Goal: Task Accomplishment & Management: Complete application form

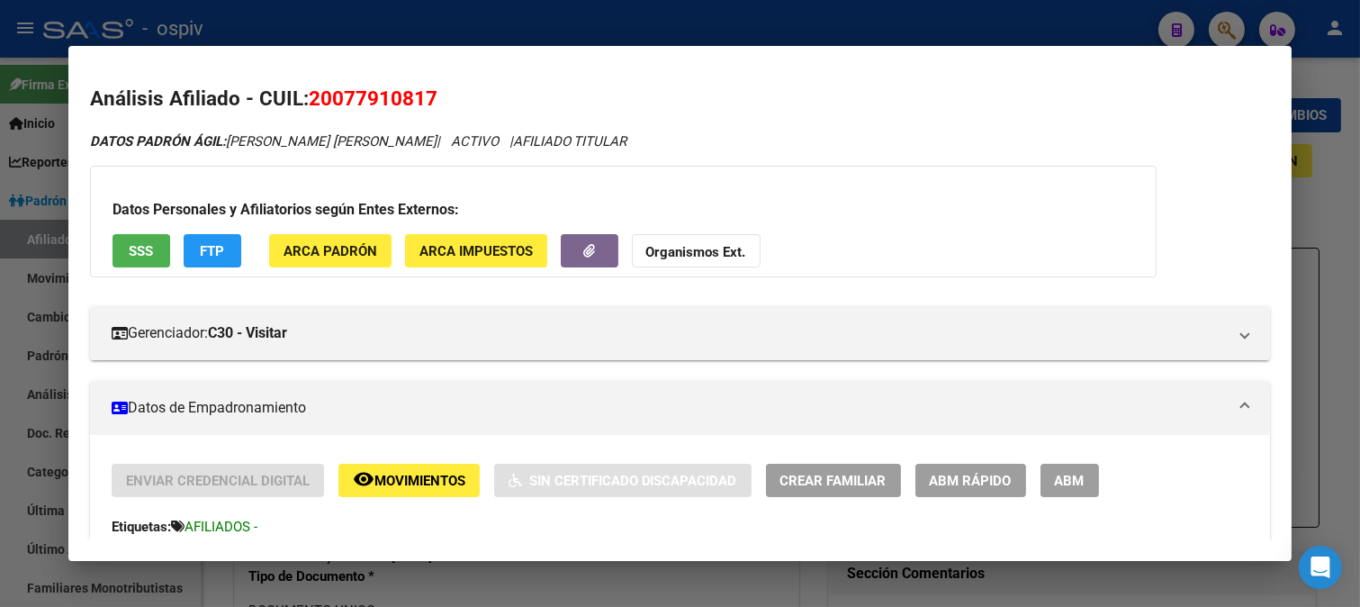
scroll to position [367, 0]
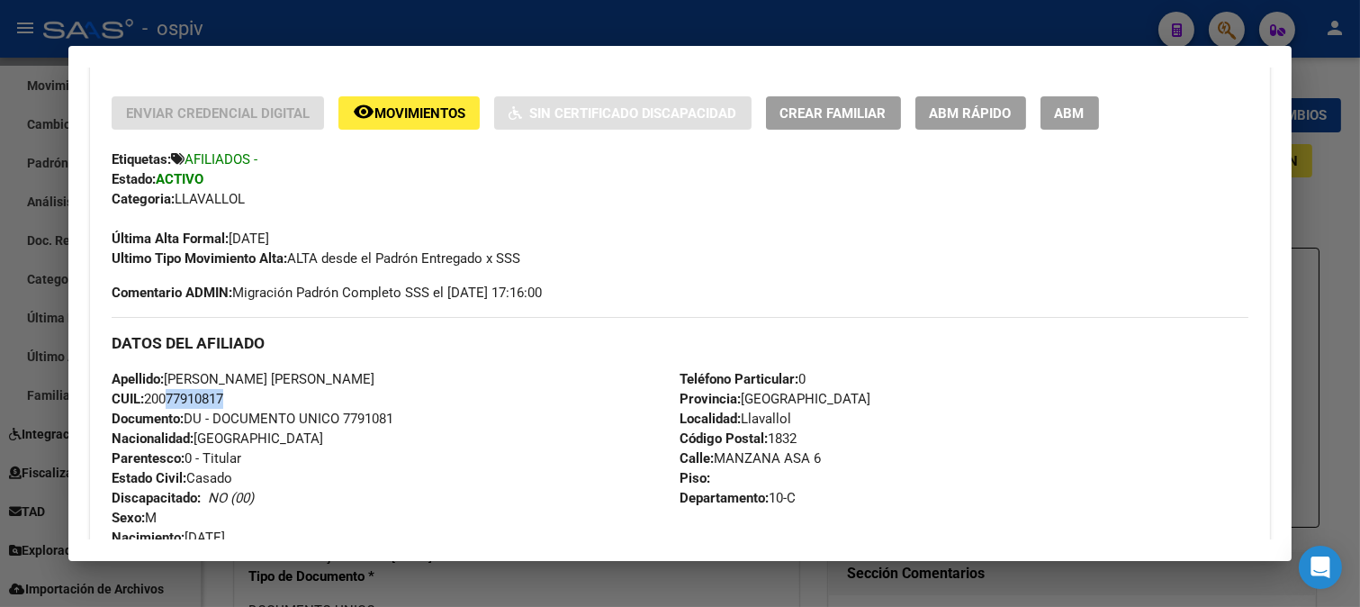
click at [1225, 21] on div at bounding box center [680, 303] width 1360 height 607
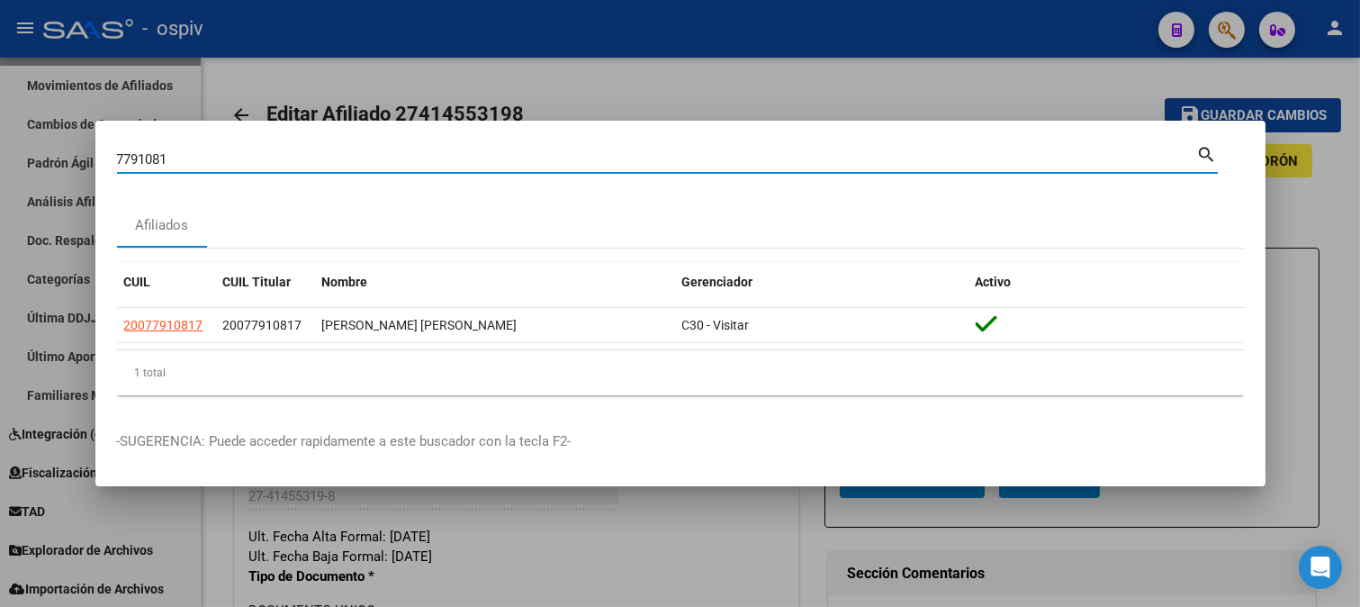
drag, startPoint x: 159, startPoint y: 159, endPoint x: 6, endPoint y: 94, distance: 166.6
click at [0, 106] on div "7791081 Buscar (apellido, dni, cuil, nro traspaso, cuit, obra social) search Af…" at bounding box center [680, 303] width 1360 height 607
type input "34573166"
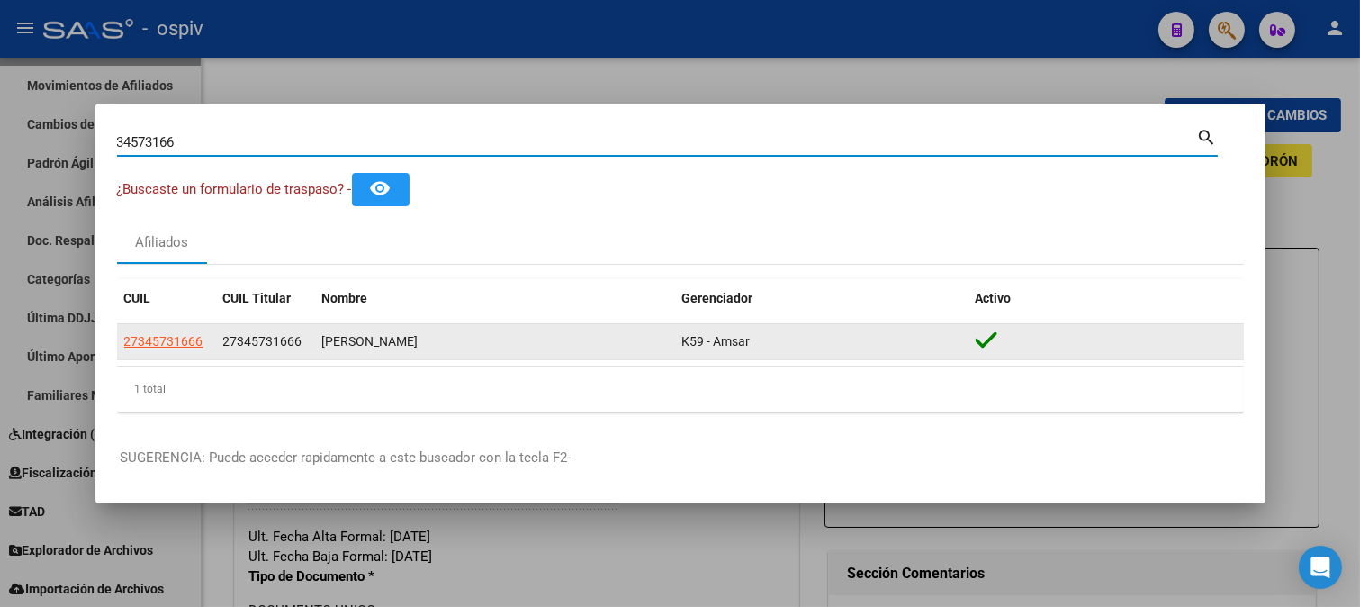
click at [150, 331] on app-link-go-to "27345731666" at bounding box center [163, 341] width 79 height 21
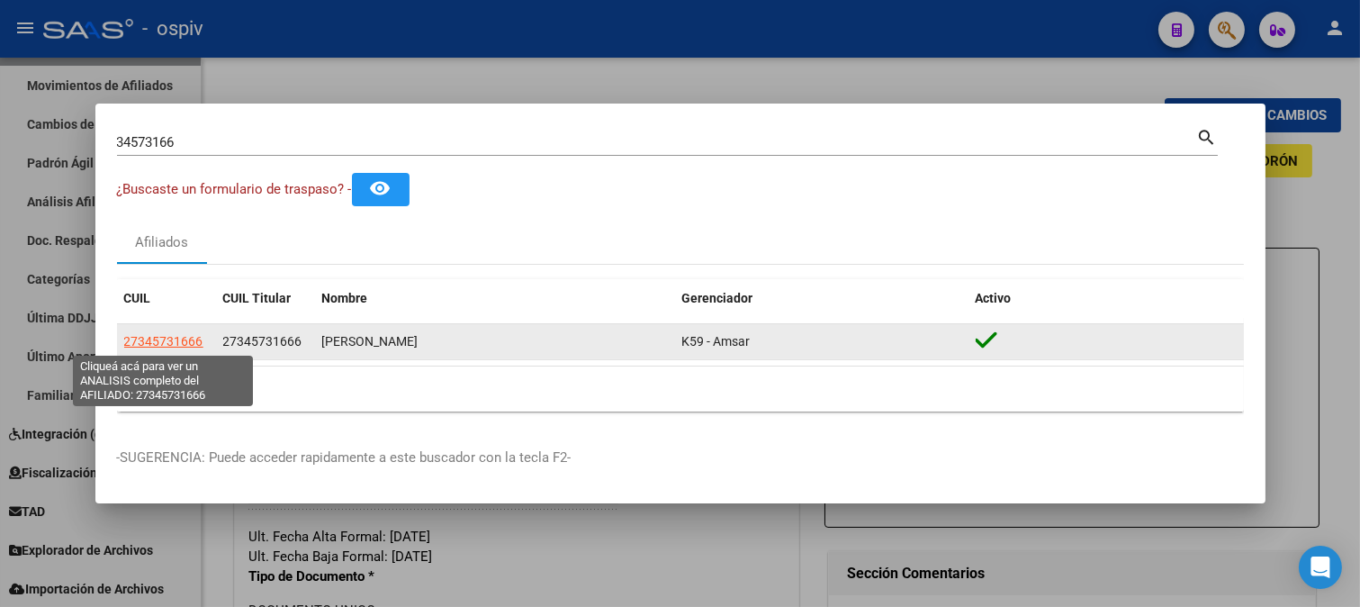
click at [158, 339] on span "27345731666" at bounding box center [163, 341] width 79 height 14
type textarea "27345731666"
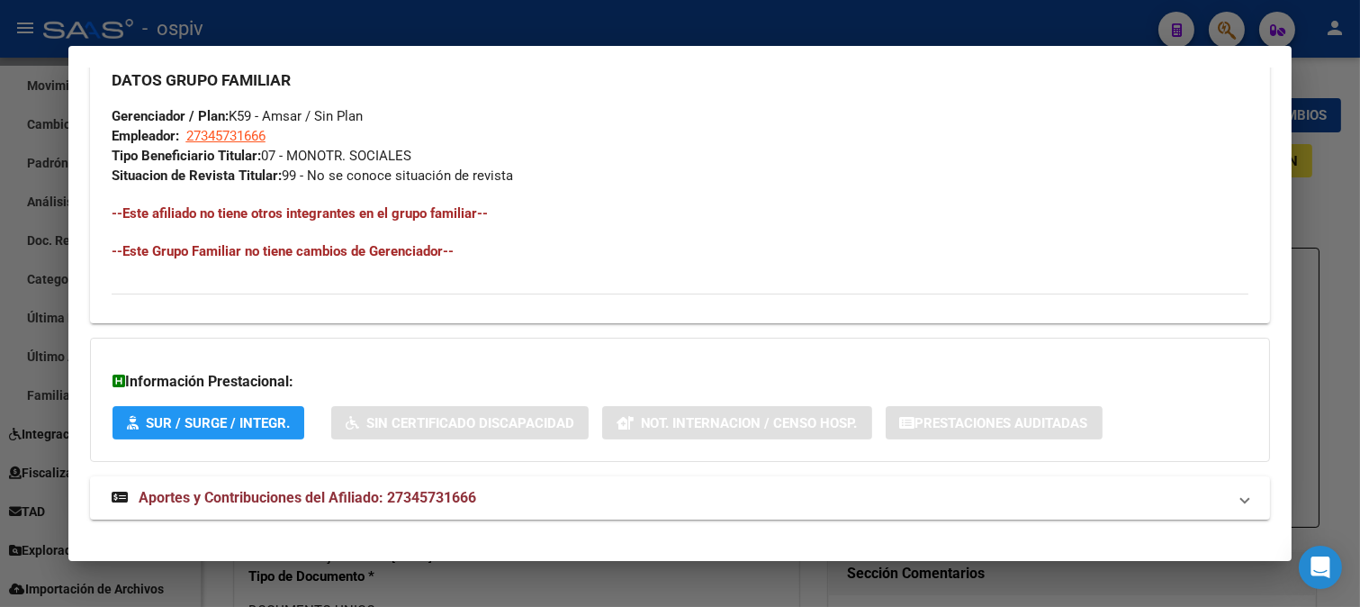
scroll to position [896, 0]
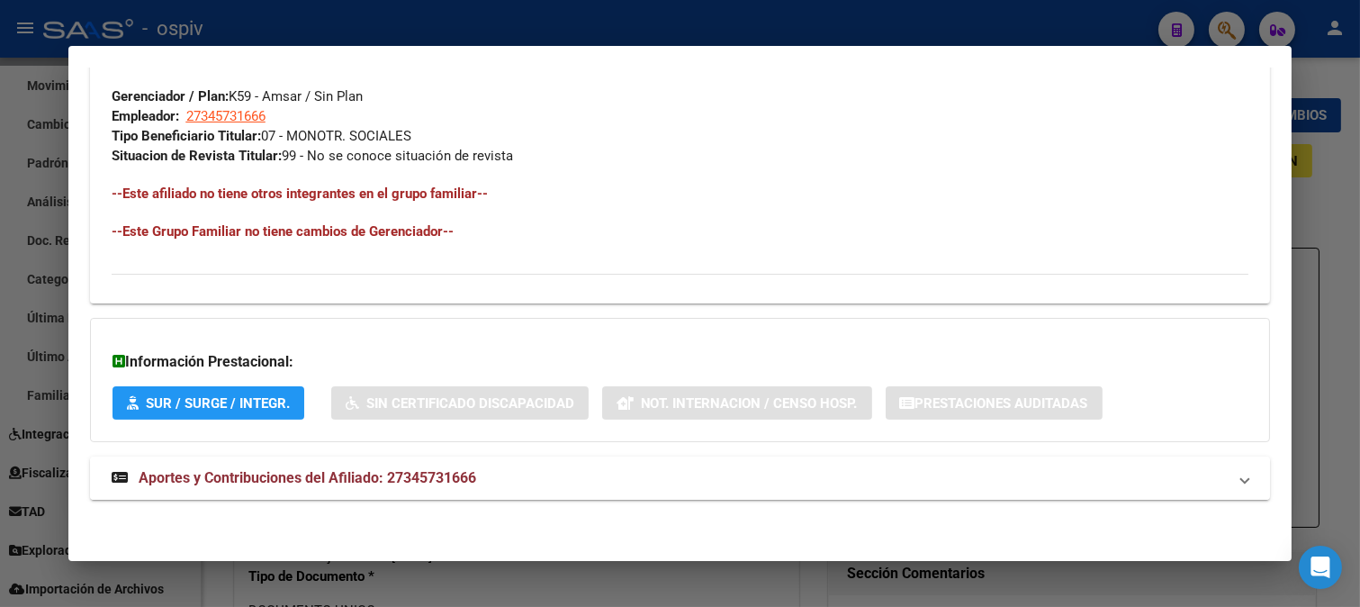
click at [334, 487] on strong "Aportes y Contribuciones del Afiliado: 27345731666" at bounding box center [294, 478] width 365 height 22
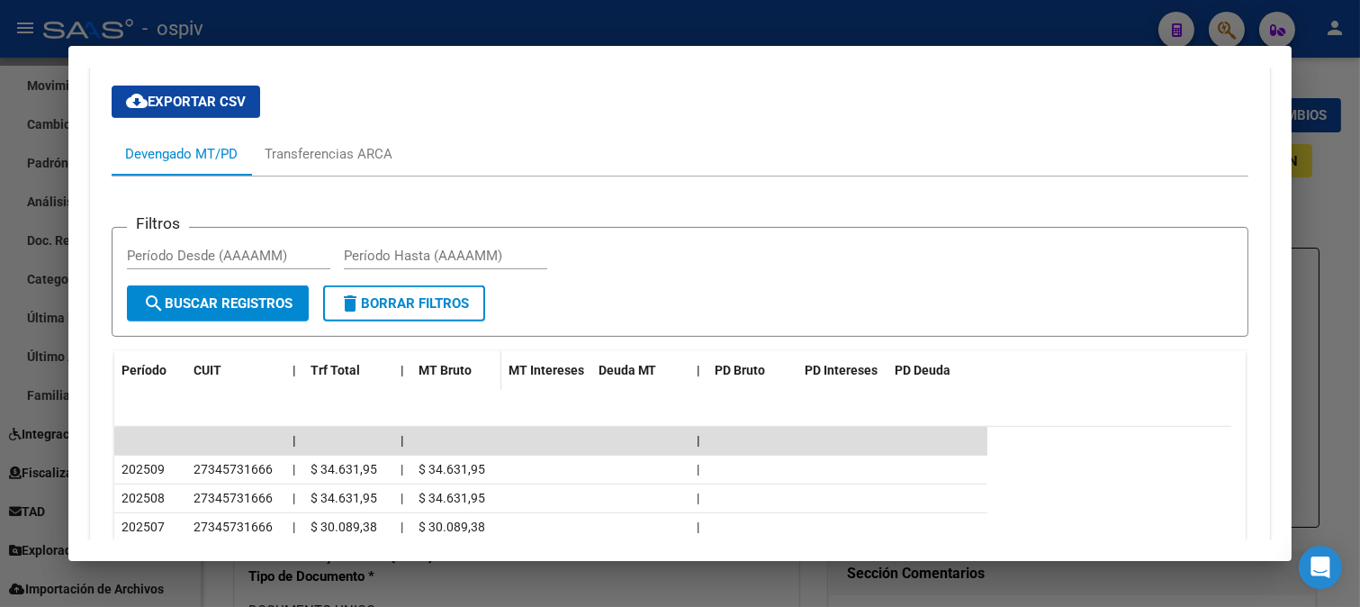
scroll to position [1401, 0]
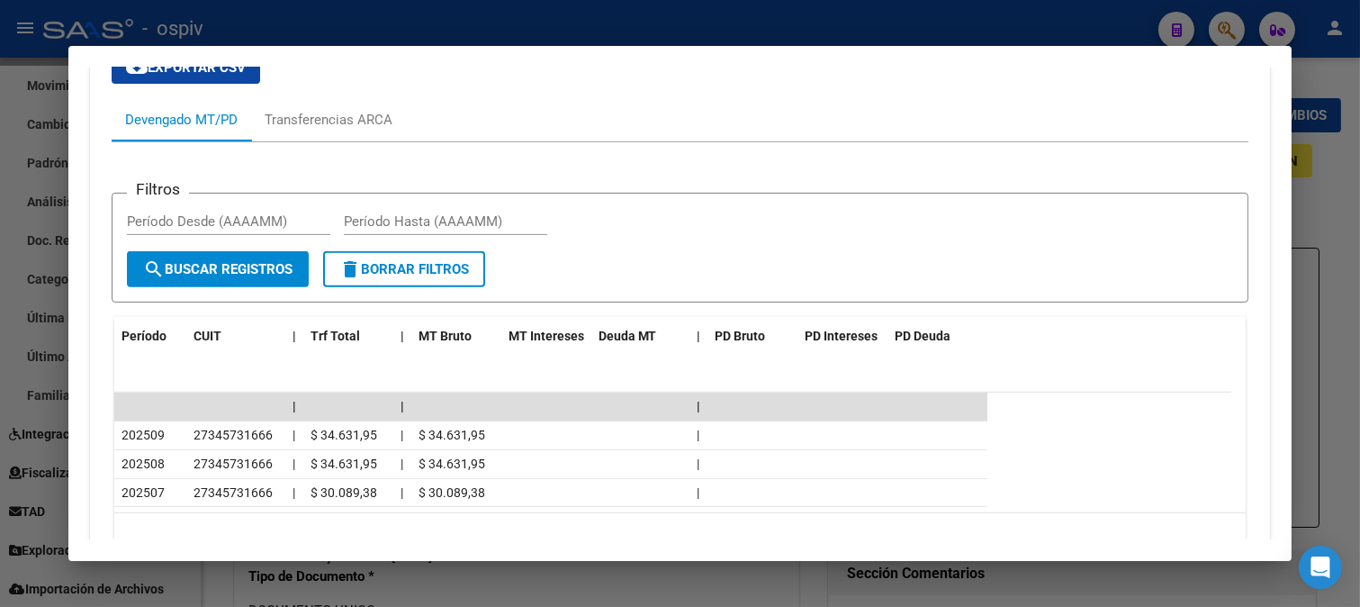
click at [1225, 29] on div at bounding box center [680, 303] width 1360 height 607
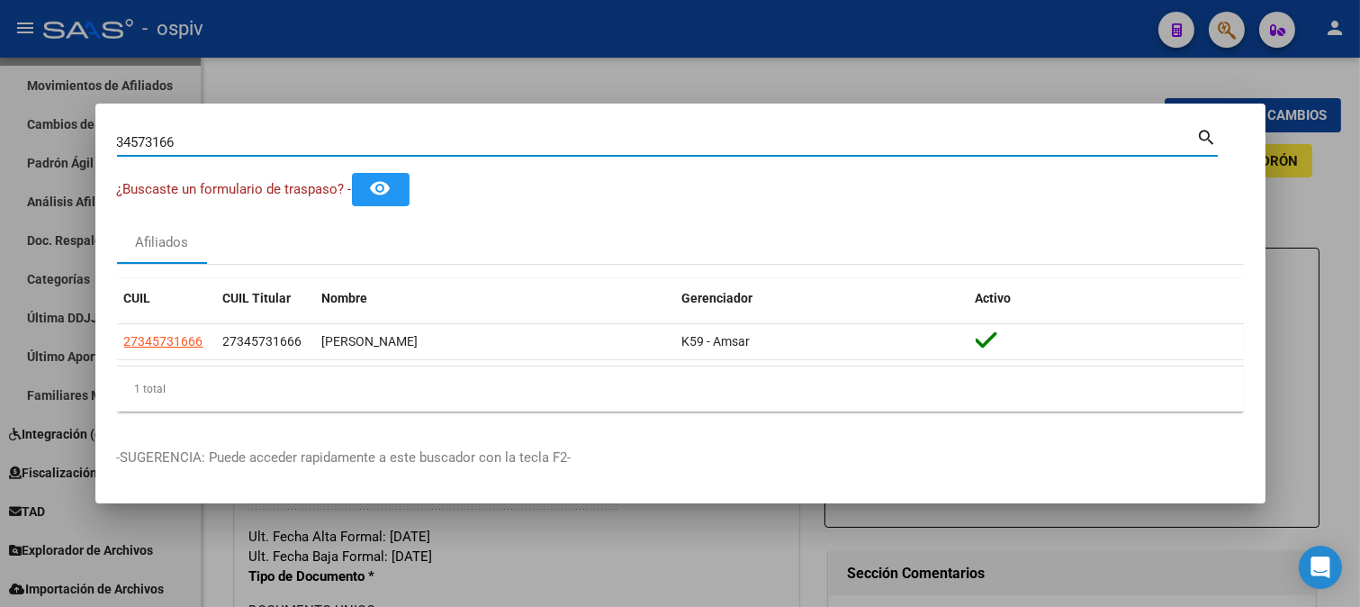
click at [0, 136] on div "34573166 Buscar (apellido, dni, cuil, nro traspaso, cuit, obra social) search ¿…" at bounding box center [680, 303] width 1360 height 607
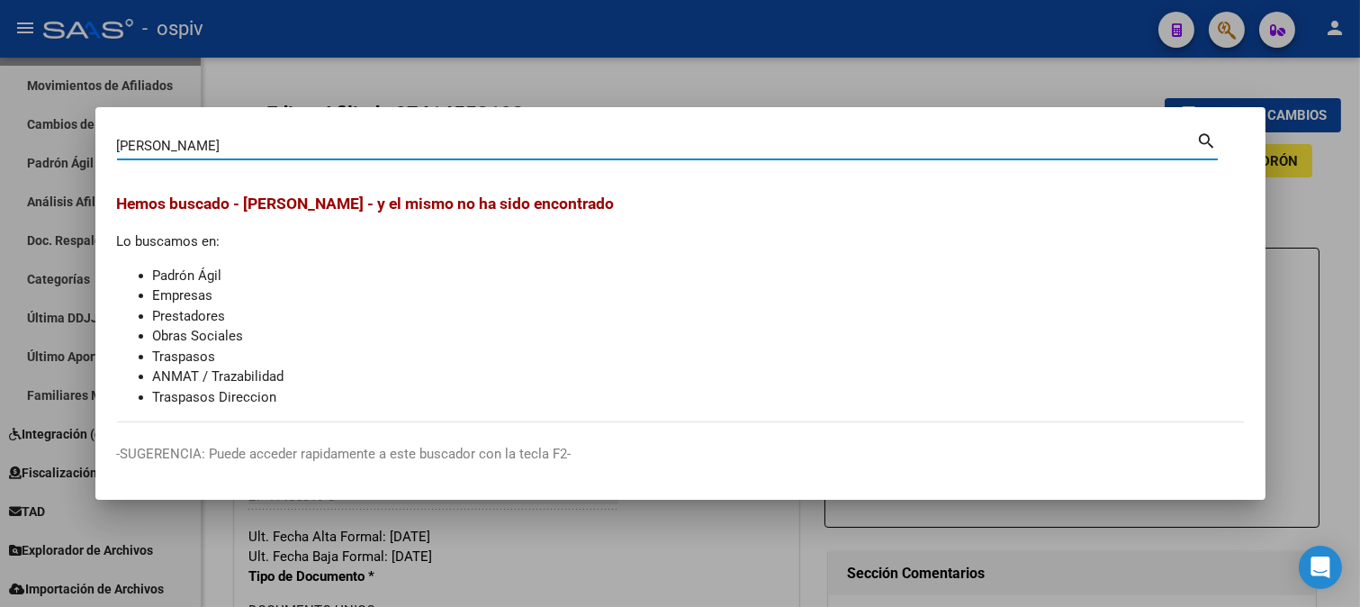
drag, startPoint x: 219, startPoint y: 148, endPoint x: 1, endPoint y: 81, distance: 227.8
click at [1, 103] on div "[PERSON_NAME] (apellido, dni, cuil, nro traspaso, cuit, obra social) search Hem…" at bounding box center [680, 303] width 1360 height 607
type input "35745381"
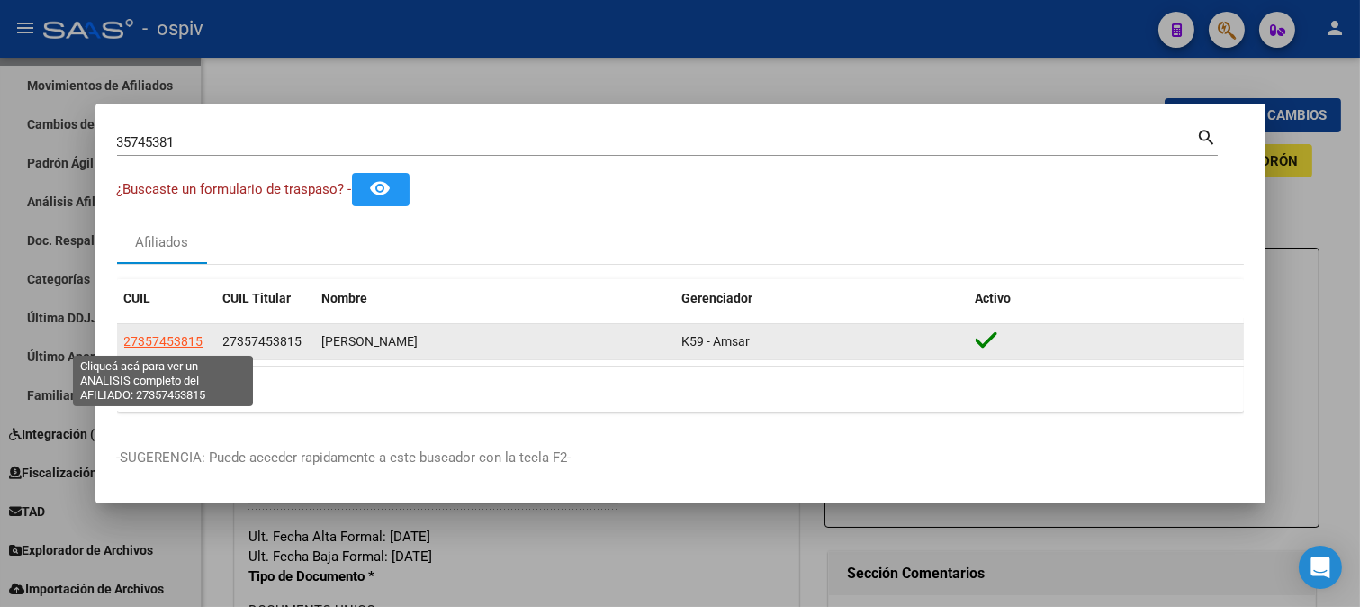
click at [159, 339] on span "27357453815" at bounding box center [163, 341] width 79 height 14
type textarea "27357453815"
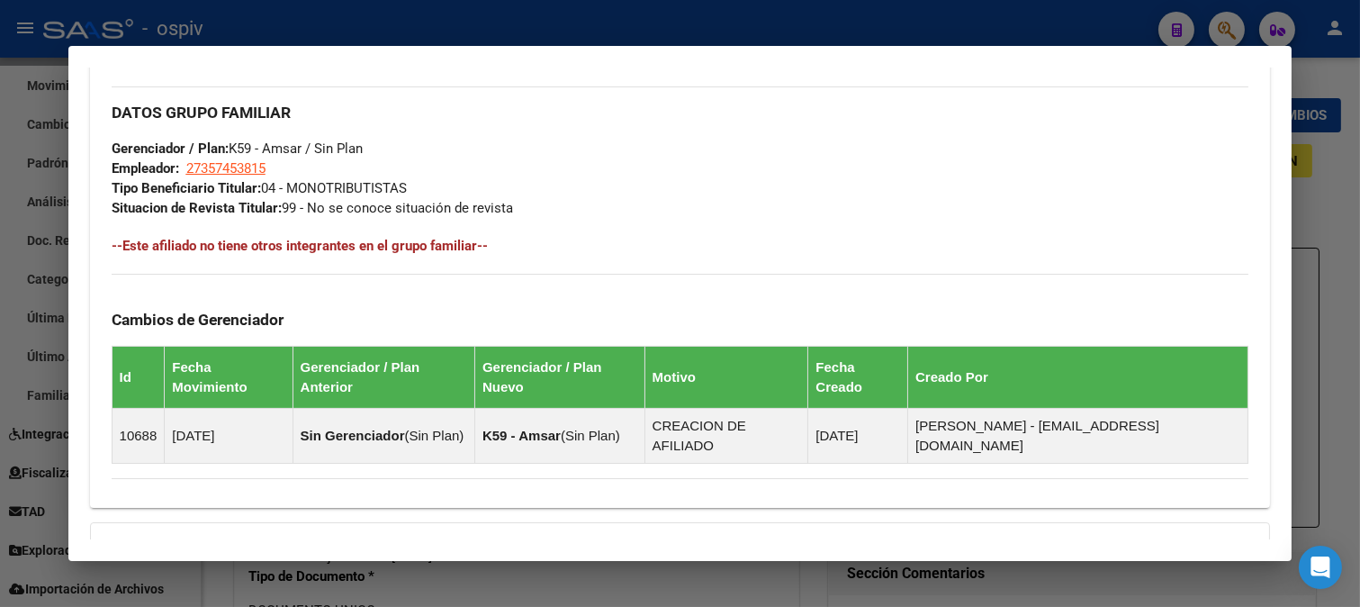
scroll to position [1034, 0]
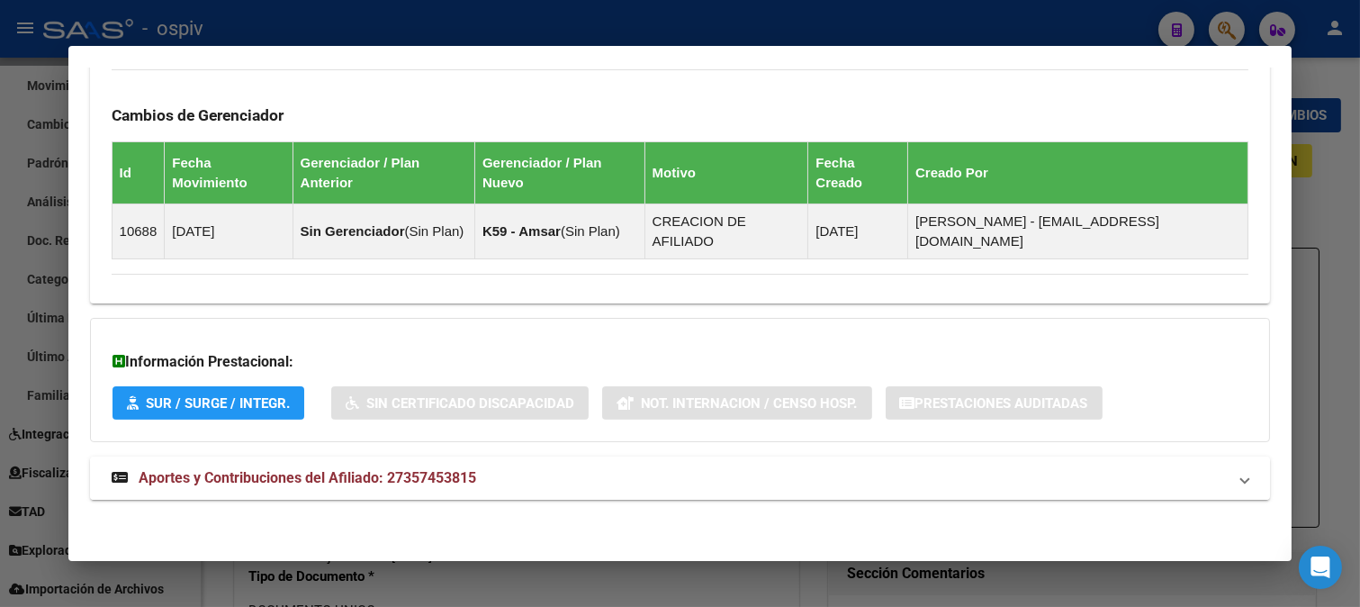
click at [457, 469] on span "Aportes y Contribuciones del Afiliado: 27357453815" at bounding box center [308, 477] width 338 height 17
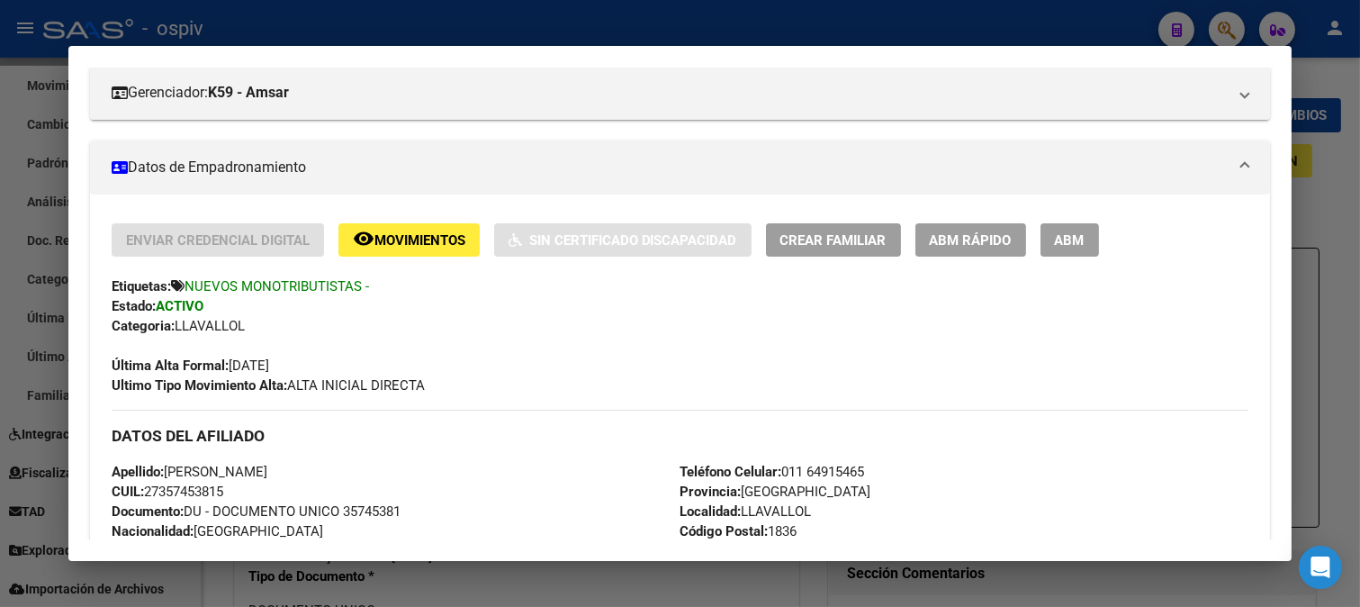
scroll to position [140, 0]
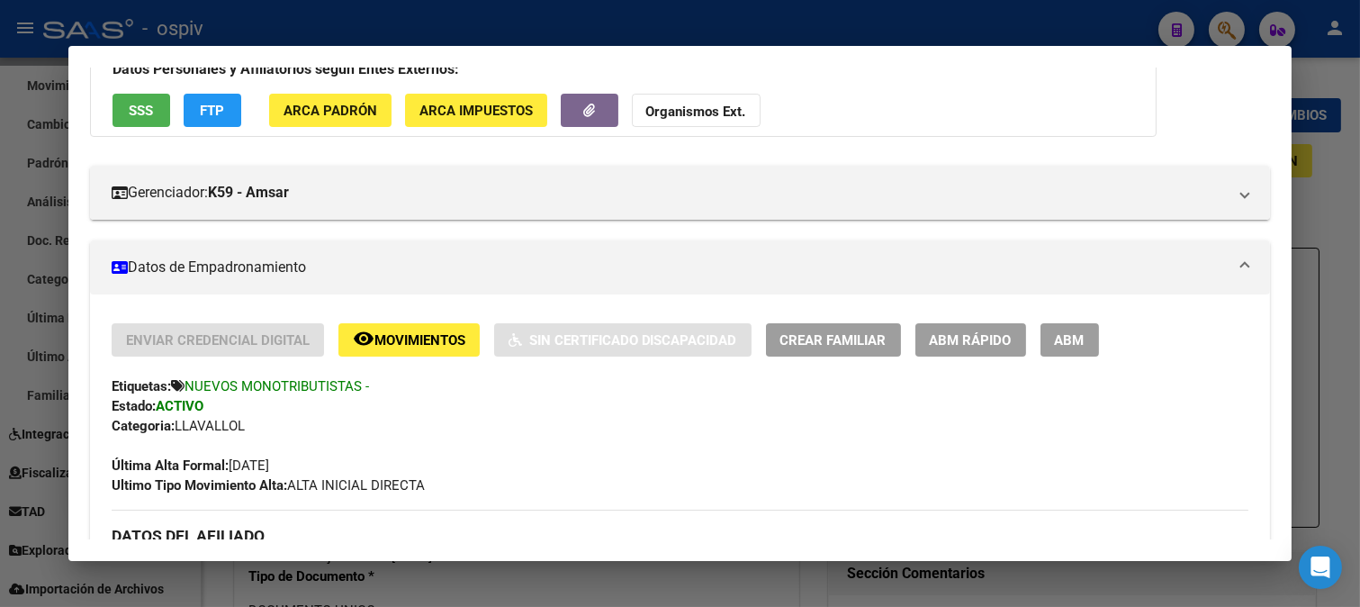
click at [1225, 23] on div at bounding box center [680, 303] width 1360 height 607
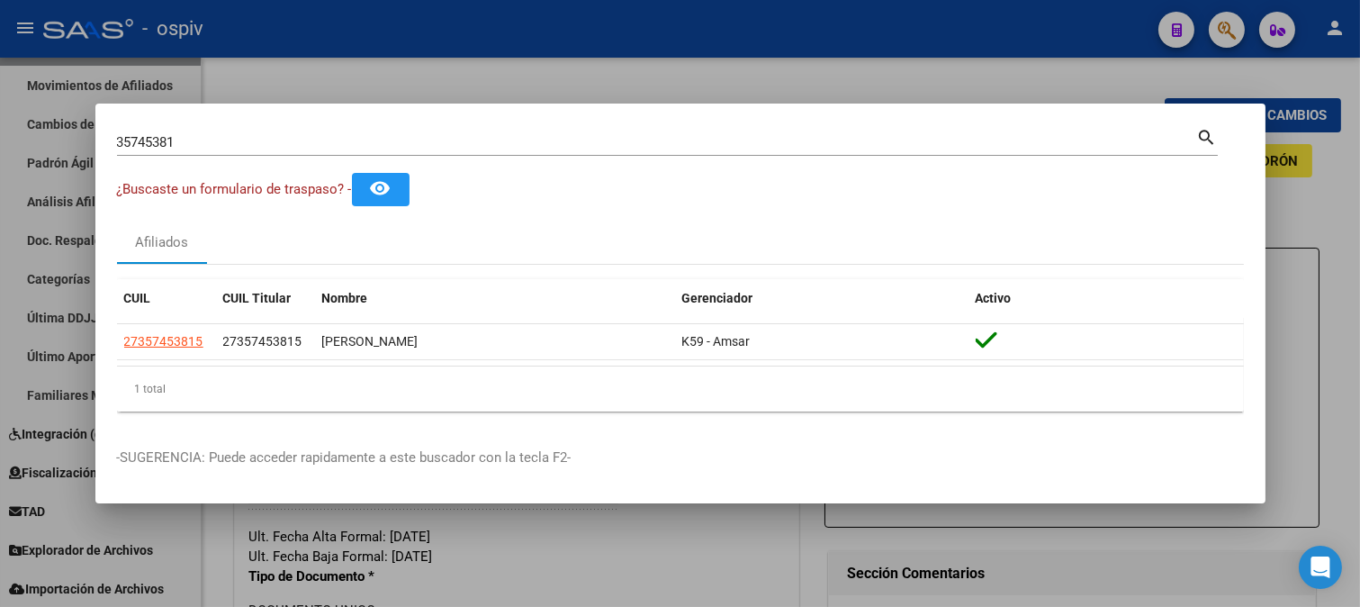
click at [312, 82] on div at bounding box center [680, 303] width 1360 height 607
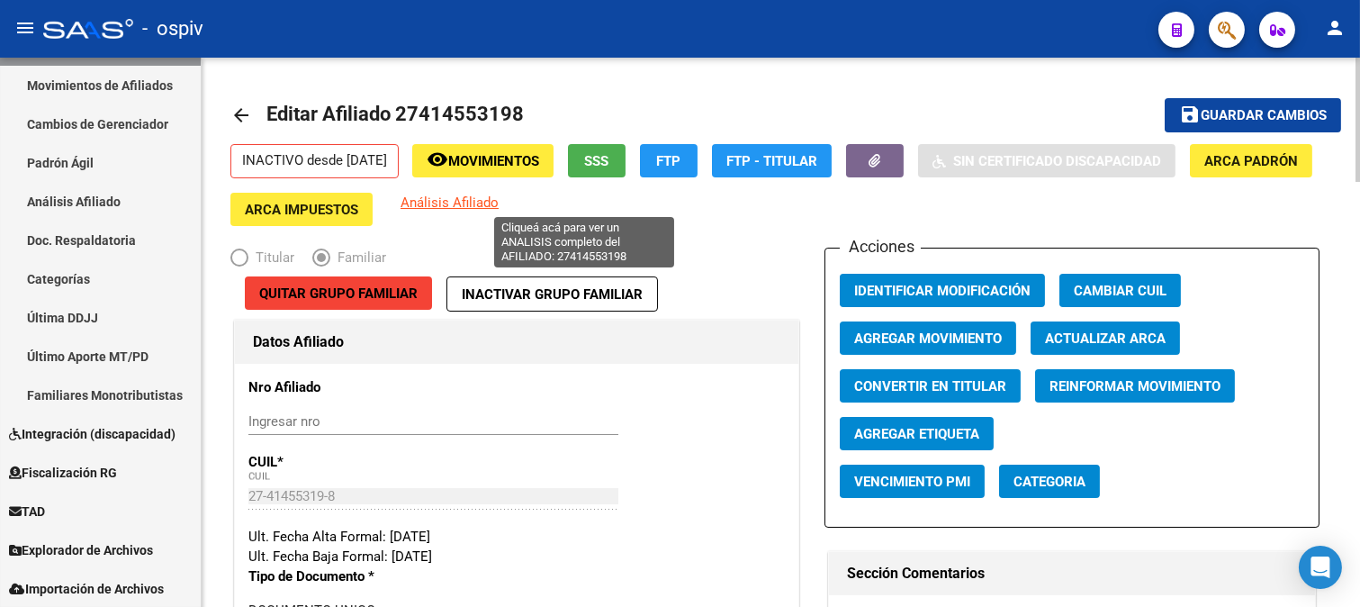
click at [499, 203] on span "Análisis Afiliado" at bounding box center [450, 202] width 98 height 16
type textarea "27414553198"
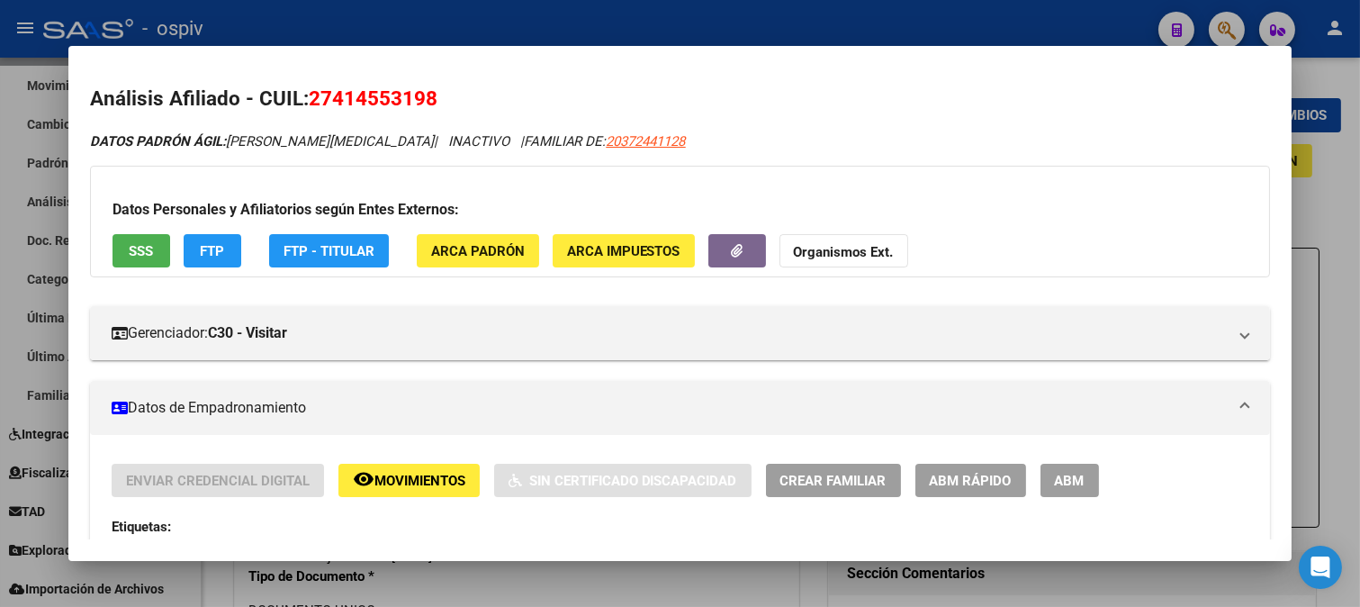
click at [1222, 25] on div at bounding box center [680, 303] width 1360 height 607
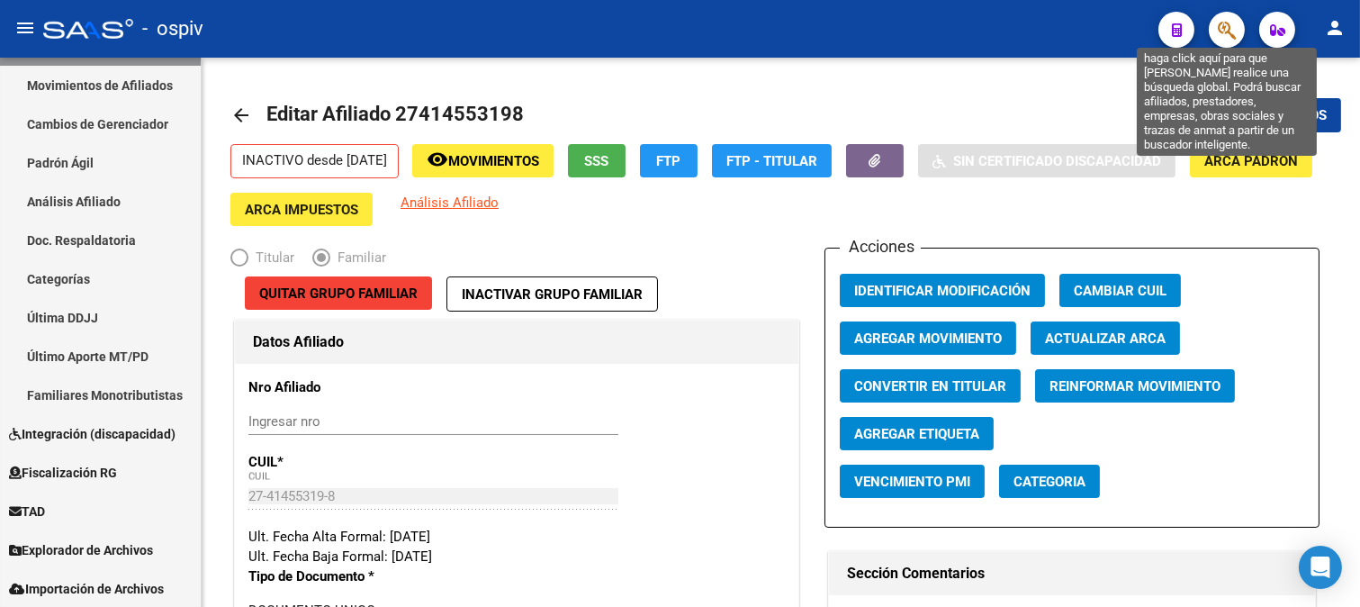
click at [1231, 24] on icon "button" at bounding box center [1227, 30] width 18 height 21
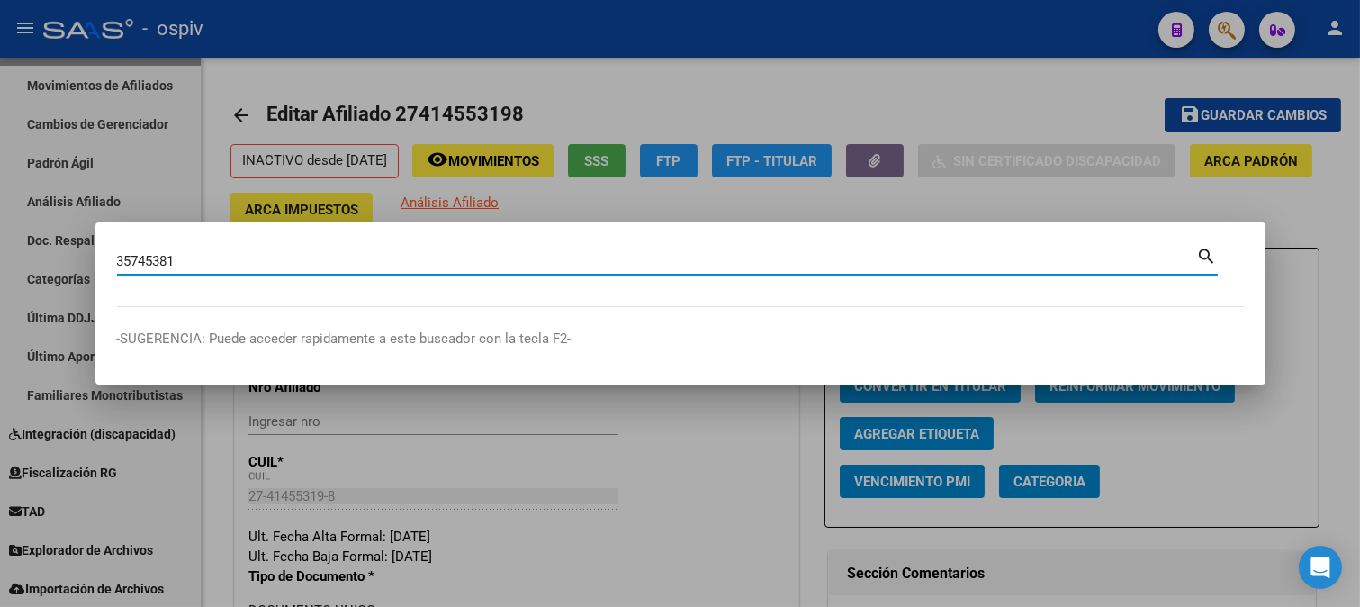
type input "35745381"
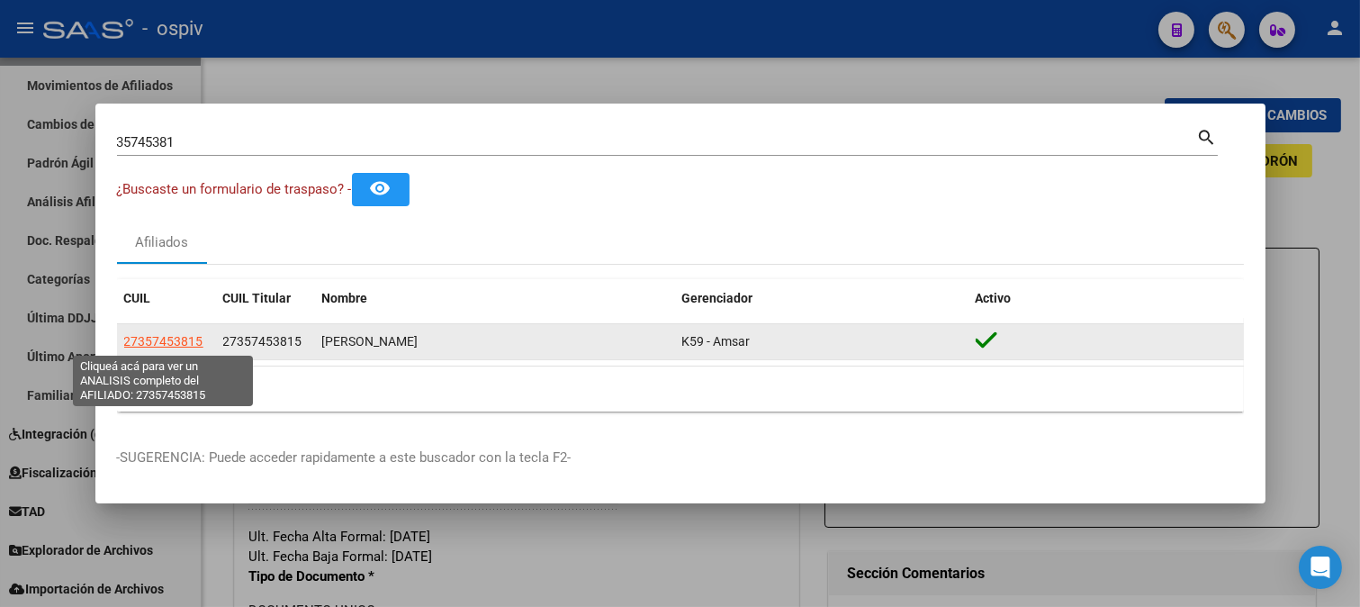
click at [141, 337] on span "27357453815" at bounding box center [163, 341] width 79 height 14
type textarea "27357453815"
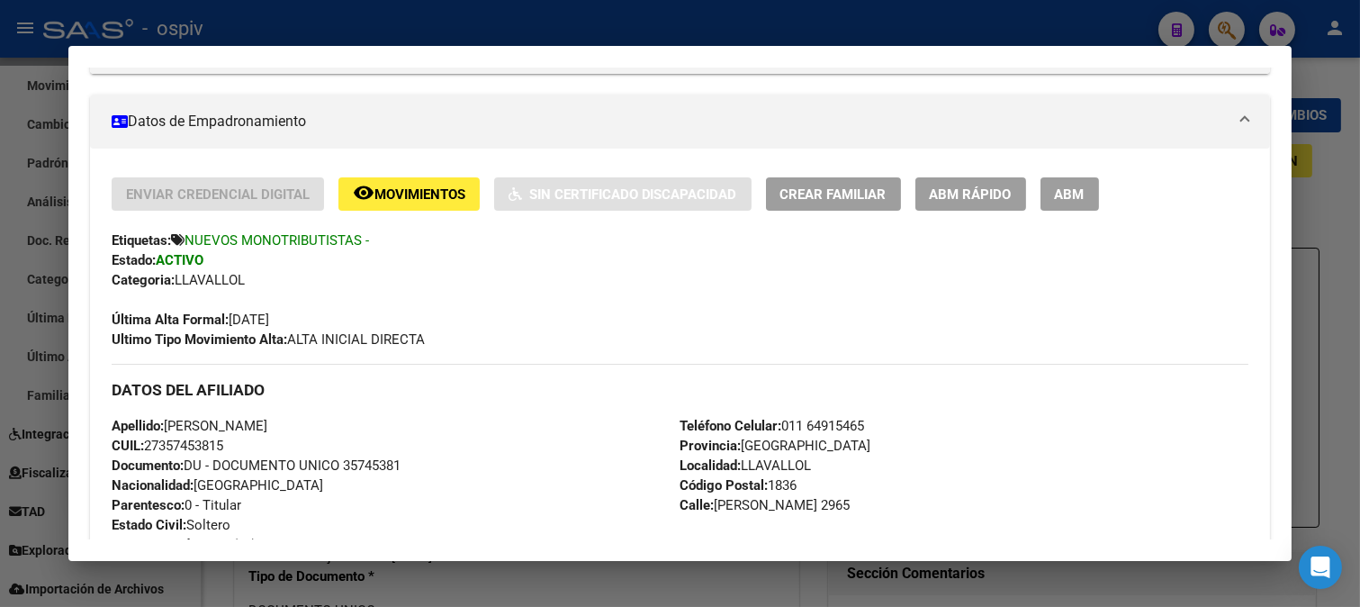
scroll to position [300, 0]
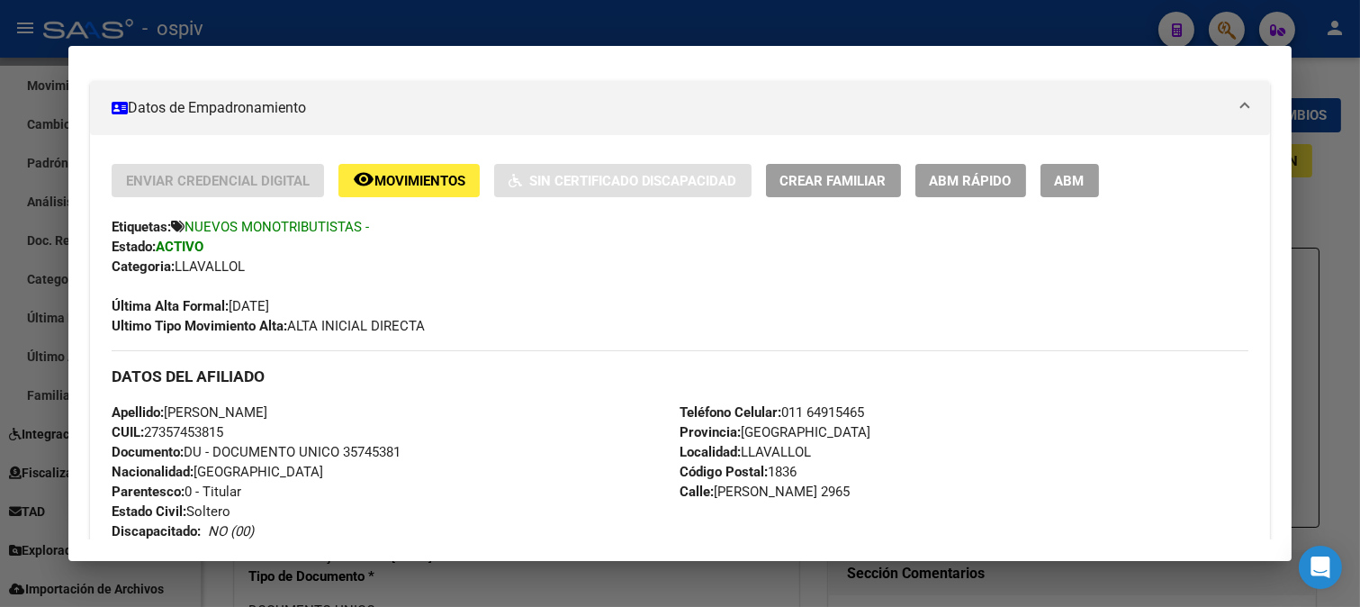
click at [369, 178] on mat-icon "remove_red_eye" at bounding box center [364, 179] width 22 height 22
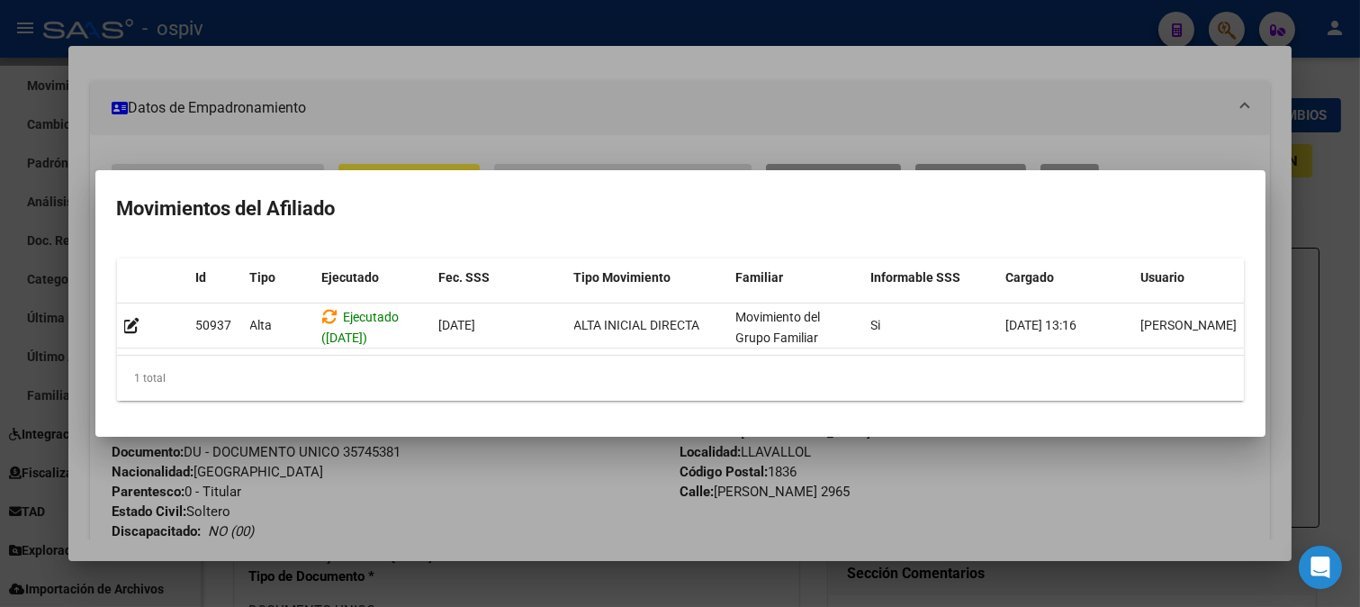
click at [499, 128] on div at bounding box center [680, 303] width 1360 height 607
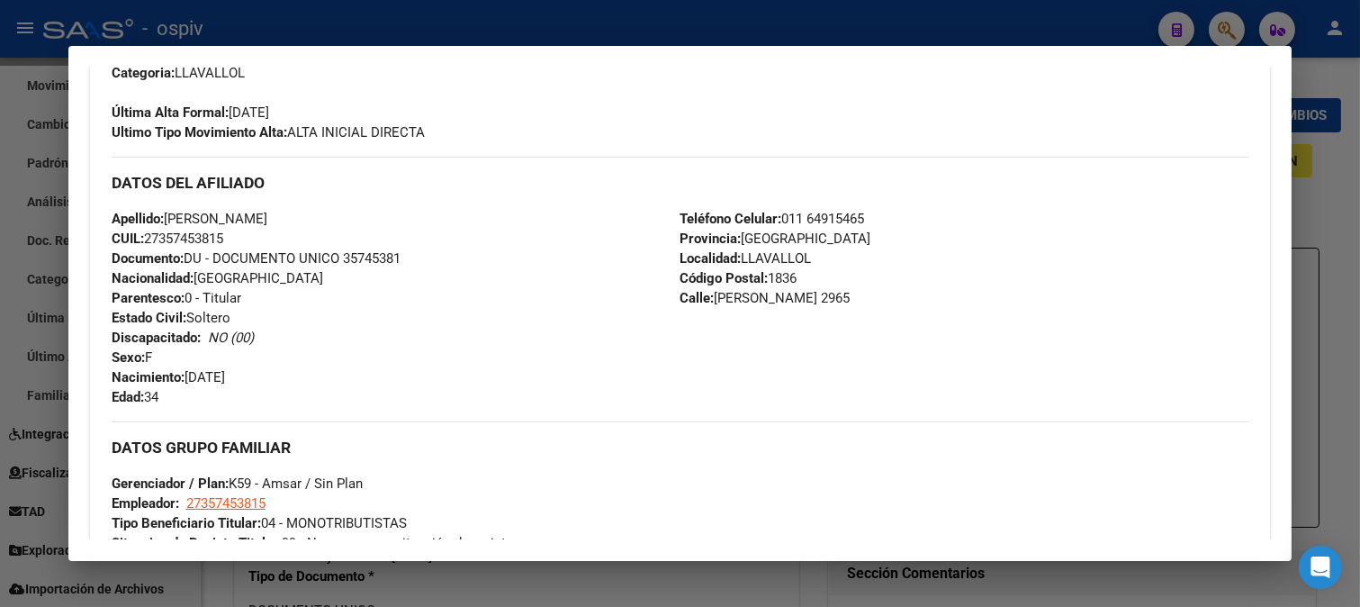
scroll to position [434, 0]
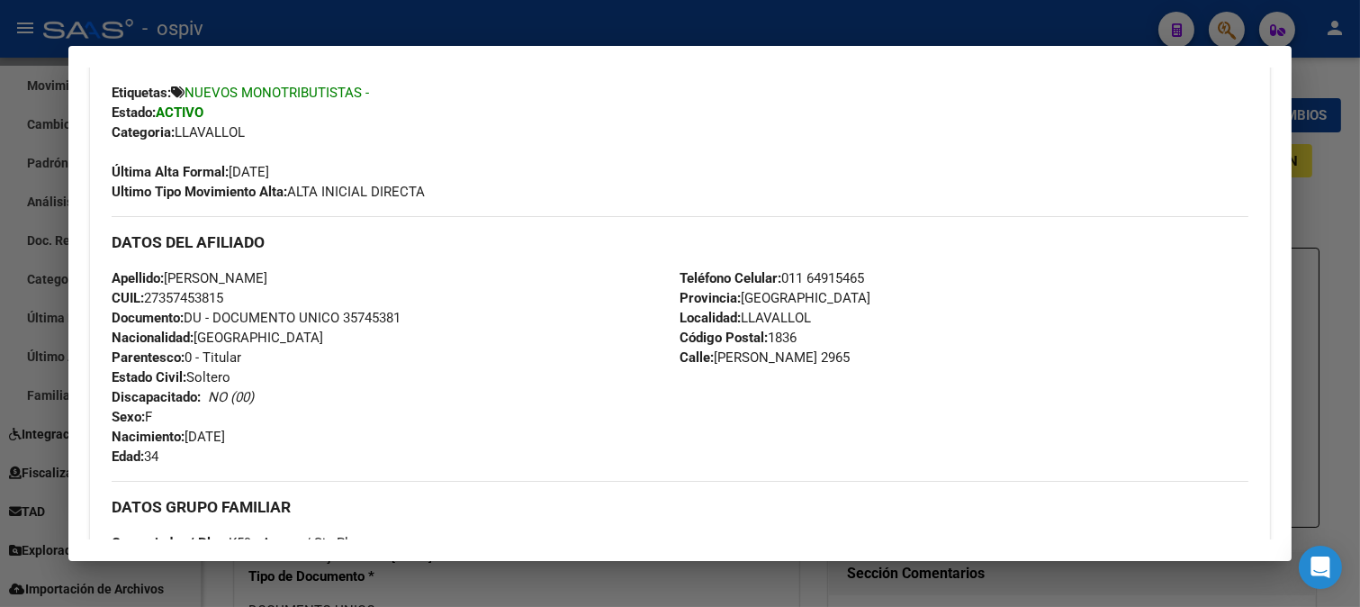
click at [1244, 20] on div at bounding box center [680, 303] width 1360 height 607
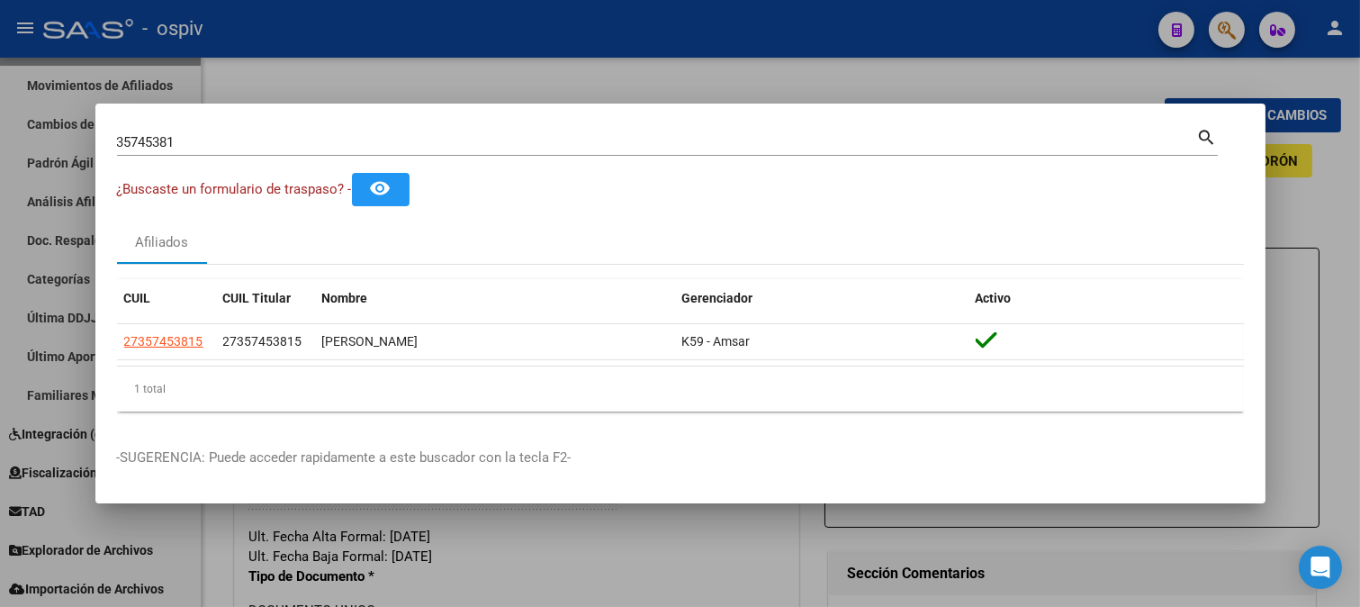
drag, startPoint x: 221, startPoint y: 155, endPoint x: 0, endPoint y: 61, distance: 239.6
click at [0, 61] on div "35745381 Buscar (apellido, dni, cuil, nro traspaso, cuit, obra social) search ¿…" at bounding box center [680, 303] width 1360 height 607
click at [246, 136] on input "35745381" at bounding box center [657, 142] width 1080 height 16
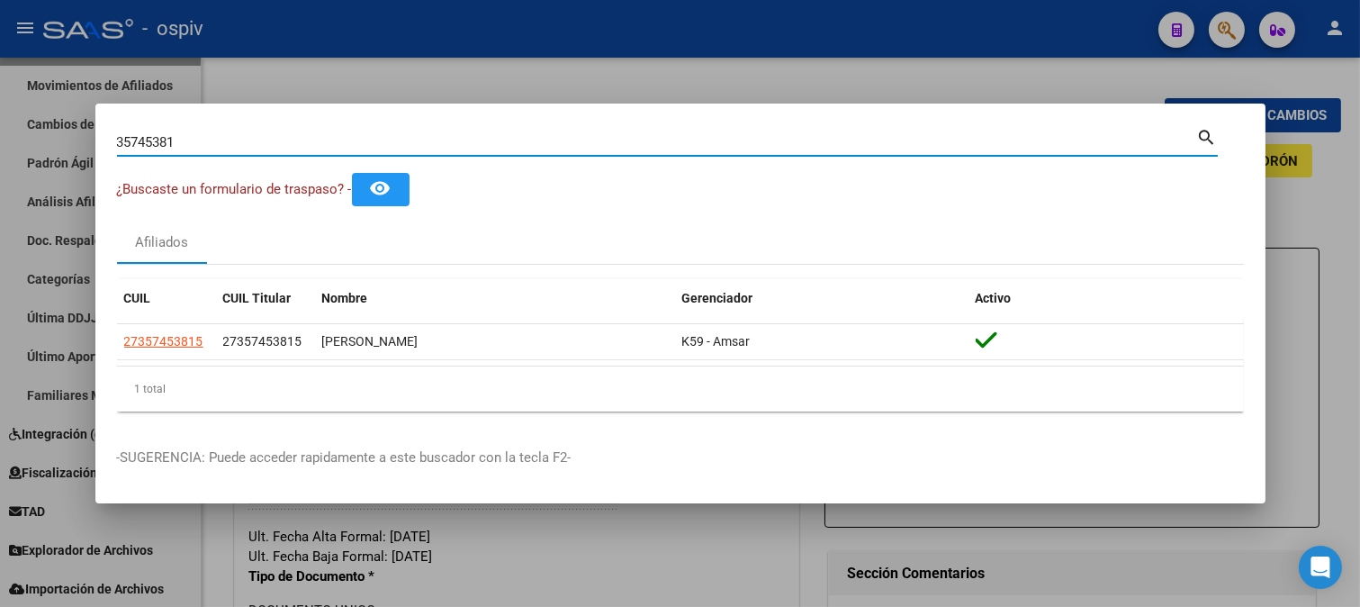
drag, startPoint x: 108, startPoint y: 118, endPoint x: 2, endPoint y: 112, distance: 106.4
click at [7, 111] on div "35745381 Buscar (apellido, dni, cuil, nro traspaso, cuit, obra social) search ¿…" at bounding box center [680, 303] width 1360 height 607
type input "41604177"
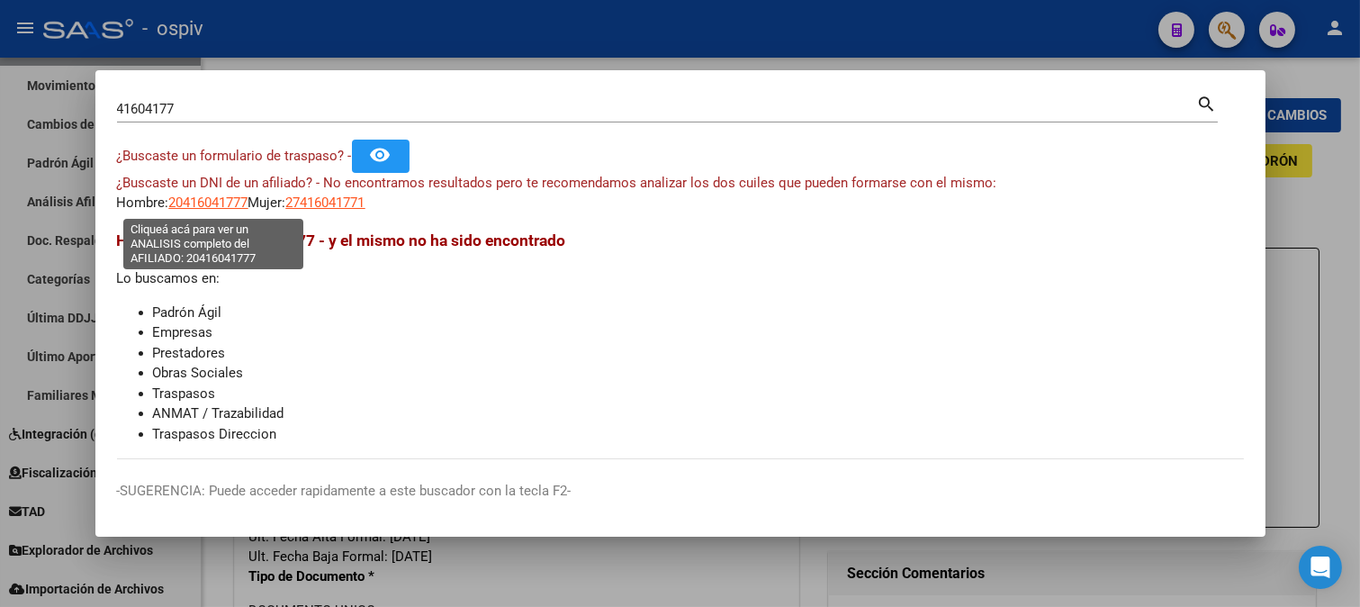
click at [212, 200] on span "20416041777" at bounding box center [208, 202] width 79 height 16
type textarea "20416041777"
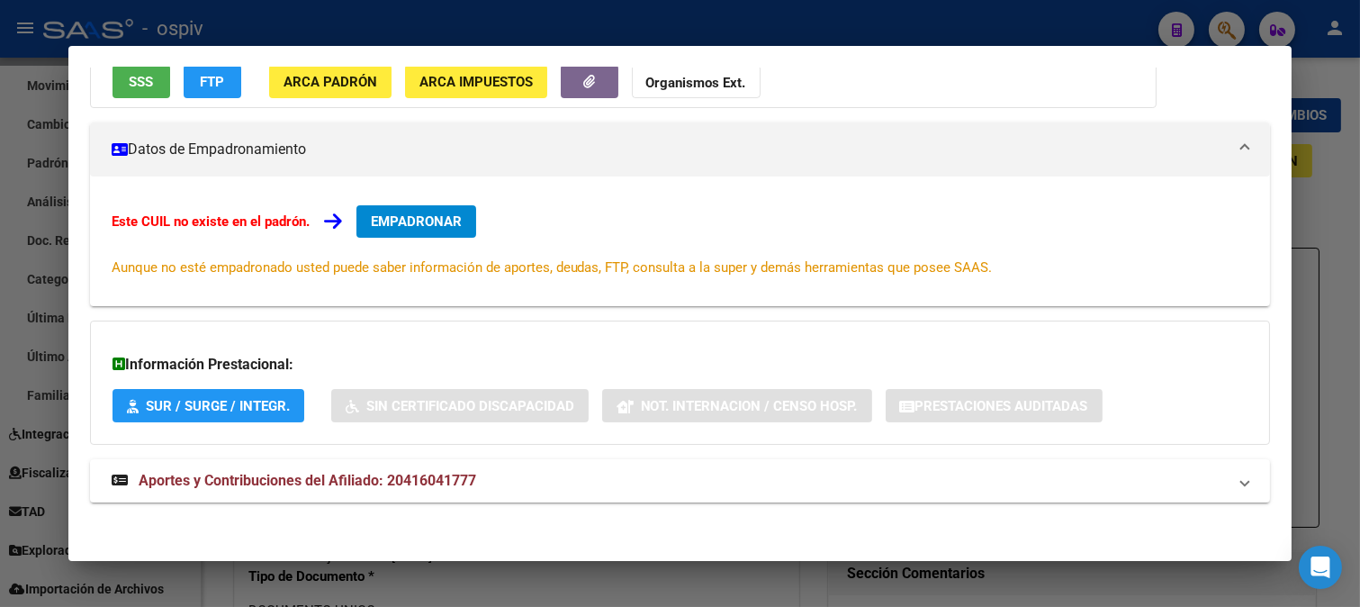
scroll to position [196, 0]
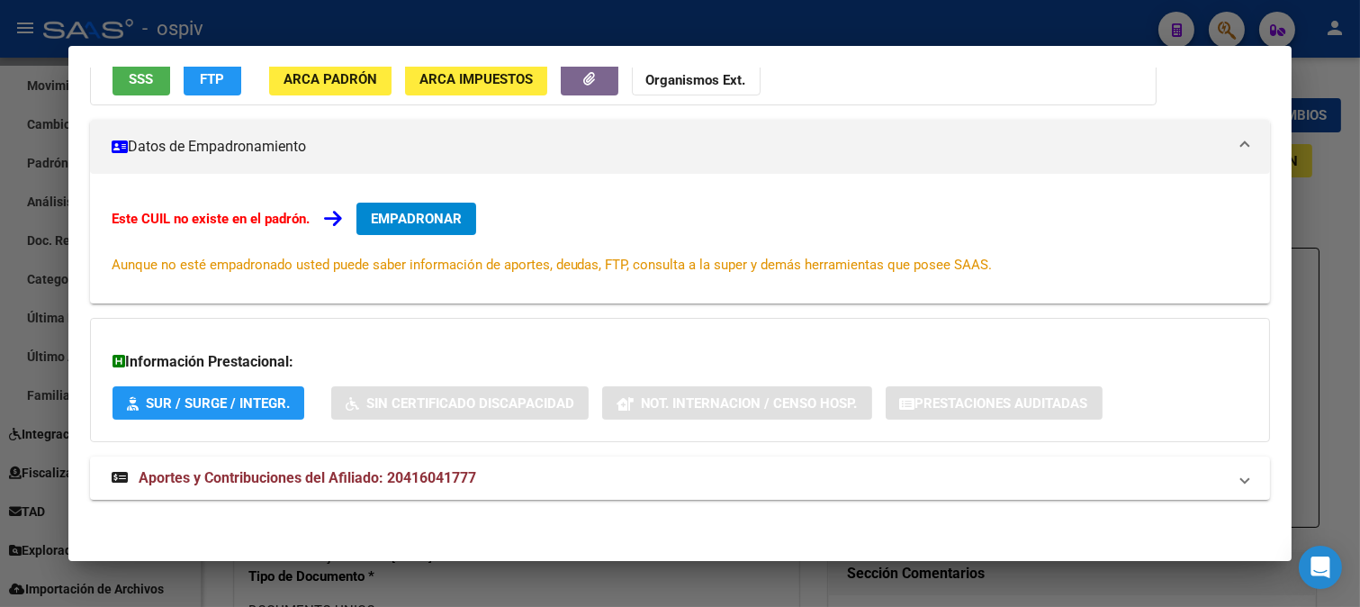
click at [1226, 30] on div at bounding box center [680, 303] width 1360 height 607
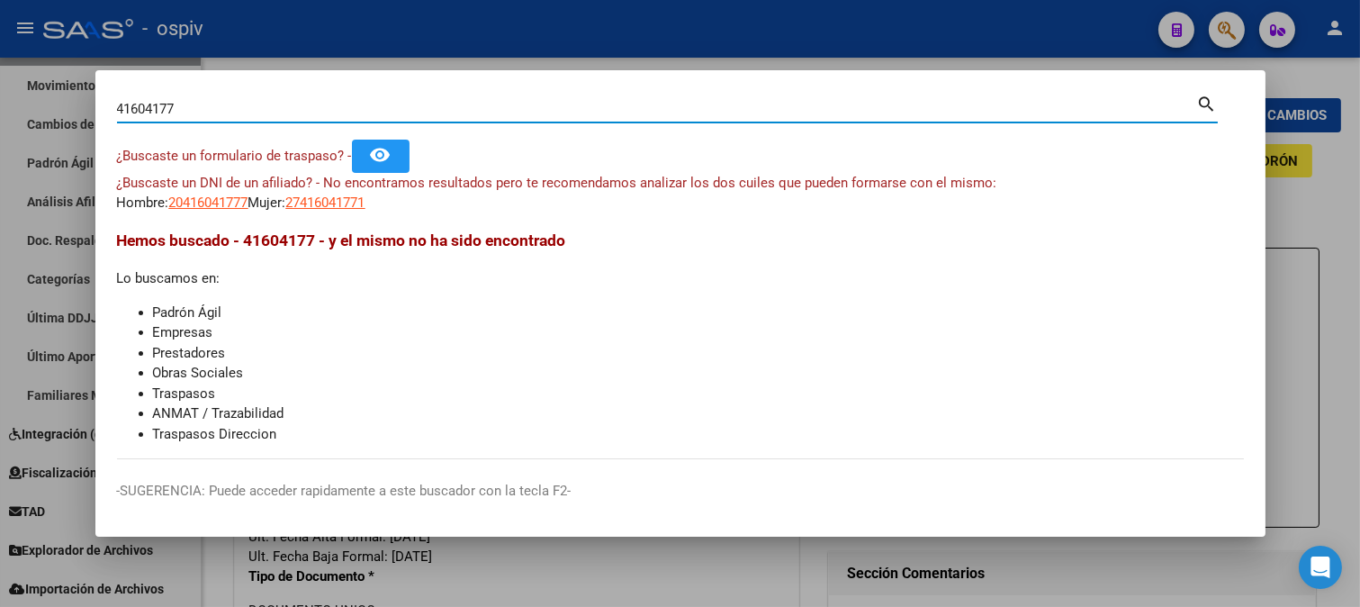
drag, startPoint x: 187, startPoint y: 111, endPoint x: 64, endPoint y: 91, distance: 124.9
click at [64, 91] on div "41604177 Buscar (apellido, dni, cuil, nro traspaso, cuit, obra social) search ¿…" at bounding box center [680, 303] width 1360 height 607
type input "41604177"
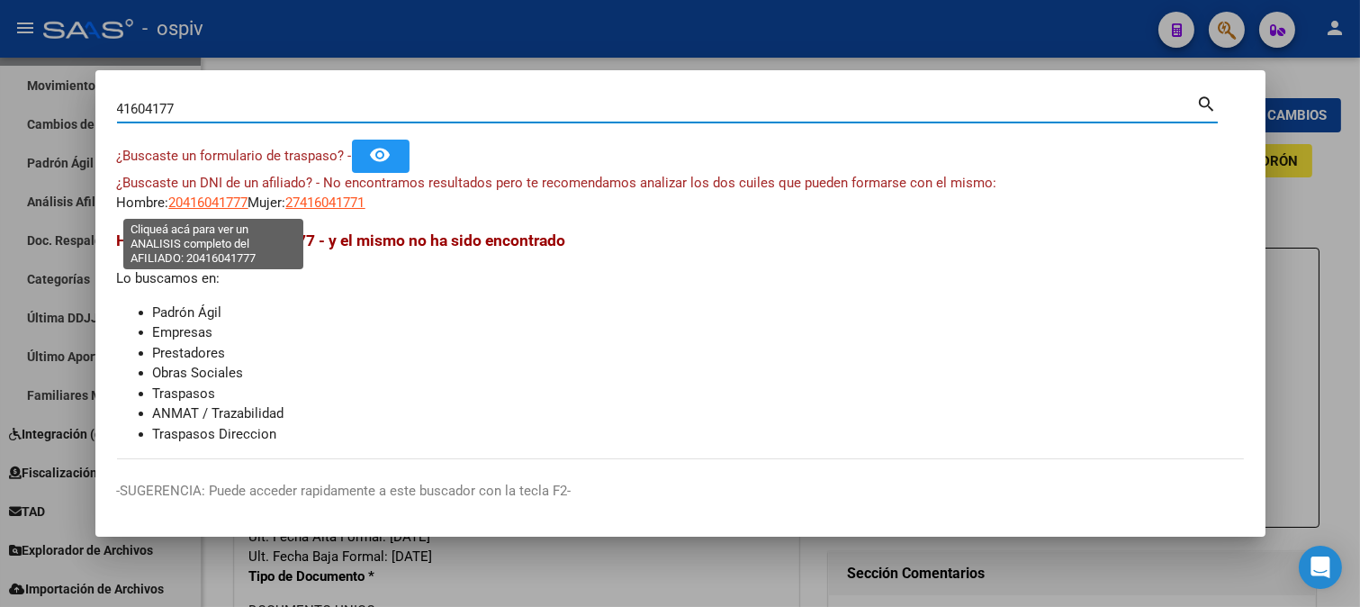
click at [235, 205] on span "20416041777" at bounding box center [208, 202] width 79 height 16
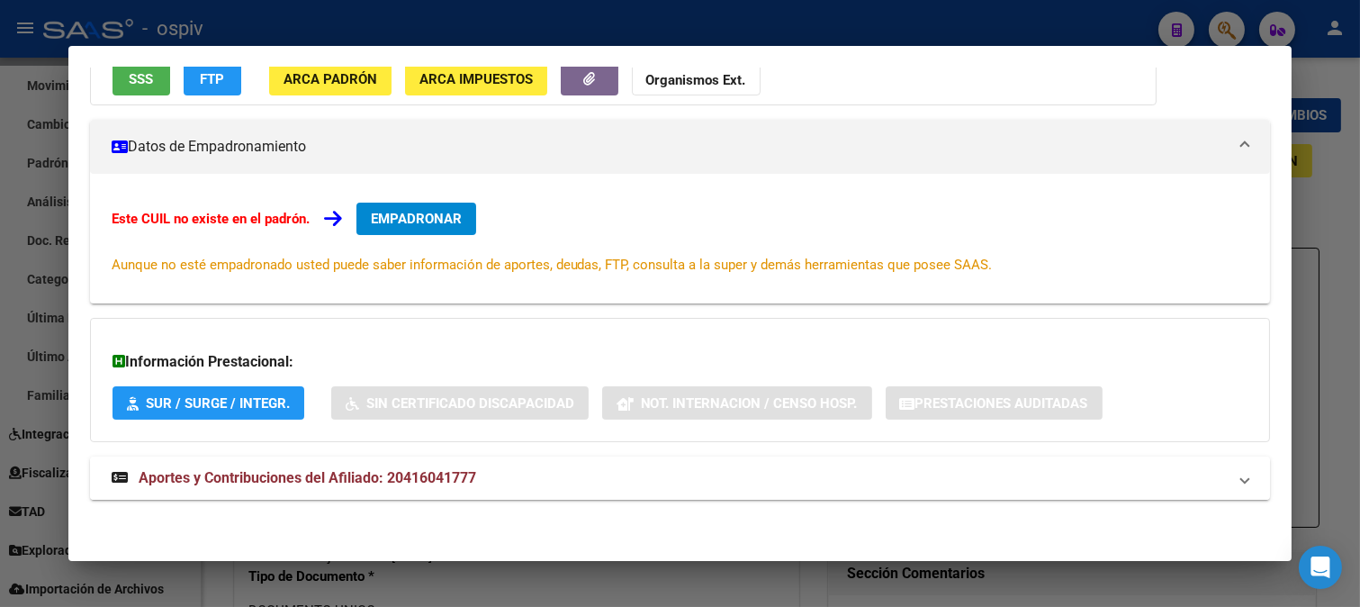
click at [394, 487] on strong "Aportes y Contribuciones del Afiliado: 20416041777" at bounding box center [294, 478] width 365 height 22
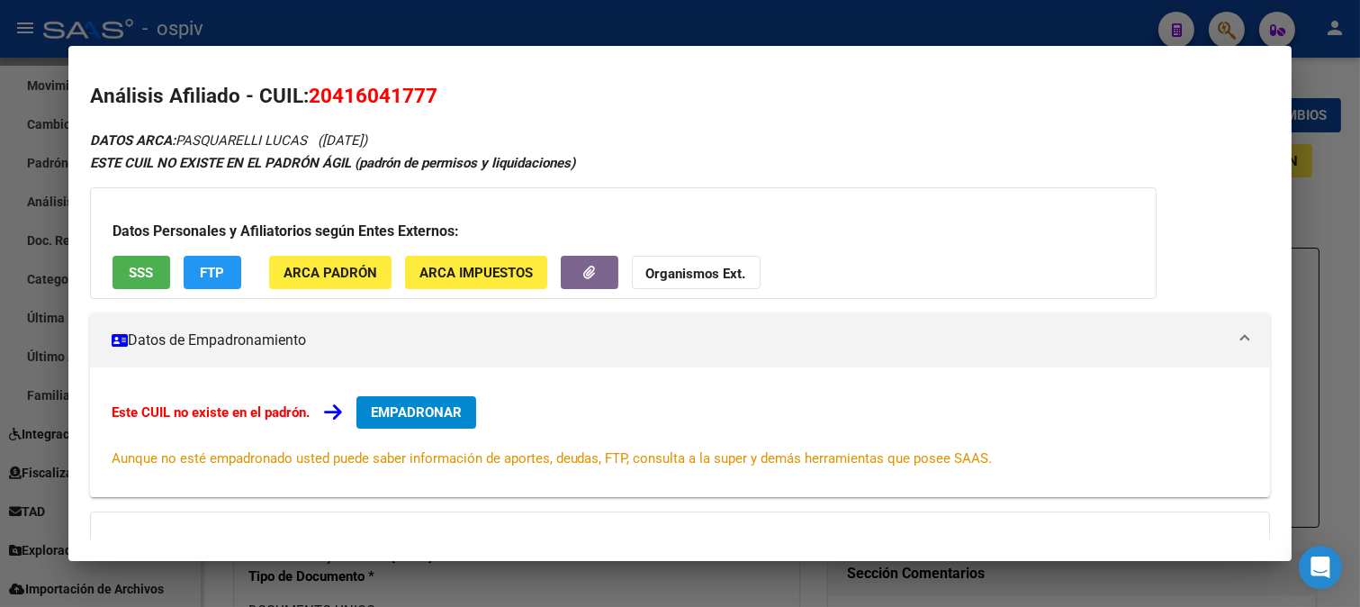
scroll to position [0, 0]
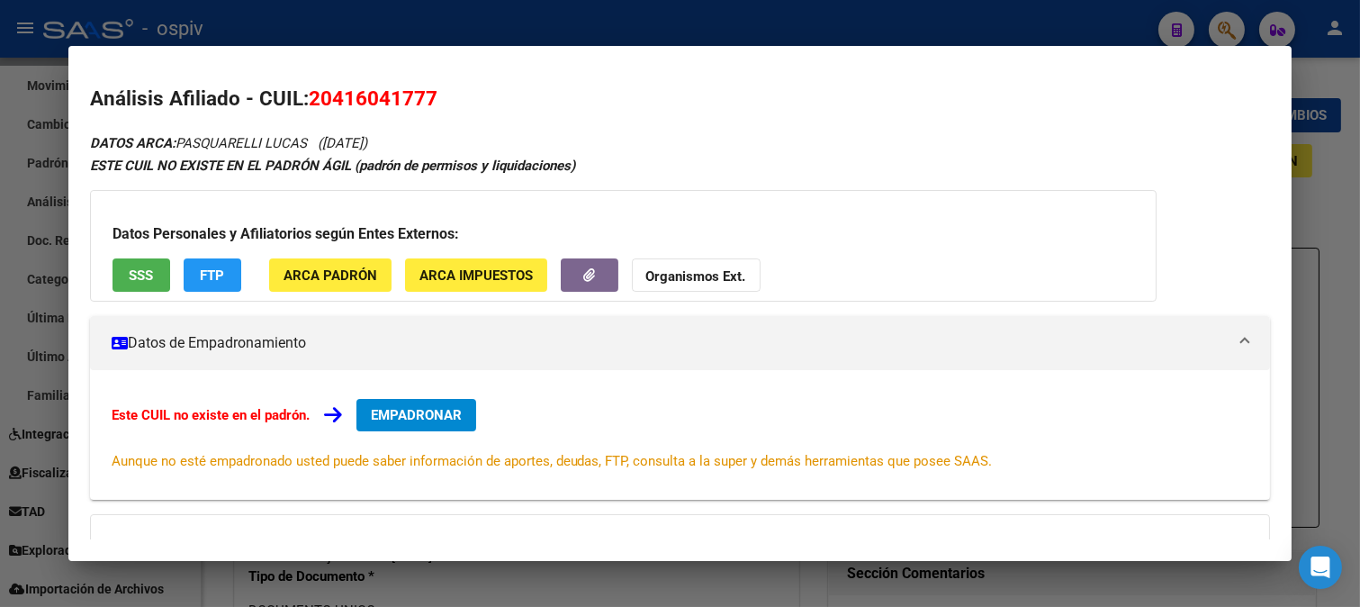
click at [388, 429] on button "EMPADRONAR" at bounding box center [417, 415] width 120 height 32
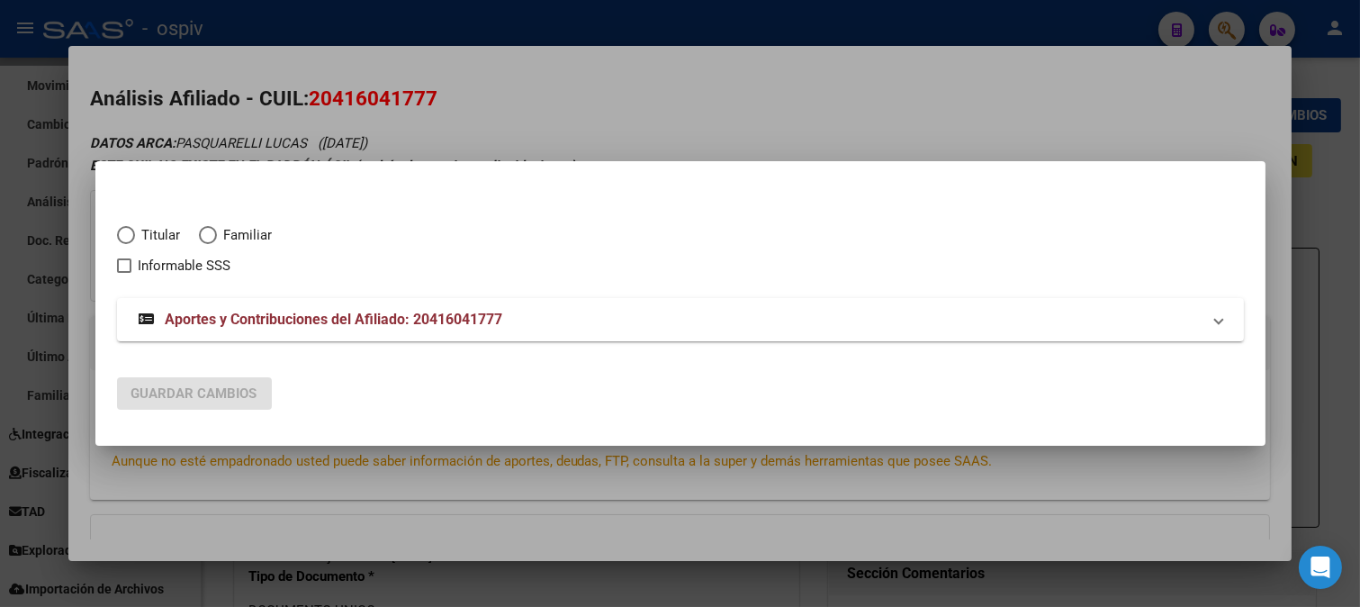
click at [139, 223] on div "Titular Familiar Informable SSS" at bounding box center [680, 239] width 1127 height 73
click at [122, 244] on span "Elija una opción" at bounding box center [126, 235] width 18 height 18
click at [122, 244] on input "Titular" at bounding box center [126, 235] width 18 height 18
radio input "true"
checkbox input "true"
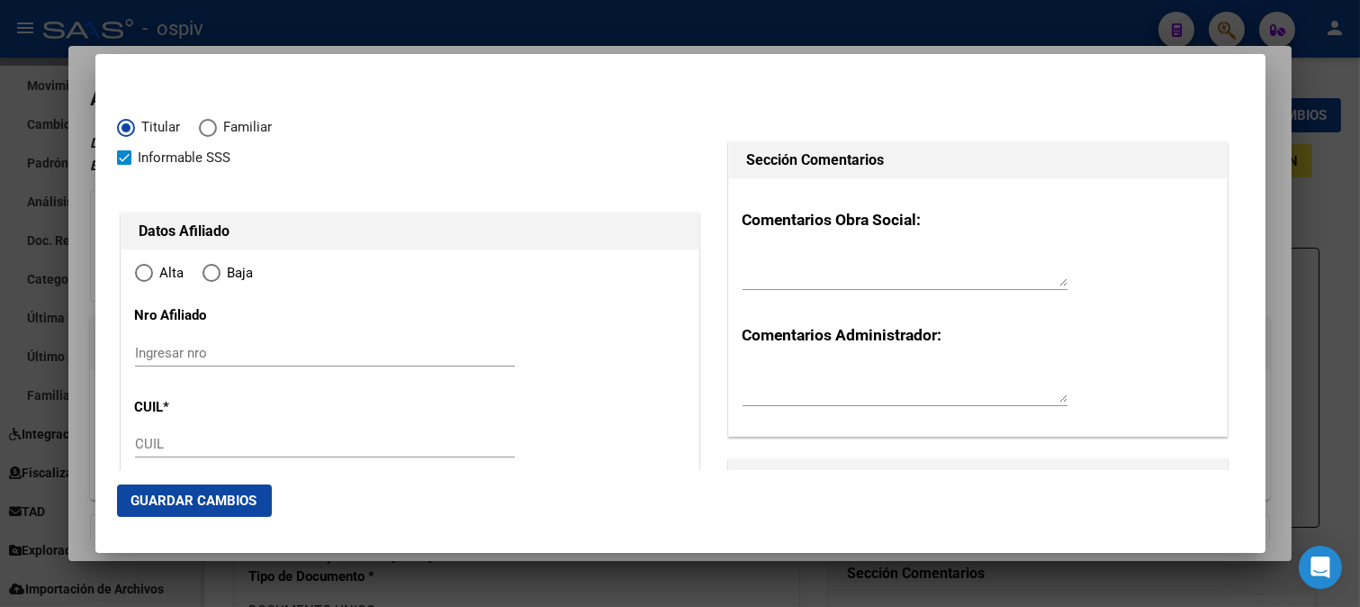
type input "20-41604177-7"
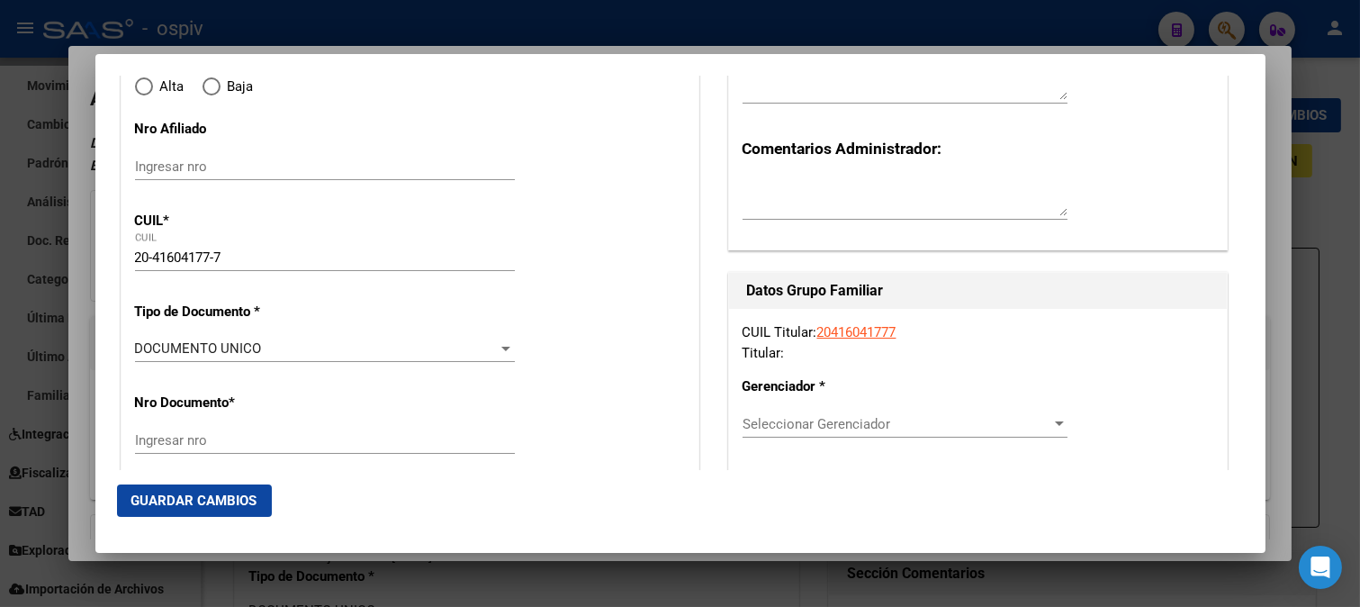
type input "41604177"
type input "[PERSON_NAME]"
type input "[DATE]"
type input "[PERSON_NAME]"
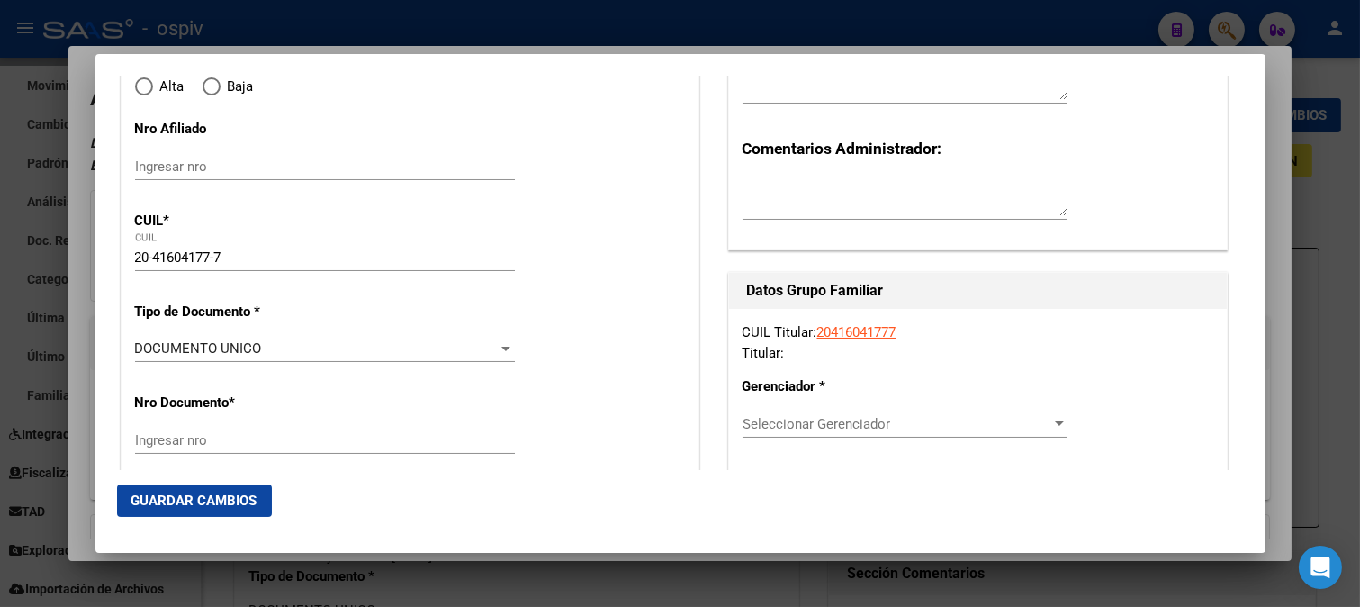
type input "2000"
type input "[PERSON_NAME]"
type input "67"
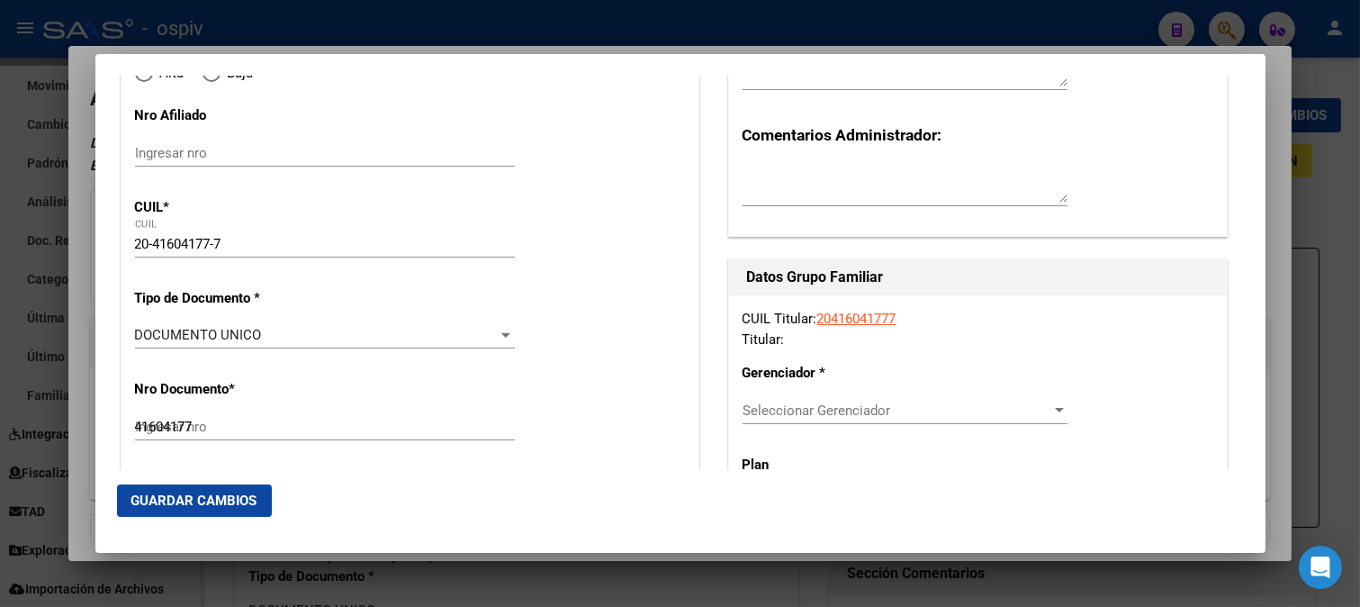
radio input "true"
type input "[PERSON_NAME]"
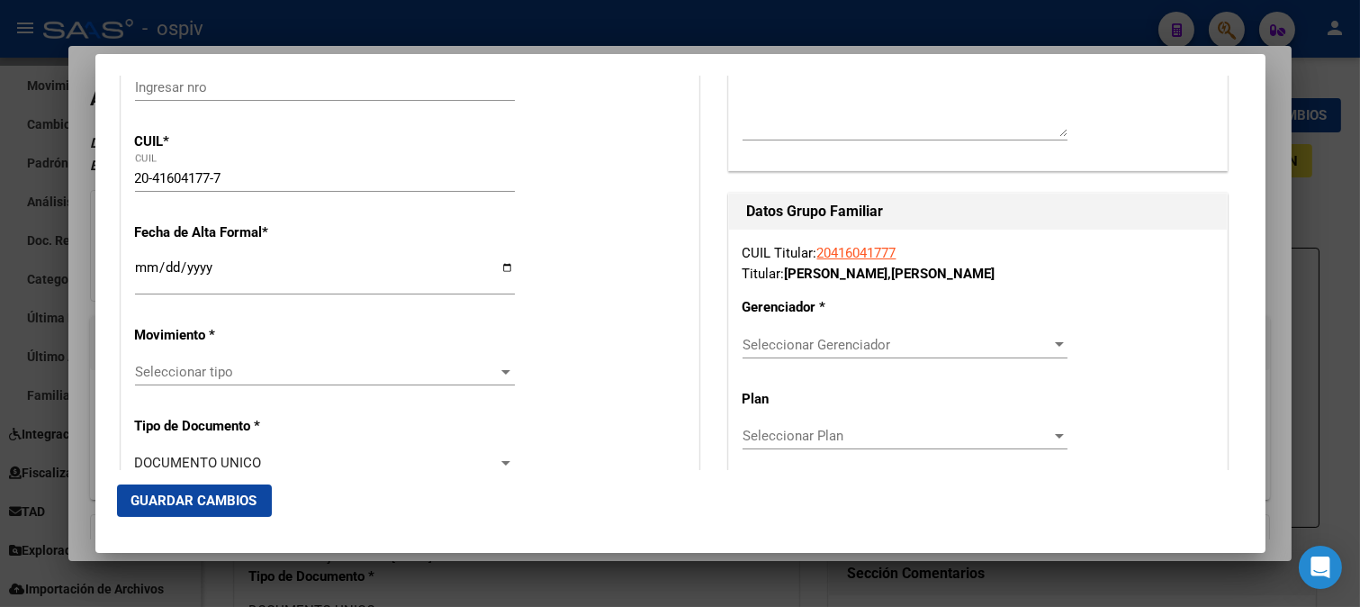
scroll to position [300, 0]
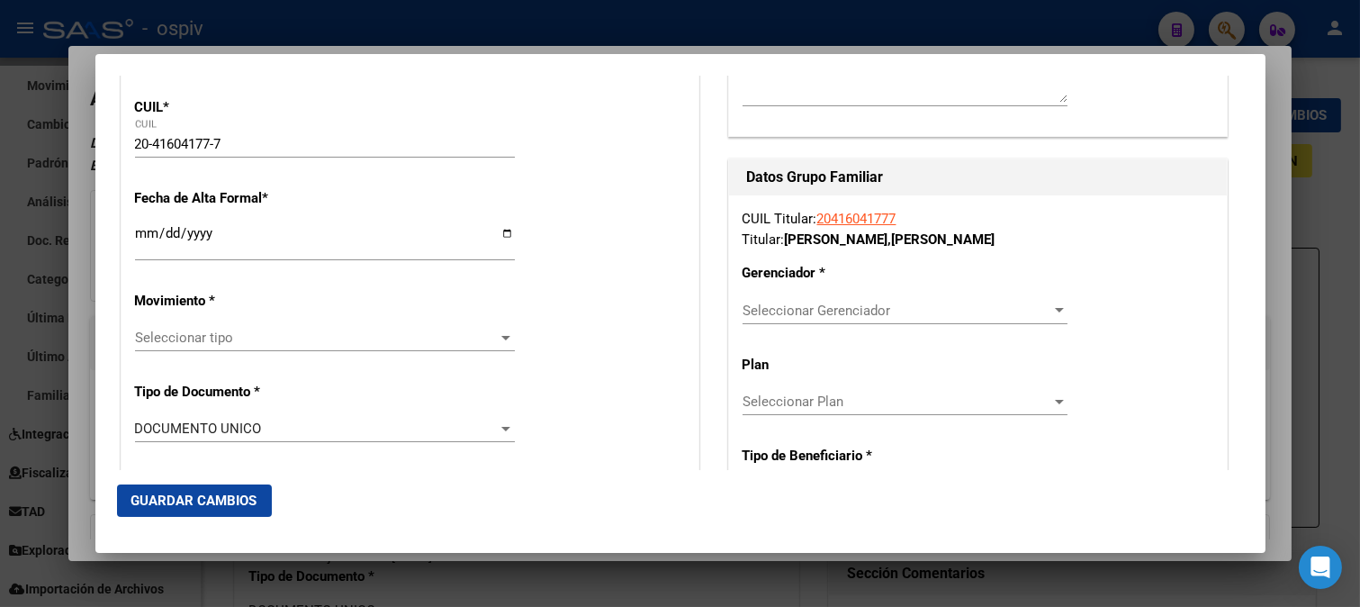
click at [136, 241] on input "Ingresar fecha" at bounding box center [325, 240] width 380 height 29
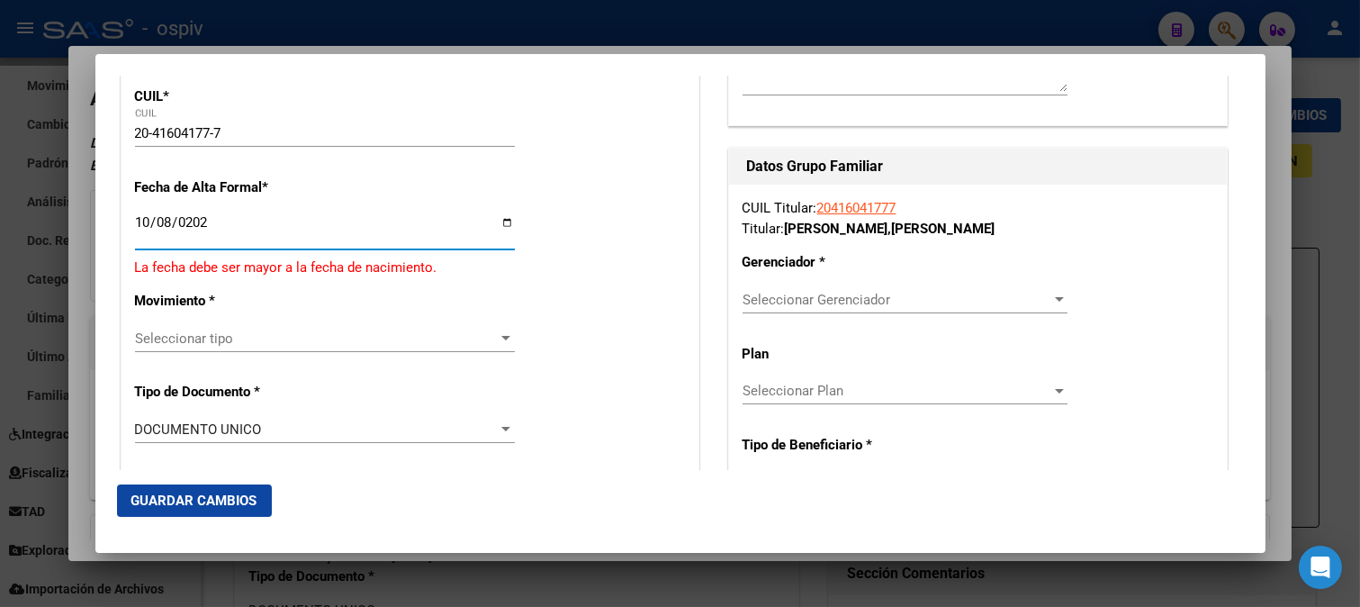
type input "[DATE]"
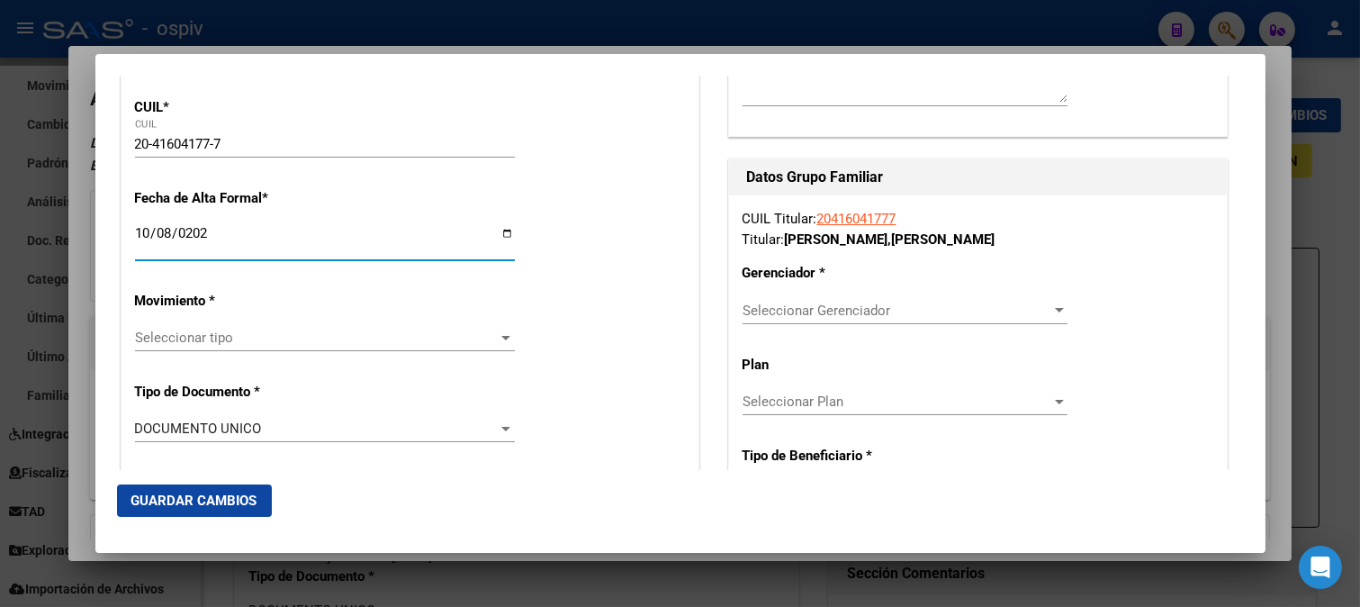
click at [158, 349] on div "Seleccionar tipo Seleccionar tipo" at bounding box center [325, 337] width 380 height 27
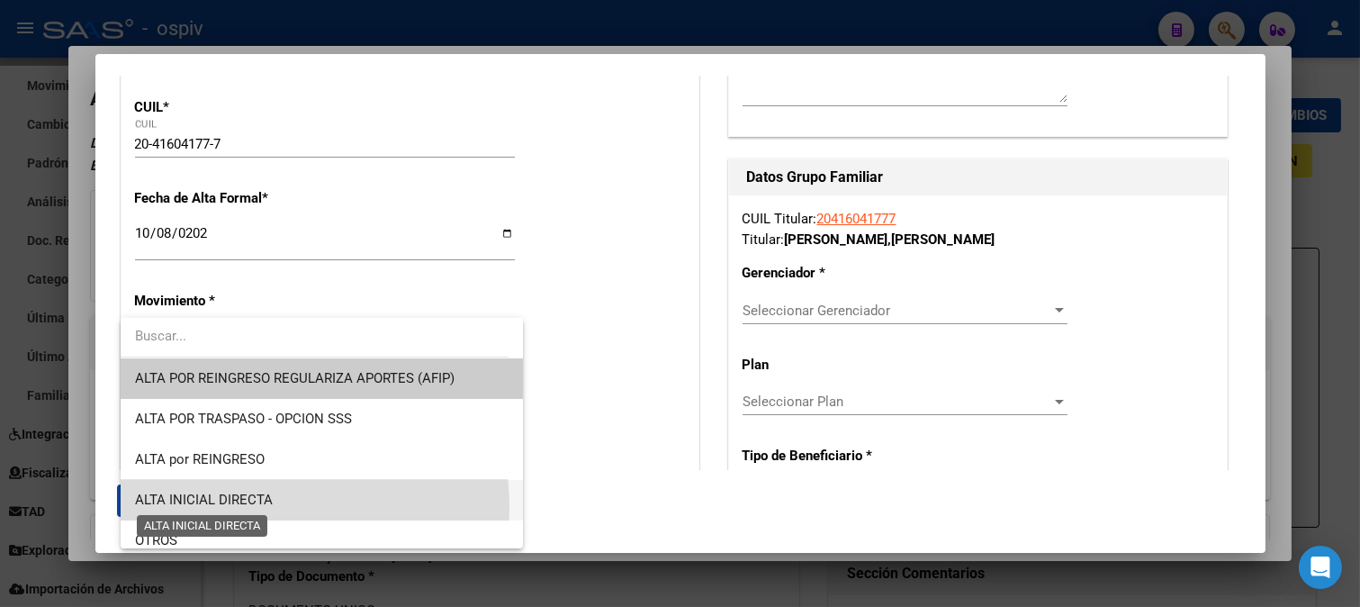
click at [237, 507] on span "ALTA INICIAL DIRECTA" at bounding box center [204, 500] width 138 height 16
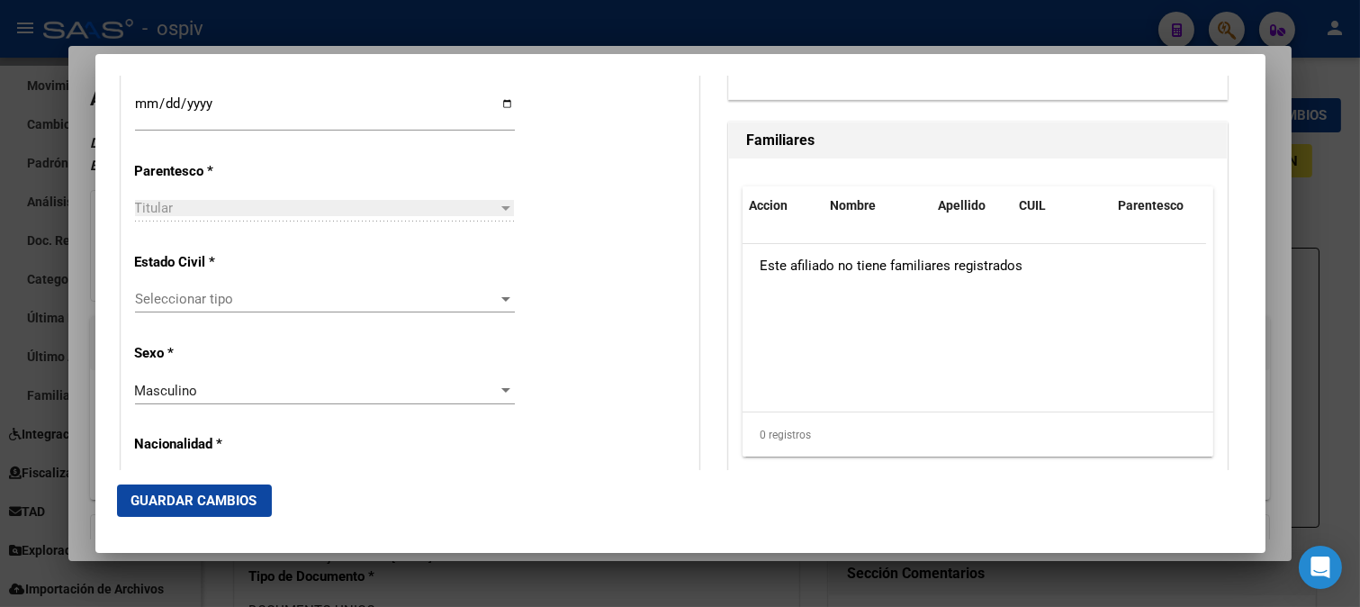
scroll to position [1000, 0]
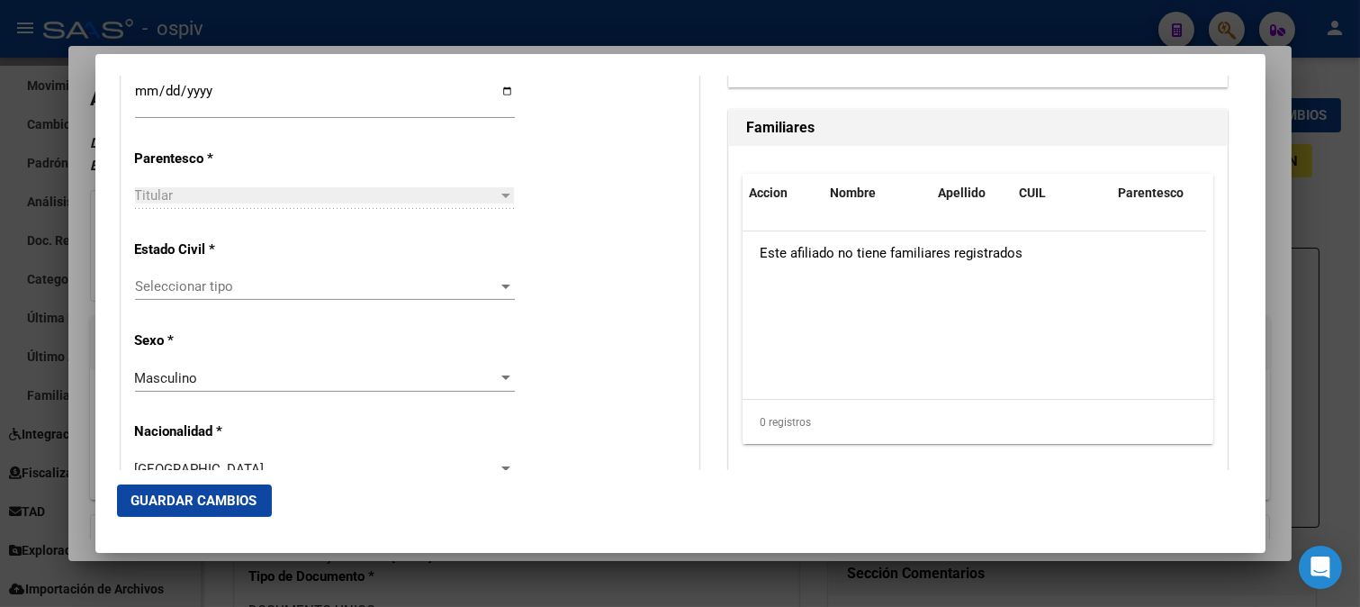
click at [212, 307] on div "Seleccionar tipo Seleccionar tipo" at bounding box center [325, 295] width 380 height 44
click at [212, 295] on div "Seleccionar tipo Seleccionar tipo" at bounding box center [325, 286] width 380 height 27
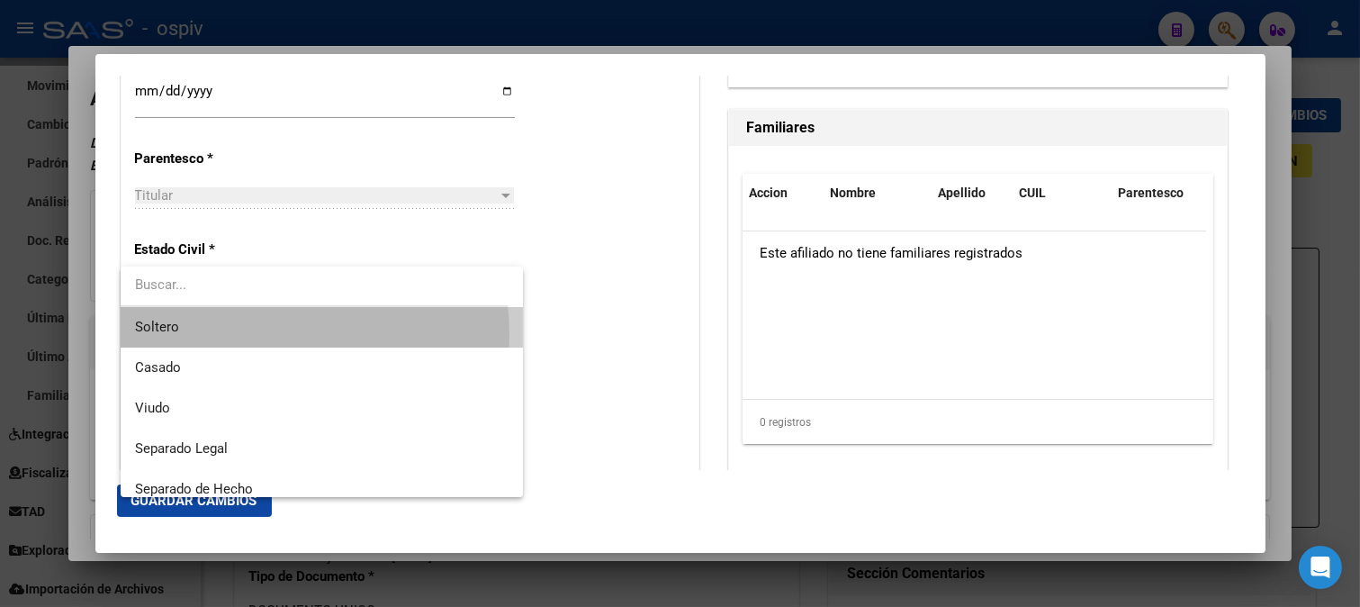
click at [192, 336] on span "Soltero" at bounding box center [322, 327] width 374 height 41
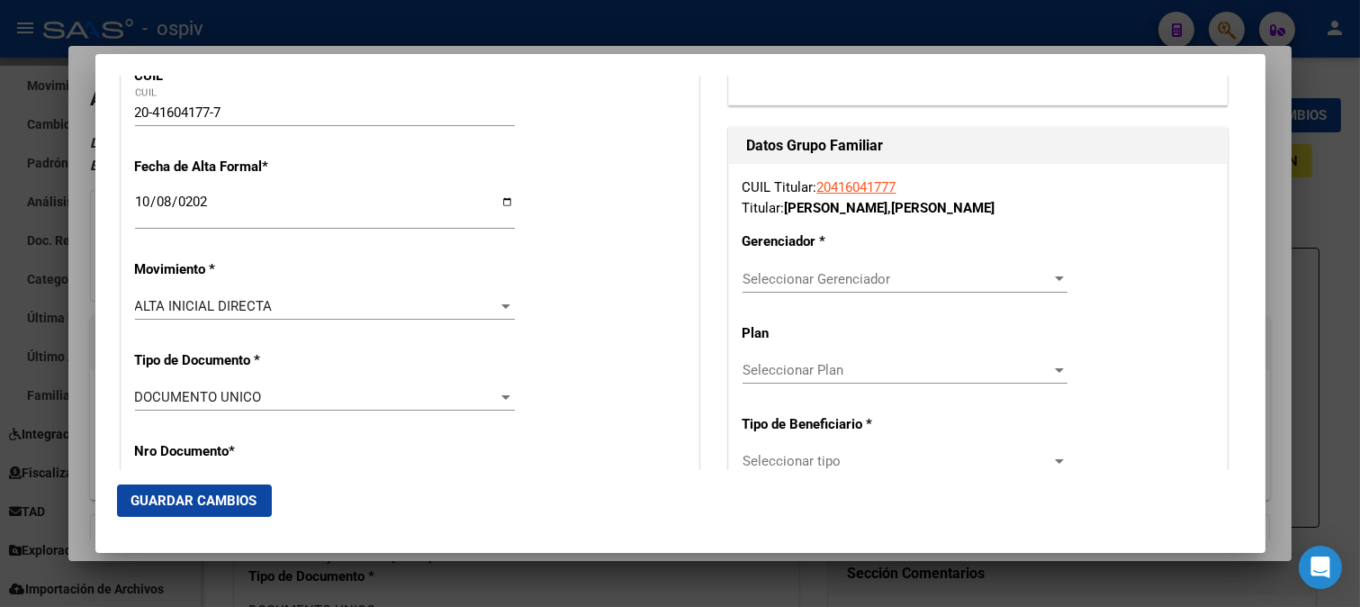
scroll to position [300, 0]
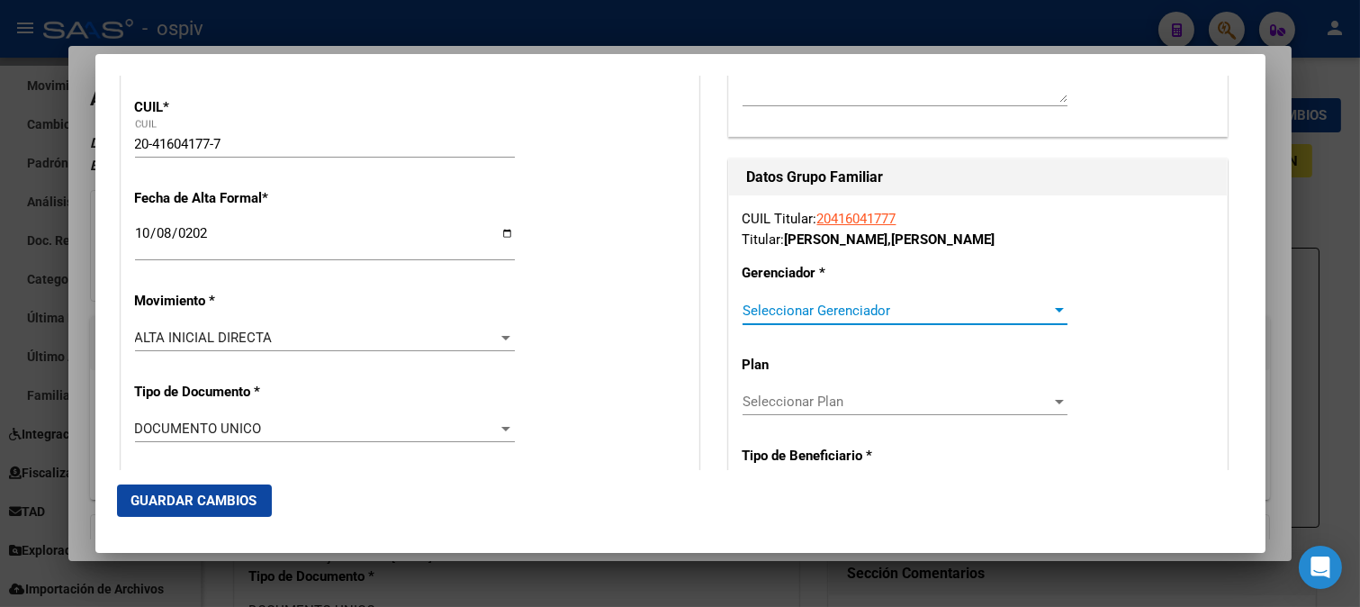
click at [839, 311] on span "Seleccionar Gerenciador" at bounding box center [897, 310] width 309 height 16
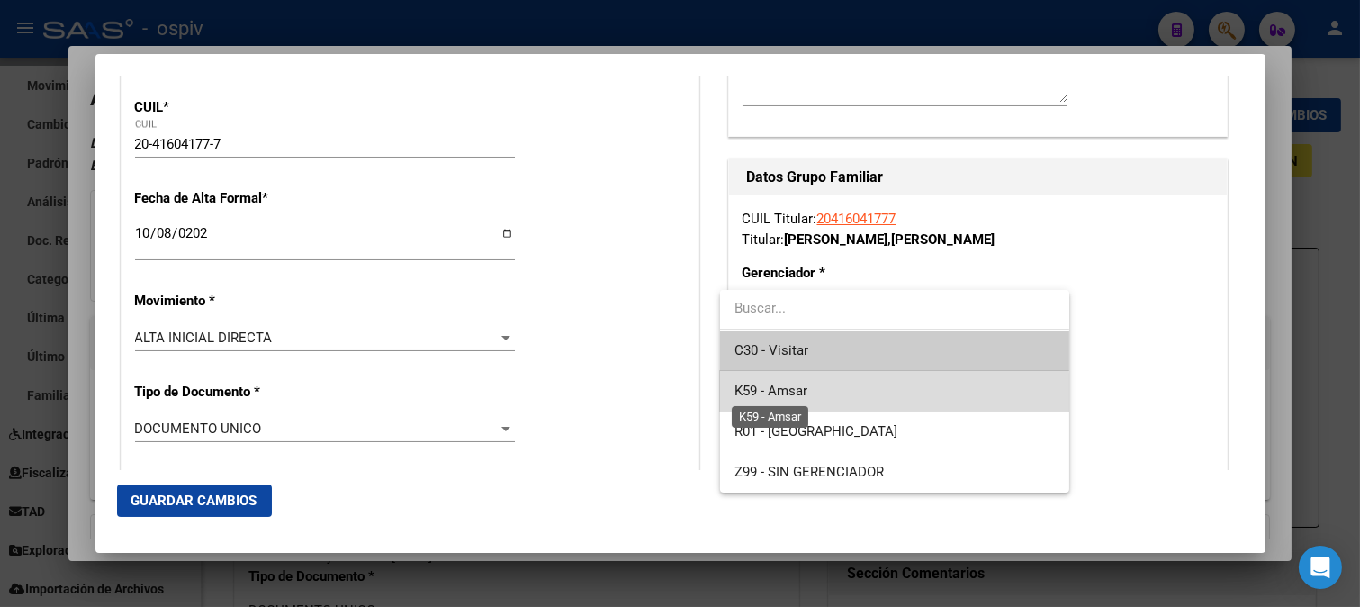
click at [788, 394] on span "K59 - Amsar" at bounding box center [771, 391] width 73 height 16
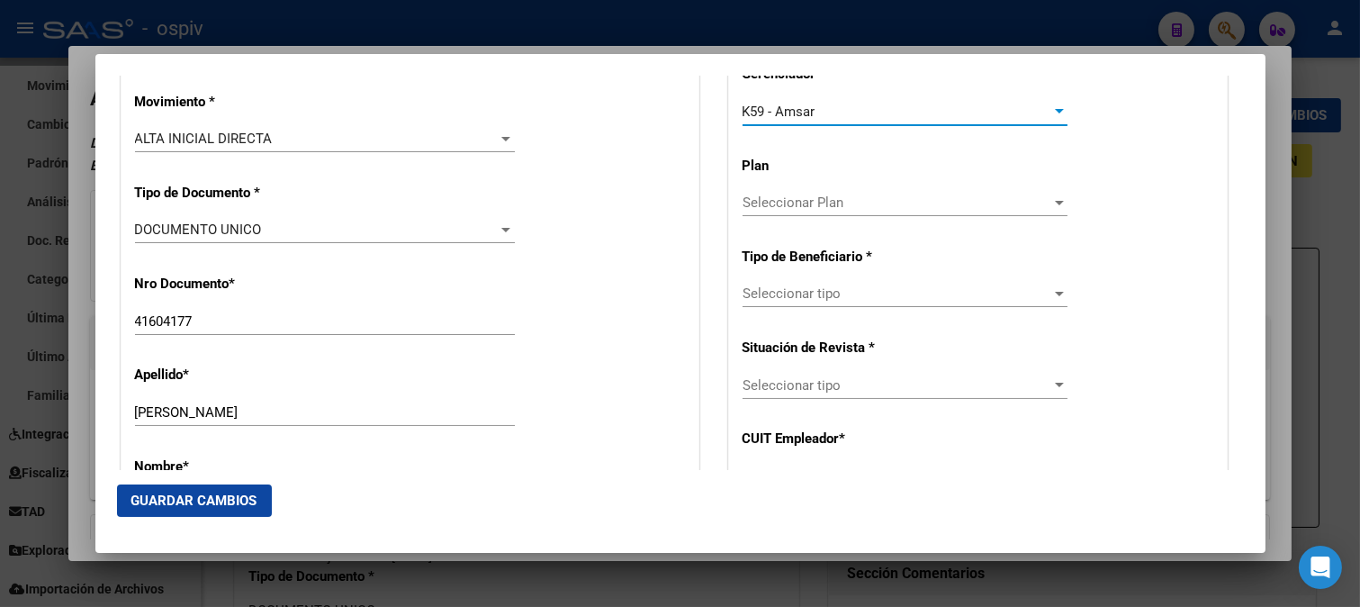
scroll to position [500, 0]
click at [825, 298] on span "Seleccionar tipo" at bounding box center [897, 292] width 309 height 16
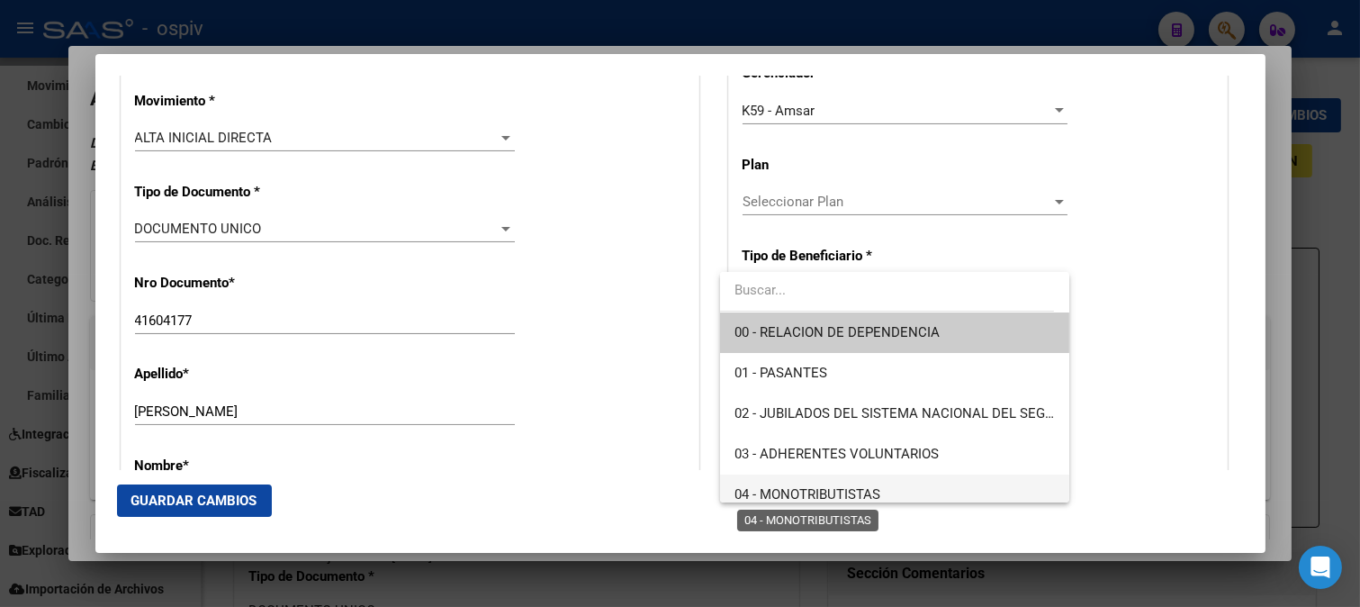
click at [811, 493] on span "04 - MONOTRIBUTISTAS" at bounding box center [808, 494] width 146 height 16
type input "20-41604177-7"
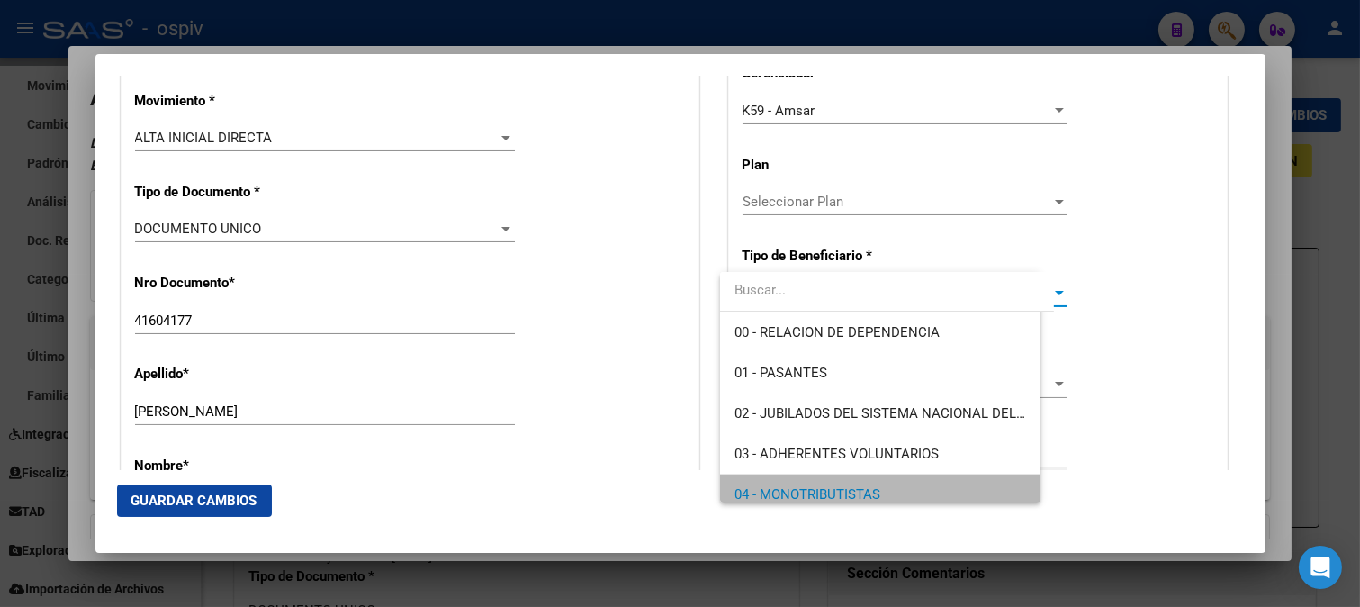
scroll to position [13, 0]
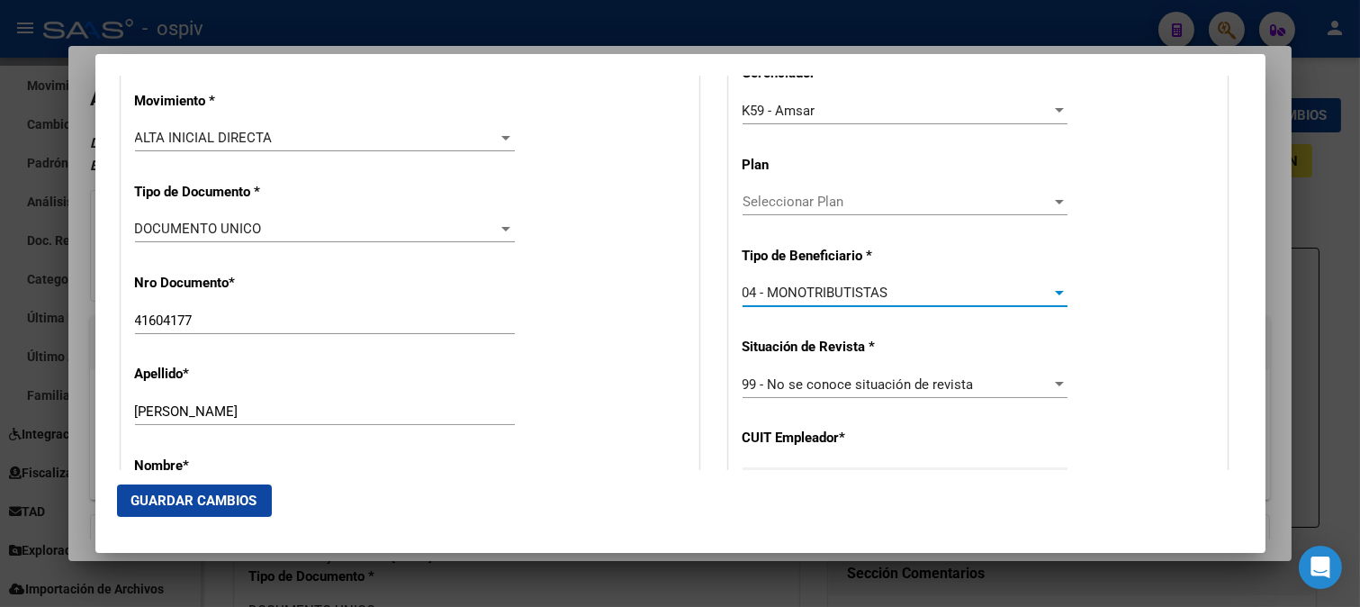
click at [218, 508] on span "Guardar Cambios" at bounding box center [194, 500] width 126 height 16
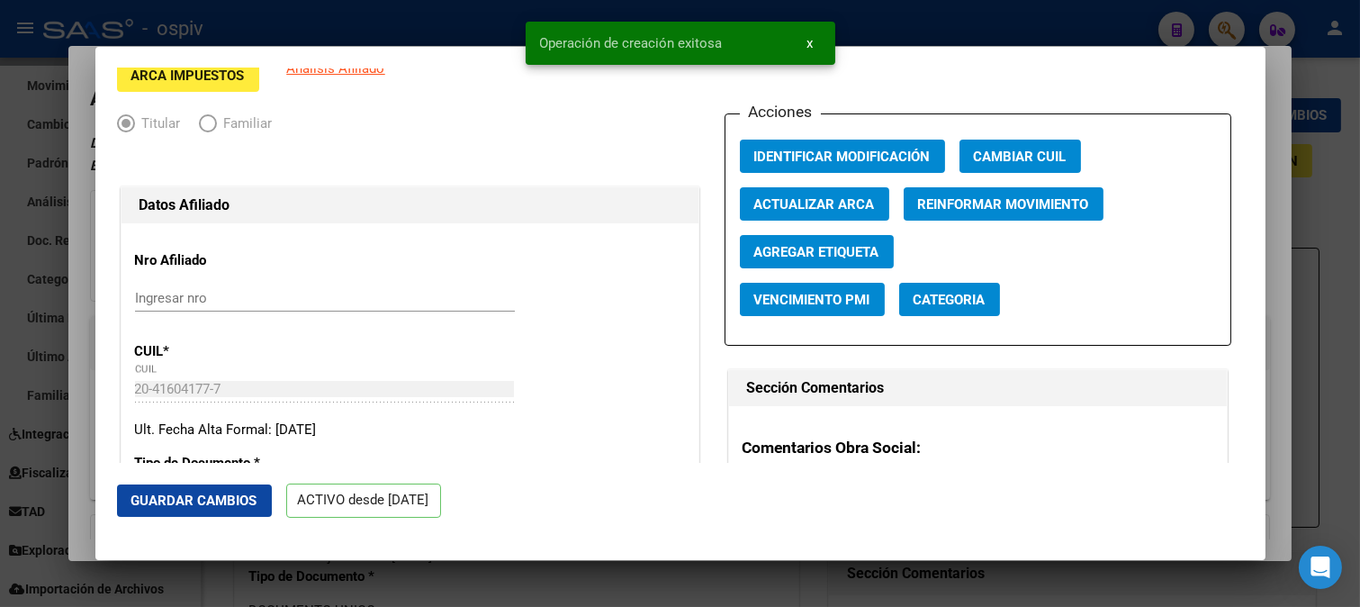
scroll to position [100, 0]
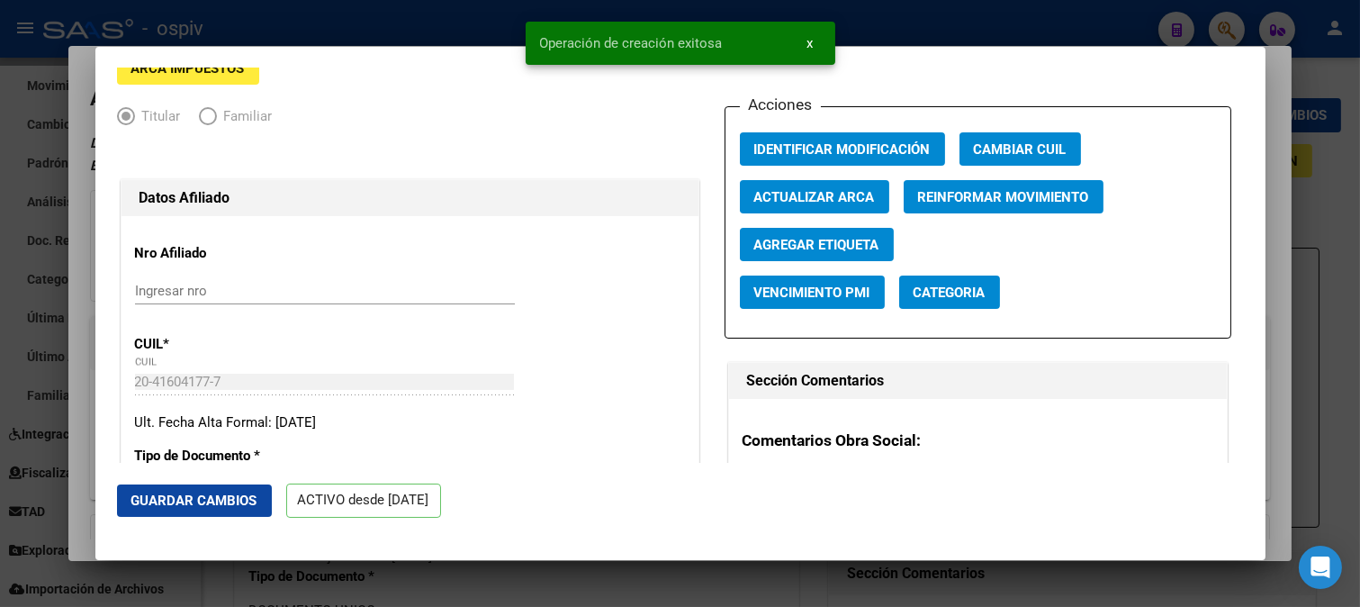
click at [945, 295] on span "Categoria" at bounding box center [950, 292] width 72 height 16
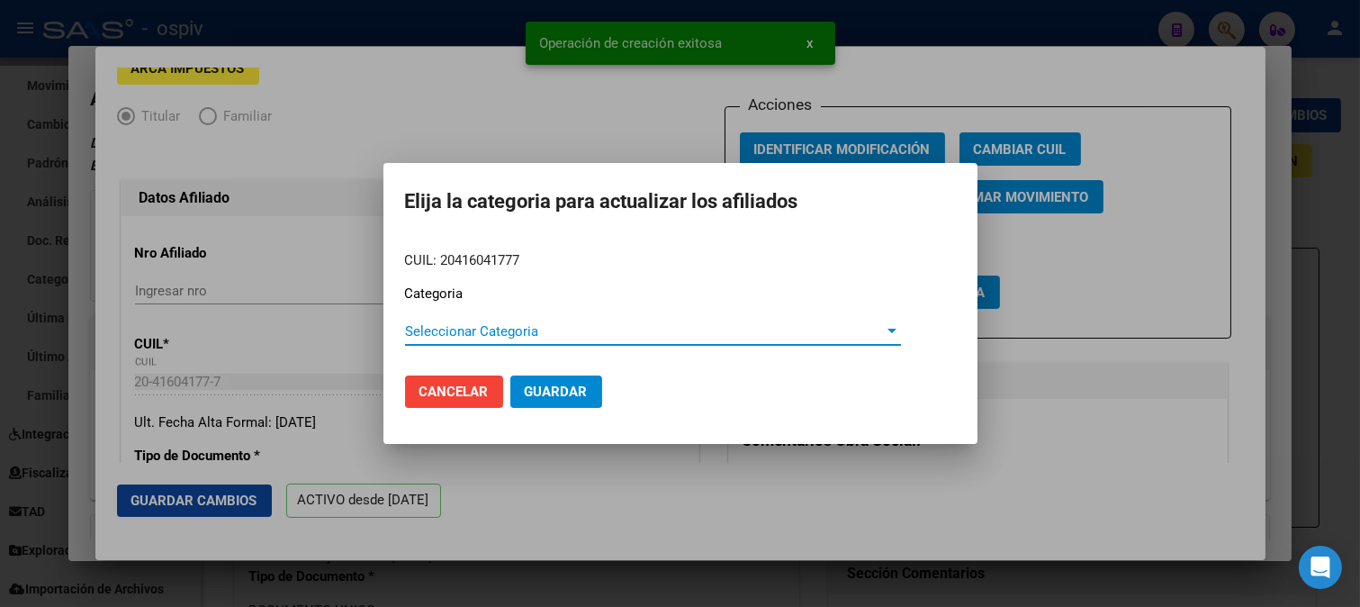
click at [516, 330] on span "Seleccionar Categoria" at bounding box center [645, 331] width 480 height 16
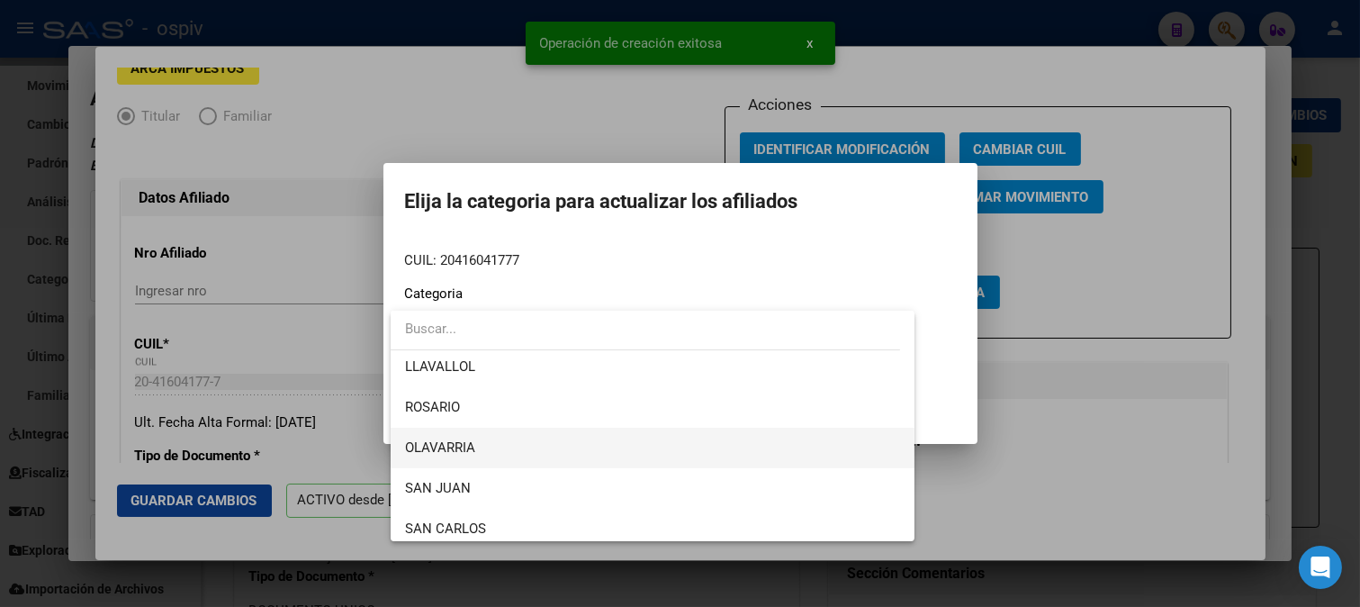
scroll to position [300, 0]
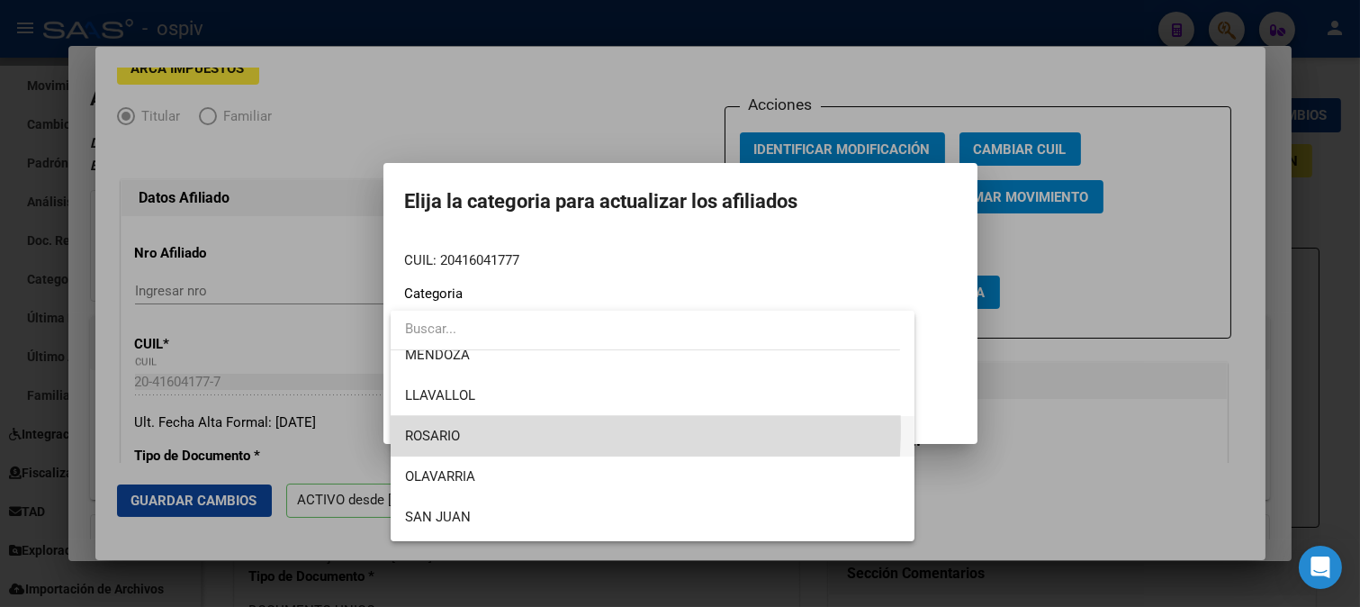
click at [454, 427] on span "ROSARIO" at bounding box center [653, 436] width 496 height 41
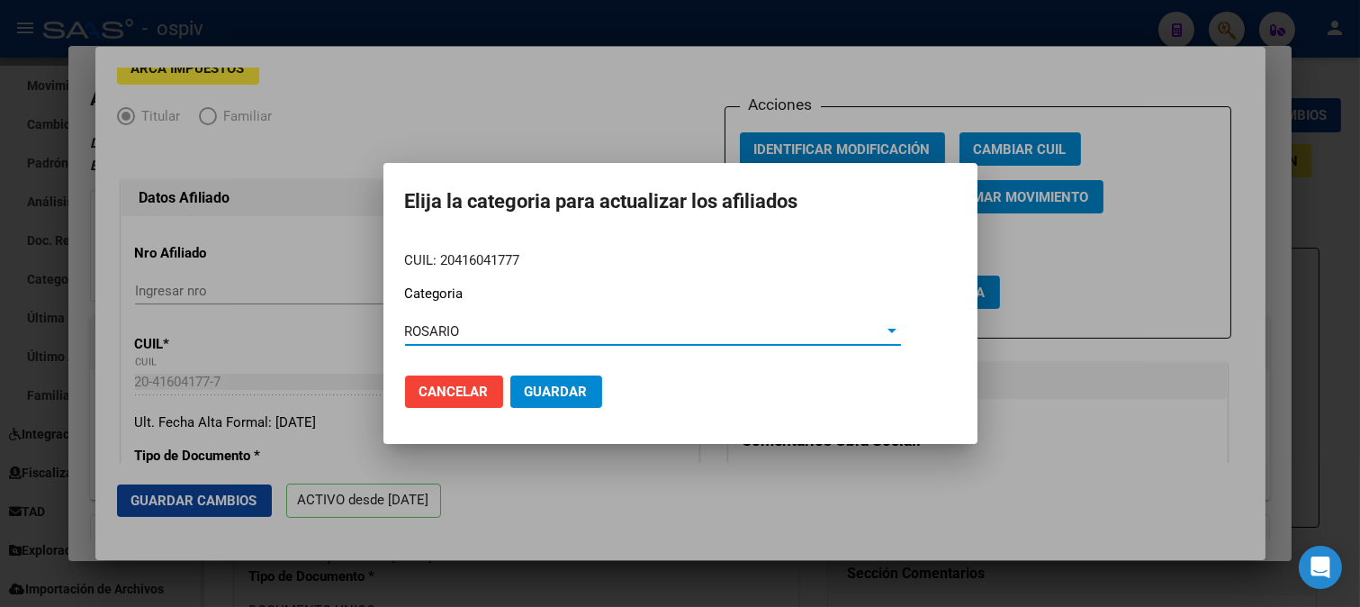
click at [556, 396] on span "Guardar" at bounding box center [556, 392] width 63 height 16
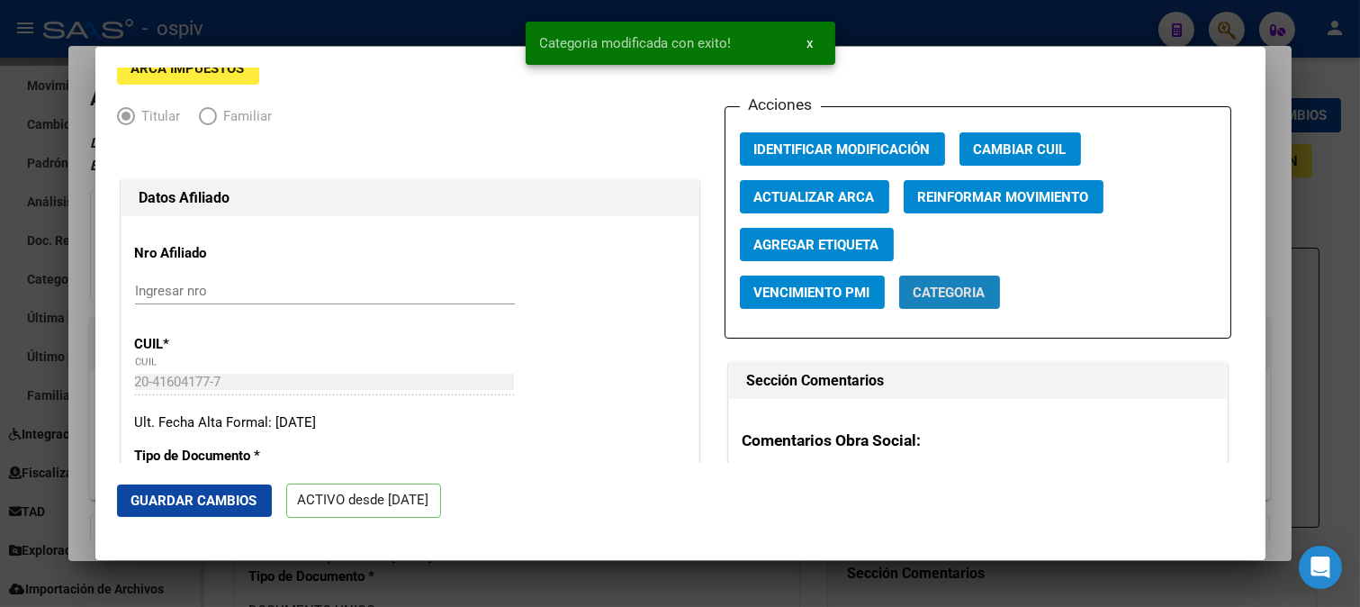
click at [941, 297] on span "Categoria" at bounding box center [950, 292] width 72 height 16
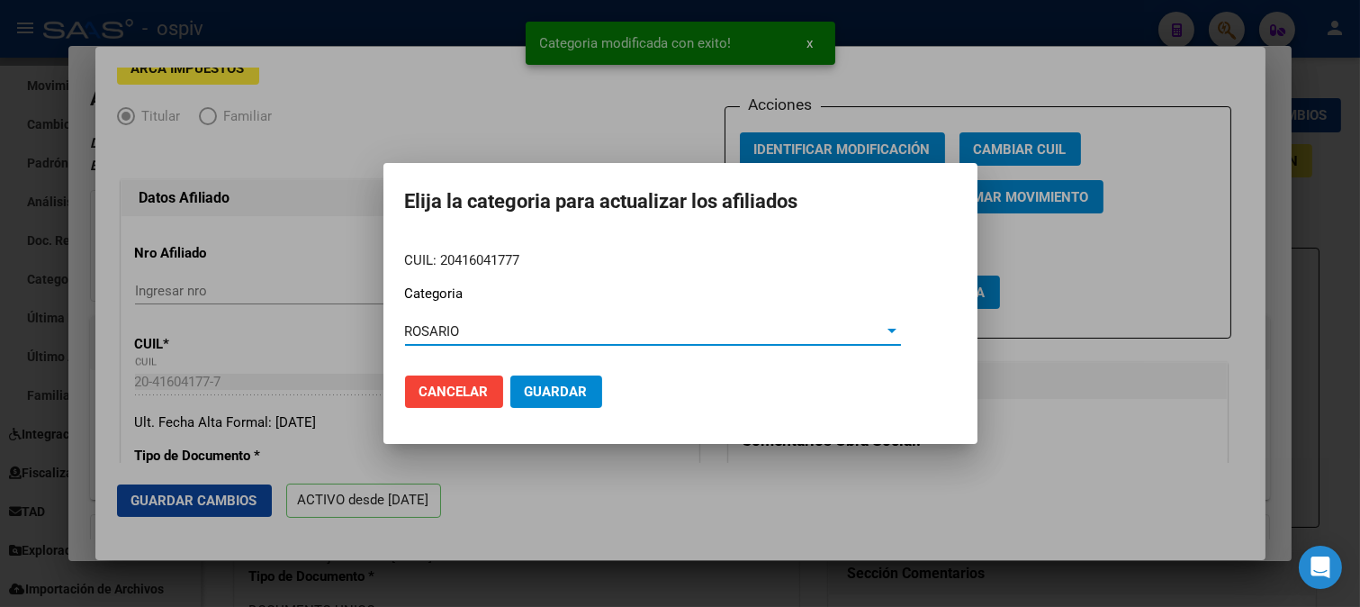
click at [519, 399] on button "Guardar" at bounding box center [556, 391] width 92 height 32
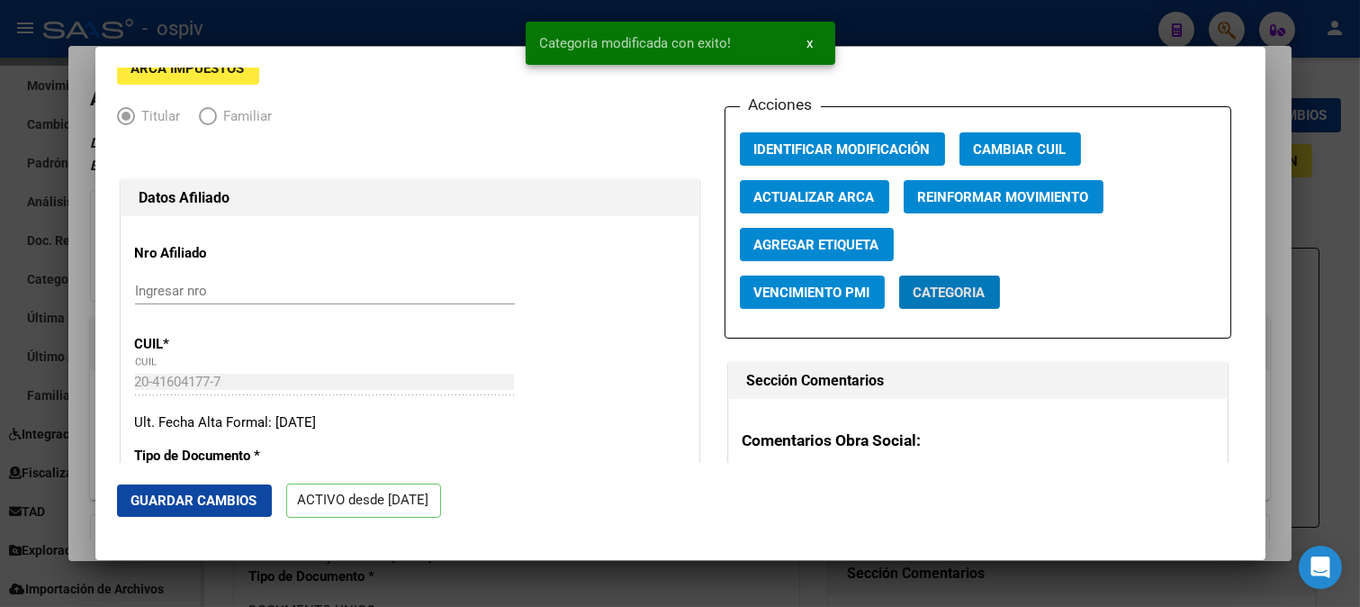
click at [826, 244] on span "Agregar Etiqueta" at bounding box center [816, 245] width 125 height 16
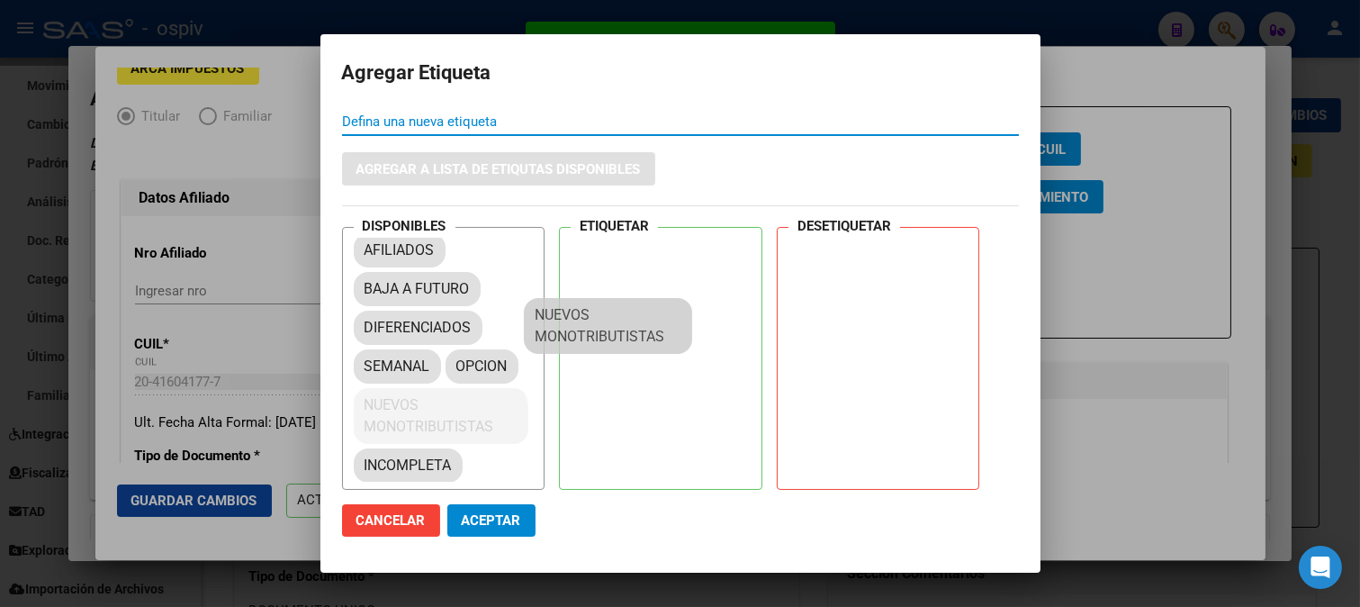
scroll to position [22, 0]
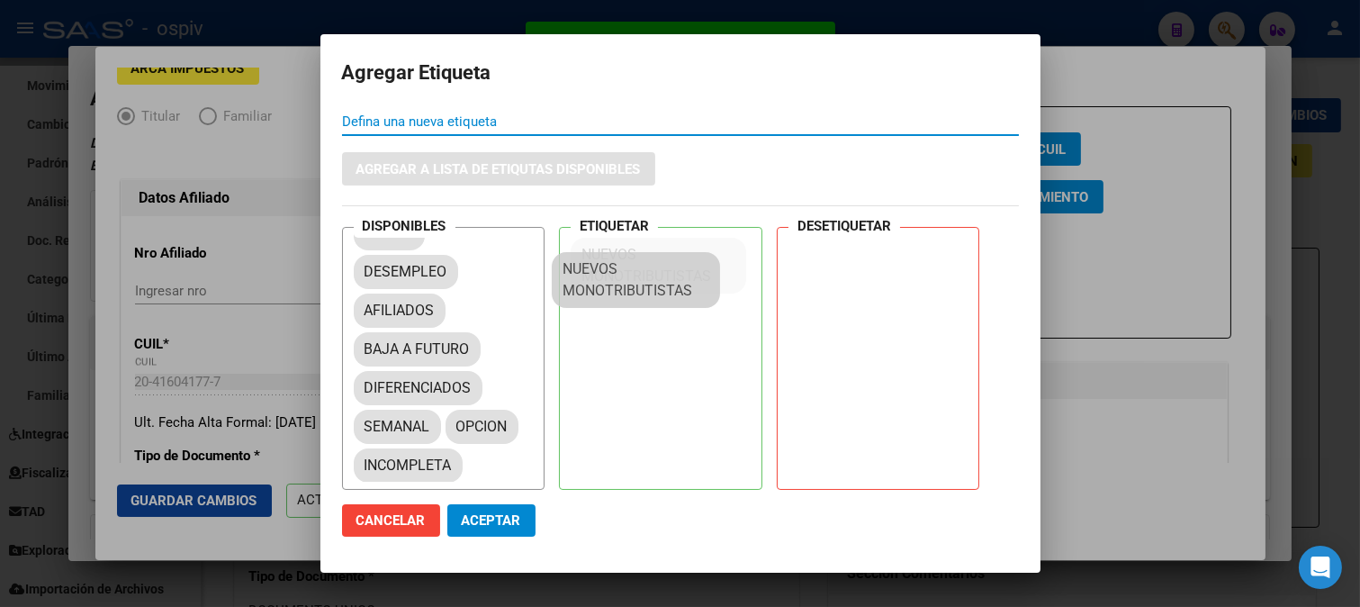
drag, startPoint x: 400, startPoint y: 436, endPoint x: 604, endPoint y: 300, distance: 245.4
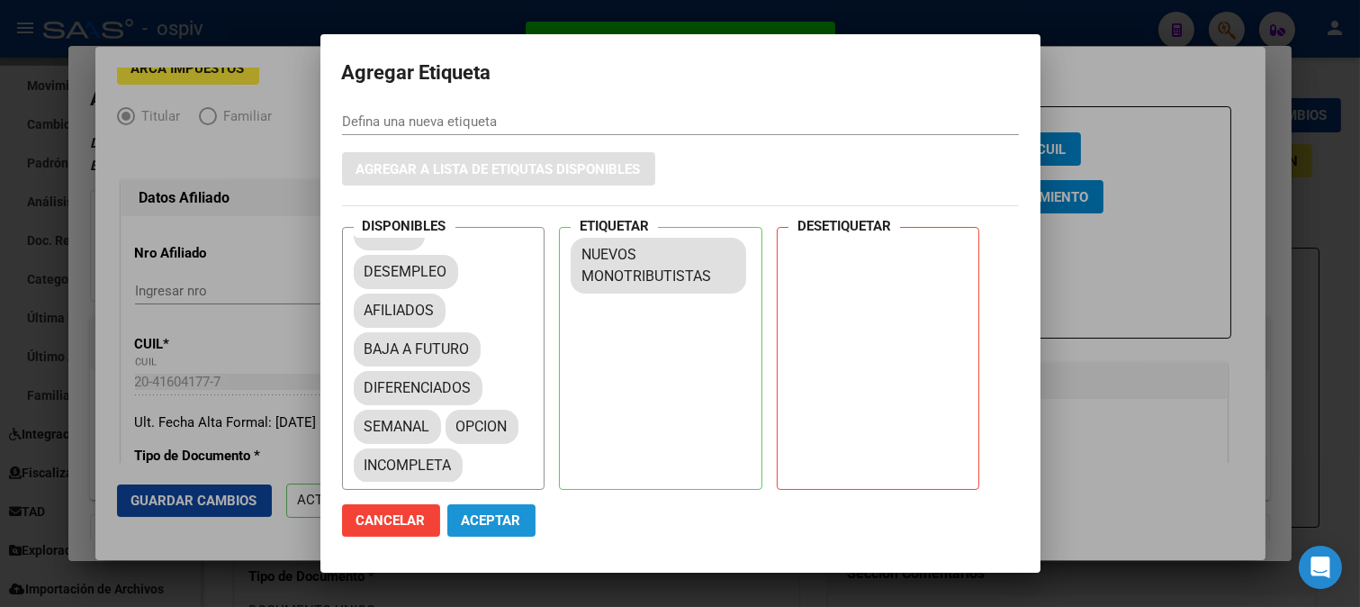
click at [481, 508] on button "Aceptar" at bounding box center [491, 520] width 88 height 32
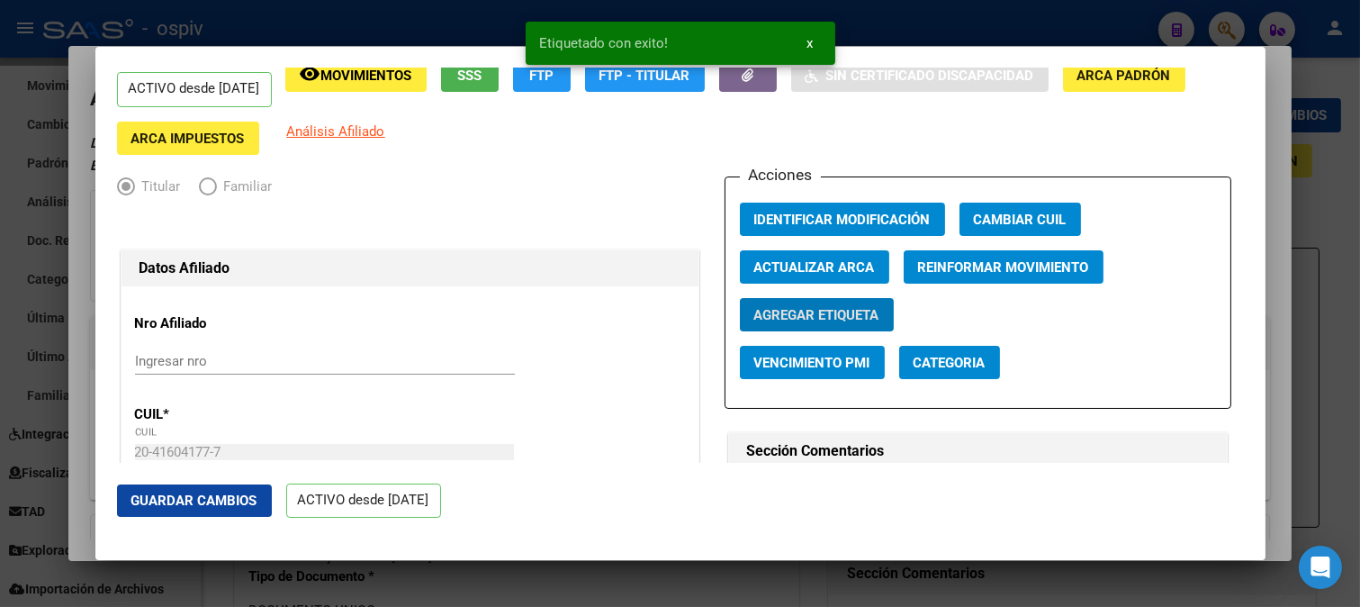
scroll to position [0, 0]
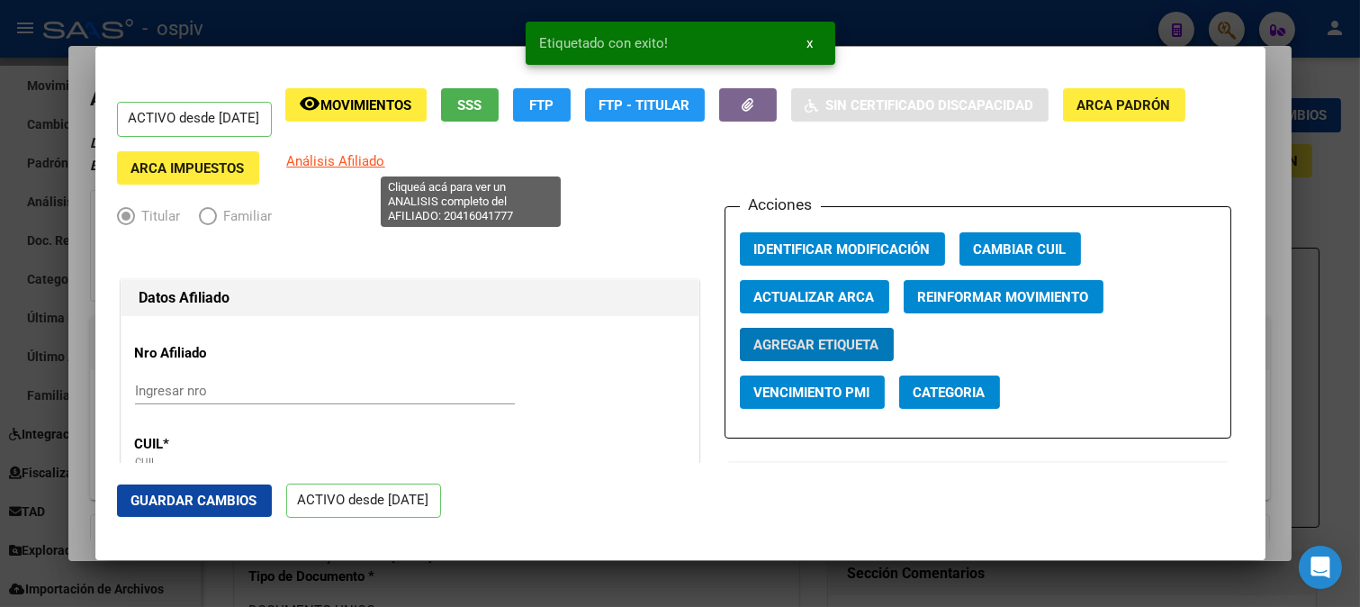
click at [385, 155] on span "Análisis Afiliado" at bounding box center [336, 161] width 98 height 16
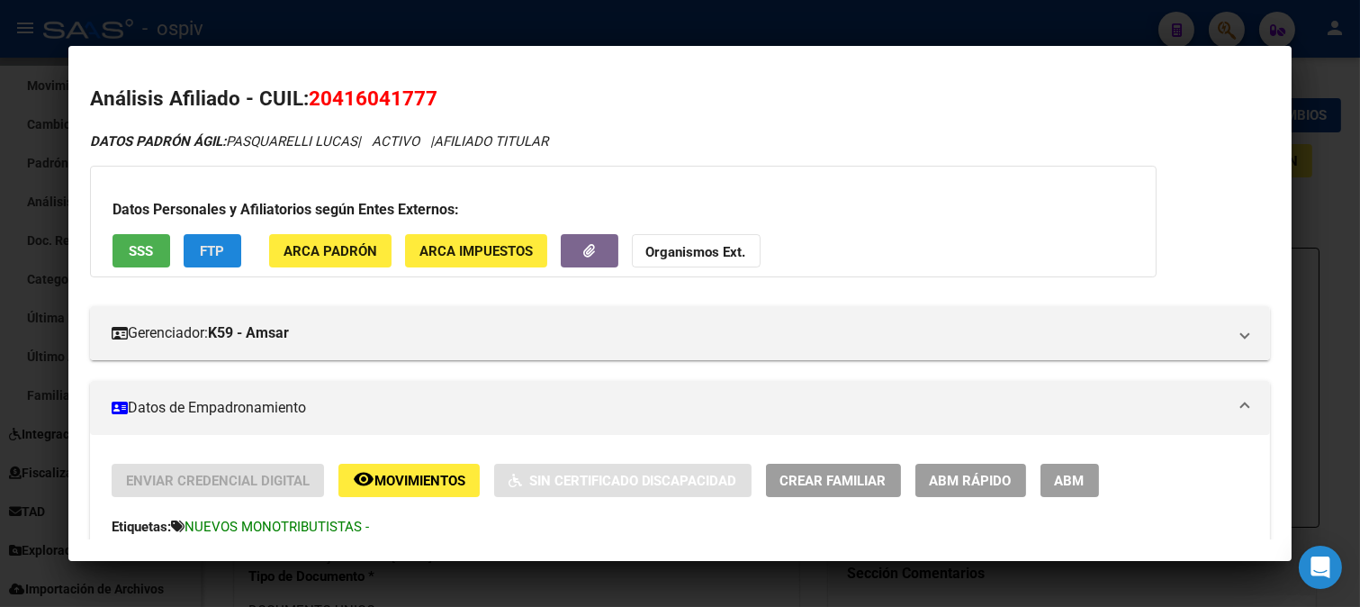
click at [218, 253] on span "FTP" at bounding box center [212, 251] width 24 height 16
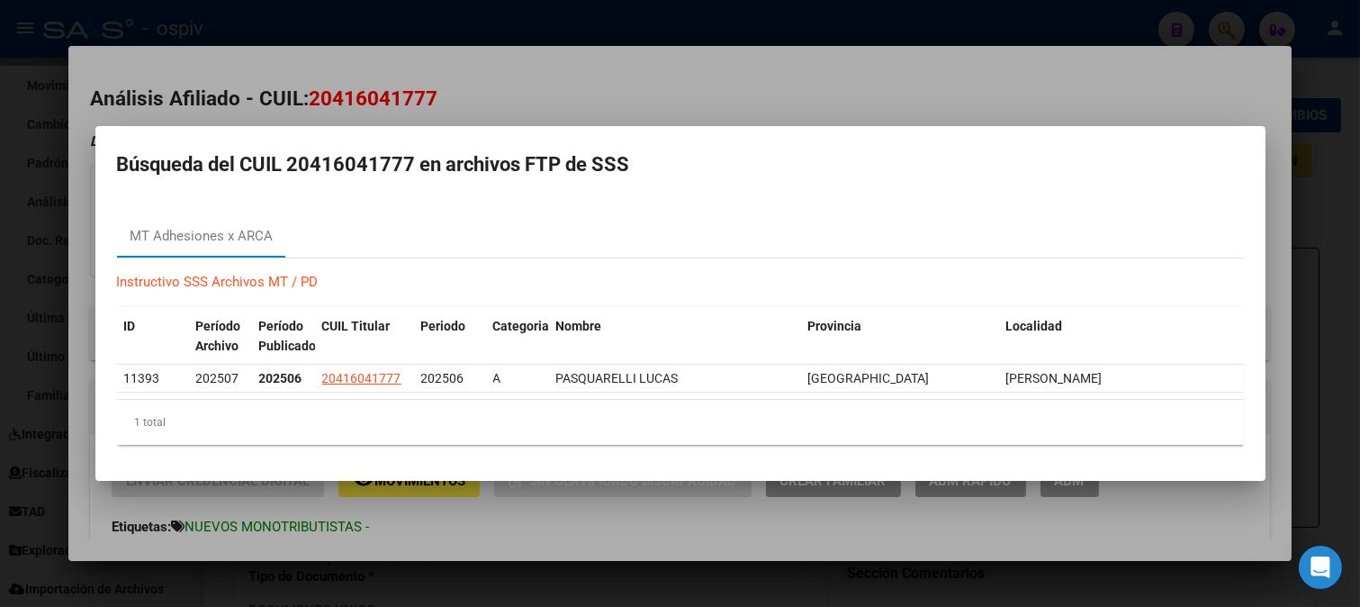
click at [1158, 99] on div at bounding box center [680, 303] width 1360 height 607
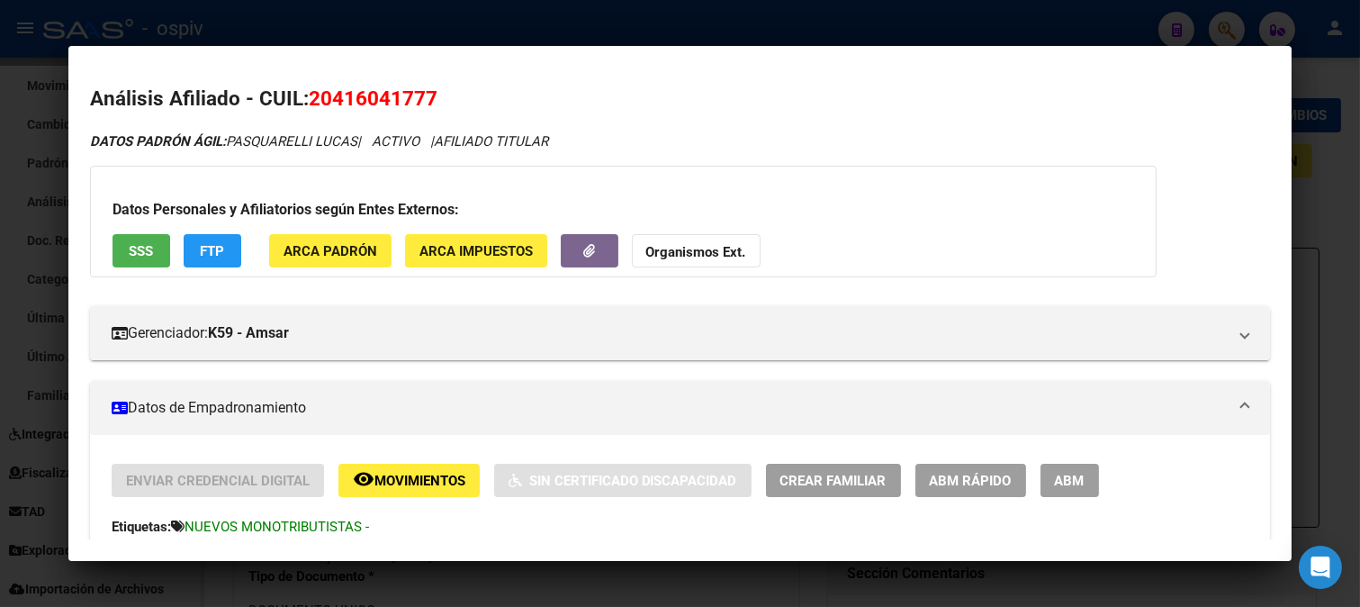
click at [1182, 30] on div at bounding box center [680, 303] width 1360 height 607
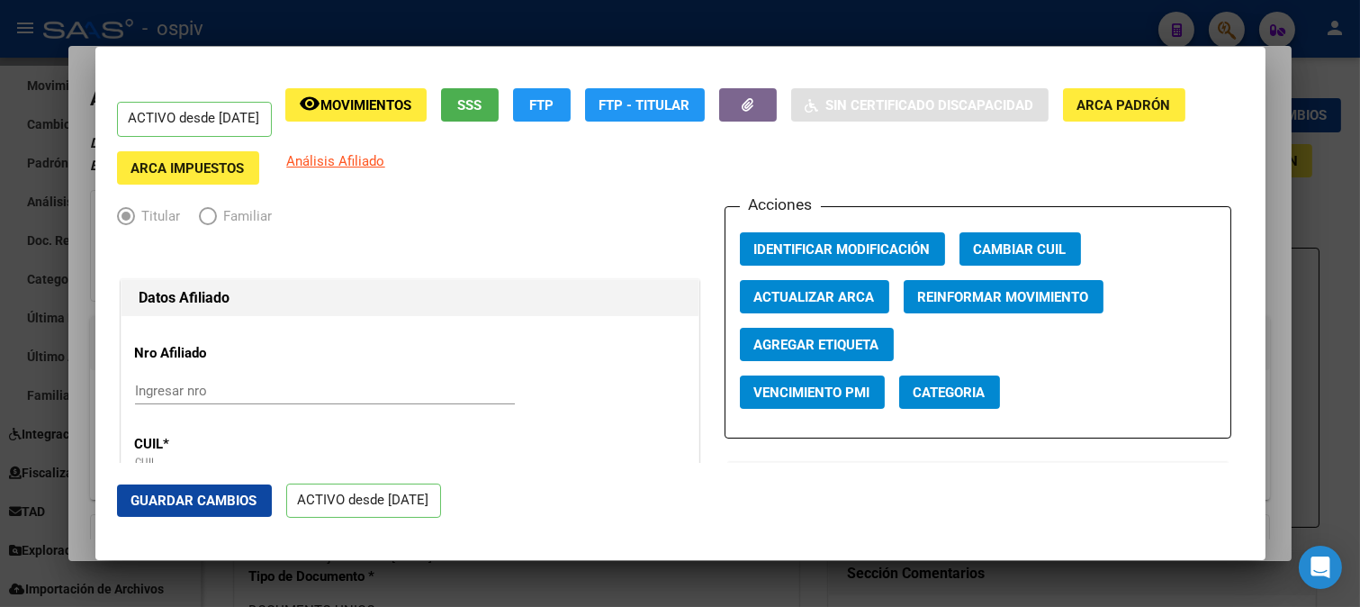
click at [1217, 32] on div at bounding box center [680, 303] width 1360 height 607
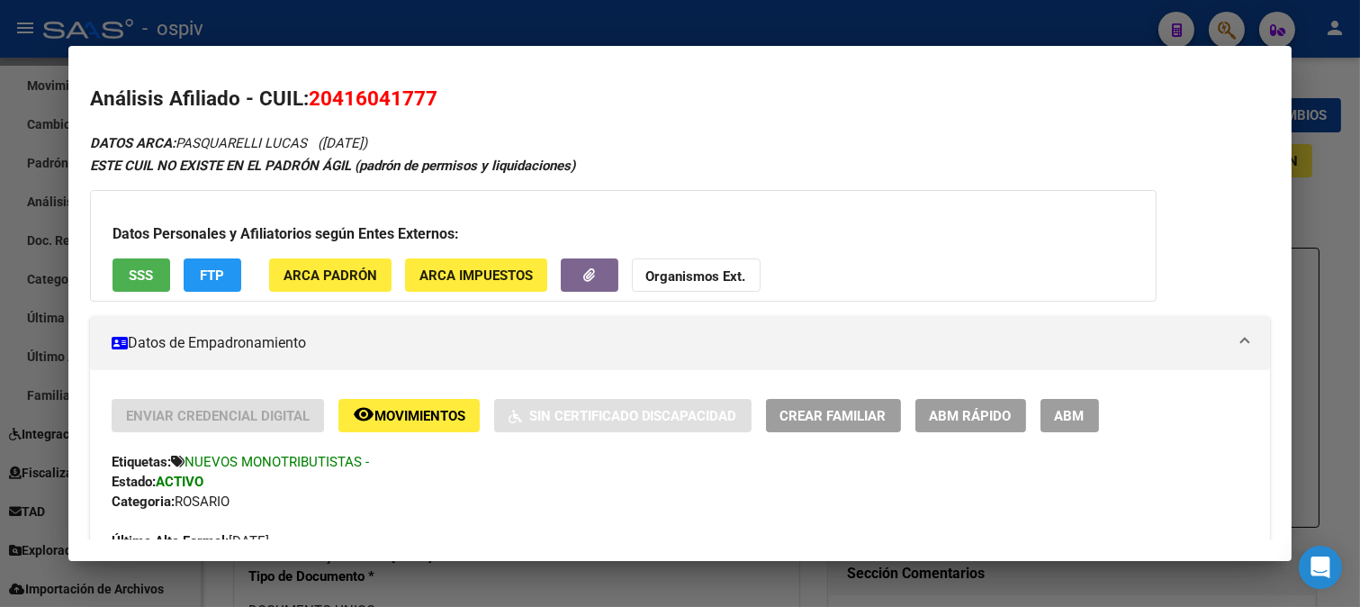
click at [1230, 34] on div at bounding box center [680, 303] width 1360 height 607
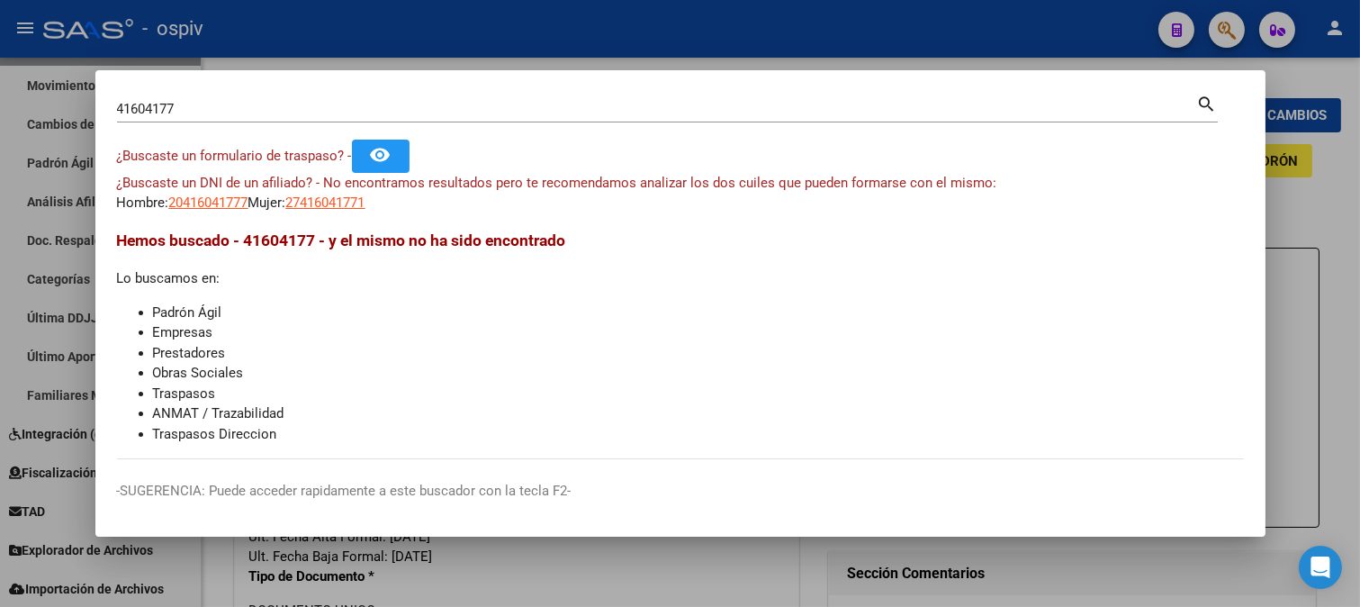
drag, startPoint x: 149, startPoint y: 118, endPoint x: 0, endPoint y: 108, distance: 149.8
click at [0, 108] on div "41604177 Buscar (apellido, dni, cuil, nro traspaso, cuit, obra social) search ¿…" at bounding box center [680, 303] width 1360 height 607
click at [191, 118] on div "41604177 Buscar (apellido, dni, [PERSON_NAME], nro traspaso, cuit, obra social)" at bounding box center [657, 108] width 1080 height 27
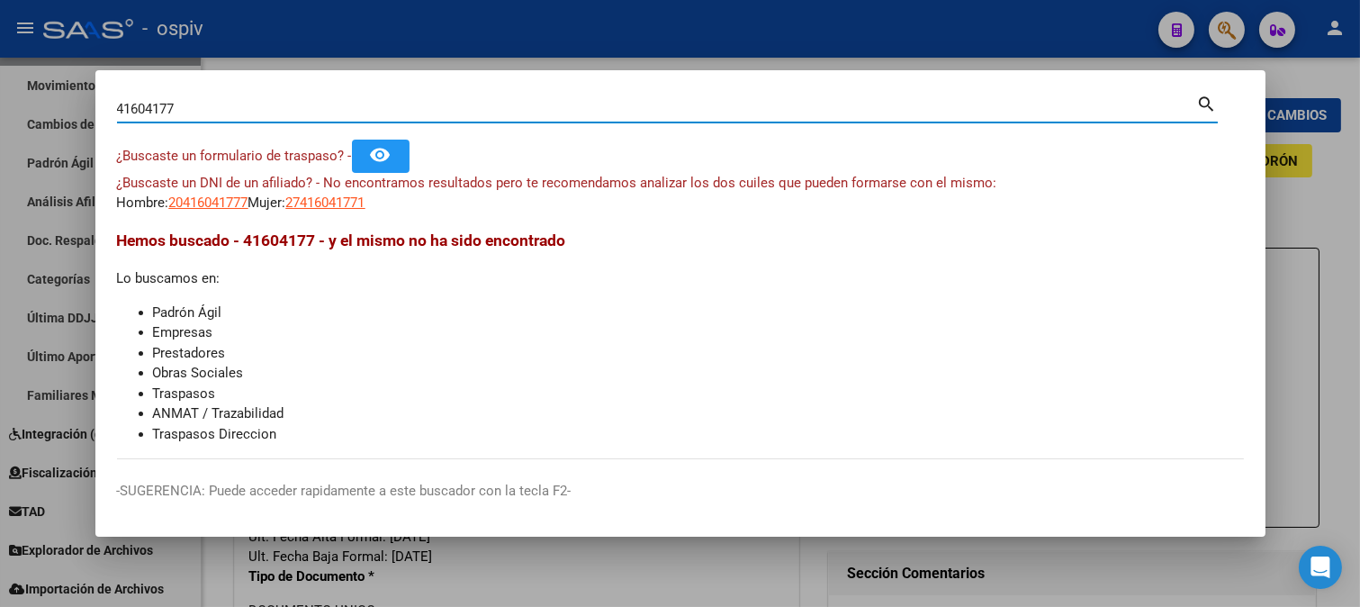
drag, startPoint x: 190, startPoint y: 112, endPoint x: 0, endPoint y: 83, distance: 192.1
click at [0, 83] on div "41604177 Buscar (apellido, dni, cuil, nro traspaso, cuit, obra social) search ¿…" at bounding box center [680, 303] width 1360 height 607
type input "37940721"
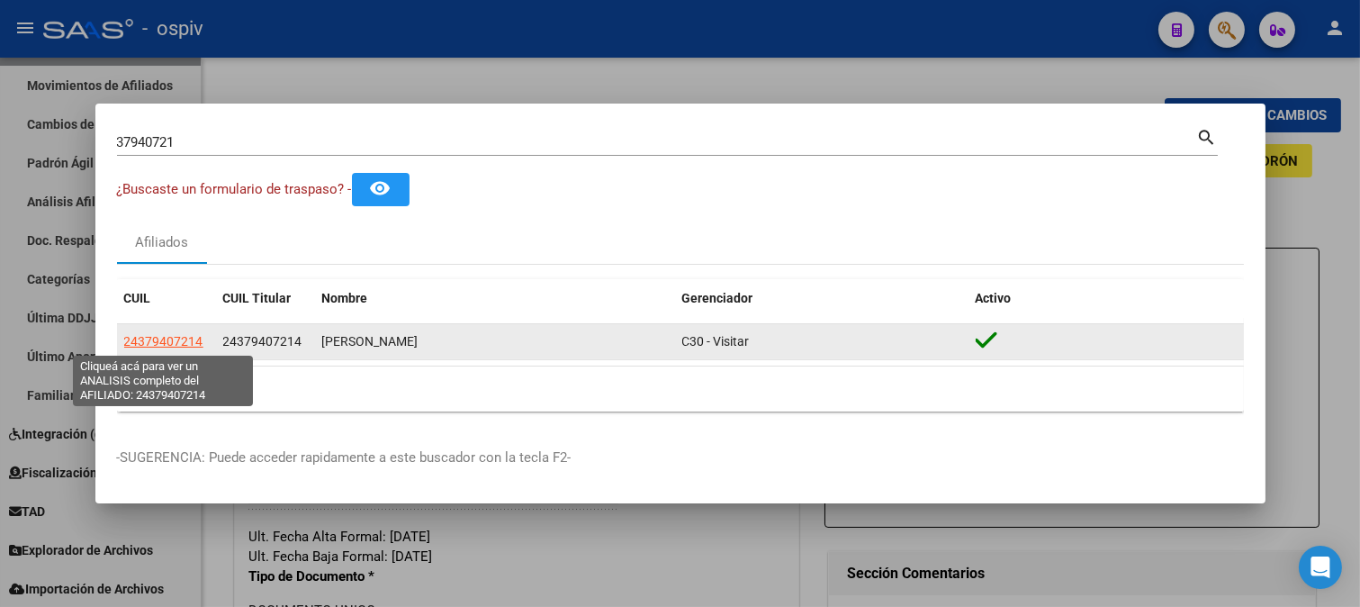
drag, startPoint x: 175, startPoint y: 337, endPoint x: 187, endPoint y: 335, distance: 12.7
click at [187, 335] on span "24379407214" at bounding box center [163, 341] width 79 height 14
copy span "7"
type textarea "24379407214"
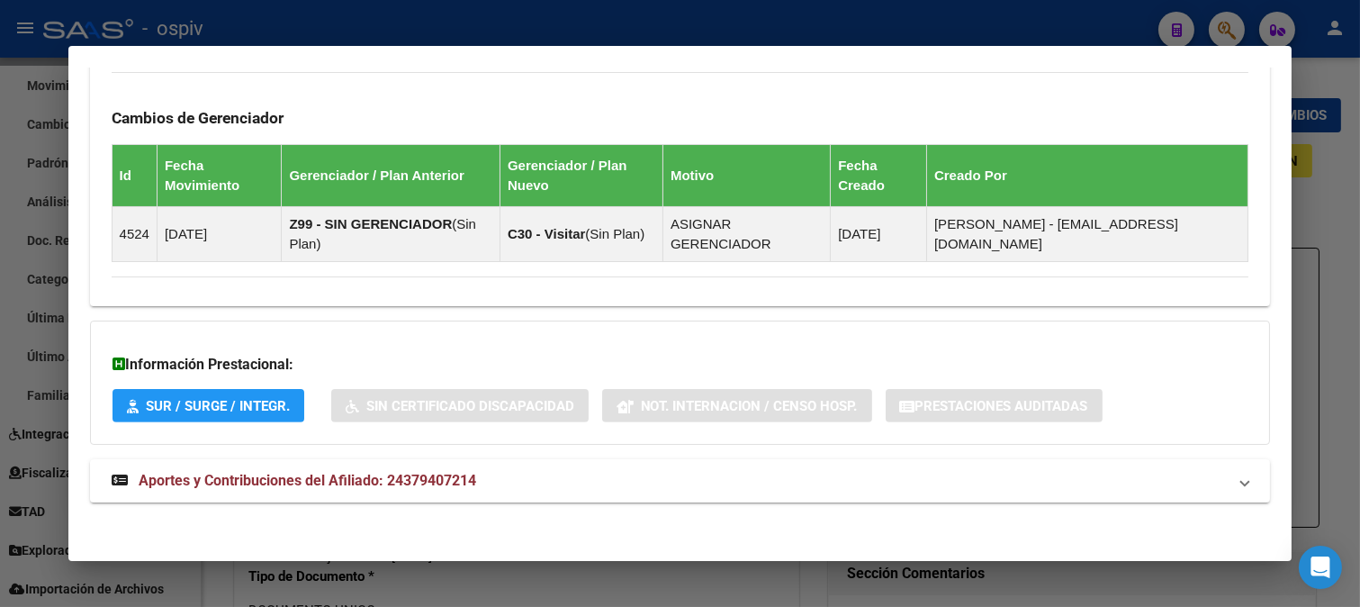
scroll to position [1197, 0]
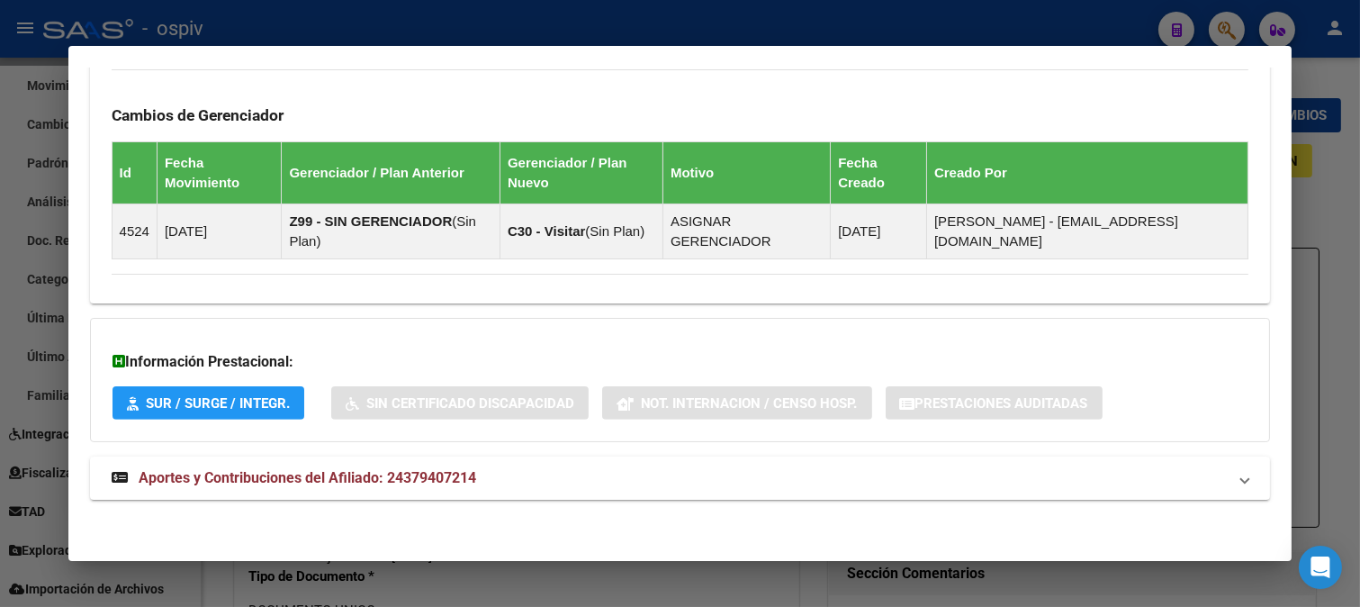
drag, startPoint x: 299, startPoint y: 487, endPoint x: 411, endPoint y: 450, distance: 118.4
click at [306, 482] on strong "Aportes y Contribuciones del Afiliado: 24379407214" at bounding box center [294, 478] width 365 height 22
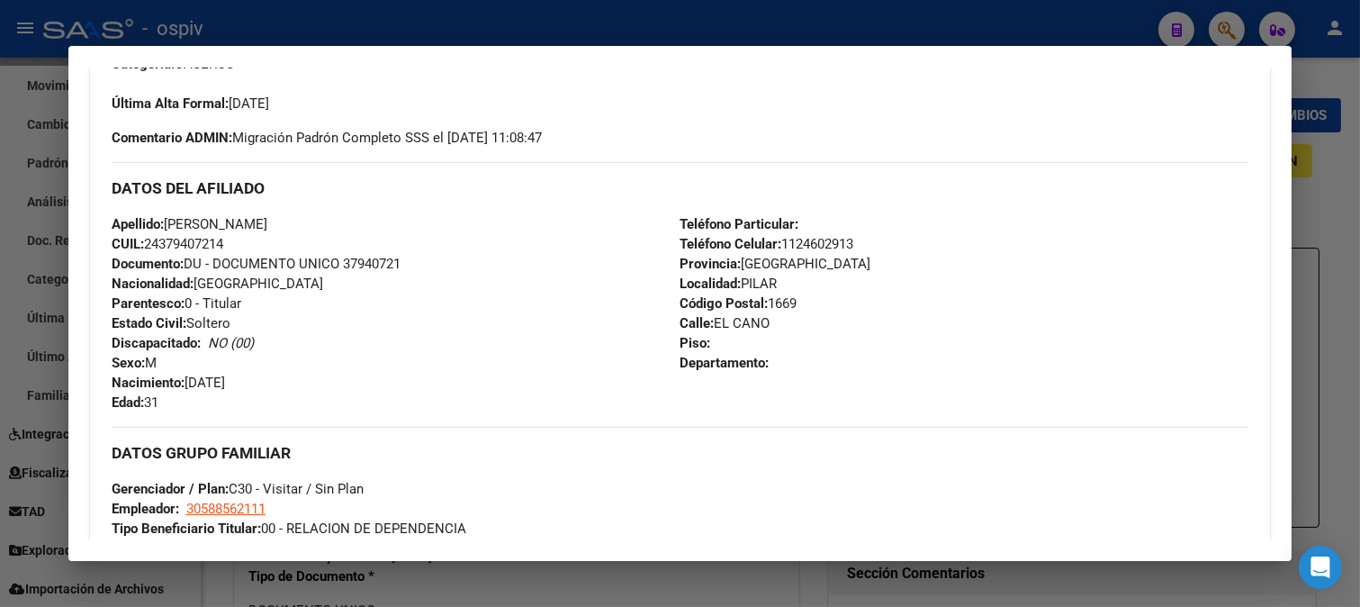
scroll to position [0, 0]
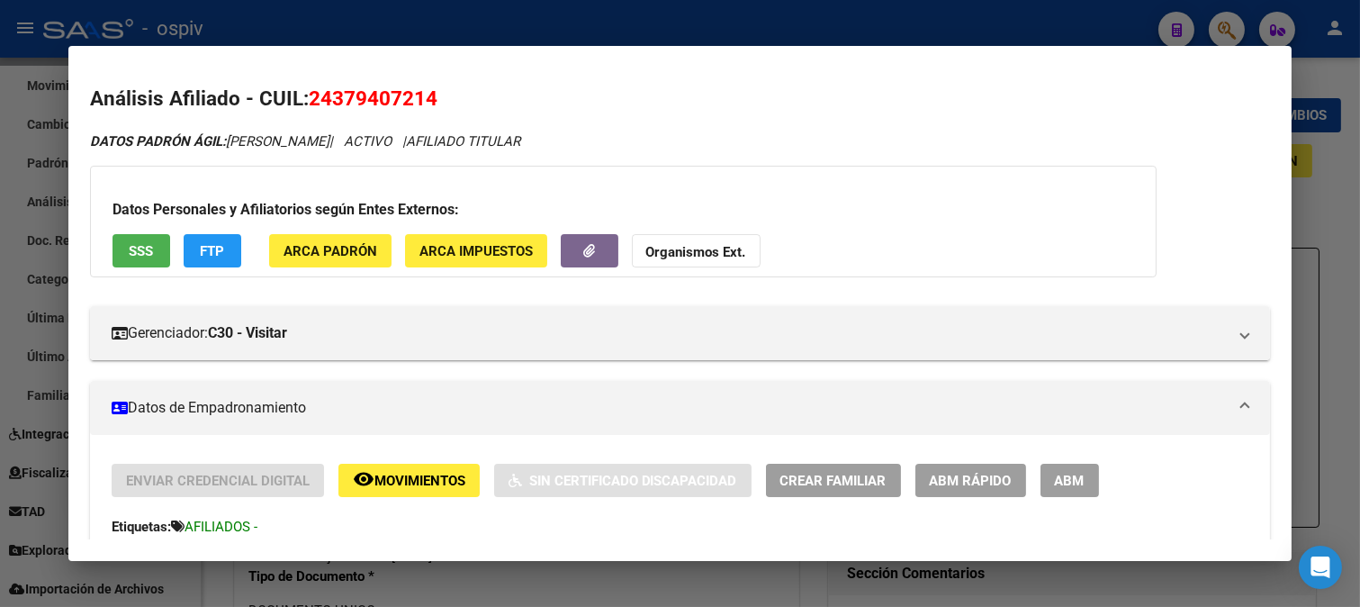
drag, startPoint x: 309, startPoint y: 96, endPoint x: 527, endPoint y: 91, distance: 217.9
click at [527, 91] on h2 "Análisis Afiliado - CUIL: 24379407214" at bounding box center [680, 99] width 1181 height 31
copy span "24379407214"
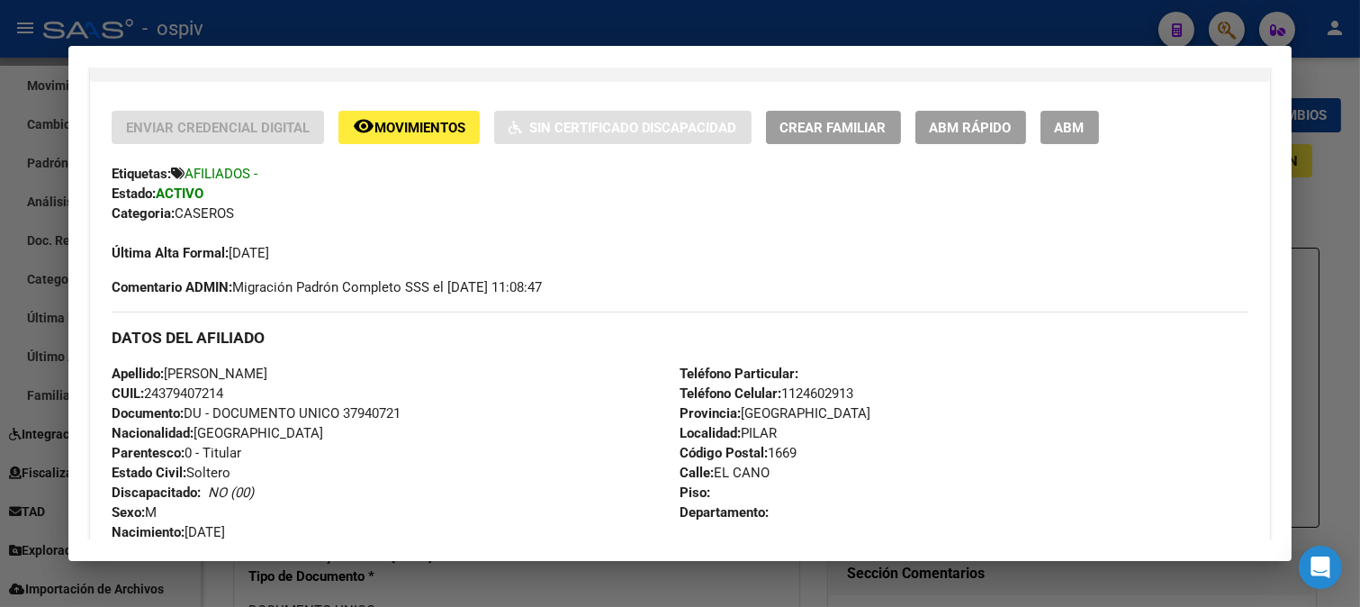
scroll to position [400, 0]
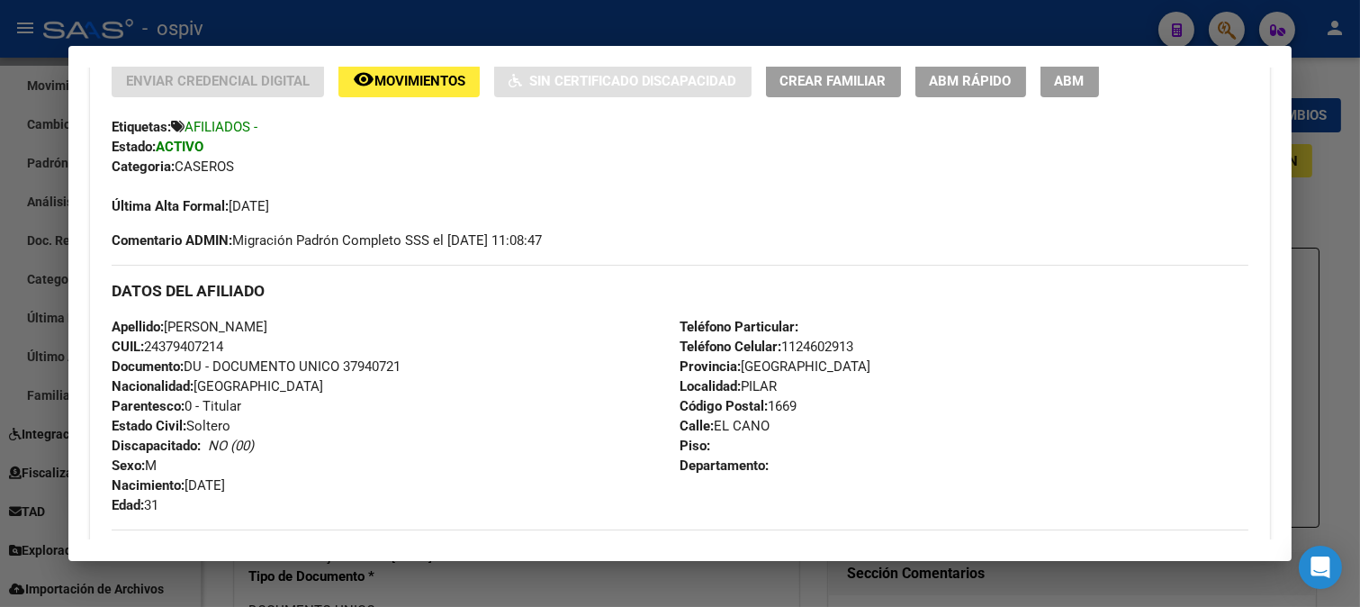
drag, startPoint x: 169, startPoint y: 326, endPoint x: 369, endPoint y: 326, distance: 199.9
click at [369, 326] on div "Apellido: [PERSON_NAME]: 24379407214 Documento: DU - DOCUMENTO UNICO 37940721 N…" at bounding box center [396, 416] width 569 height 198
copy span "[PERSON_NAME]"
click at [307, 466] on div "Apellido: [PERSON_NAME]: 24379407214 Documento: DU - DOCUMENTO UNICO 37940721 N…" at bounding box center [396, 416] width 569 height 198
drag, startPoint x: 164, startPoint y: 347, endPoint x: 219, endPoint y: 348, distance: 54.9
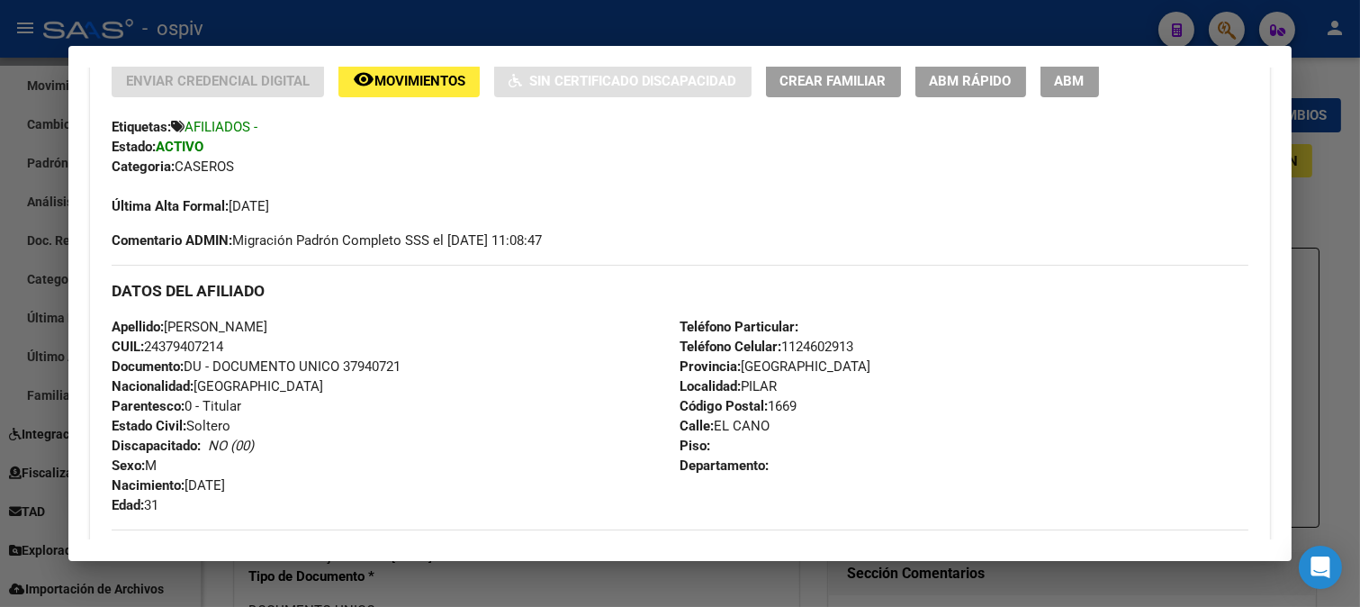
click at [219, 348] on span "CUIL: 24379407214" at bounding box center [168, 347] width 112 height 16
click at [482, 452] on div "Apellido: [PERSON_NAME]: 24379407214 Documento: DU - DOCUMENTO UNICO 37940721 N…" at bounding box center [396, 416] width 569 height 198
drag, startPoint x: 145, startPoint y: 344, endPoint x: 241, endPoint y: 348, distance: 96.4
click at [241, 348] on div "Apellido: [PERSON_NAME]: 24379407214 Documento: DU - DOCUMENTO UNICO 37940721 N…" at bounding box center [396, 416] width 569 height 198
copy span "24379407214"
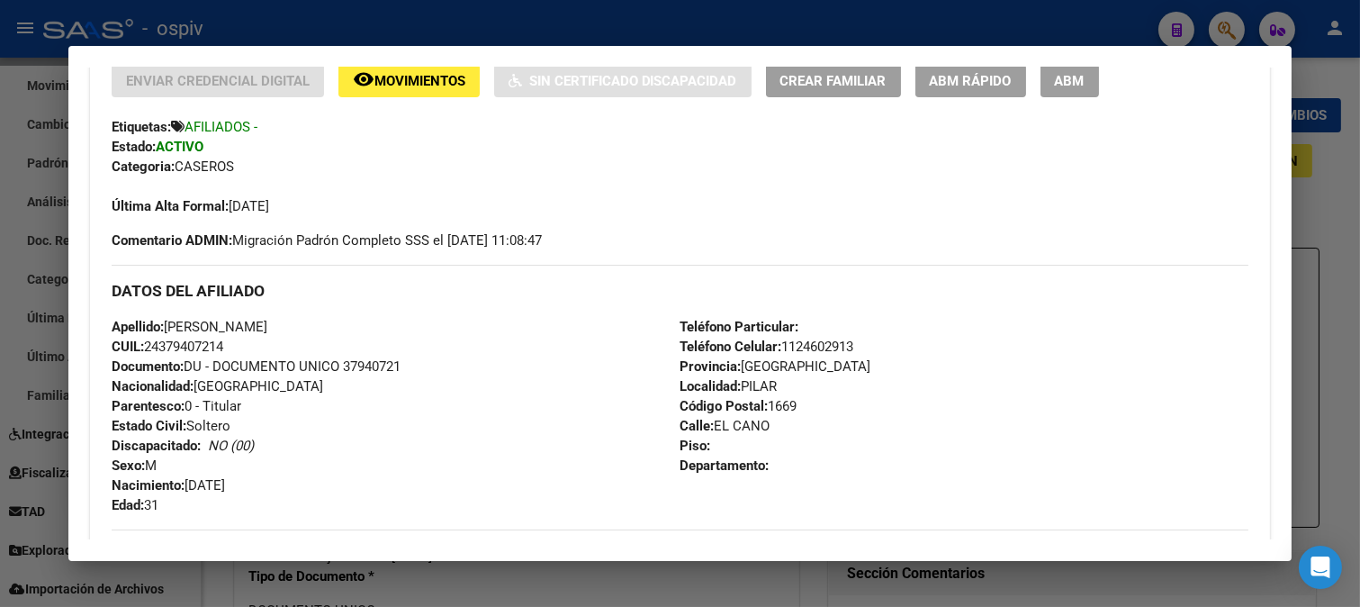
drag, startPoint x: 1224, startPoint y: 23, endPoint x: 949, endPoint y: 37, distance: 275.9
click at [1223, 23] on div at bounding box center [680, 303] width 1360 height 607
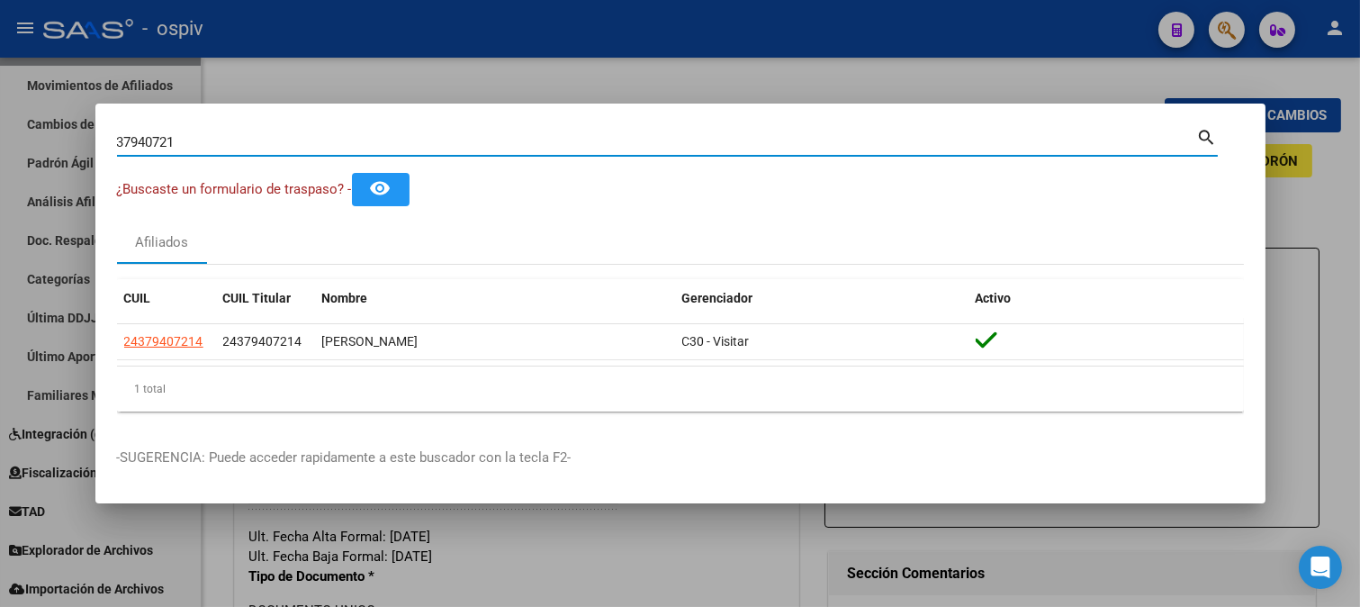
drag, startPoint x: 216, startPoint y: 139, endPoint x: 0, endPoint y: 105, distance: 218.6
click at [0, 105] on div "37940721 Buscar (apellido, dni, cuil, nro traspaso, cuit, obra social) search ¿…" at bounding box center [680, 303] width 1360 height 607
type input "32477622"
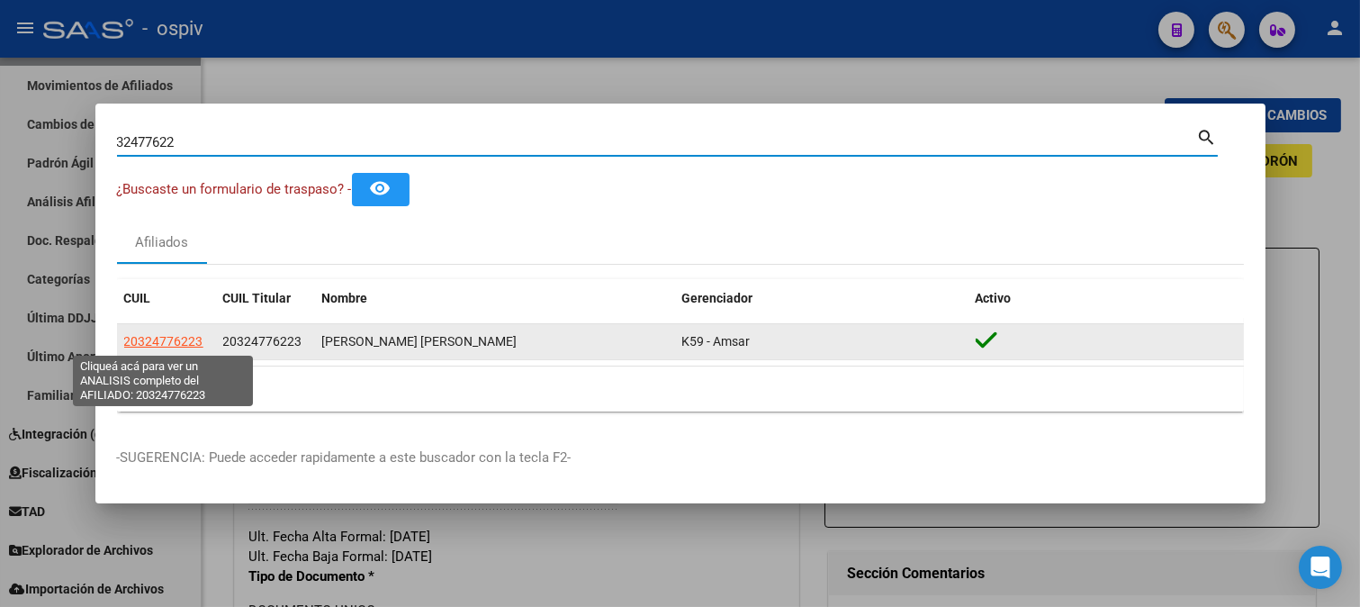
click at [166, 335] on span "20324776223" at bounding box center [163, 341] width 79 height 14
type textarea "20324776223"
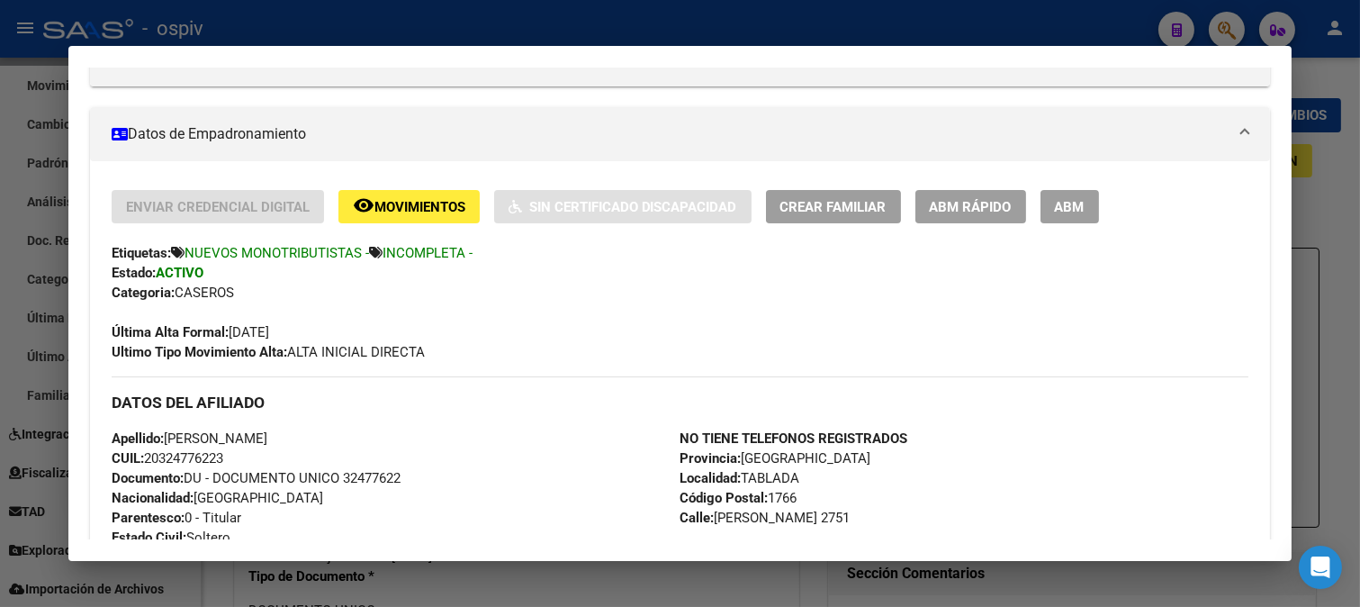
scroll to position [300, 0]
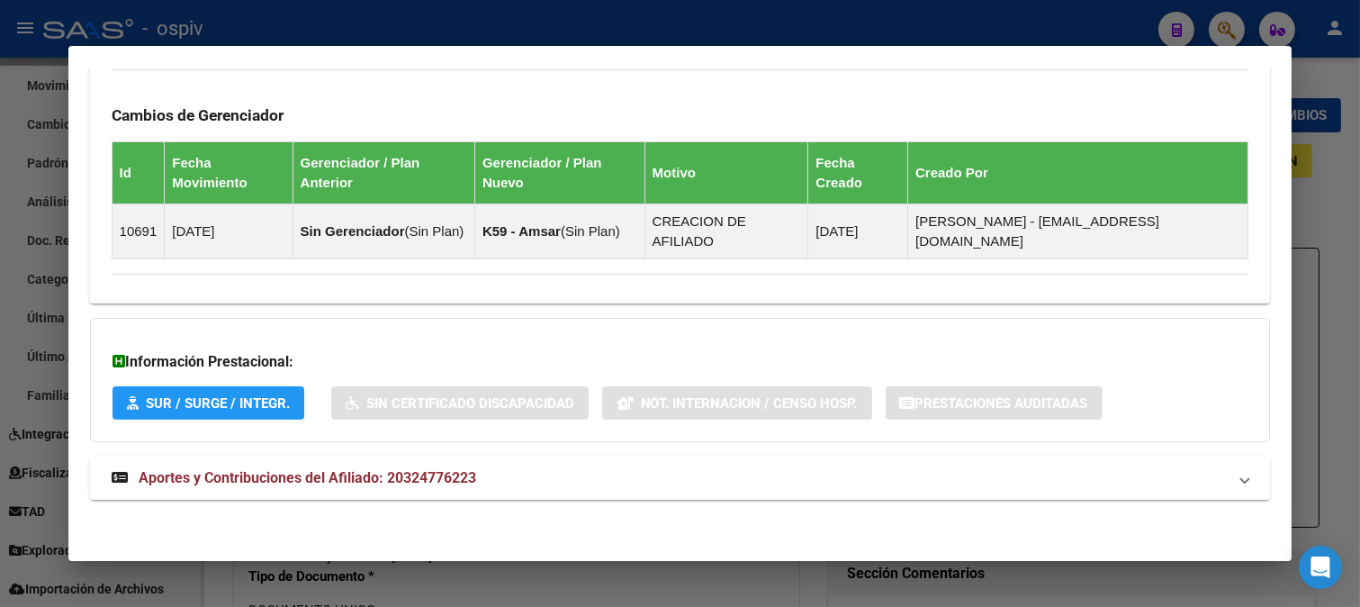
click at [356, 469] on span "Aportes y Contribuciones del Afiliado: 20324776223" at bounding box center [308, 477] width 338 height 17
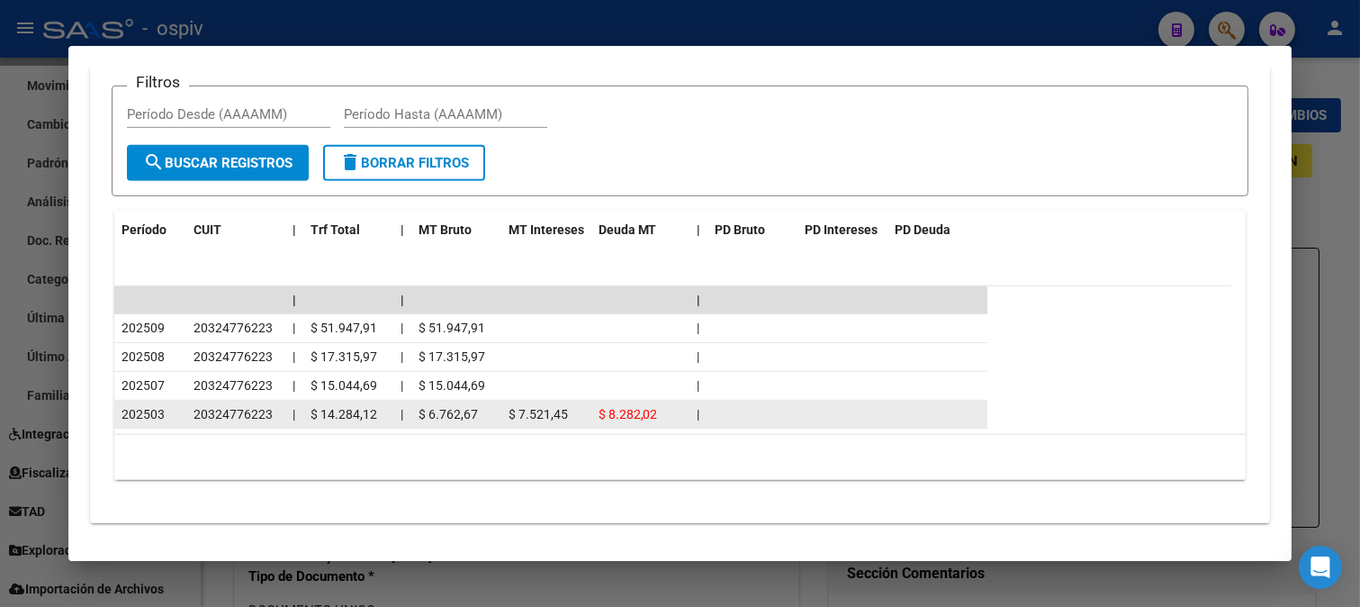
scroll to position [1670, 0]
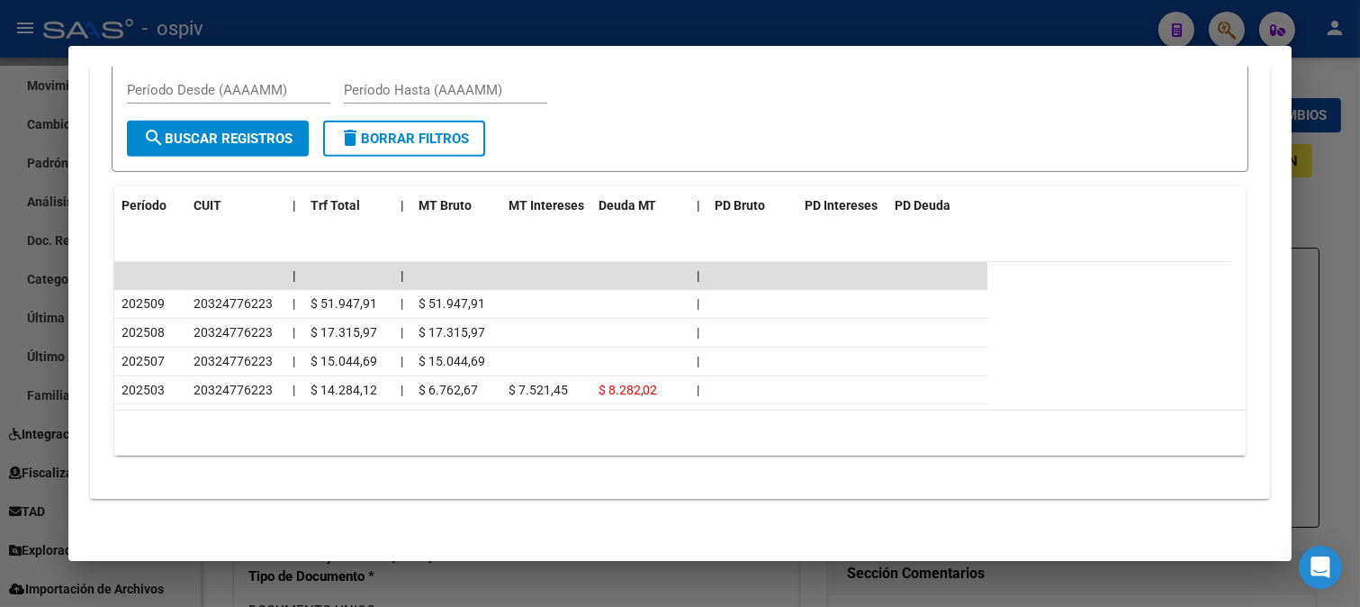
click at [1225, 25] on div at bounding box center [680, 303] width 1360 height 607
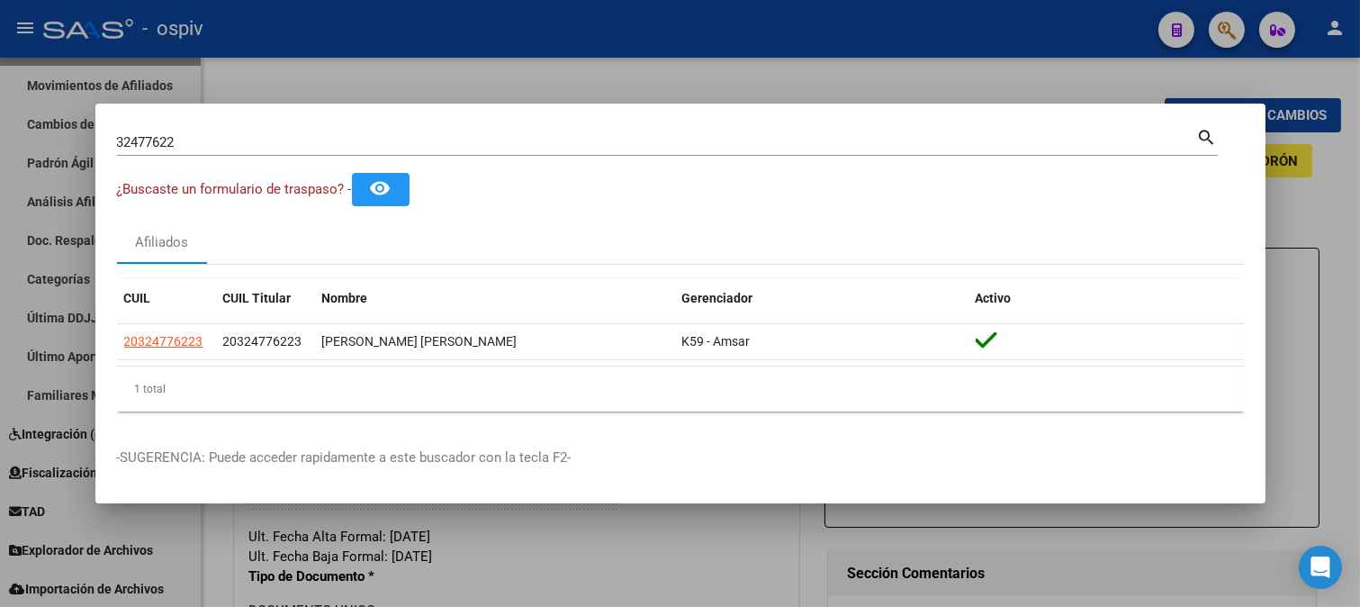
drag, startPoint x: 259, startPoint y: 154, endPoint x: 0, endPoint y: 118, distance: 261.8
click at [0, 118] on div "32477622 Buscar (apellido, dni, cuil, nro traspaso, cuit, obra social) search ¿…" at bounding box center [680, 303] width 1360 height 607
drag, startPoint x: 259, startPoint y: 166, endPoint x: 258, endPoint y: 141, distance: 24.3
click at [259, 165] on div "32477622 Buscar (apellido, dni, [PERSON_NAME], nro traspaso, cuit, obra social)…" at bounding box center [667, 149] width 1101 height 48
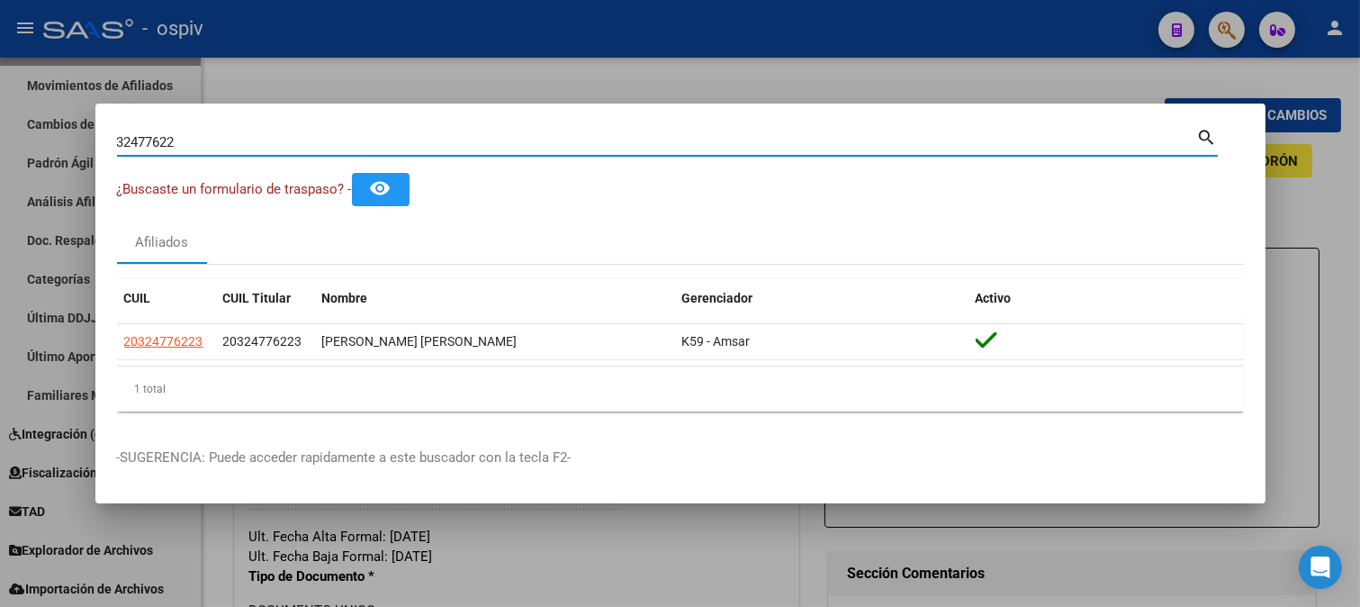
drag, startPoint x: 252, startPoint y: 141, endPoint x: 227, endPoint y: 139, distance: 25.4
click at [248, 141] on input "32477622" at bounding box center [657, 142] width 1080 height 16
drag, startPoint x: 227, startPoint y: 139, endPoint x: 59, endPoint y: 144, distance: 168.4
click at [59, 144] on div "32477622 Buscar (apellido, dni, cuil, nro traspaso, cuit, obra social) search ¿…" at bounding box center [680, 303] width 1360 height 607
type input "29945866"
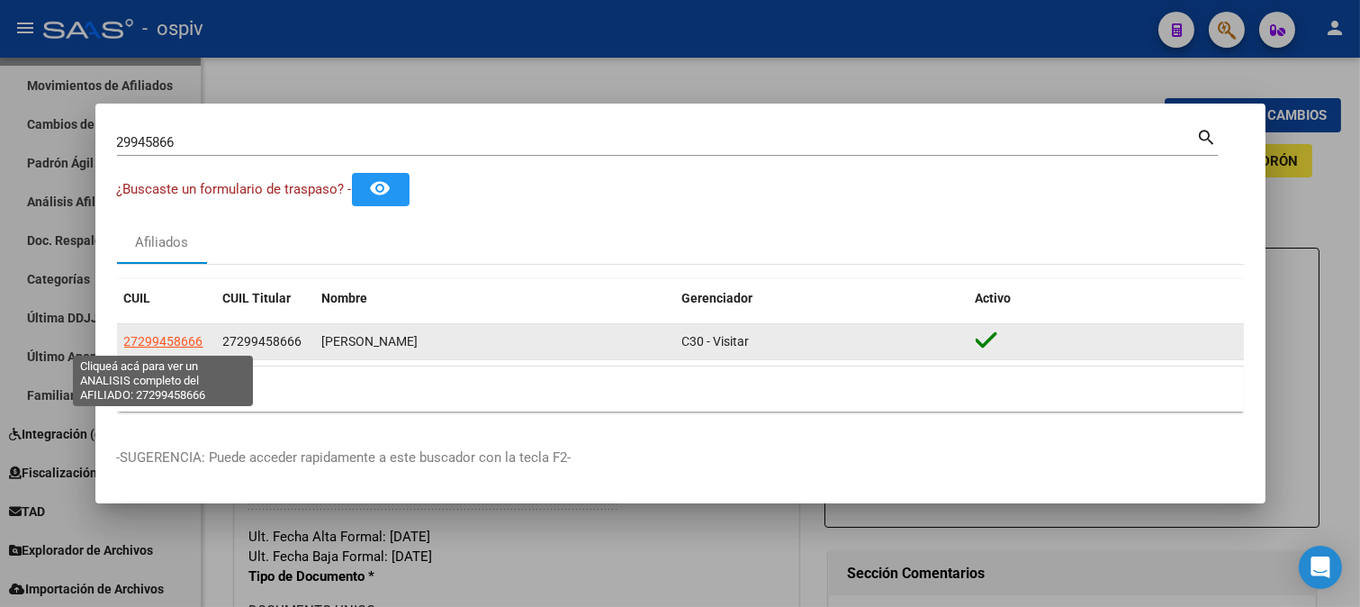
click at [167, 343] on span "27299458666" at bounding box center [163, 341] width 79 height 14
type textarea "27299458666"
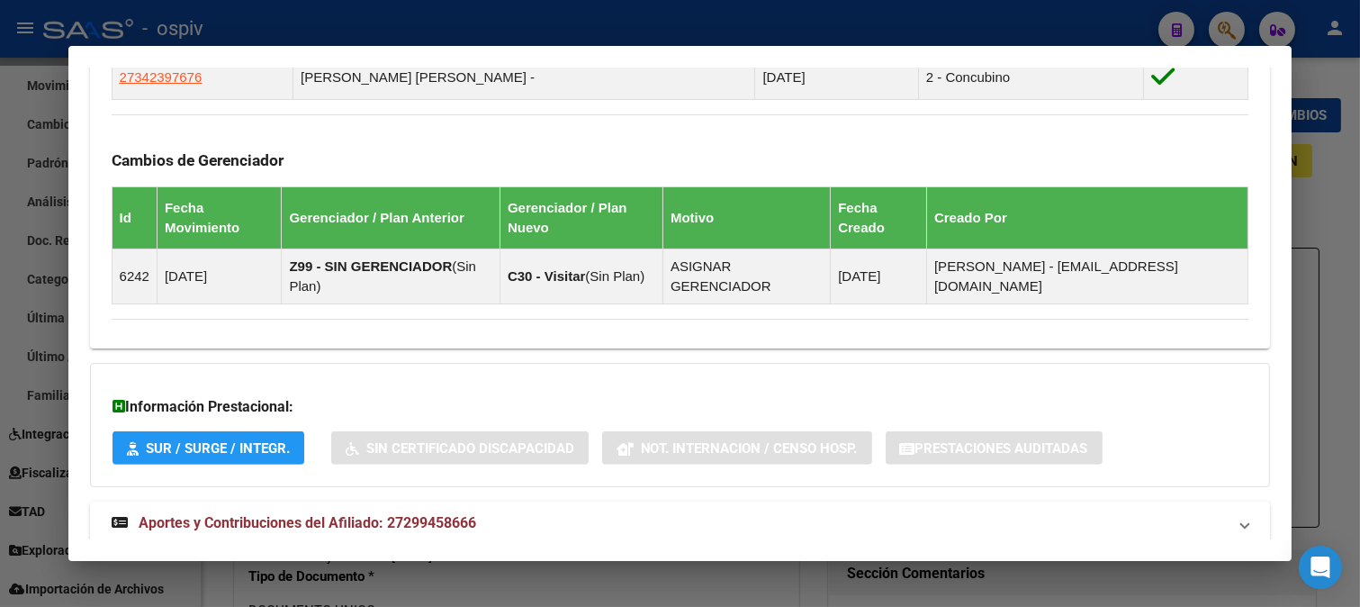
scroll to position [1217, 0]
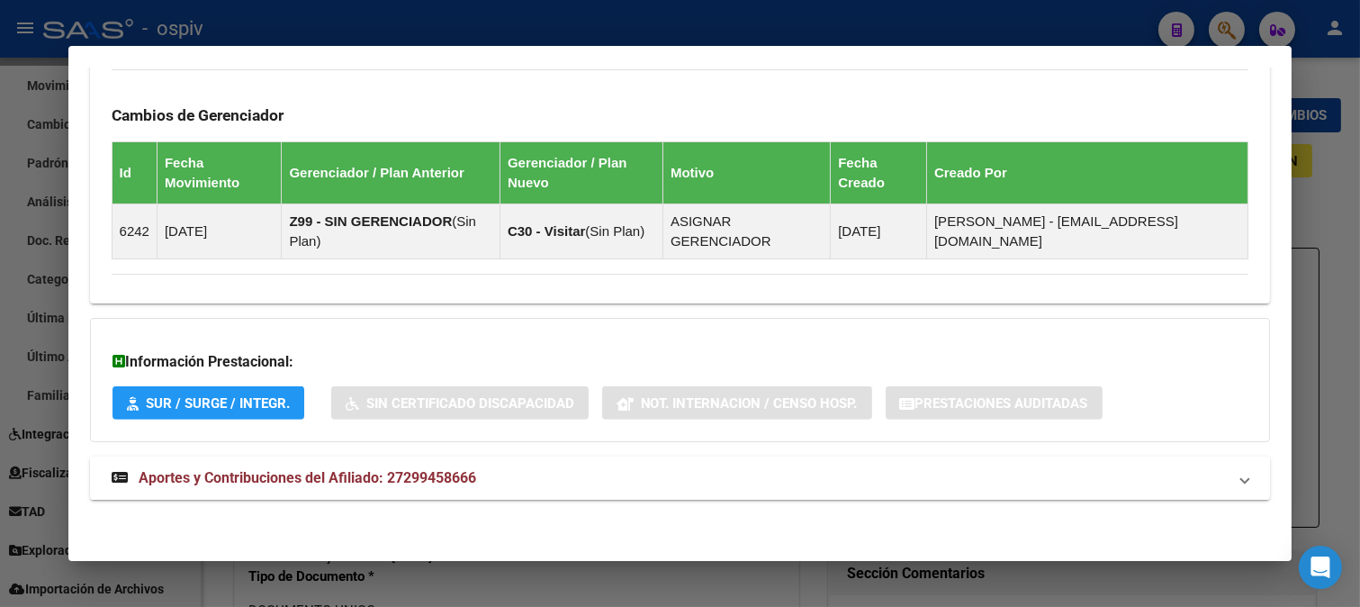
click at [300, 482] on span "Aportes y Contribuciones del Afiliado: 27299458666" at bounding box center [308, 477] width 338 height 17
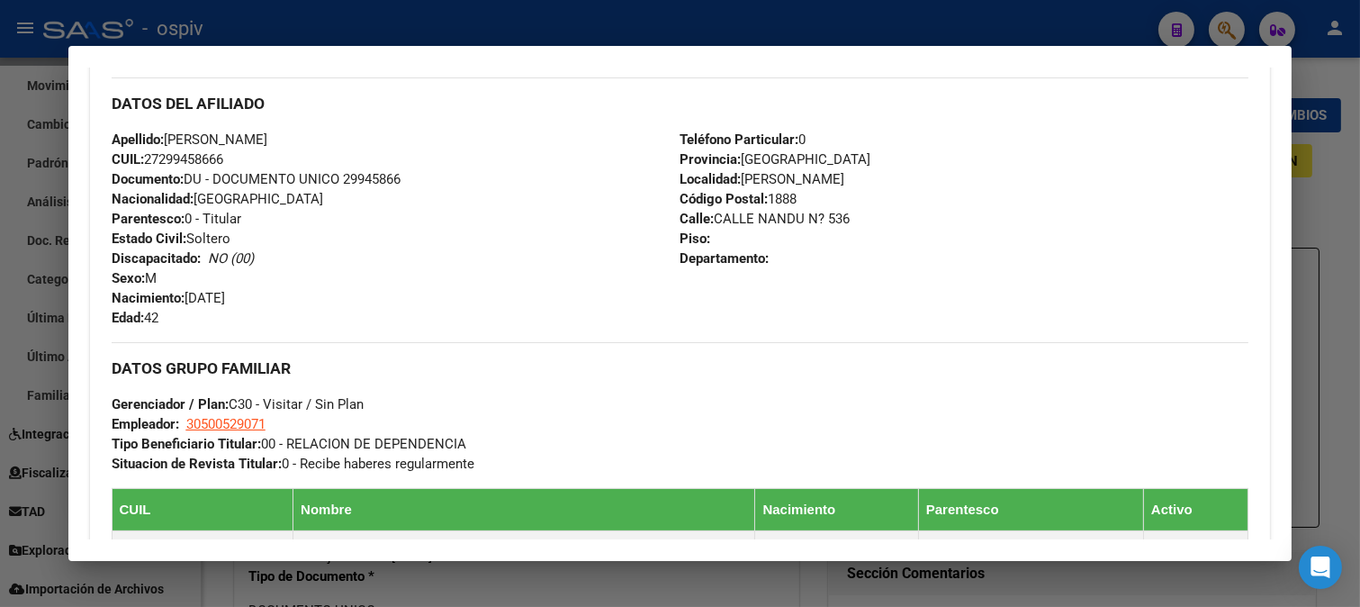
scroll to position [466, 0]
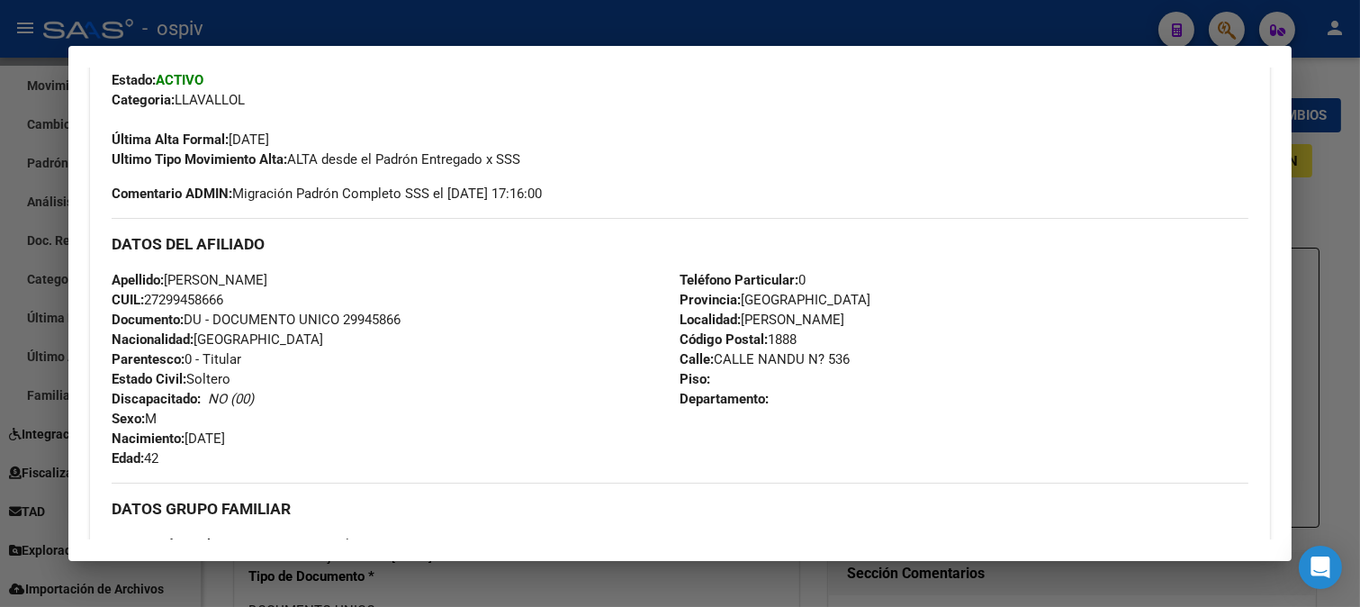
click at [1086, 32] on div at bounding box center [680, 303] width 1360 height 607
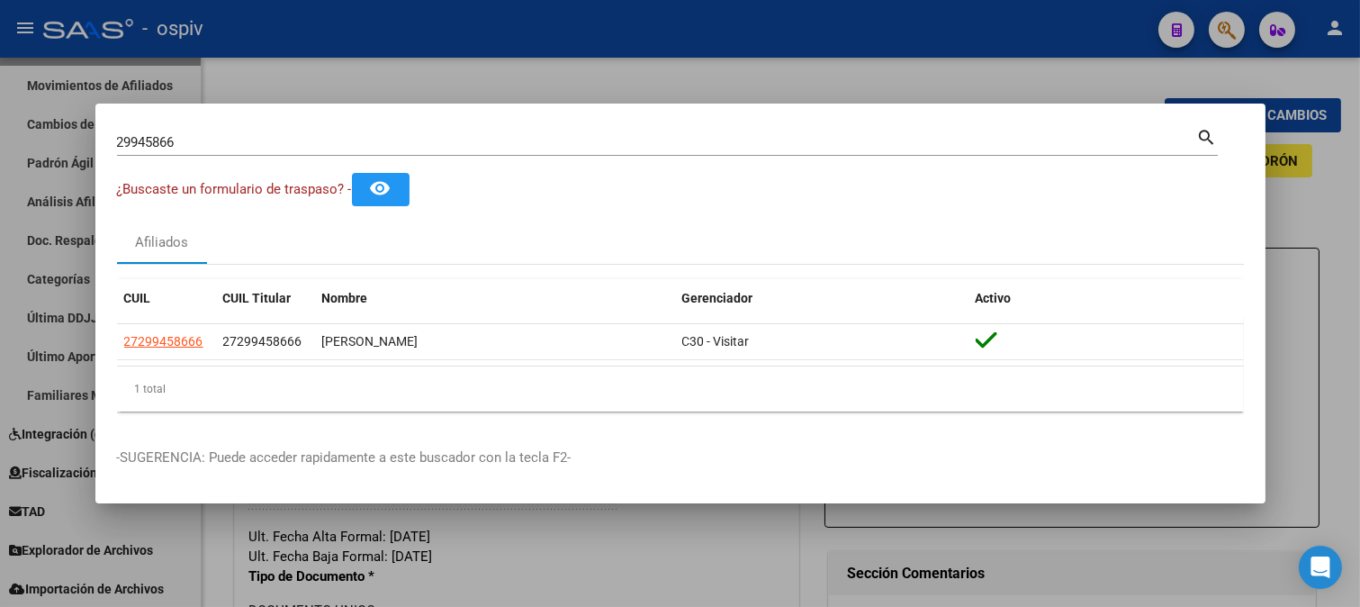
click at [1320, 200] on div at bounding box center [680, 303] width 1360 height 607
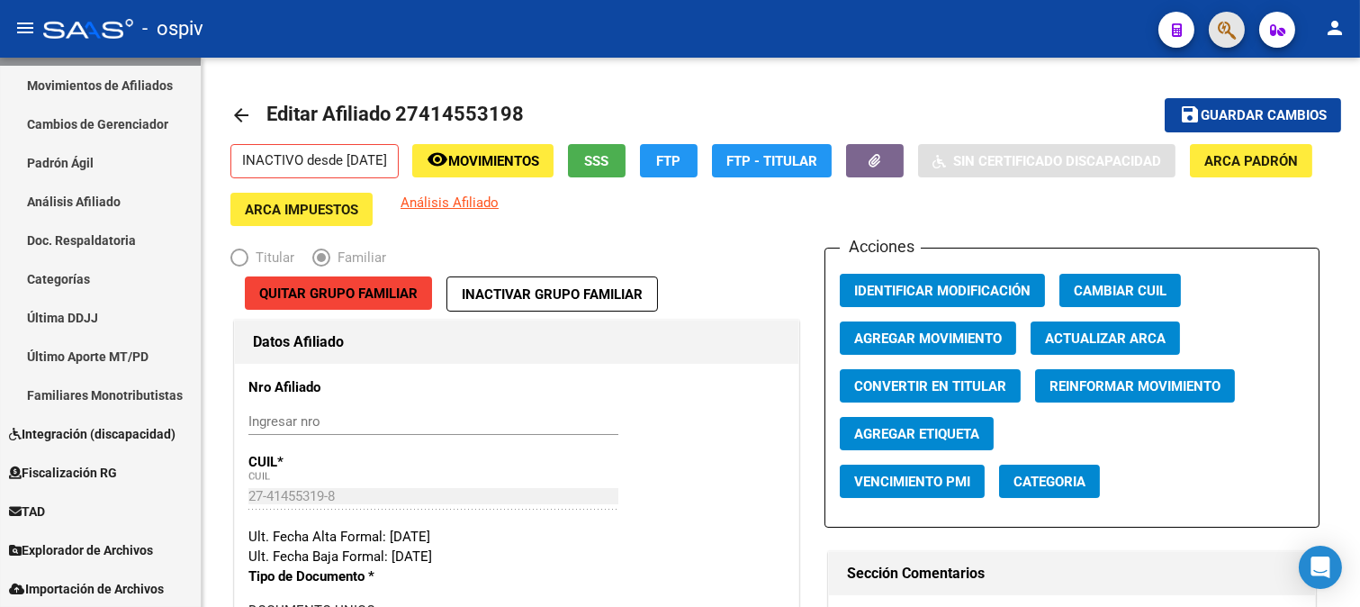
click at [1215, 18] on button "button" at bounding box center [1227, 30] width 36 height 36
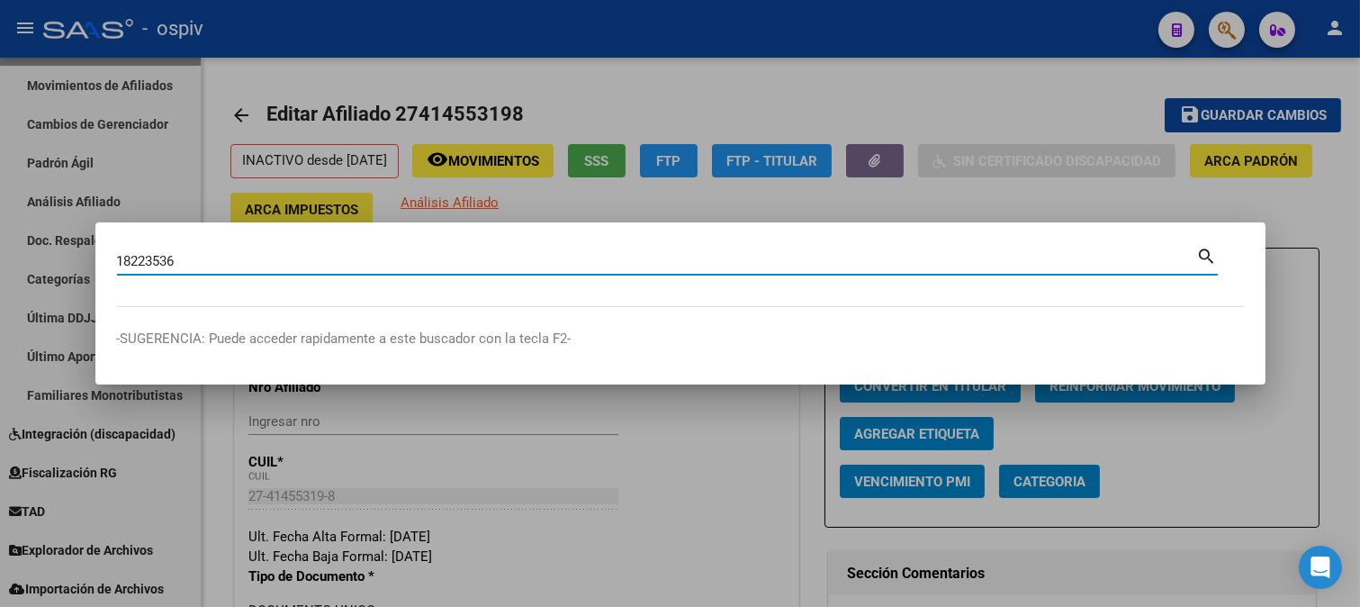
type input "18223536"
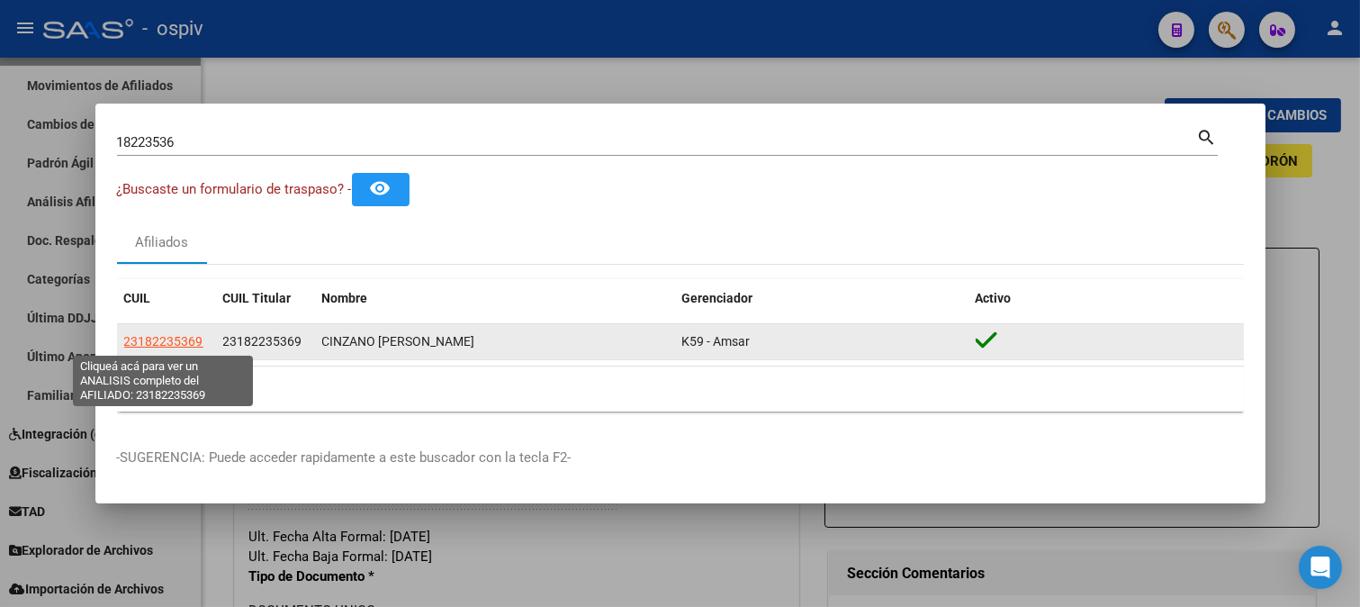
click at [142, 339] on span "23182235369" at bounding box center [163, 341] width 79 height 14
type textarea "23182235369"
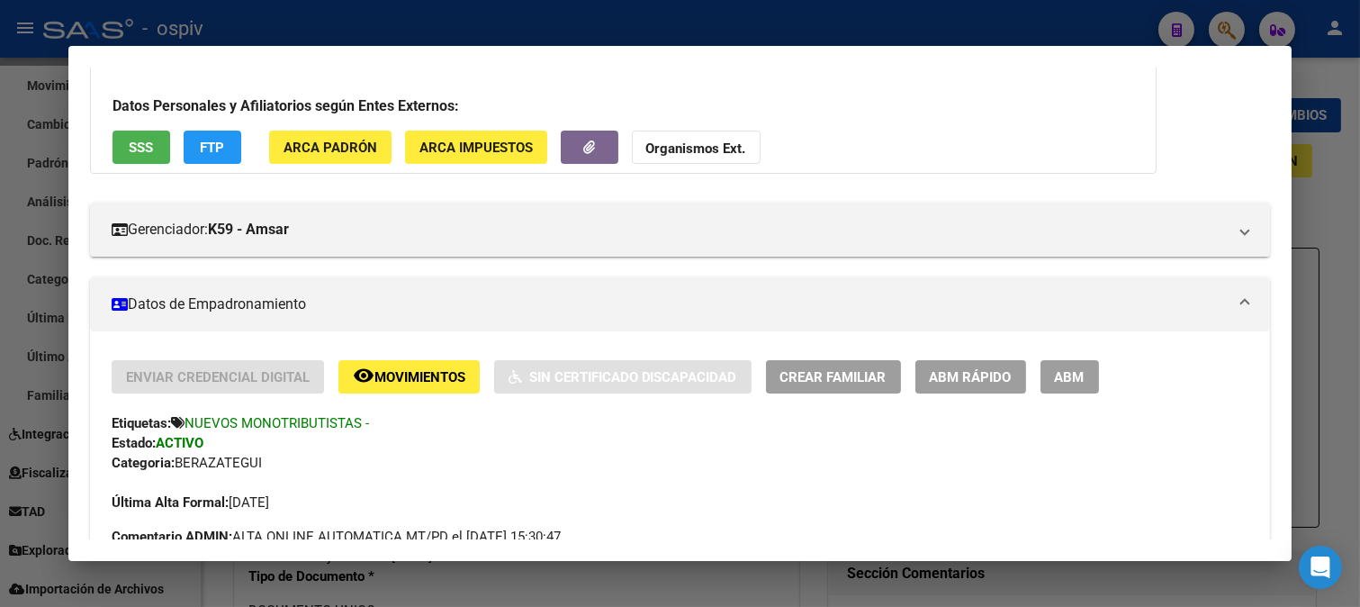
scroll to position [0, 0]
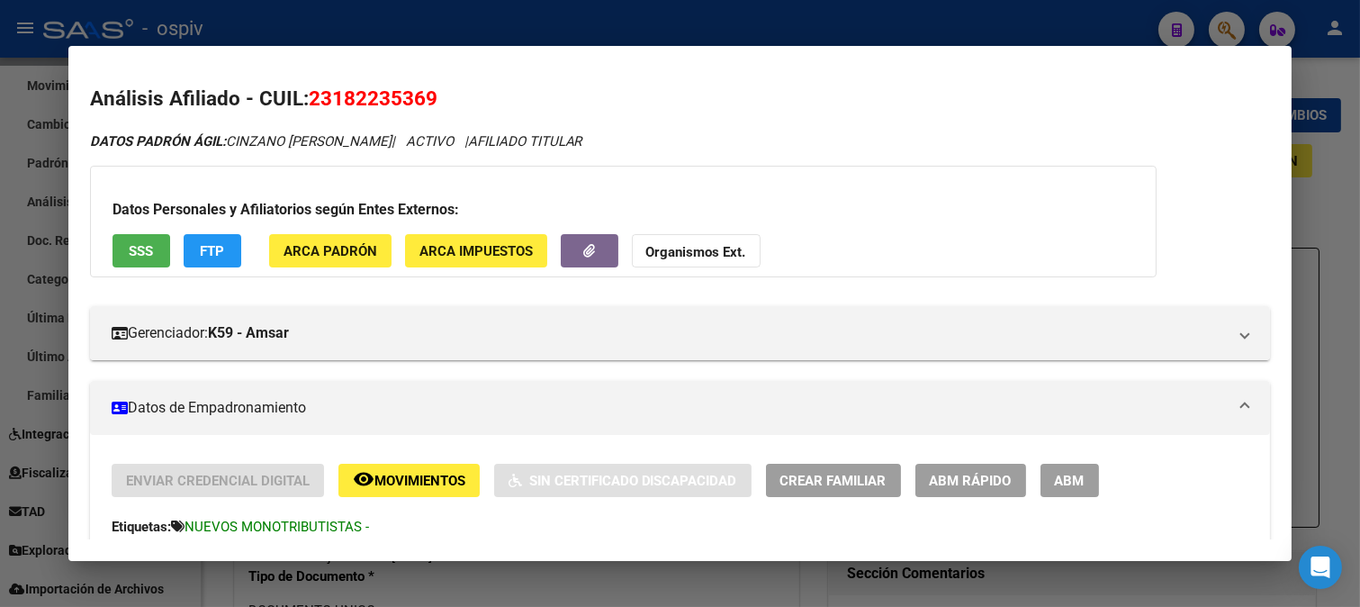
click at [217, 250] on span "FTP" at bounding box center [212, 251] width 24 height 16
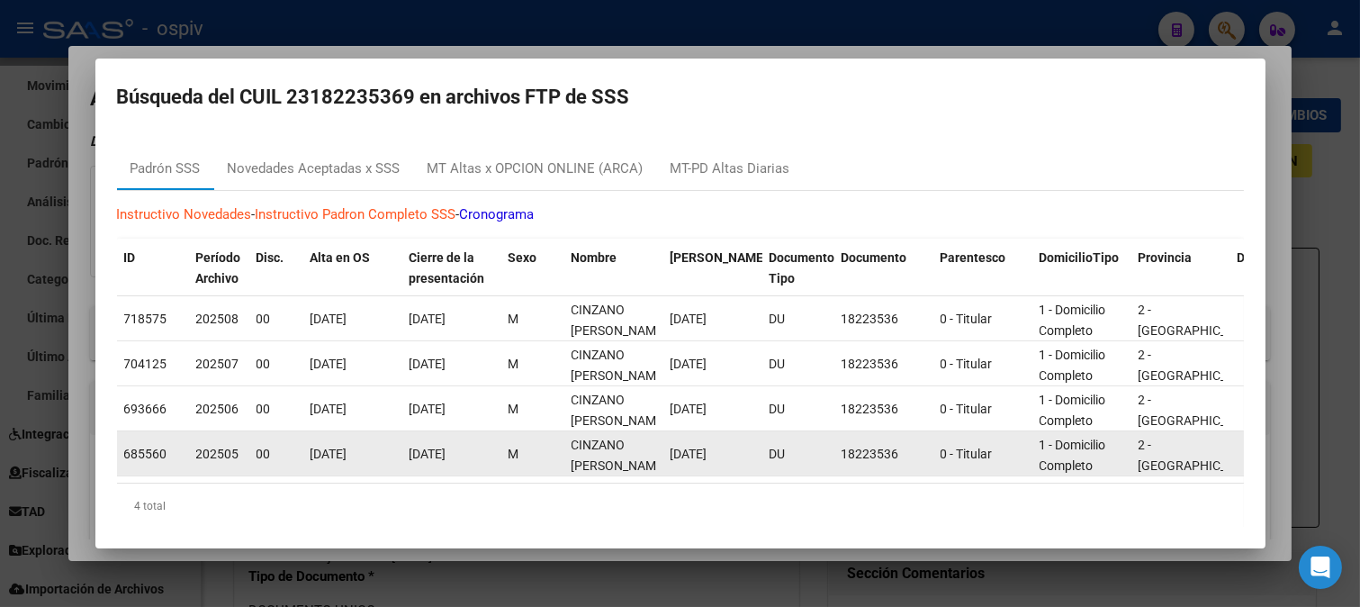
scroll to position [30, 0]
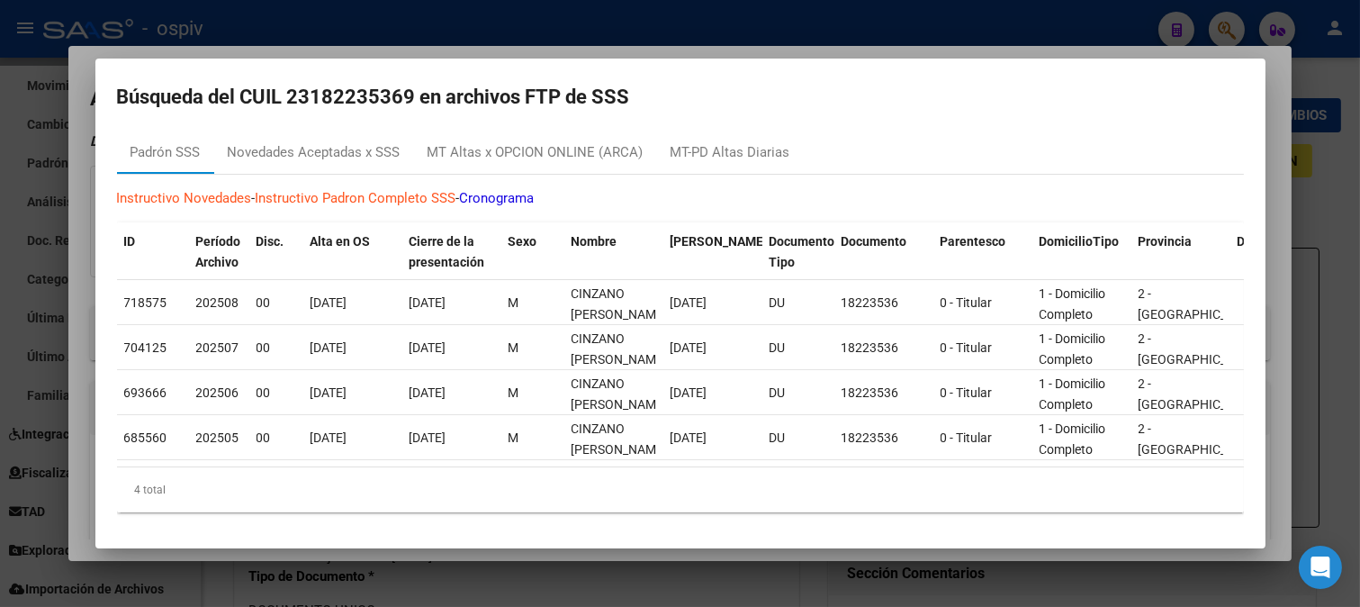
drag, startPoint x: 1233, startPoint y: 41, endPoint x: 1106, endPoint y: 10, distance: 131.5
click at [1217, 40] on div at bounding box center [680, 303] width 1360 height 607
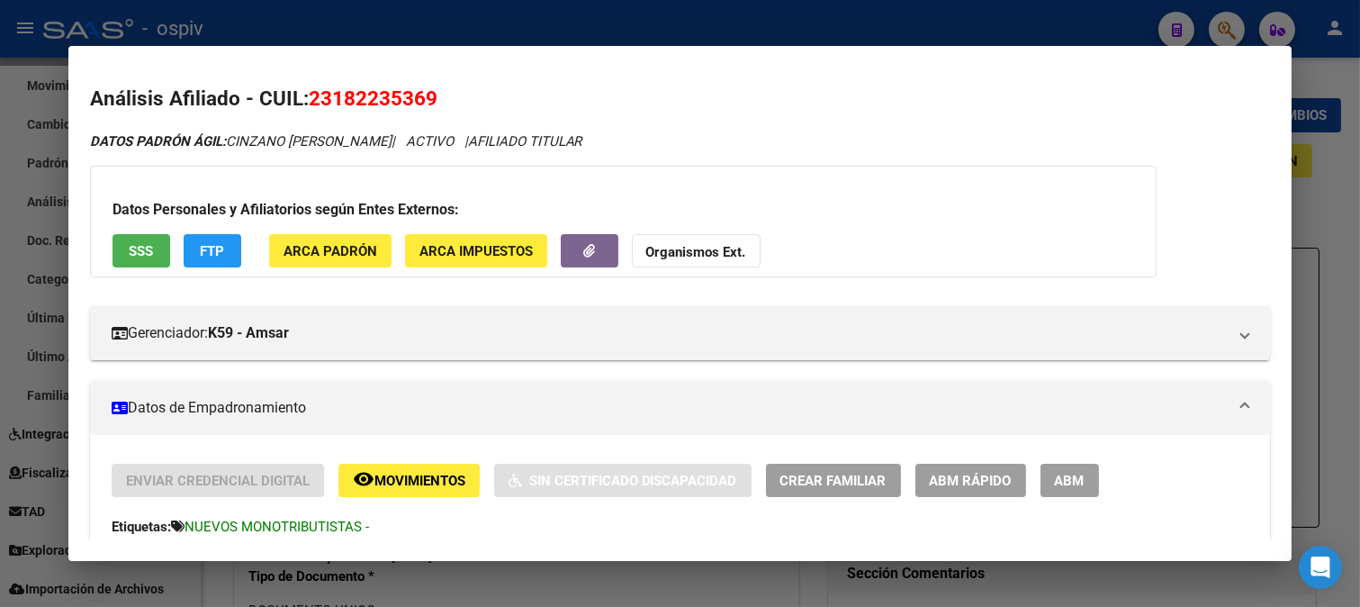
click at [1219, 33] on div at bounding box center [680, 303] width 1360 height 607
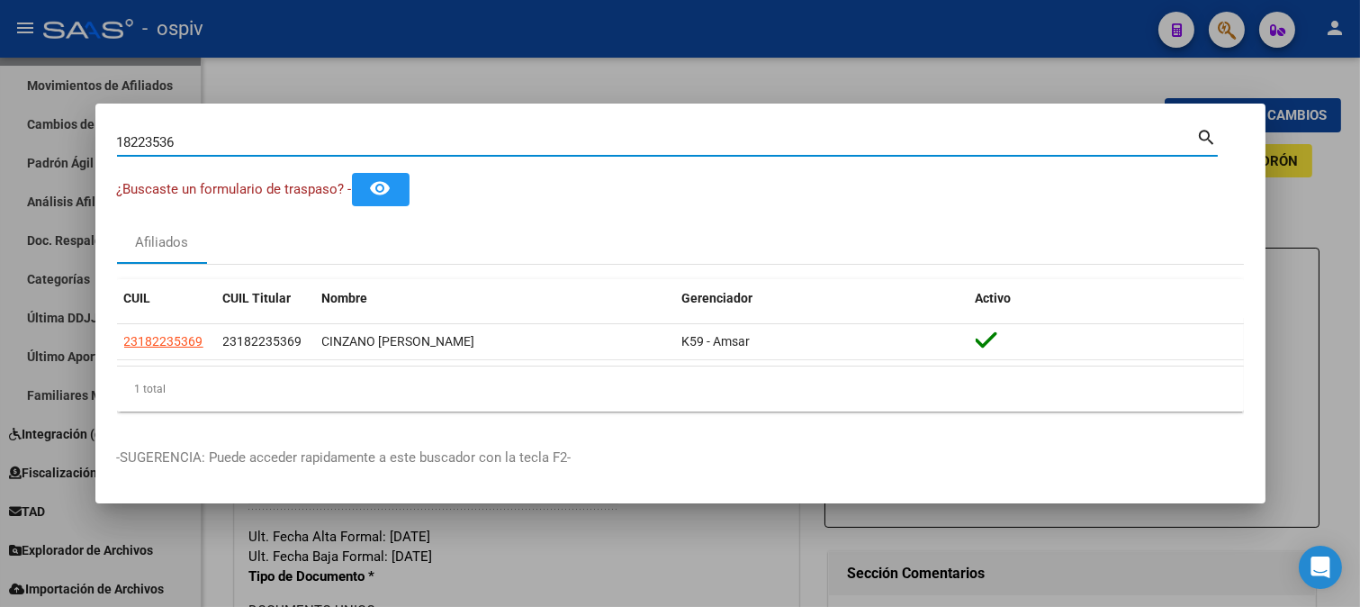
drag, startPoint x: 205, startPoint y: 145, endPoint x: 11, endPoint y: 112, distance: 197.3
click at [21, 115] on div "18223536 Buscar (apellido, dni, cuil, nro traspaso, cuit, obra social) search ¿…" at bounding box center [680, 303] width 1360 height 607
type input "40770392"
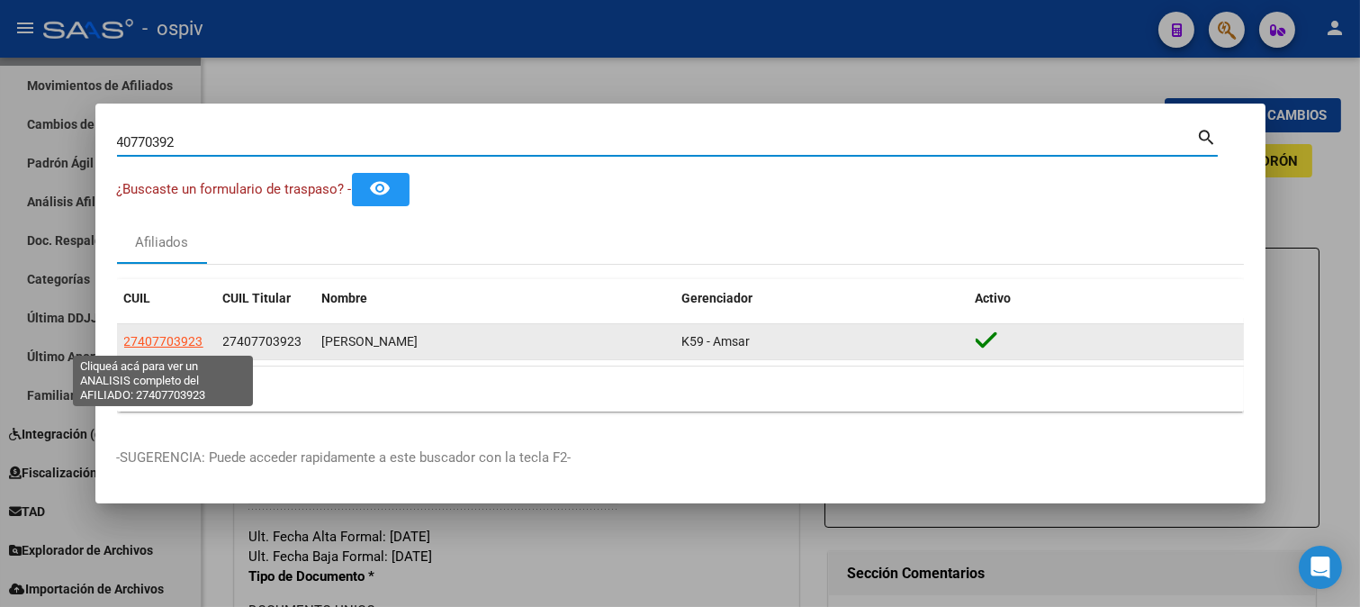
click at [155, 347] on span "27407703923" at bounding box center [163, 341] width 79 height 14
type textarea "27407703923"
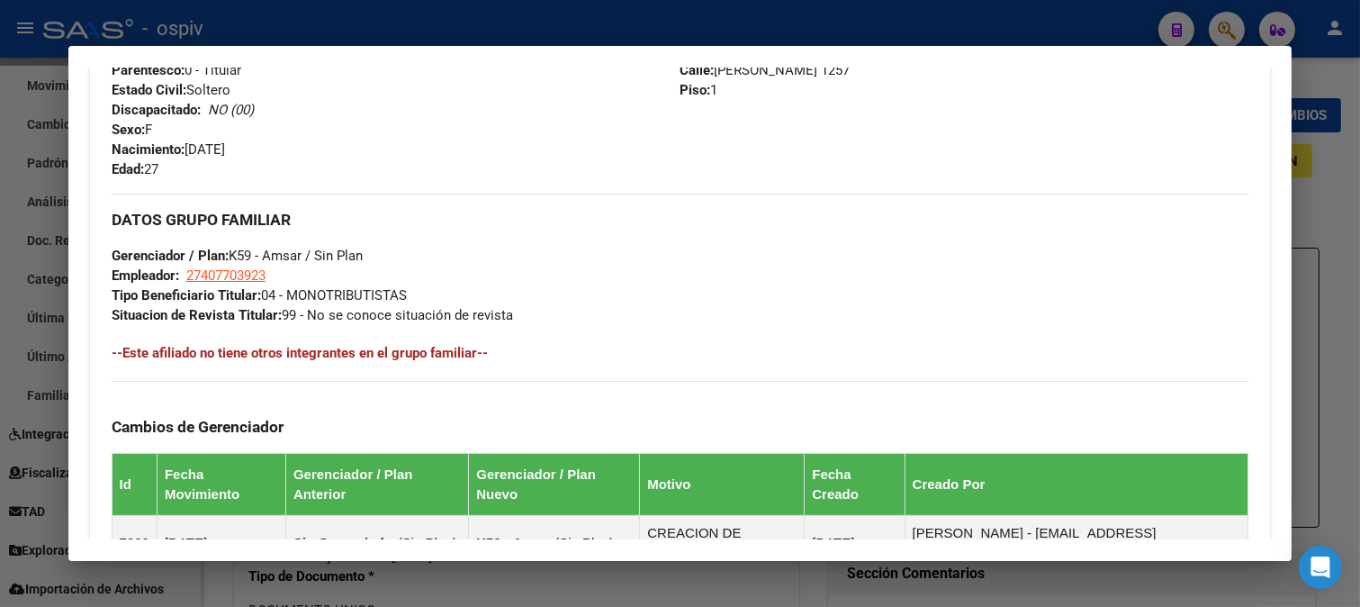
scroll to position [722, 0]
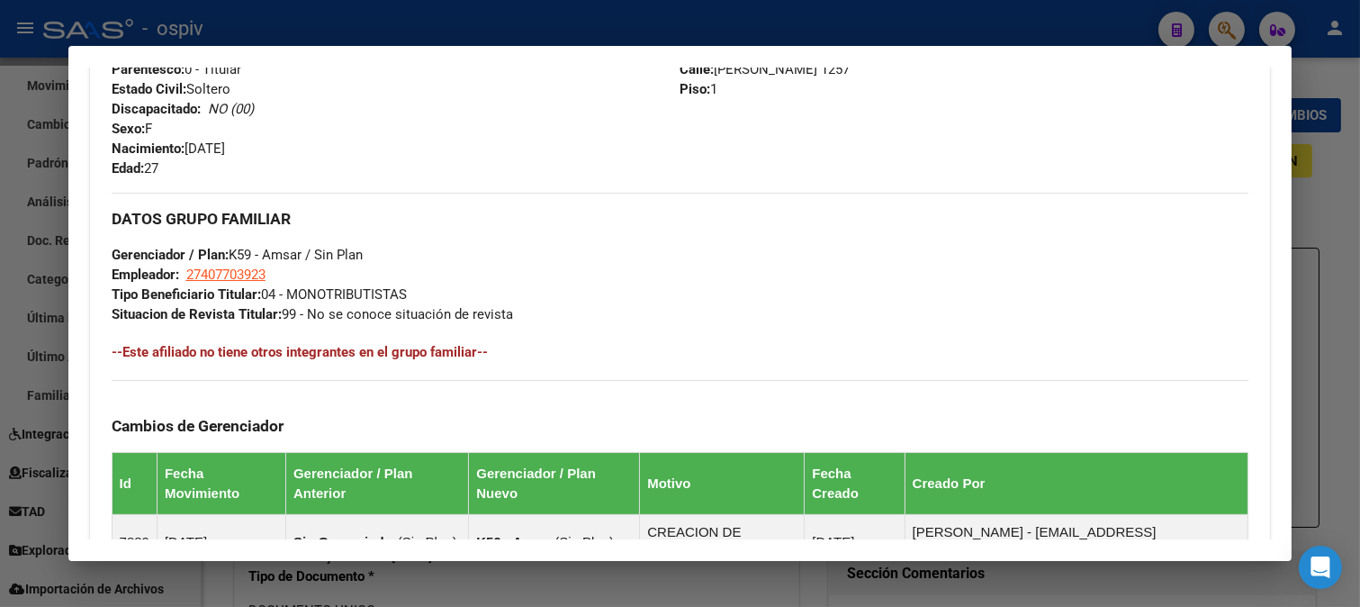
drag, startPoint x: 1230, startPoint y: 20, endPoint x: 497, endPoint y: 119, distance: 739.5
click at [1218, 23] on div at bounding box center [680, 303] width 1360 height 607
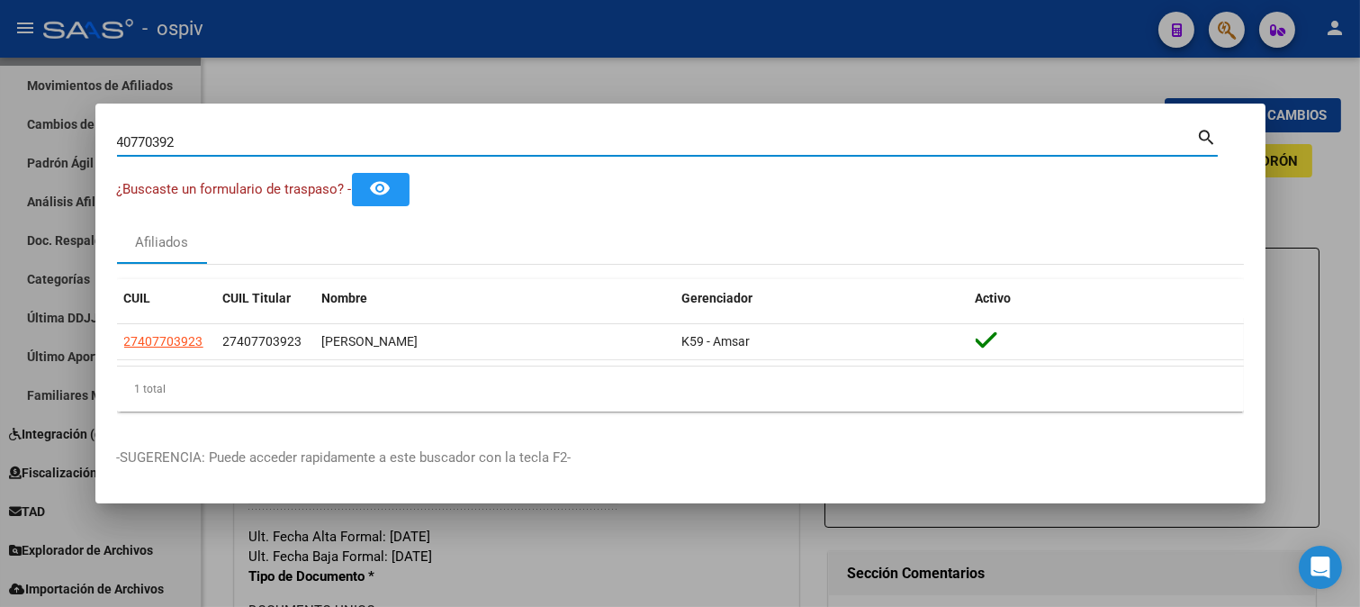
drag, startPoint x: 183, startPoint y: 148, endPoint x: 5, endPoint y: 110, distance: 181.3
click at [6, 110] on div "40770392 Buscar (apellido, dni, cuil, nro traspaso, cuit, obra social) search ¿…" at bounding box center [680, 303] width 1360 height 607
type input "34573166"
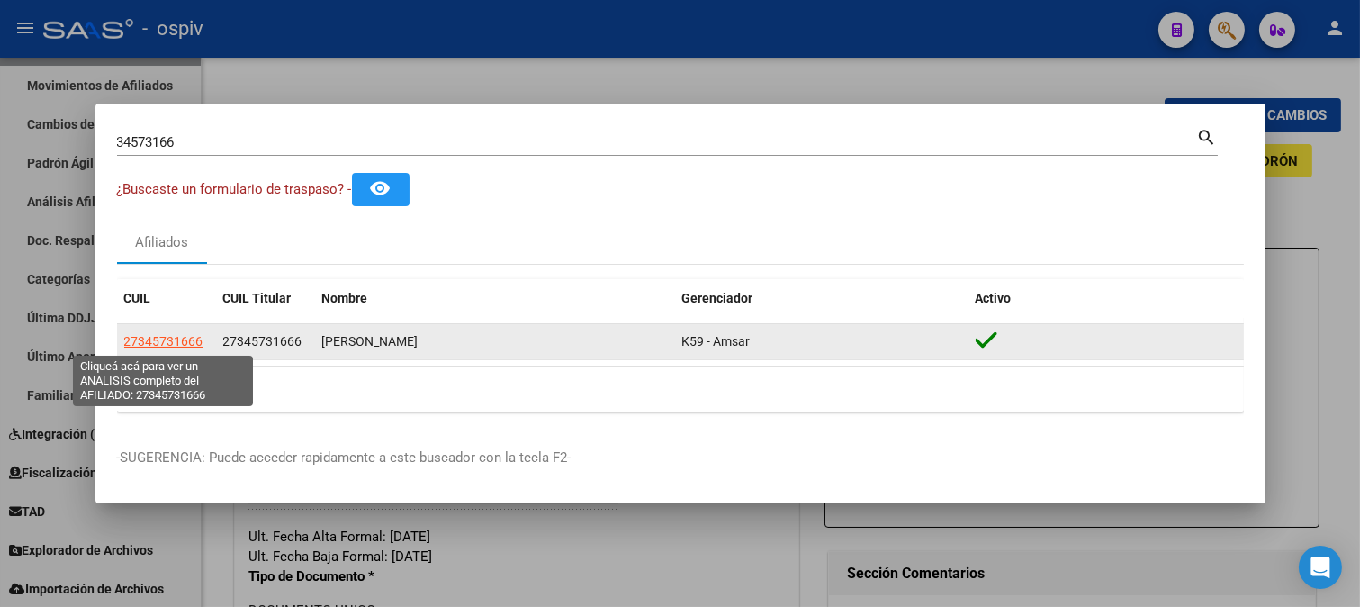
click at [149, 338] on span "27345731666" at bounding box center [163, 341] width 79 height 14
type textarea "27345731666"
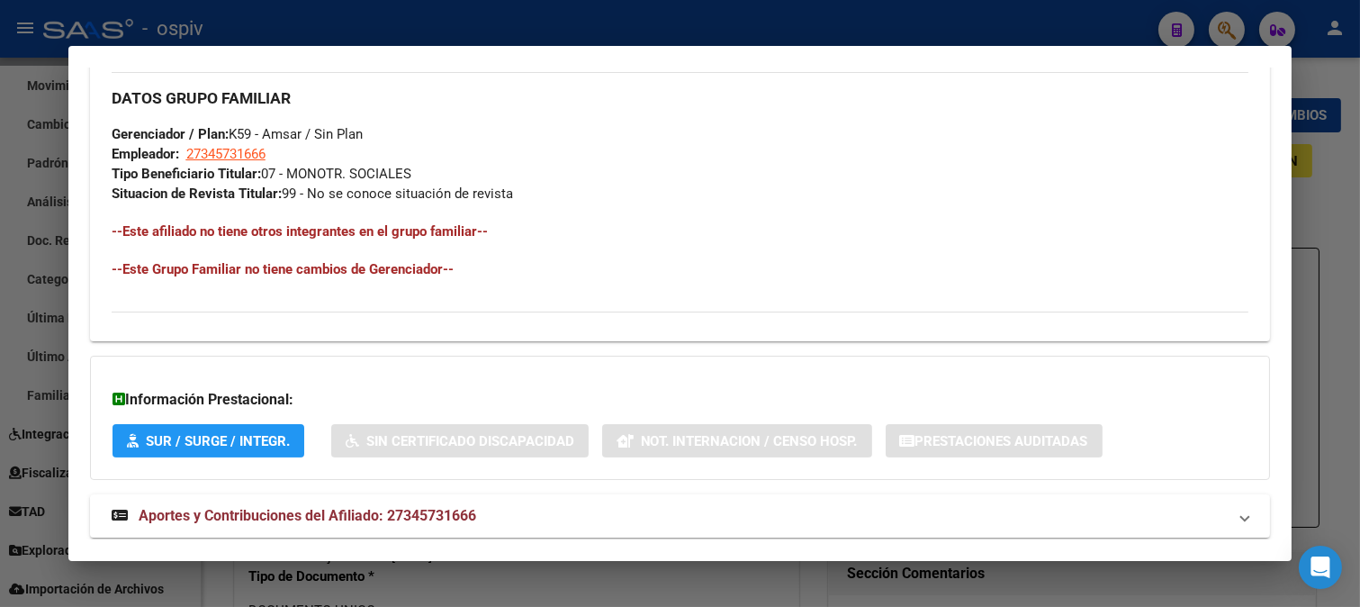
scroll to position [896, 0]
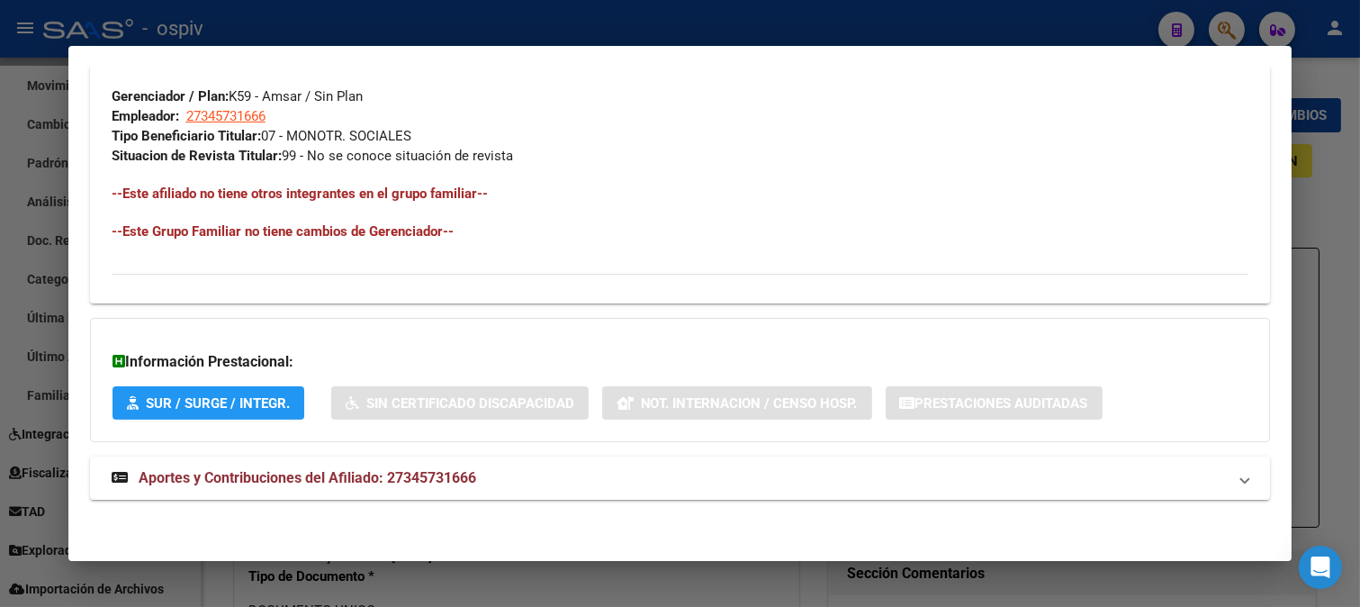
drag, startPoint x: 1228, startPoint y: 25, endPoint x: 138, endPoint y: 84, distance: 1091.8
click at [1224, 25] on div at bounding box center [680, 303] width 1360 height 607
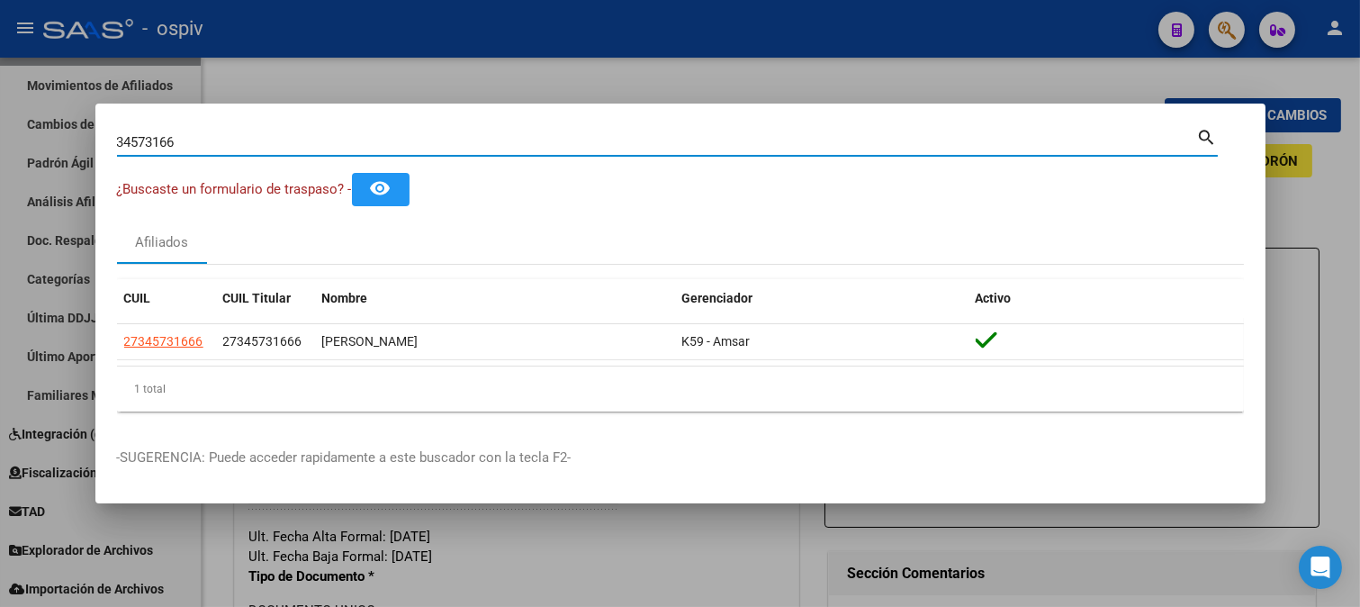
drag, startPoint x: 174, startPoint y: 140, endPoint x: 90, endPoint y: 140, distance: 83.7
click at [90, 140] on div "34573166 Buscar (apellido, dni, cuil, nro traspaso, cuit, obra social) search ¿…" at bounding box center [680, 303] width 1360 height 607
type input "39267008"
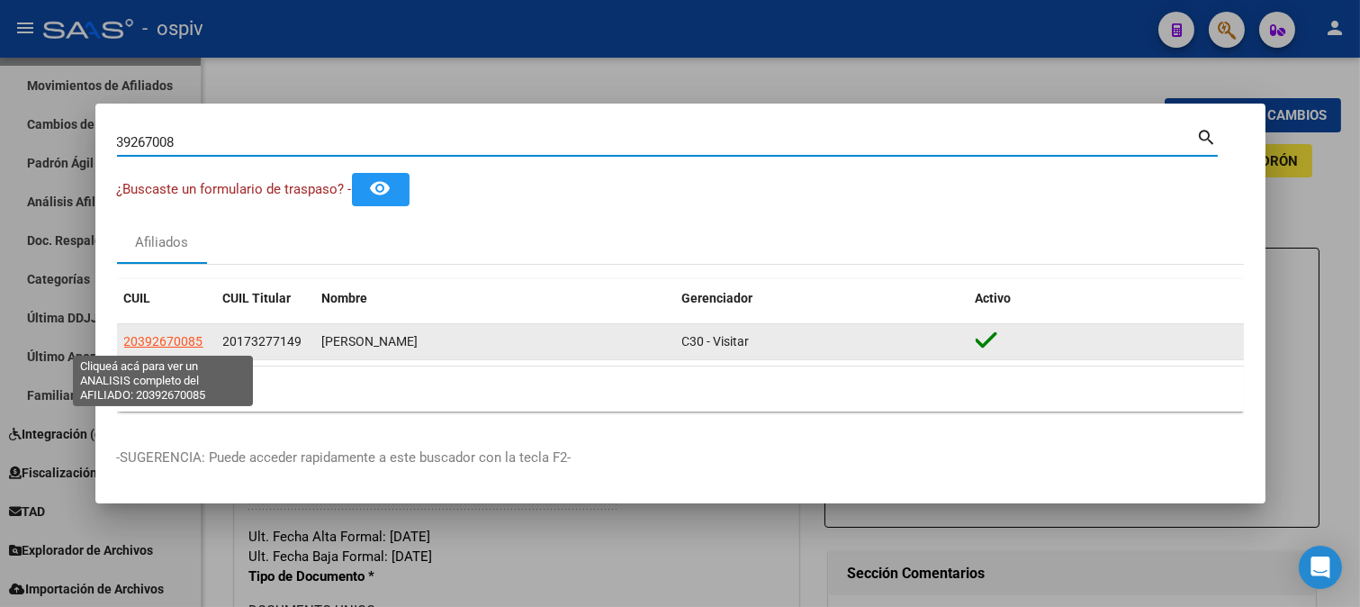
click at [147, 338] on span "20392670085" at bounding box center [163, 341] width 79 height 14
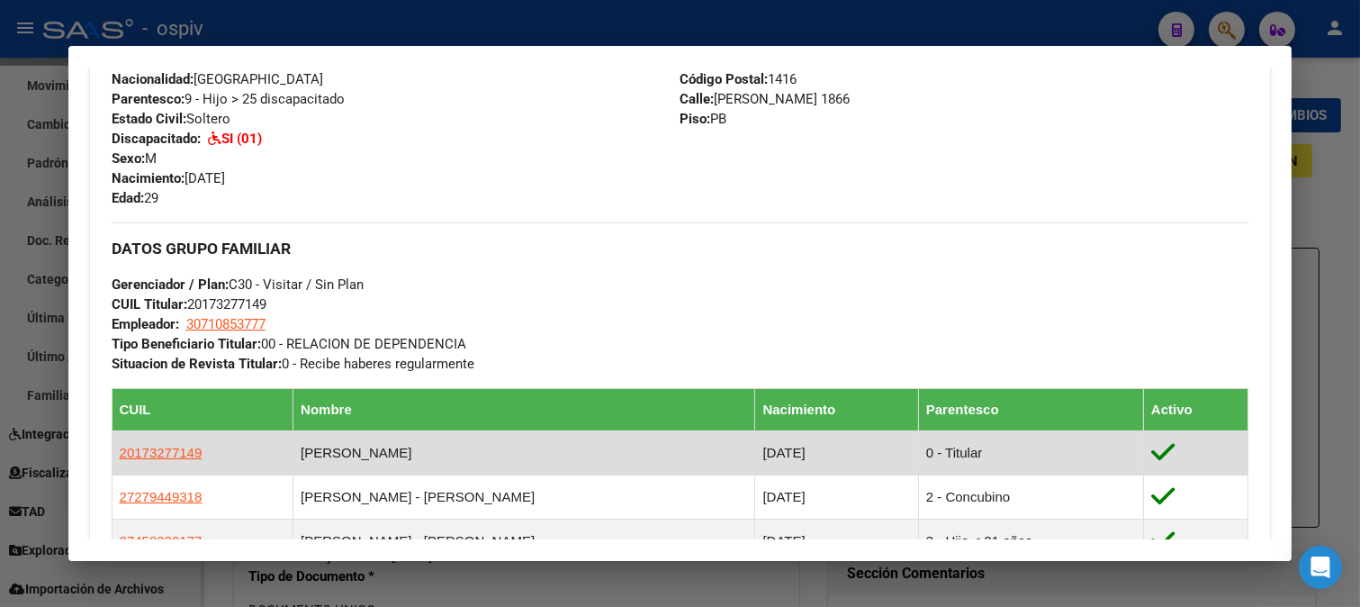
scroll to position [770, 0]
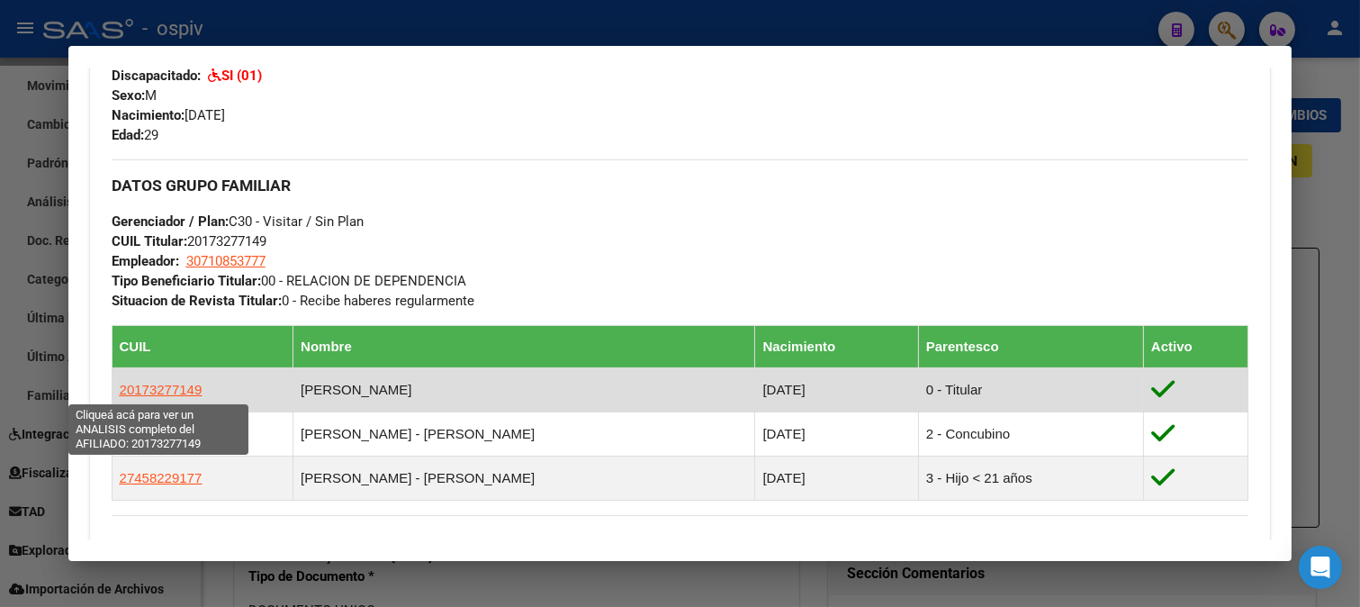
click at [186, 393] on span "20173277149" at bounding box center [161, 389] width 83 height 15
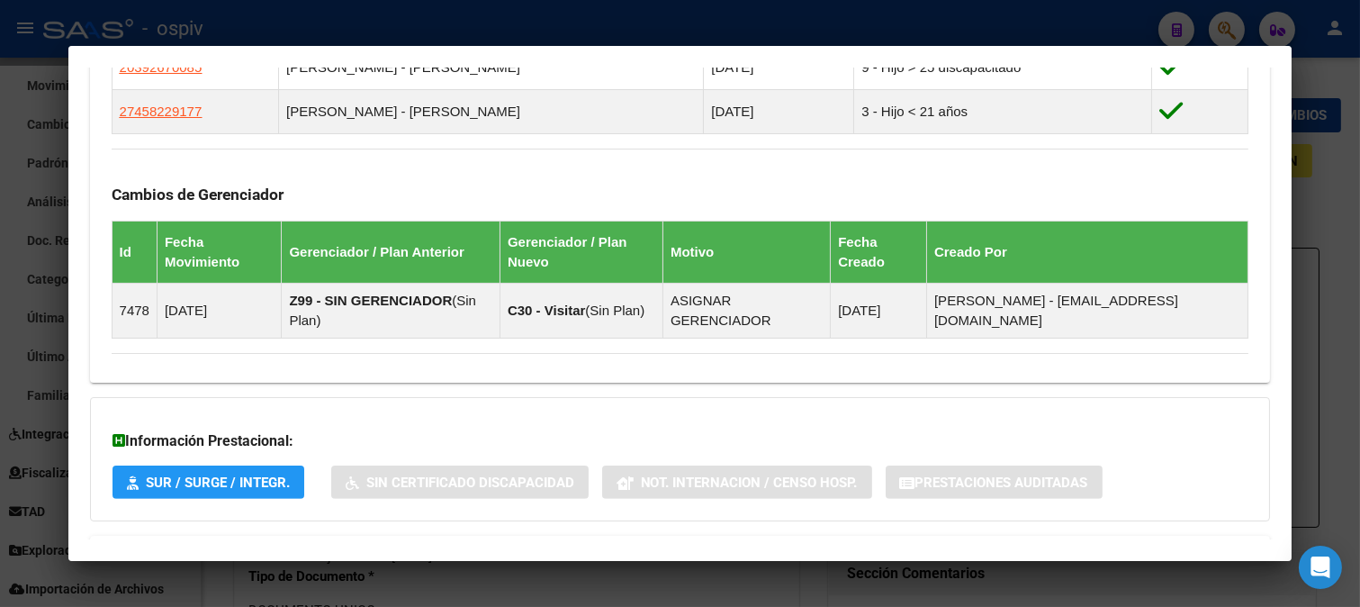
scroll to position [1197, 0]
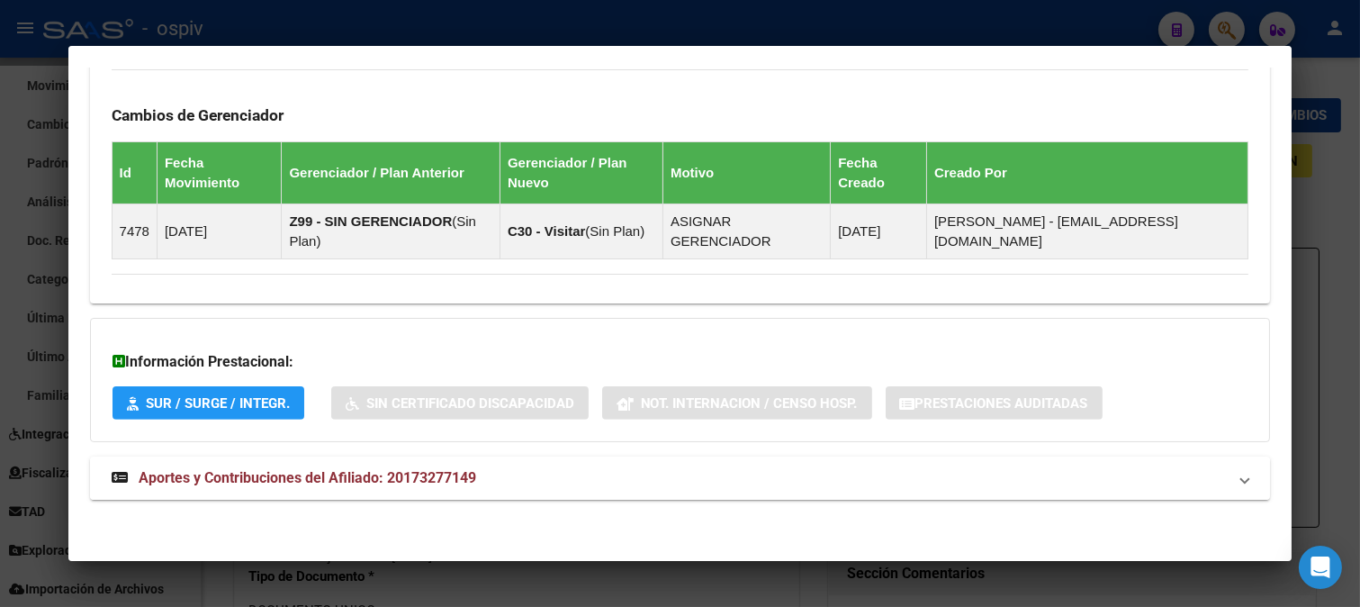
click at [302, 470] on span "Aportes y Contribuciones del Afiliado: 20173277149" at bounding box center [308, 477] width 338 height 17
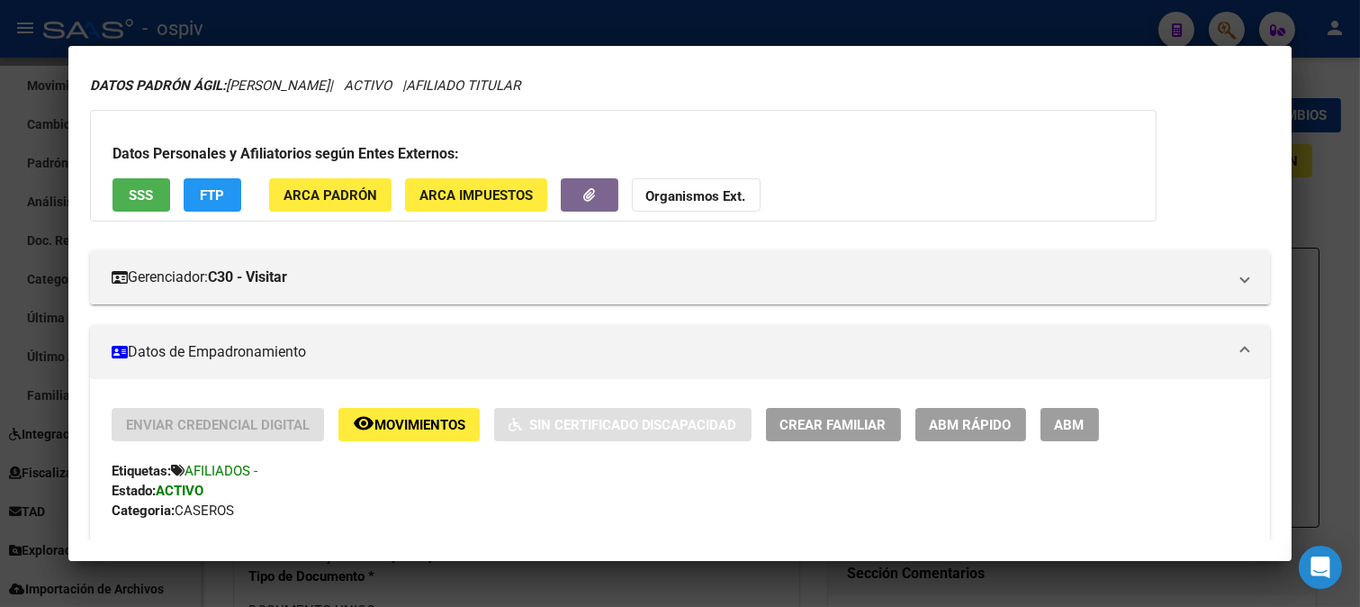
scroll to position [0, 0]
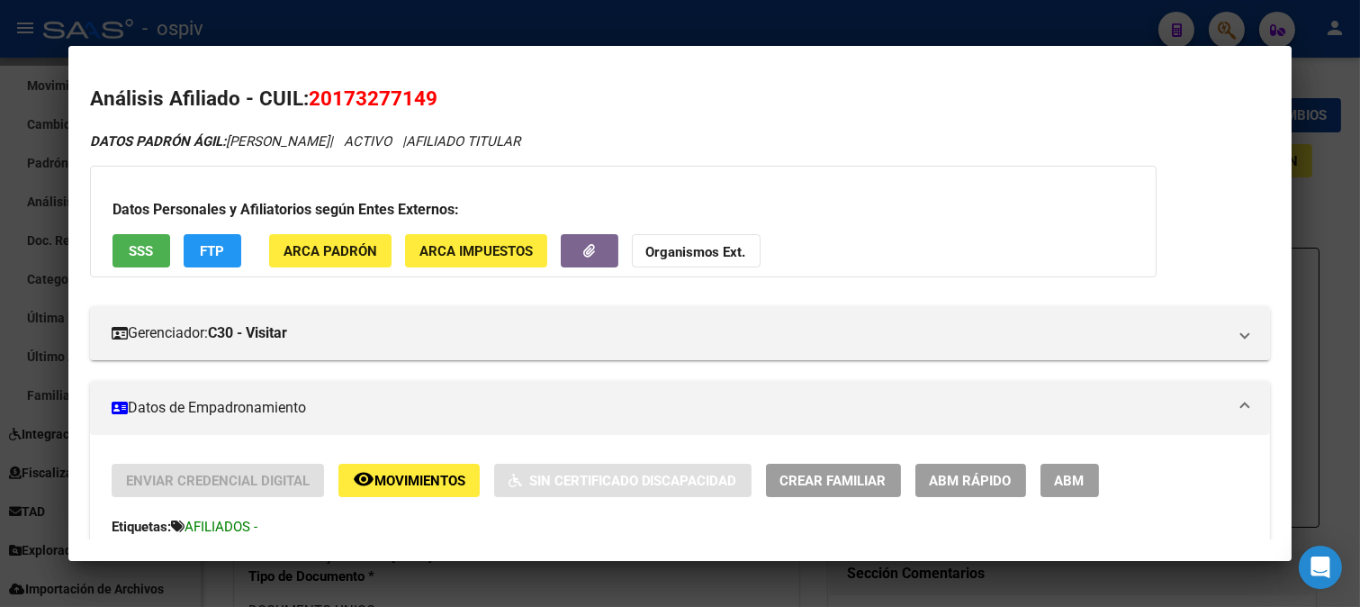
drag, startPoint x: 306, startPoint y: 104, endPoint x: 456, endPoint y: 100, distance: 150.4
click at [456, 100] on h2 "Análisis Afiliado - CUIL: 20173277149" at bounding box center [680, 99] width 1181 height 31
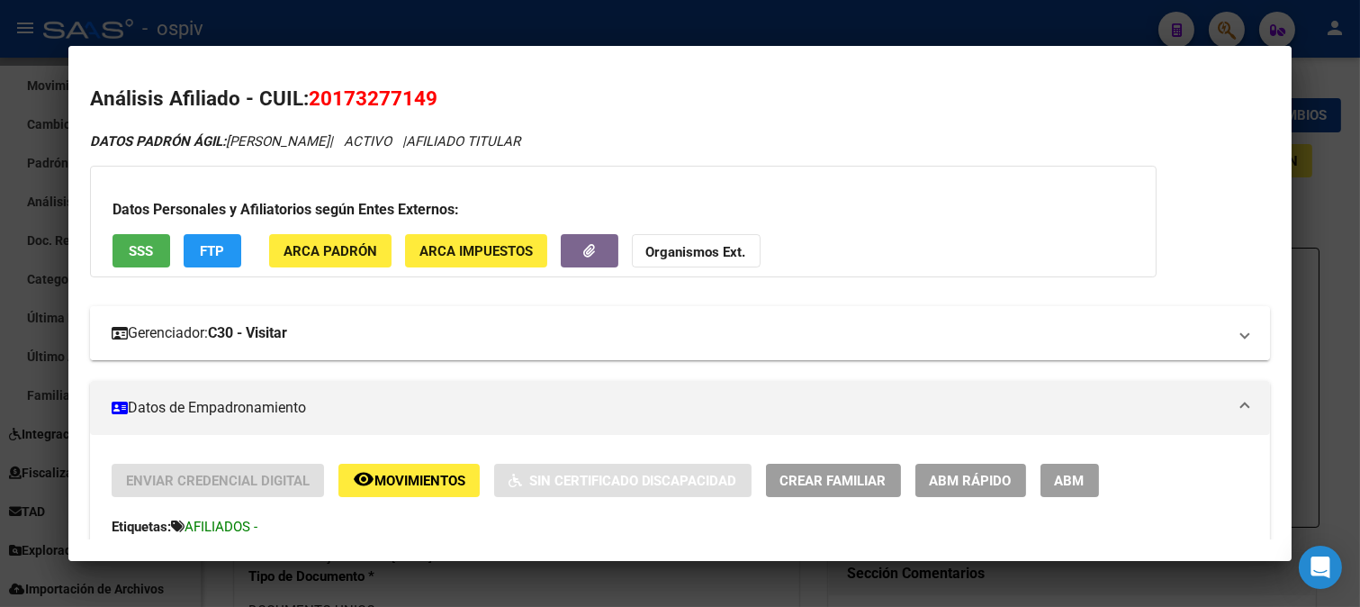
copy h2 "20173277149"
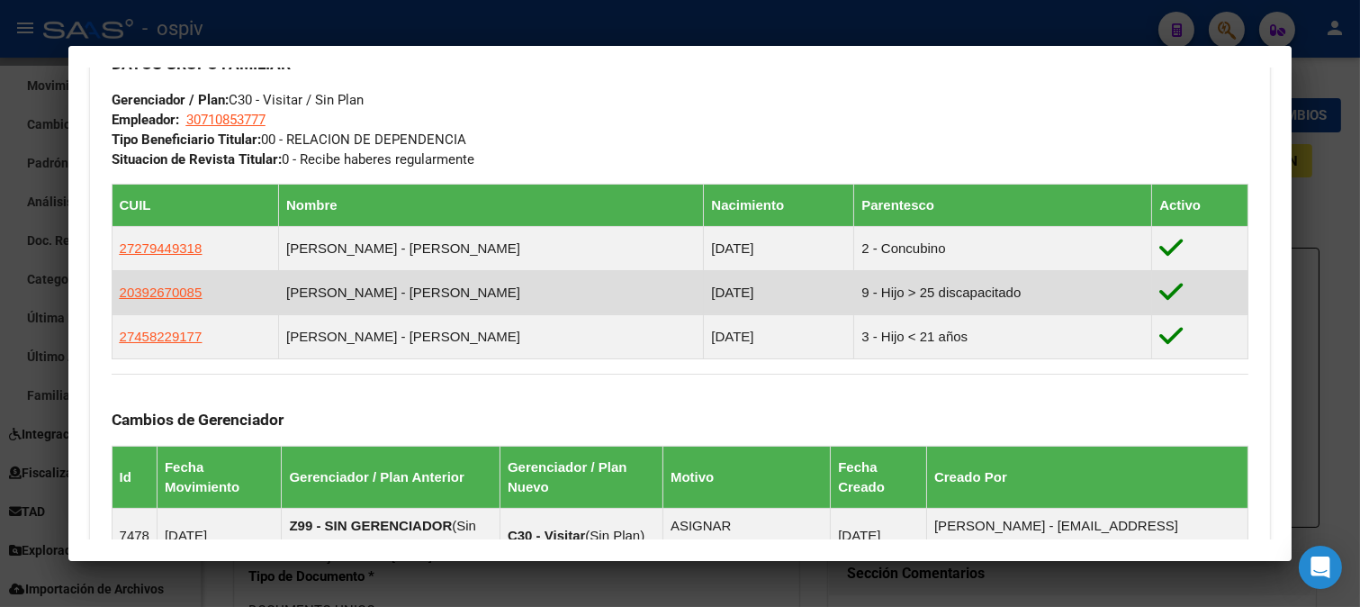
scroll to position [900, 0]
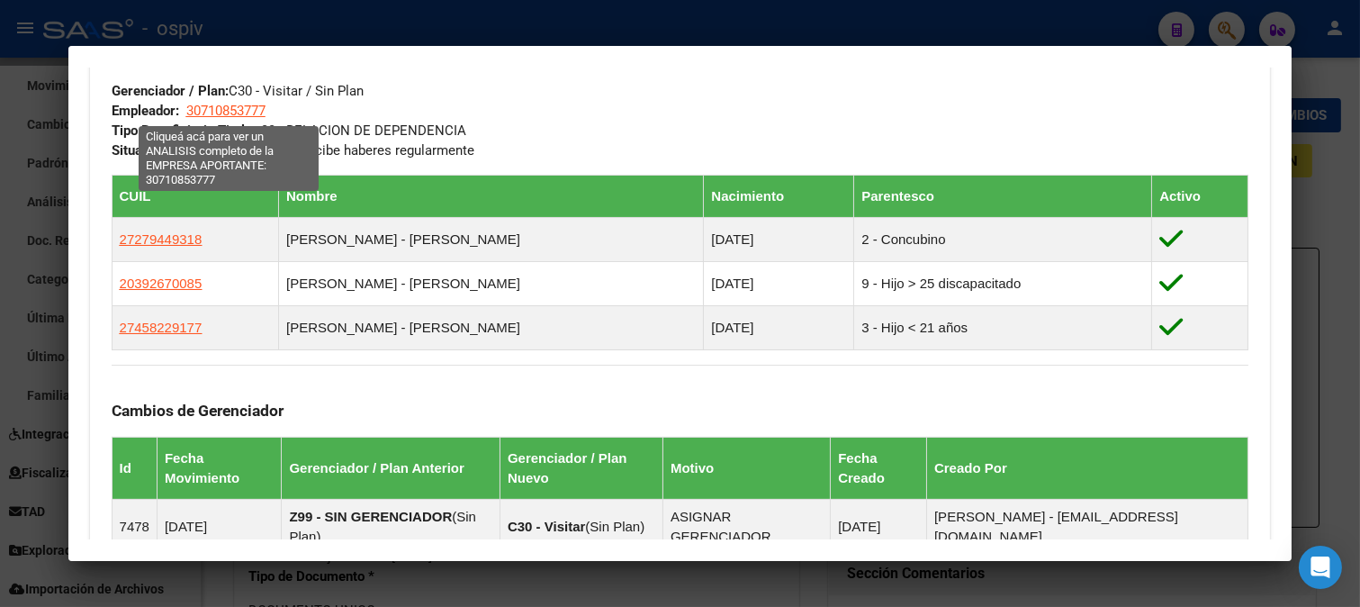
click at [234, 113] on span "30710853777" at bounding box center [225, 111] width 79 height 16
type textarea "30710853777"
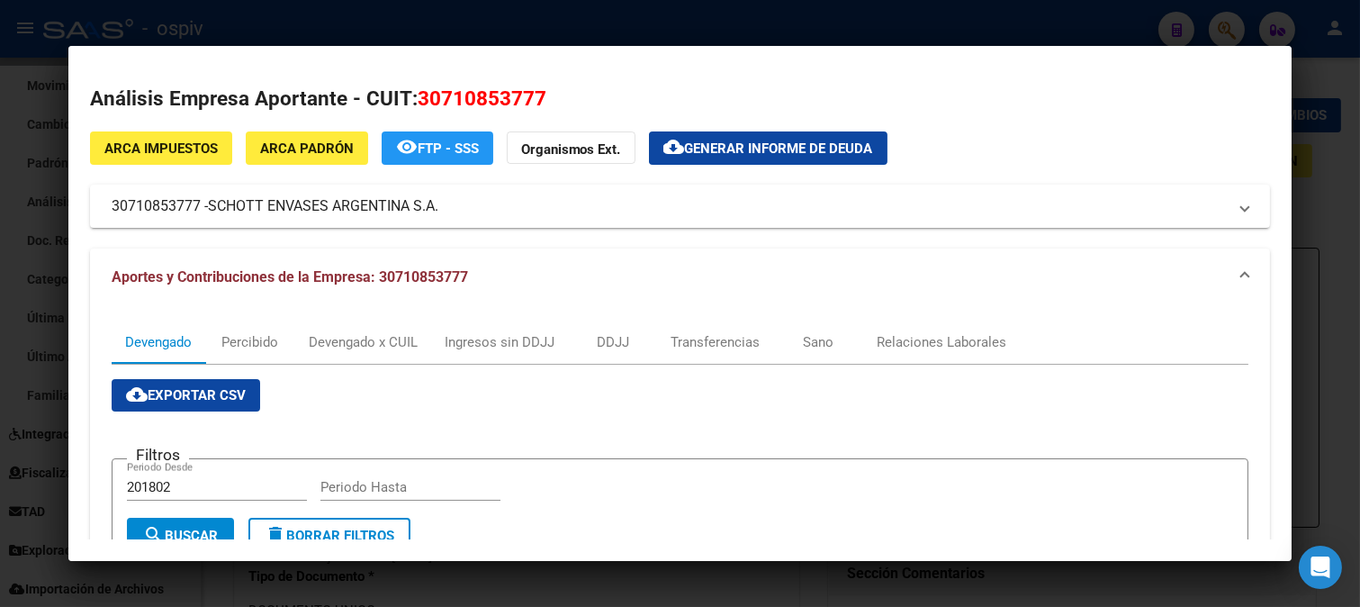
click at [1105, 91] on h2 "Análisis Empresa Aportante - CUIT: 30710853777" at bounding box center [680, 99] width 1181 height 31
drag, startPoint x: 0, startPoint y: 189, endPoint x: 147, endPoint y: 184, distance: 146.8
click at [0, 187] on div at bounding box center [680, 303] width 1360 height 607
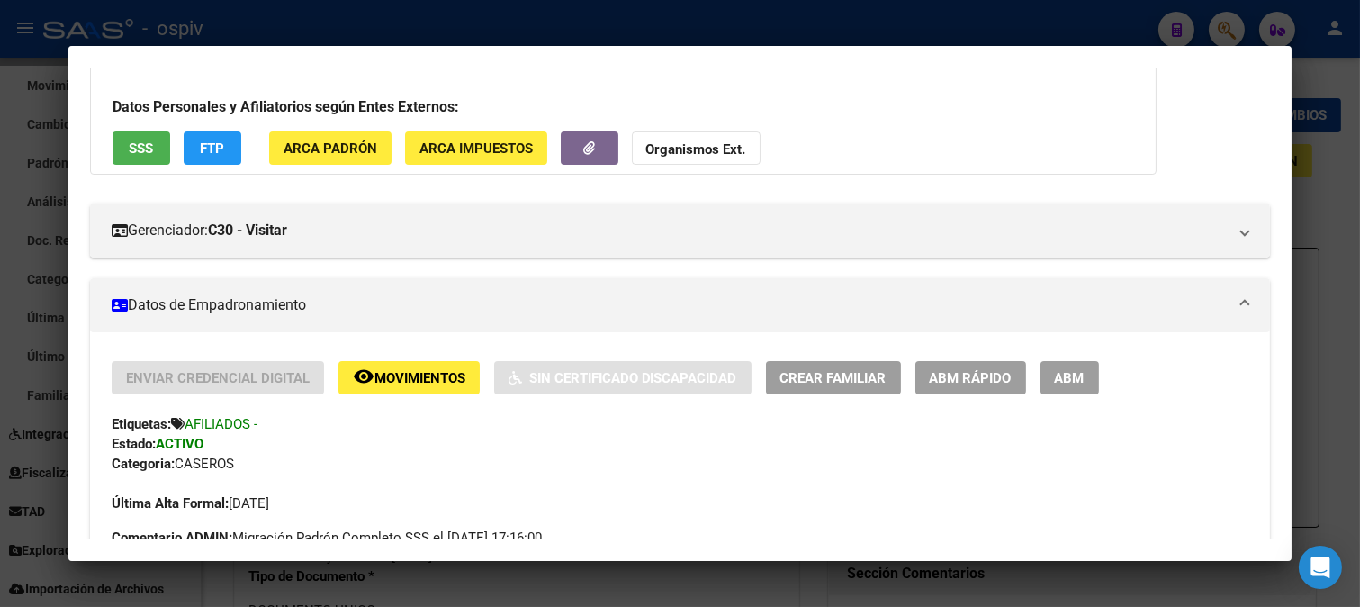
scroll to position [0, 0]
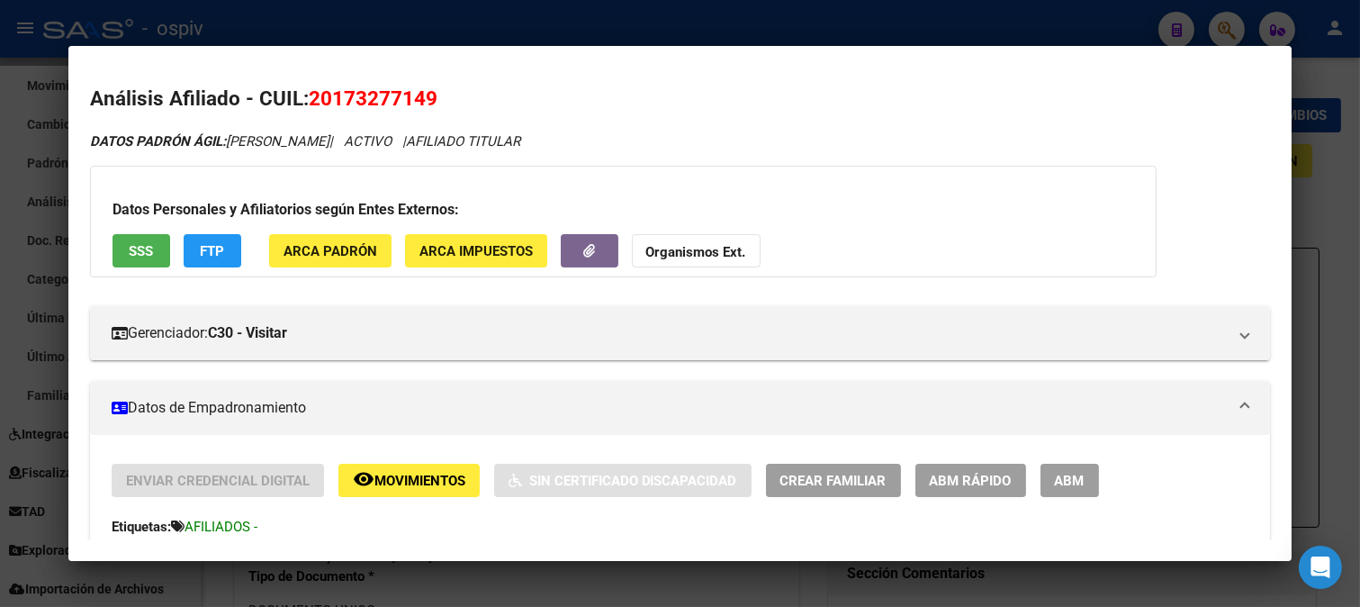
drag, startPoint x: 306, startPoint y: 102, endPoint x: 439, endPoint y: 100, distance: 133.3
click at [439, 100] on h2 "Análisis Afiliado - CUIL: 20173277149" at bounding box center [680, 99] width 1181 height 31
click at [399, 486] on span "Movimientos" at bounding box center [420, 481] width 91 height 16
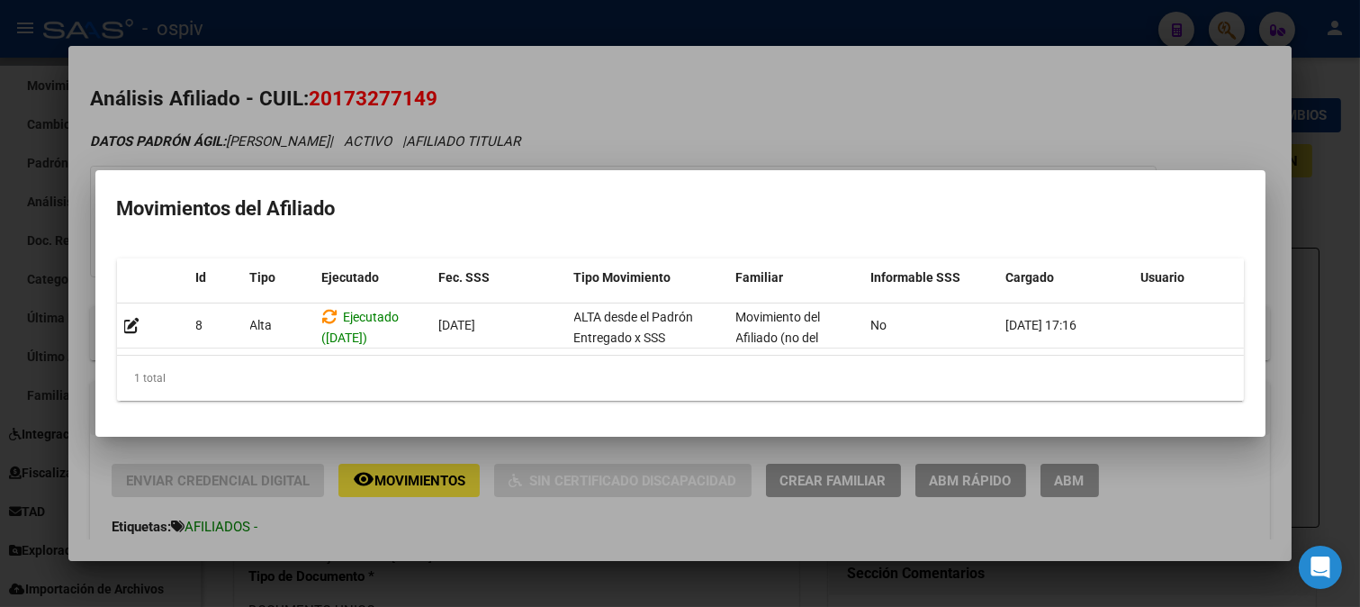
click at [817, 122] on div at bounding box center [680, 303] width 1360 height 607
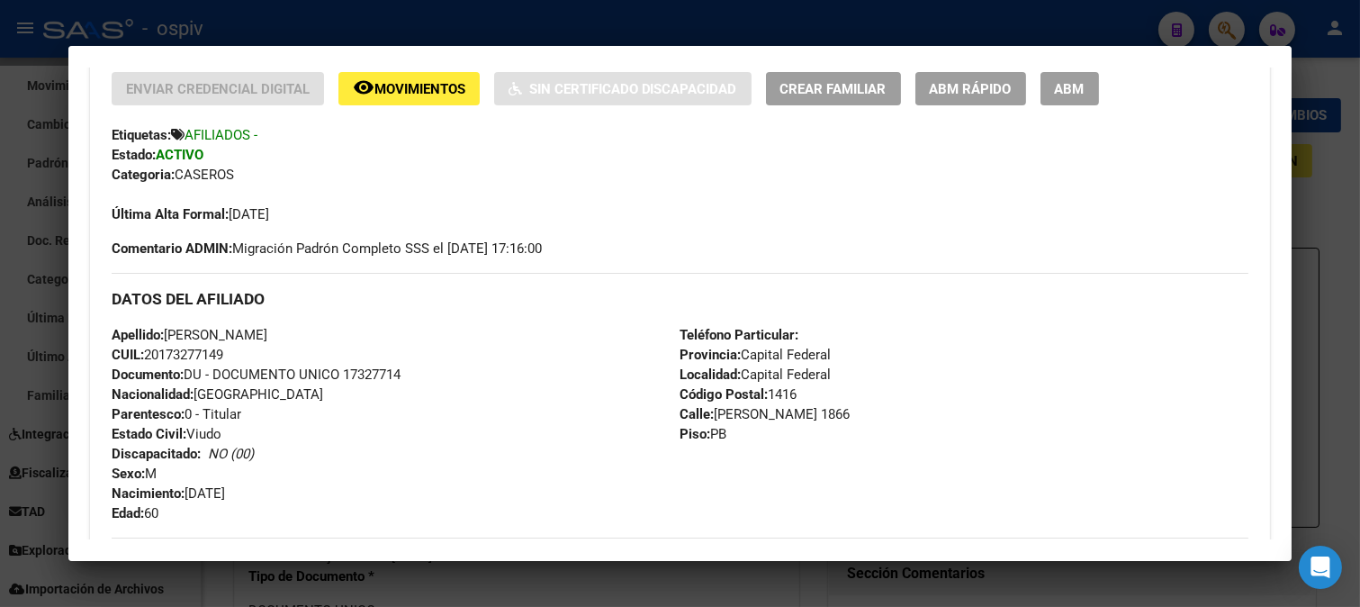
scroll to position [300, 0]
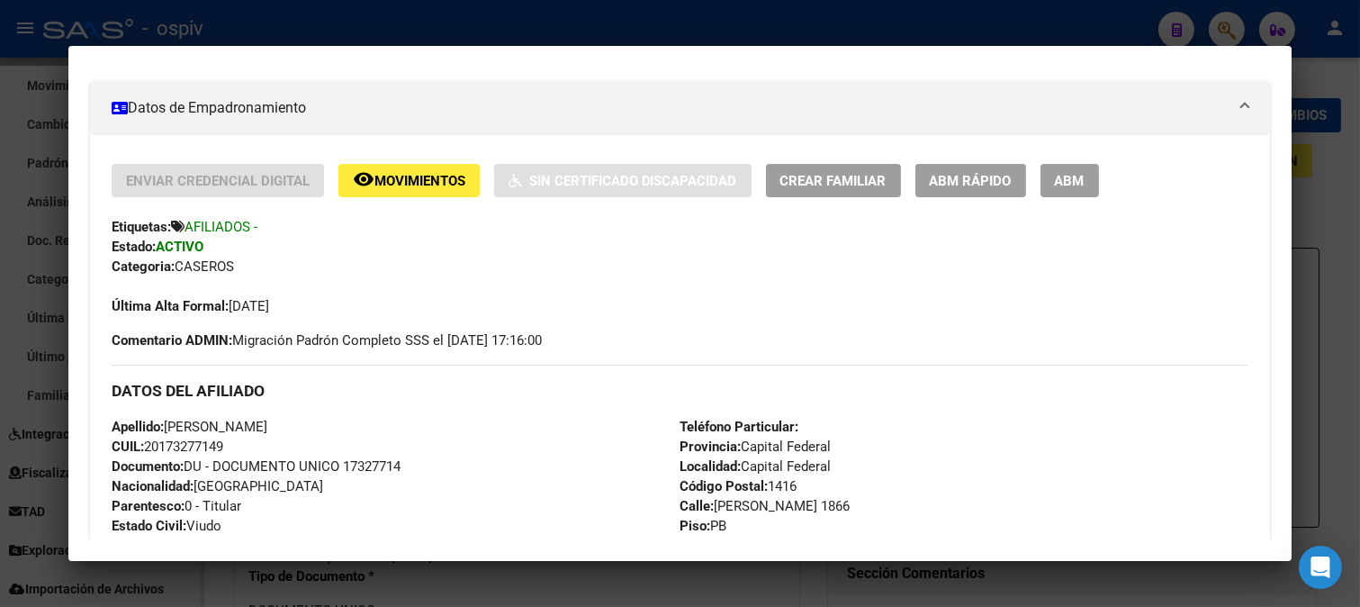
click at [1074, 169] on button "ABM" at bounding box center [1070, 180] width 59 height 33
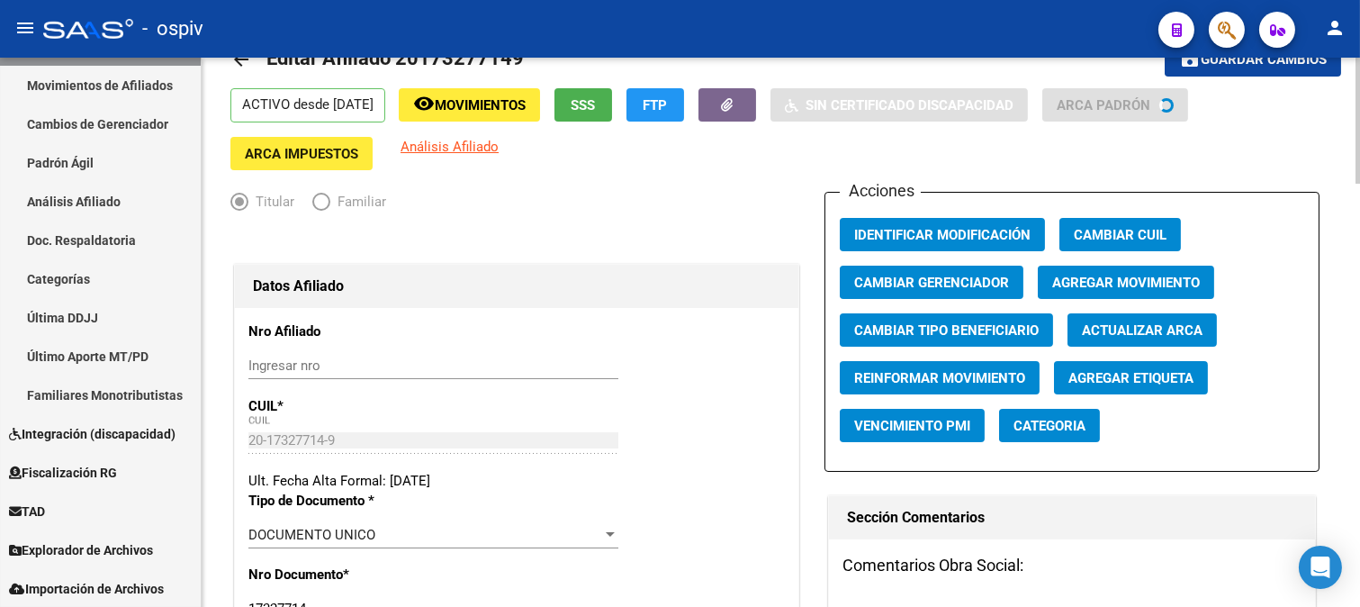
scroll to position [300, 0]
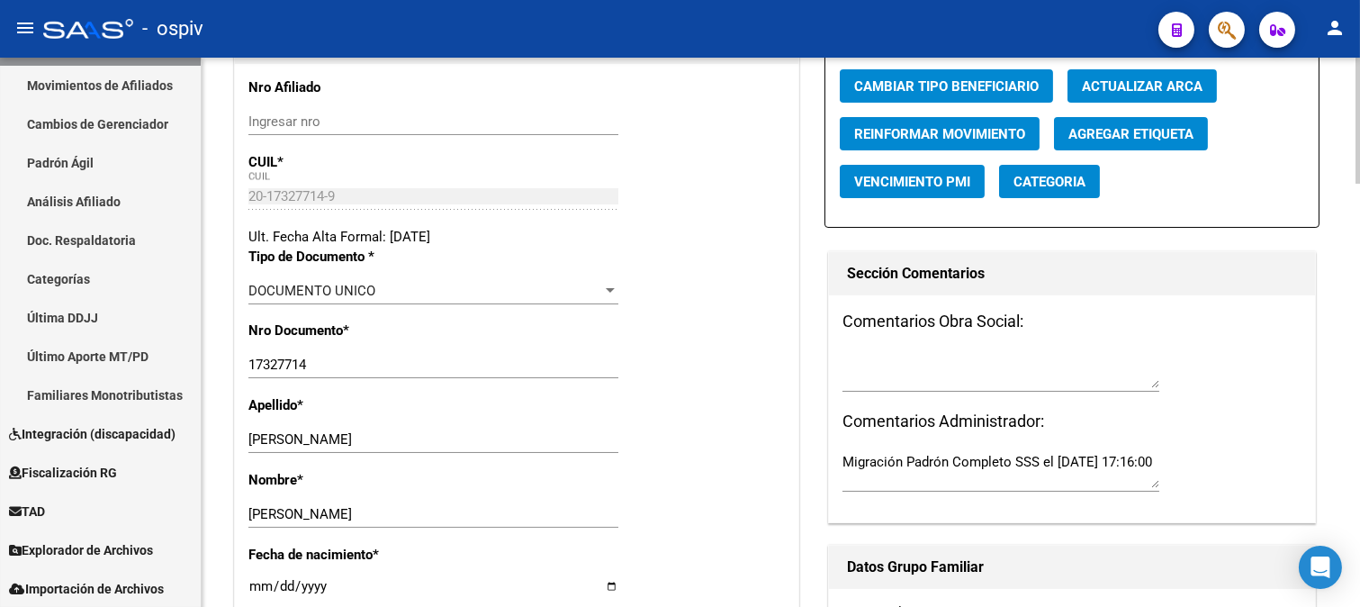
click at [982, 372] on textarea at bounding box center [1001, 370] width 317 height 36
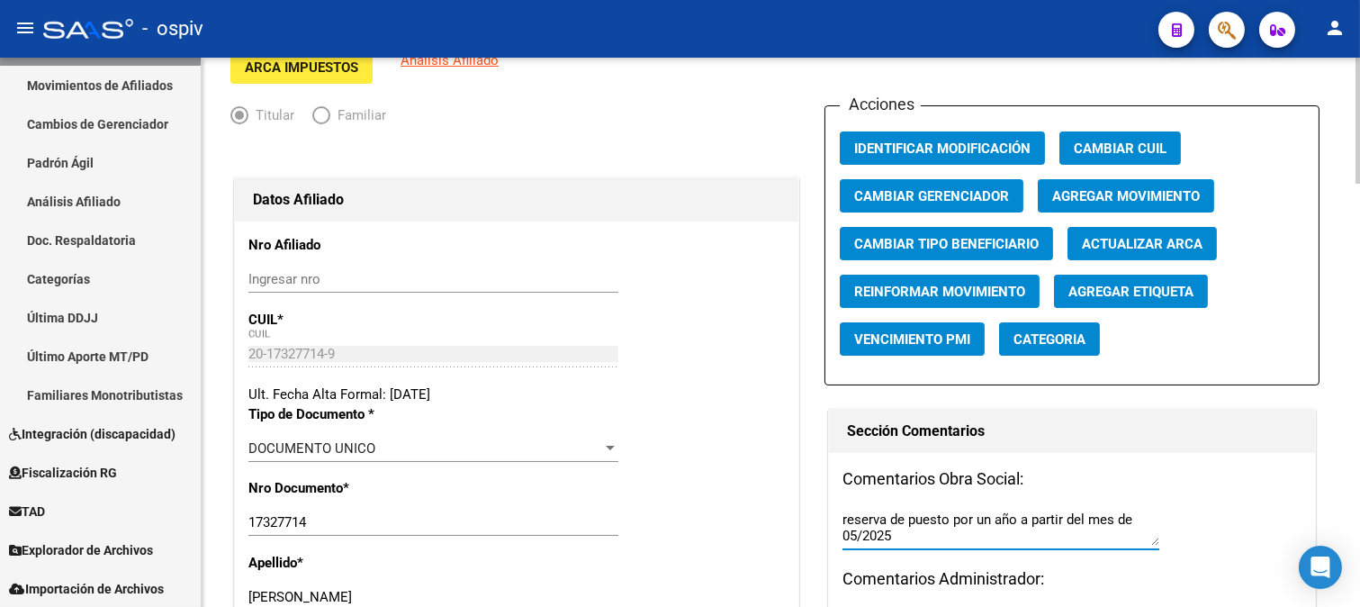
scroll to position [0, 0]
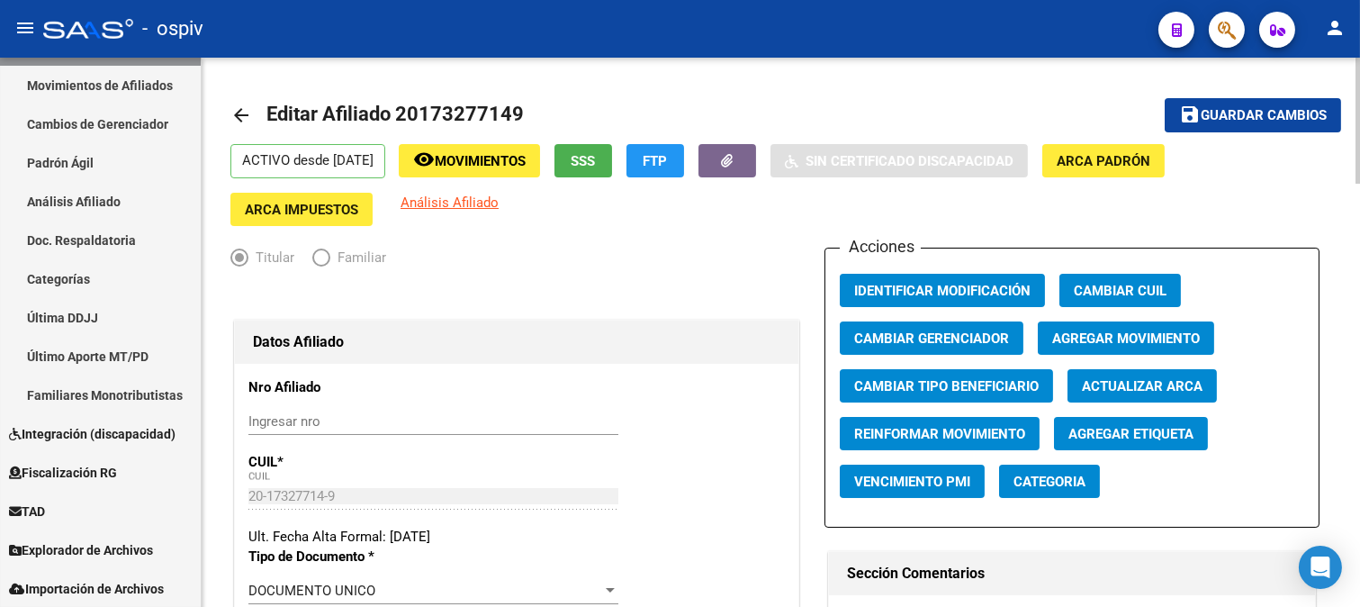
type textarea "reserva de puesto por un año a partir del mes de 05/2025"
click at [1291, 113] on span "Guardar cambios" at bounding box center [1264, 116] width 126 height 16
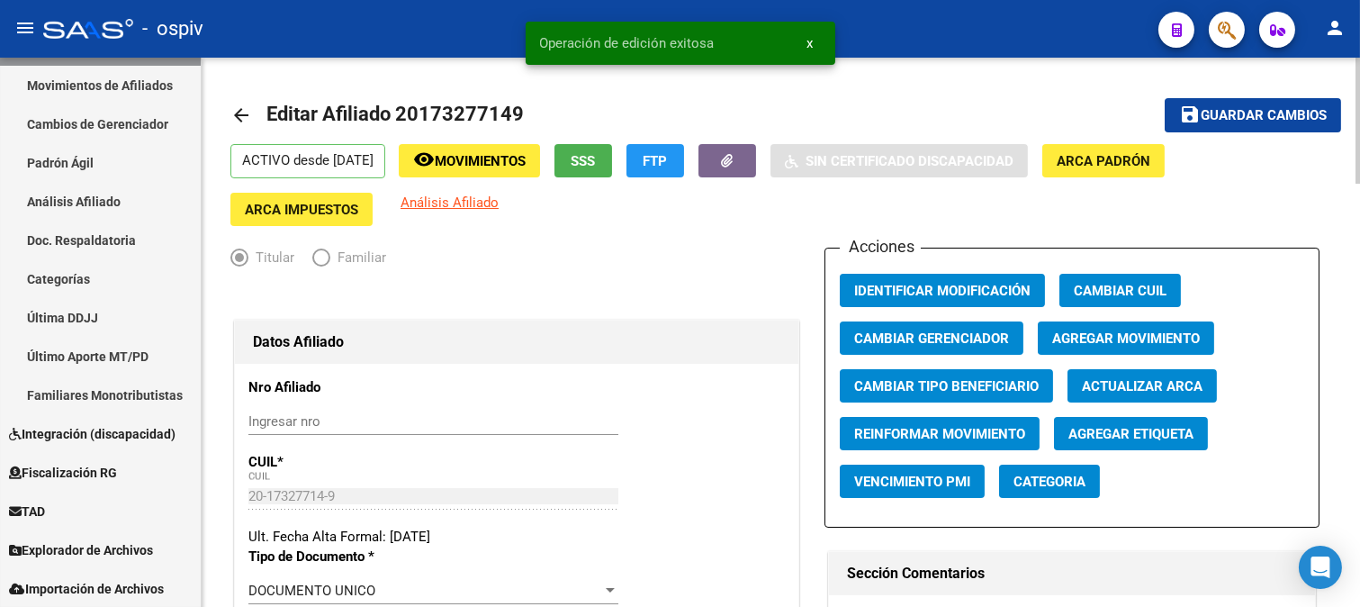
click at [1054, 484] on span "Categoria" at bounding box center [1050, 482] width 72 height 16
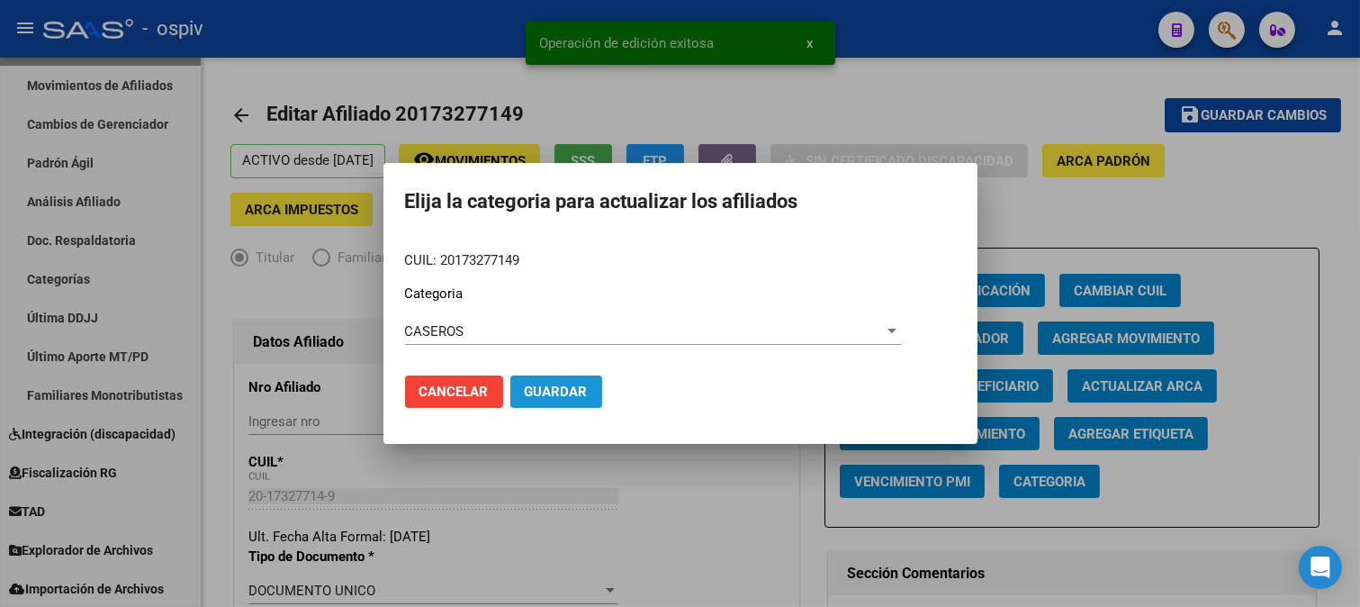
click at [570, 401] on button "Guardar" at bounding box center [556, 391] width 92 height 32
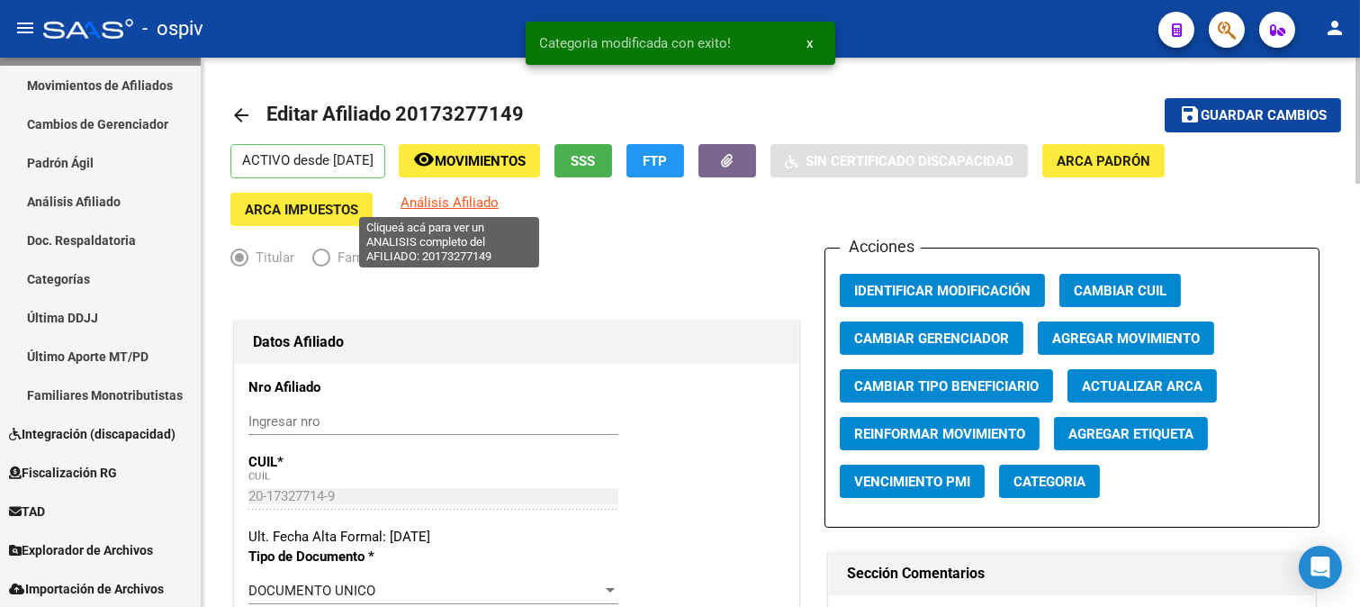
click at [466, 205] on span "Análisis Afiliado" at bounding box center [450, 202] width 98 height 16
type textarea "20173277149"
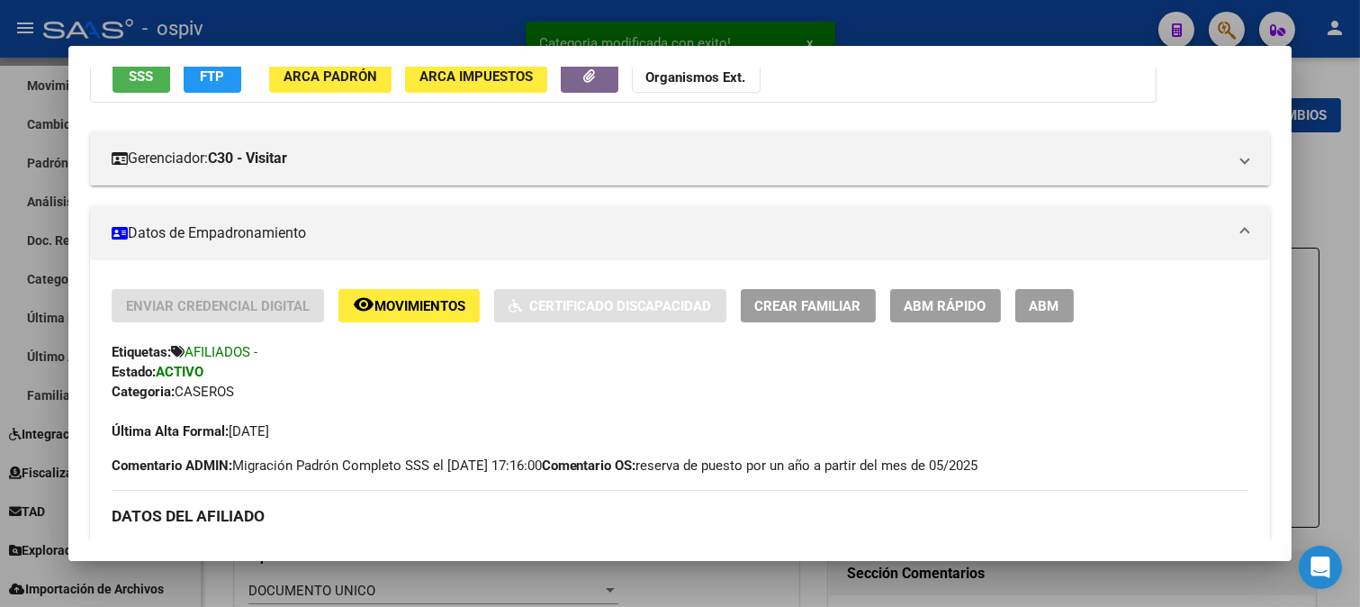
scroll to position [200, 0]
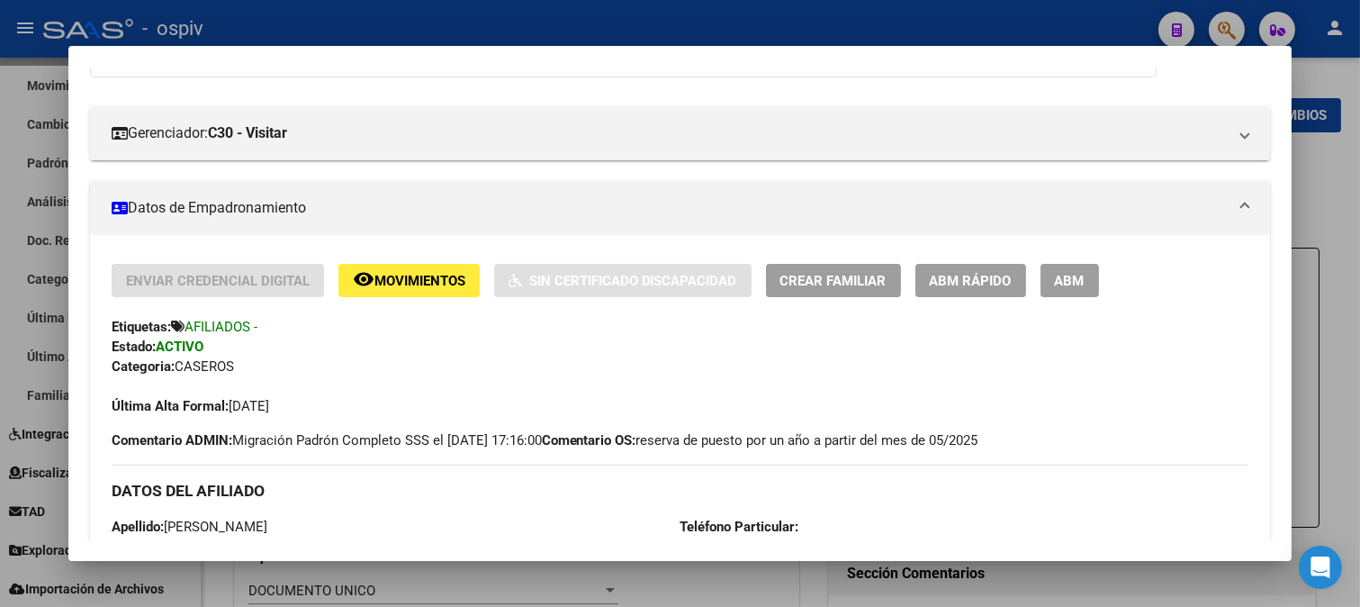
click at [1238, 25] on div at bounding box center [680, 303] width 1360 height 607
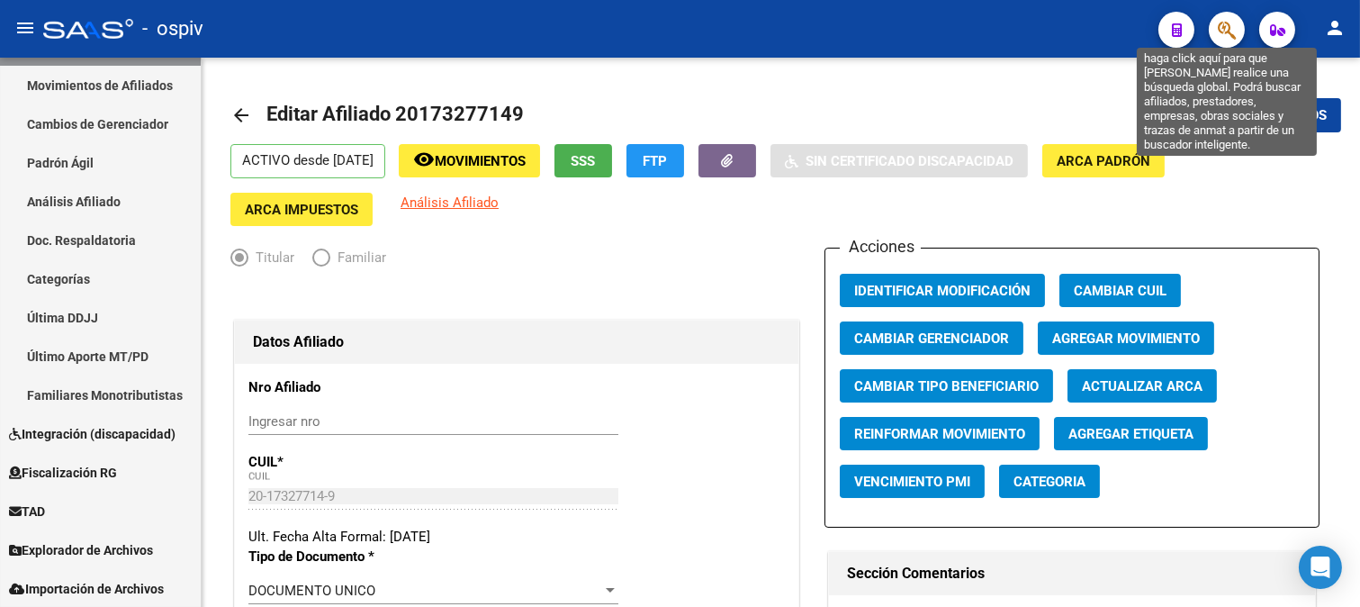
click at [1220, 22] on icon "button" at bounding box center [1227, 30] width 18 height 21
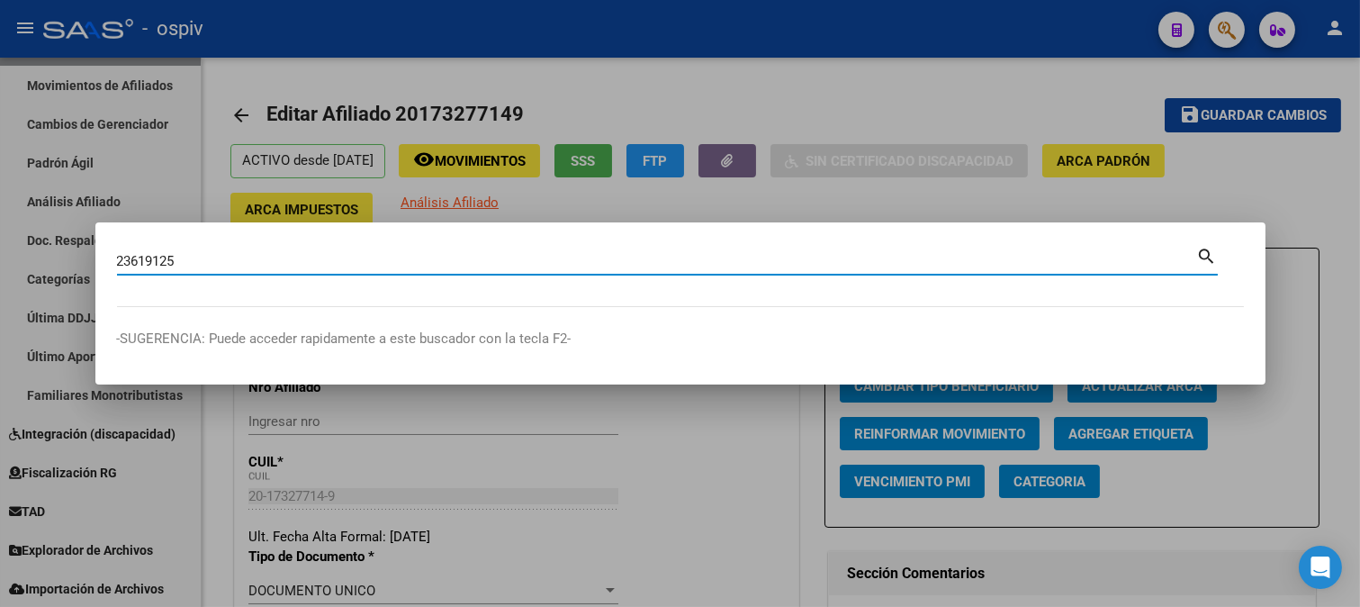
type input "23619125"
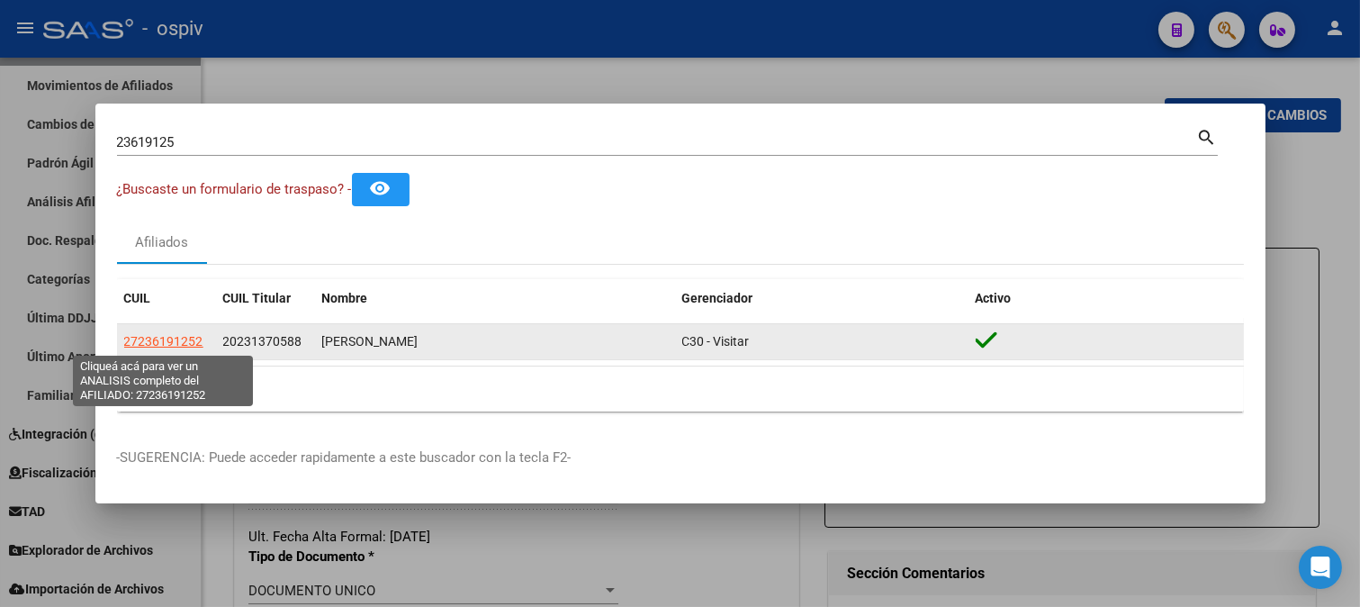
click at [174, 344] on span "27236191252" at bounding box center [163, 341] width 79 height 14
type textarea "27236191252"
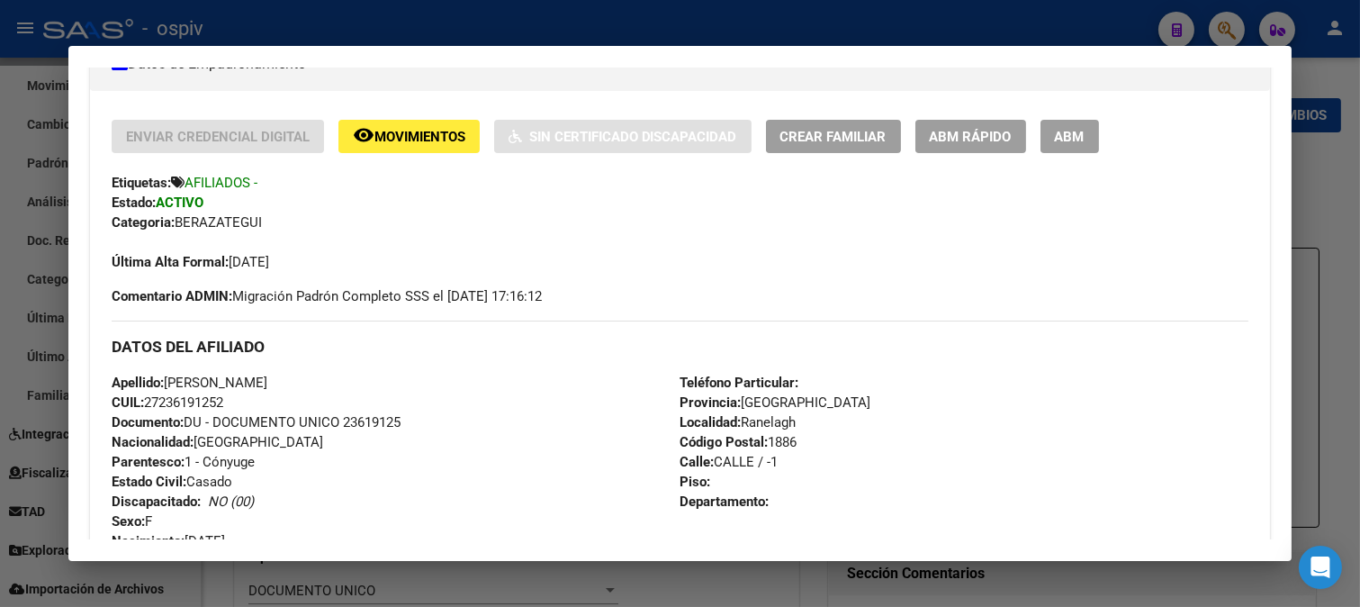
scroll to position [300, 0]
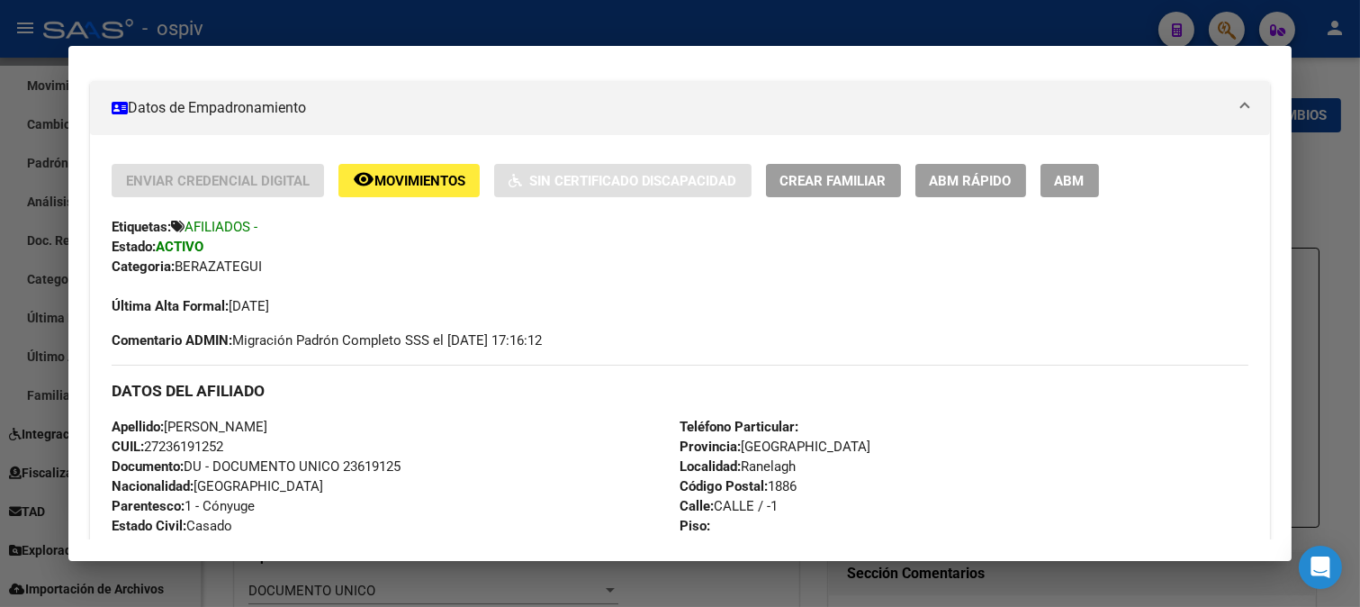
drag, startPoint x: 160, startPoint y: 451, endPoint x: 225, endPoint y: 446, distance: 65.0
click at [223, 446] on span "CUIL: 27236191252" at bounding box center [168, 446] width 112 height 16
copy span "23619125"
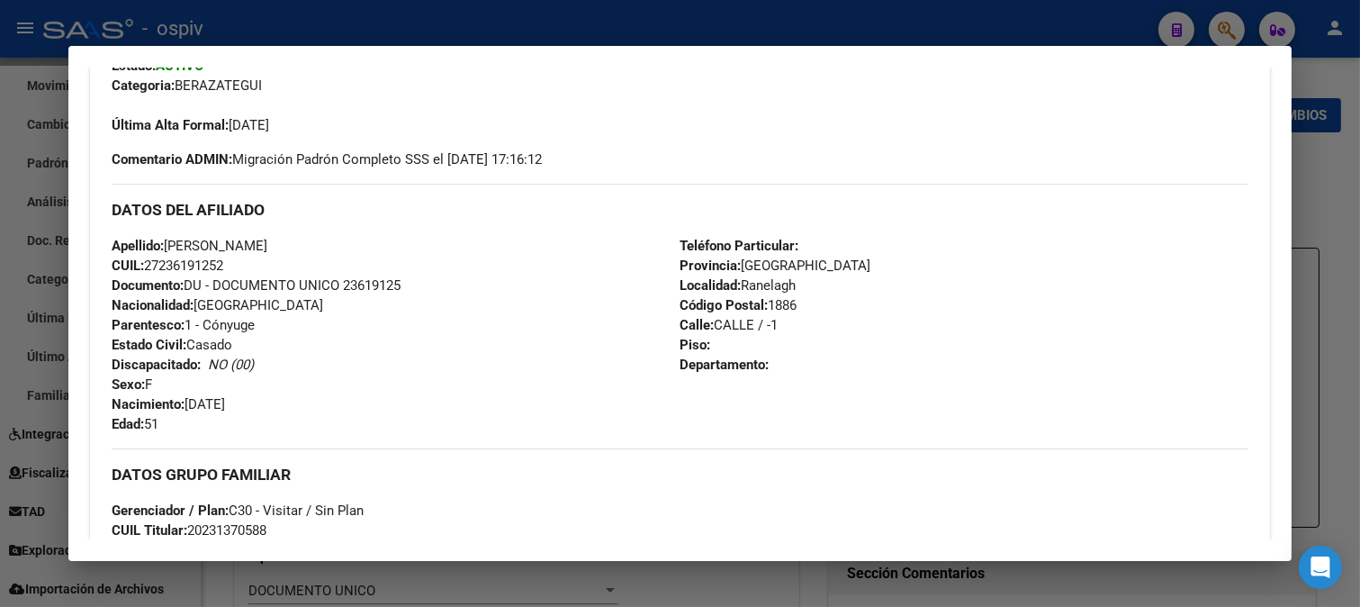
scroll to position [500, 0]
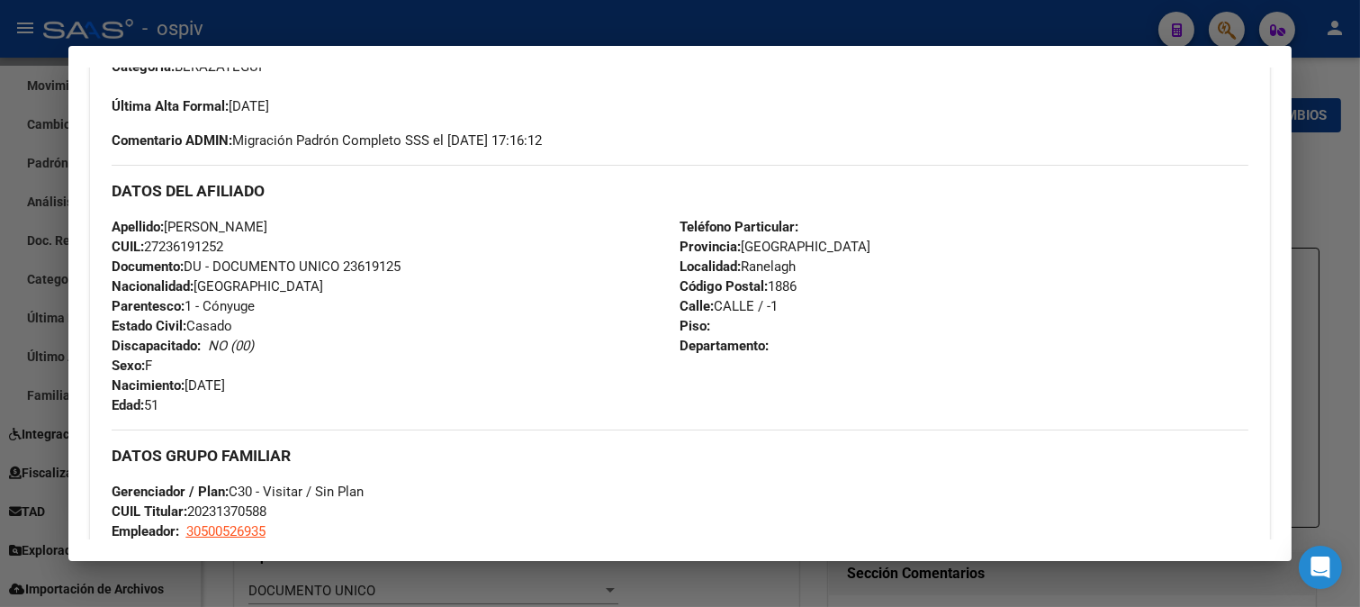
click at [1242, 25] on div at bounding box center [680, 303] width 1360 height 607
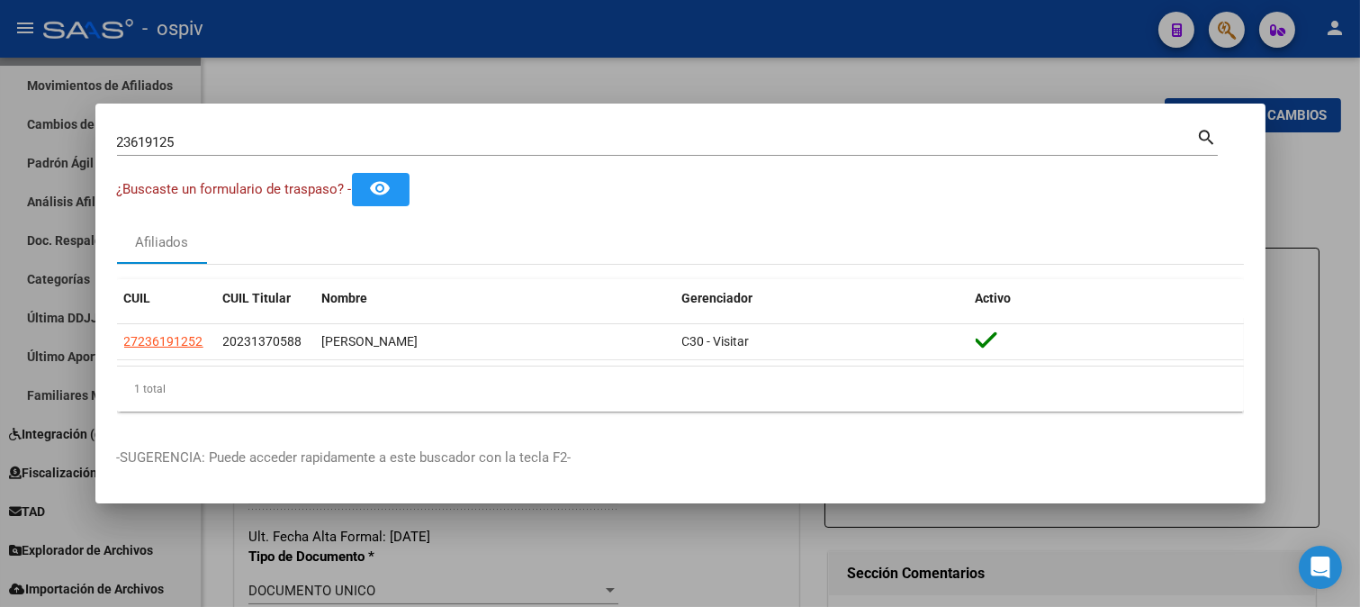
drag, startPoint x: 240, startPoint y: 151, endPoint x: 14, endPoint y: 126, distance: 228.3
click at [14, 126] on div "23619125 Buscar (apellido, dni, cuil, nro traspaso, cuit, obra social) search ¿…" at bounding box center [680, 303] width 1360 height 607
click at [200, 134] on input "23619125" at bounding box center [657, 142] width 1080 height 16
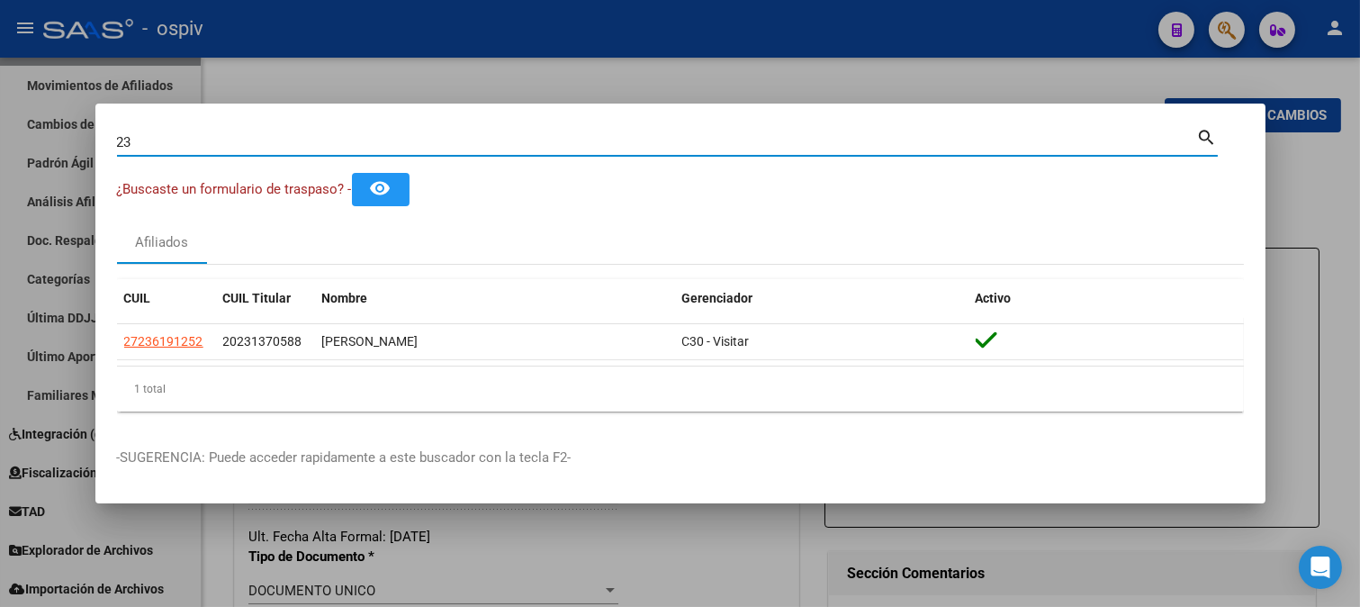
type input "2"
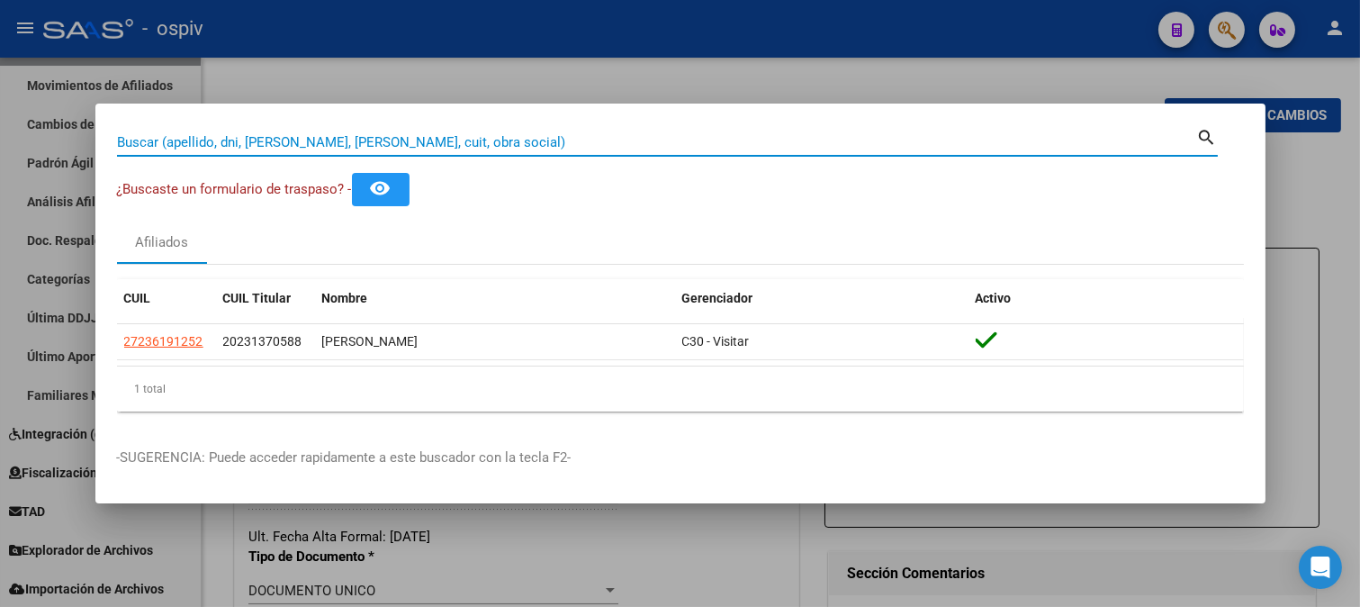
paste input "37202258"
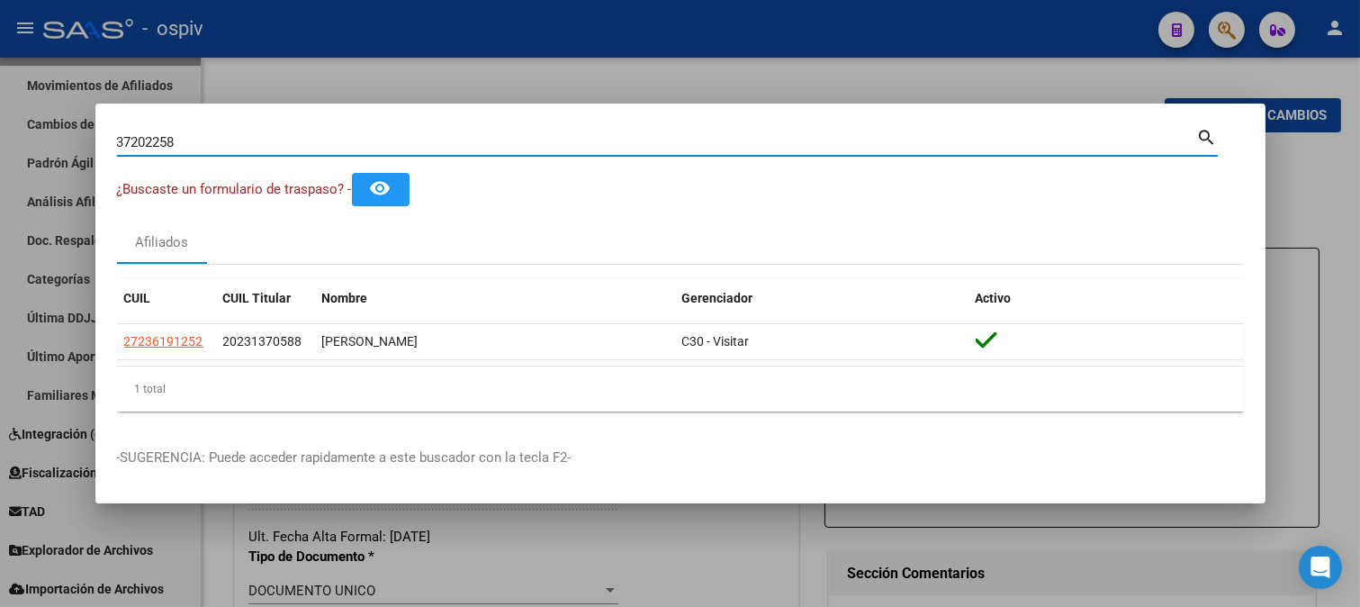
type input "37202258"
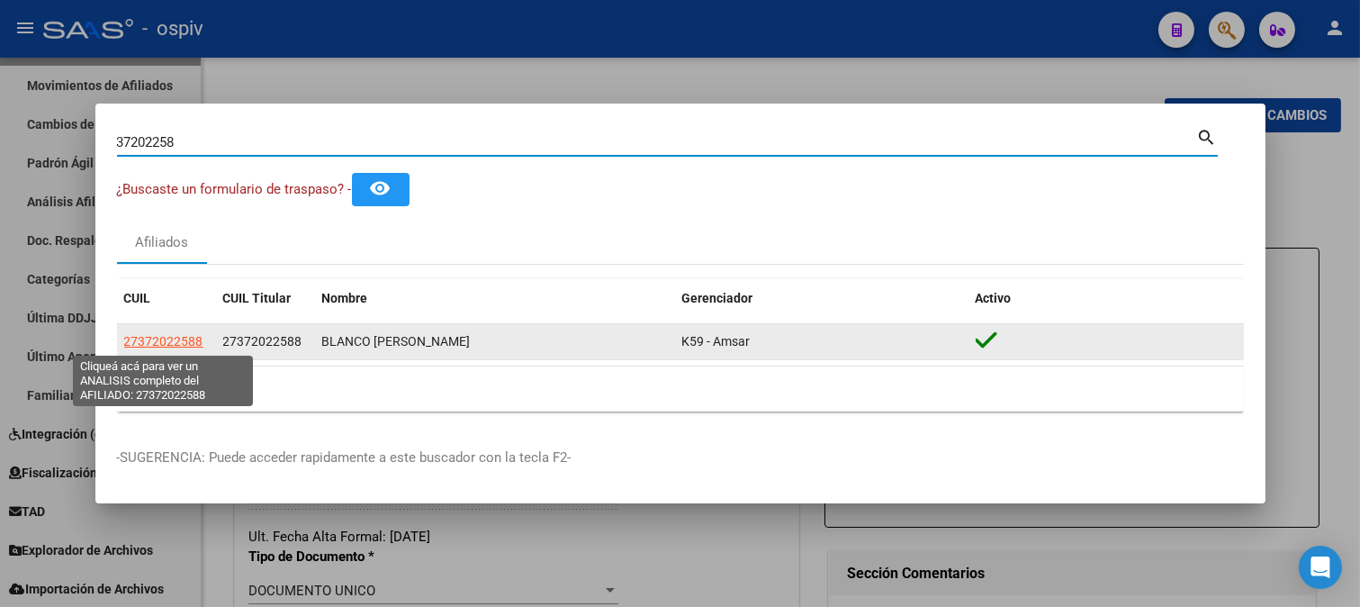
click at [176, 344] on span "27372022588" at bounding box center [163, 341] width 79 height 14
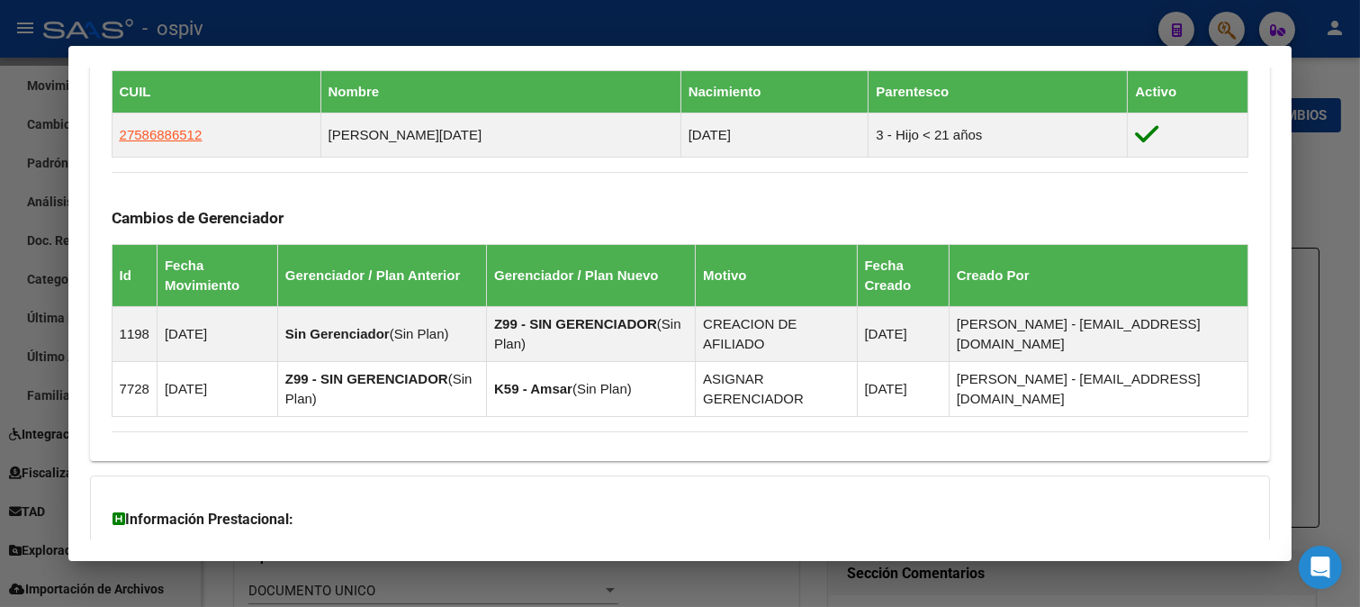
scroll to position [1000, 0]
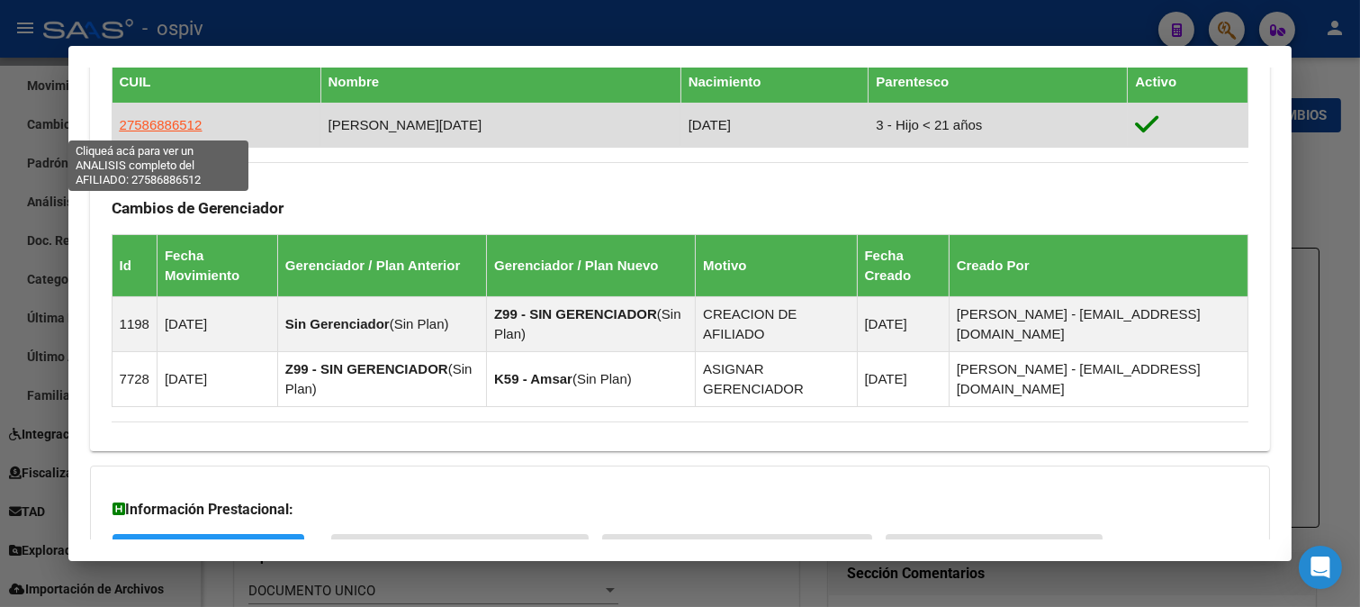
click at [162, 122] on span "27586886512" at bounding box center [161, 124] width 83 height 15
type textarea "27586886512"
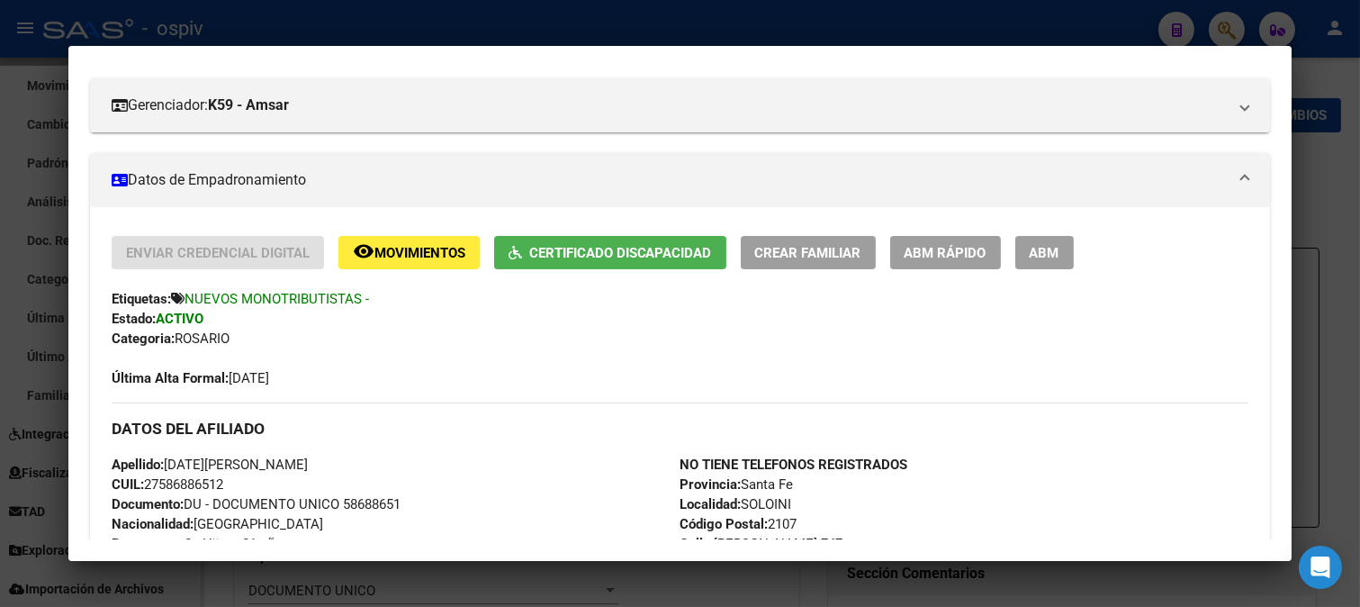
scroll to position [300, 0]
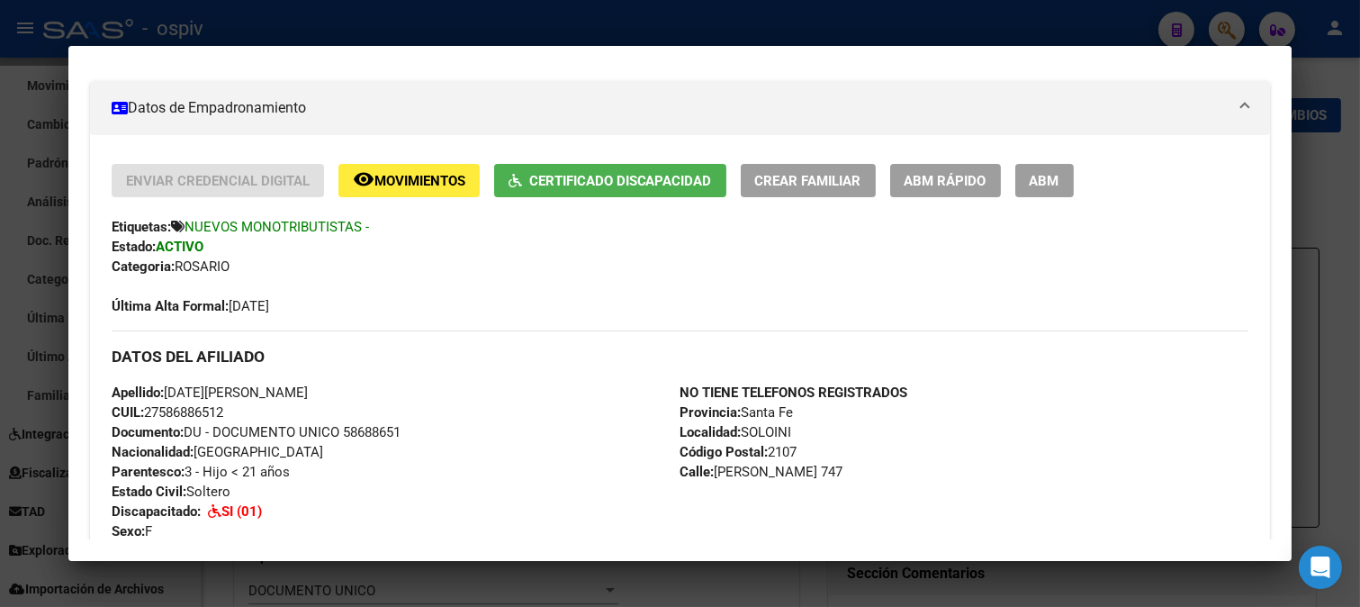
click at [1234, 38] on div at bounding box center [680, 303] width 1360 height 607
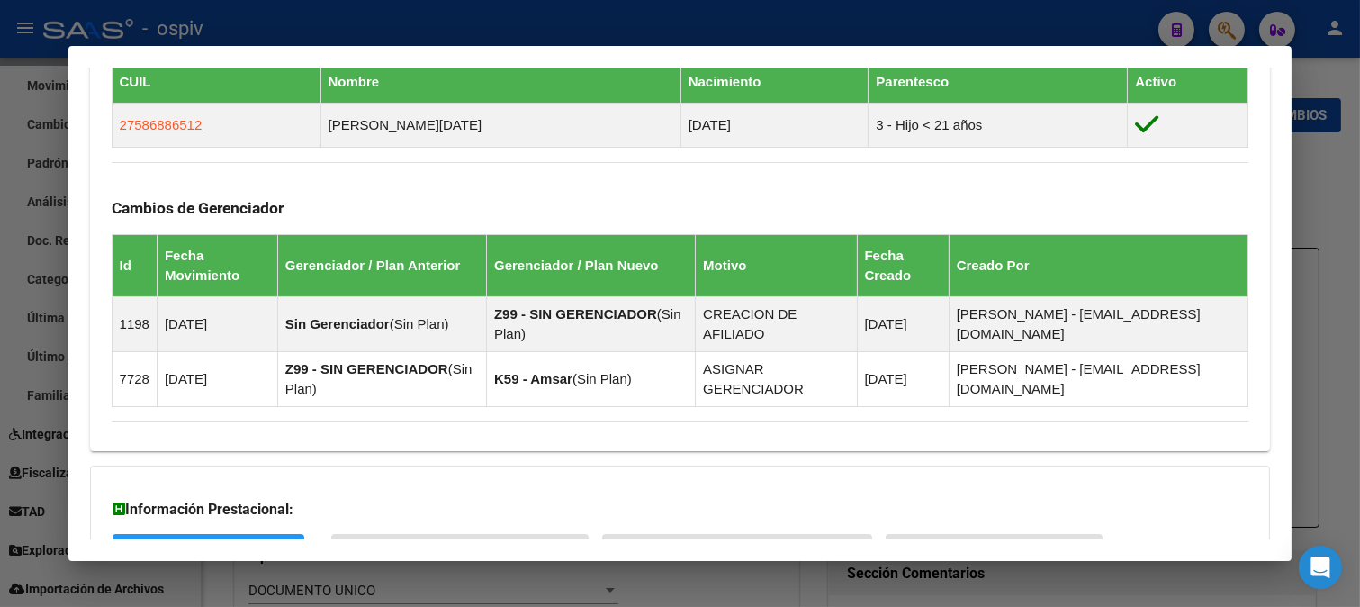
click at [1219, 22] on div at bounding box center [680, 303] width 1360 height 607
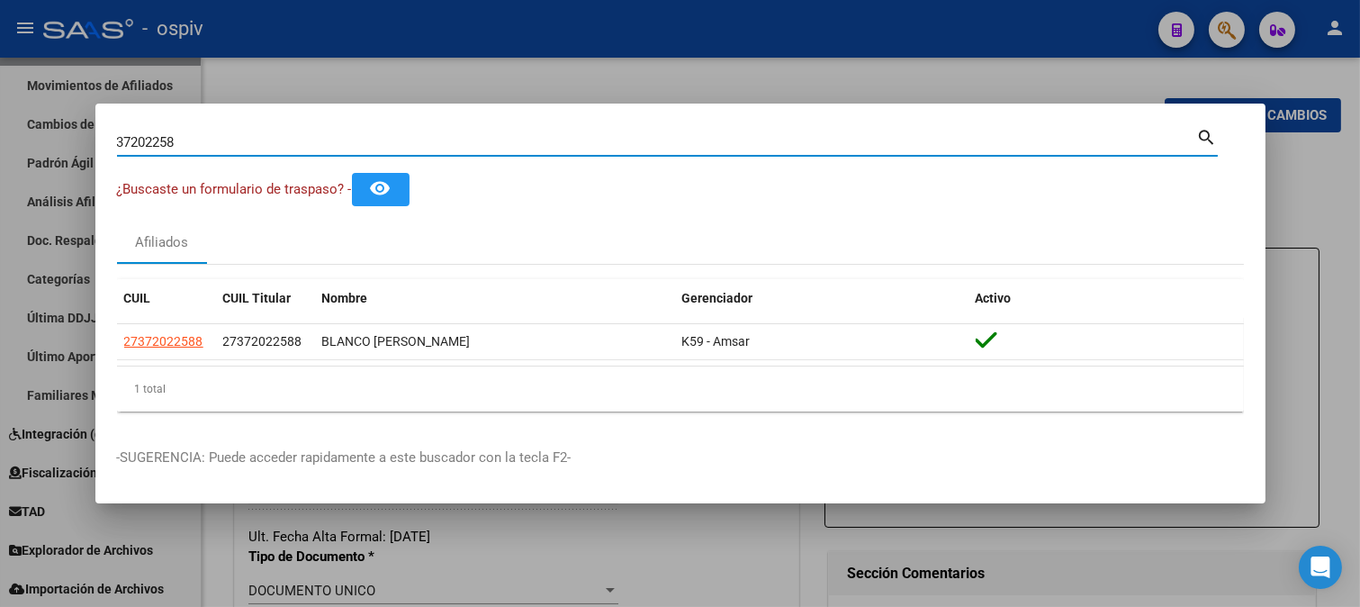
drag, startPoint x: 181, startPoint y: 144, endPoint x: 0, endPoint y: 123, distance: 182.1
click at [0, 123] on div "37202258 Buscar (apellido, dni, cuil, nro traspaso, cuit, obra social) search ¿…" at bounding box center [680, 303] width 1360 height 607
drag, startPoint x: 202, startPoint y: 145, endPoint x: 40, endPoint y: 103, distance: 167.5
click at [41, 103] on div "34573166 Buscar (apellido, dni, cuil, nro traspaso, cuit, obra social) search ¿…" at bounding box center [680, 303] width 1360 height 607
click at [227, 148] on input "34573166" at bounding box center [657, 142] width 1080 height 16
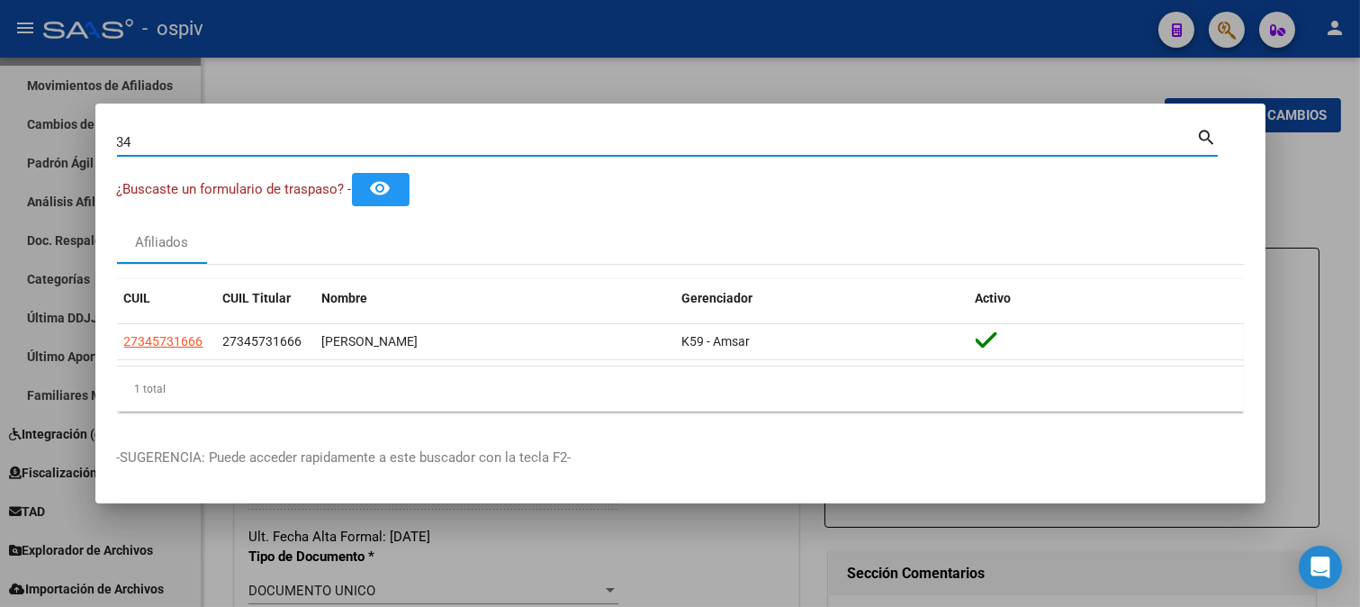
type input "3"
type input "38839977"
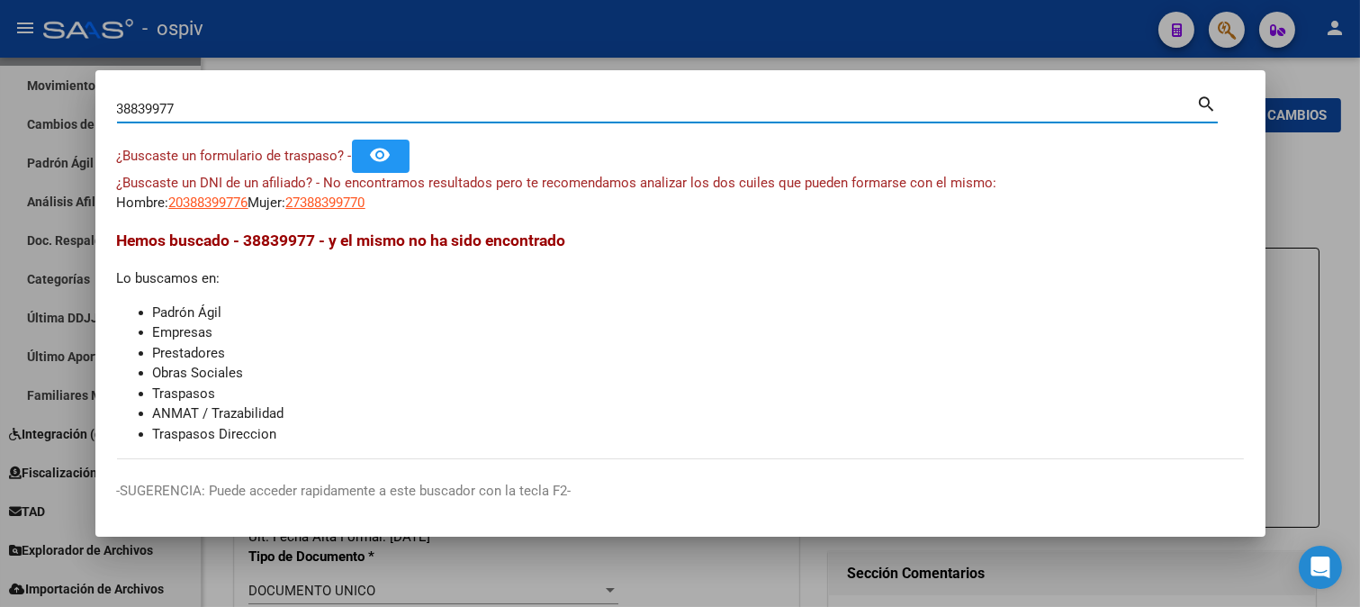
drag, startPoint x: 194, startPoint y: 112, endPoint x: 21, endPoint y: 112, distance: 172.9
click at [22, 112] on div "38839977 Buscar (apellido, dni, cuil, nro traspaso, cuit, obra social) search ¿…" at bounding box center [680, 303] width 1360 height 607
type input "94758429"
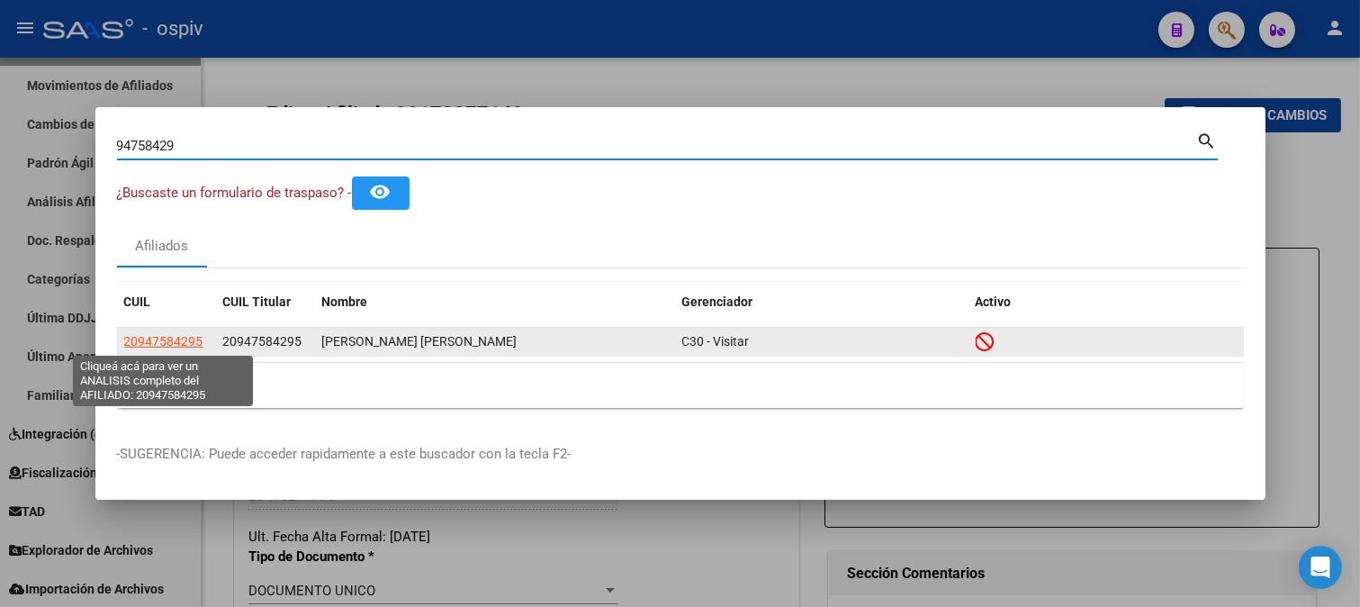
click at [157, 339] on span "20947584295" at bounding box center [163, 341] width 79 height 14
type textarea "20947584295"
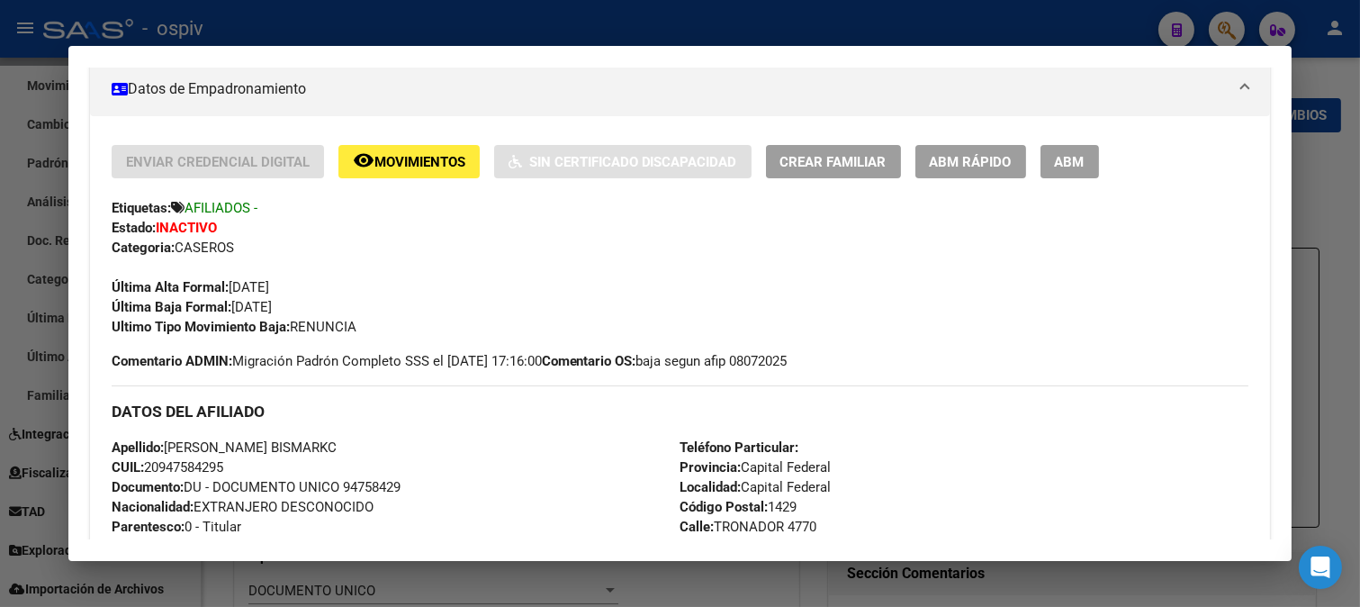
scroll to position [321, 0]
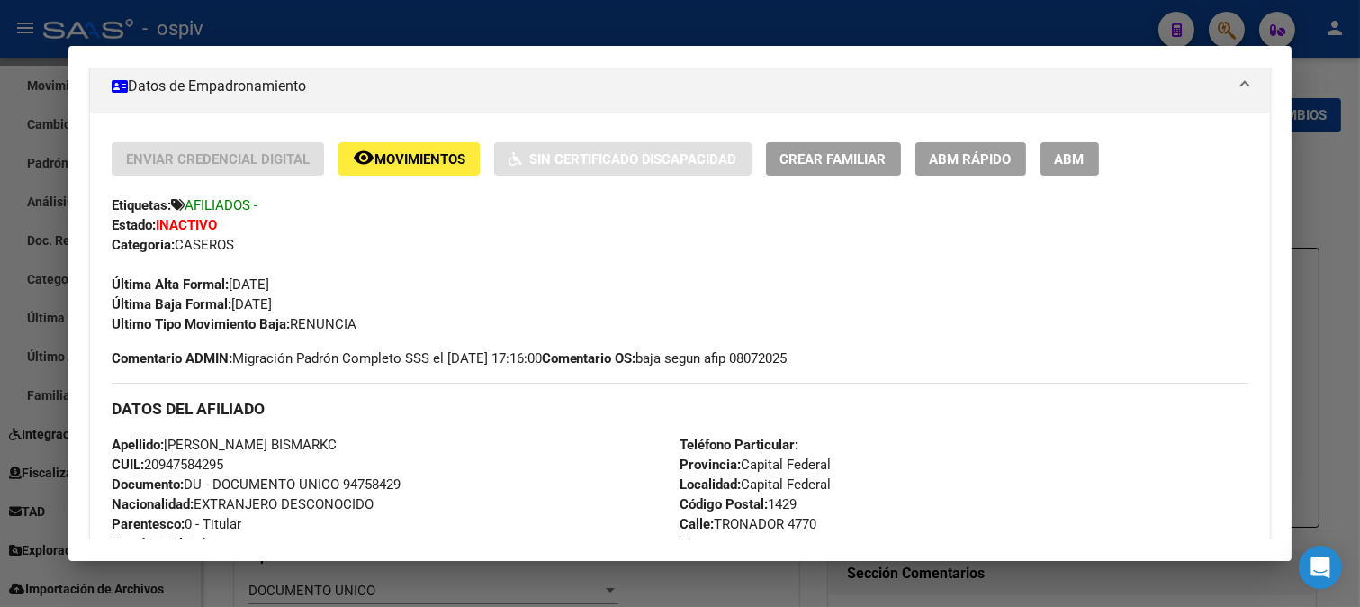
click at [1224, 19] on div at bounding box center [680, 303] width 1360 height 607
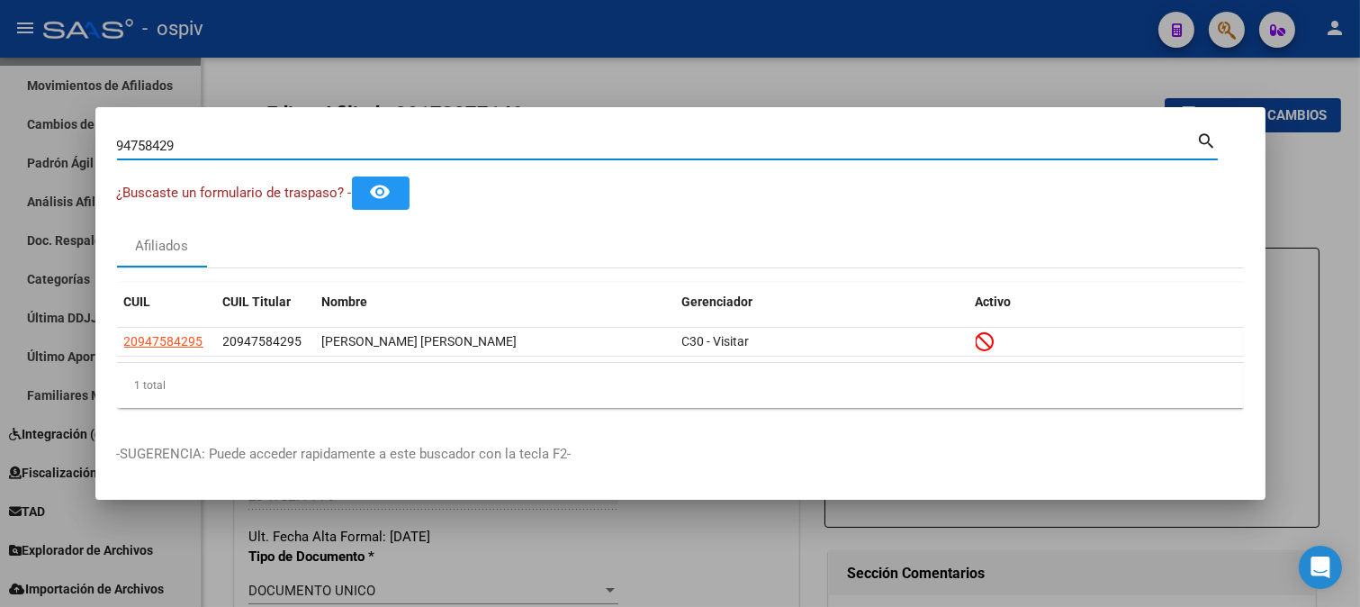
drag, startPoint x: 204, startPoint y: 149, endPoint x: 0, endPoint y: 149, distance: 204.4
click at [0, 149] on div "94758429 Buscar (apellido, dni, cuil, nro traspaso, cuit, obra social) search ¿…" at bounding box center [680, 303] width 1360 height 607
type input "39272728"
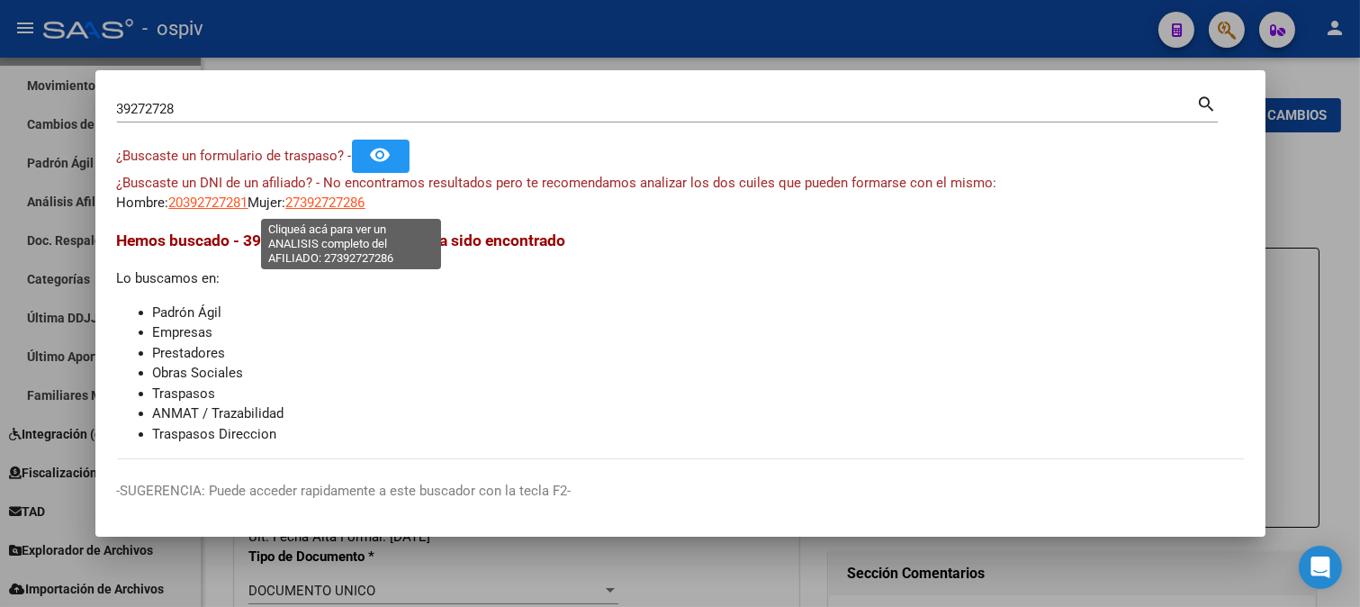
click at [324, 203] on span "27392727286" at bounding box center [325, 202] width 79 height 16
type textarea "27392727286"
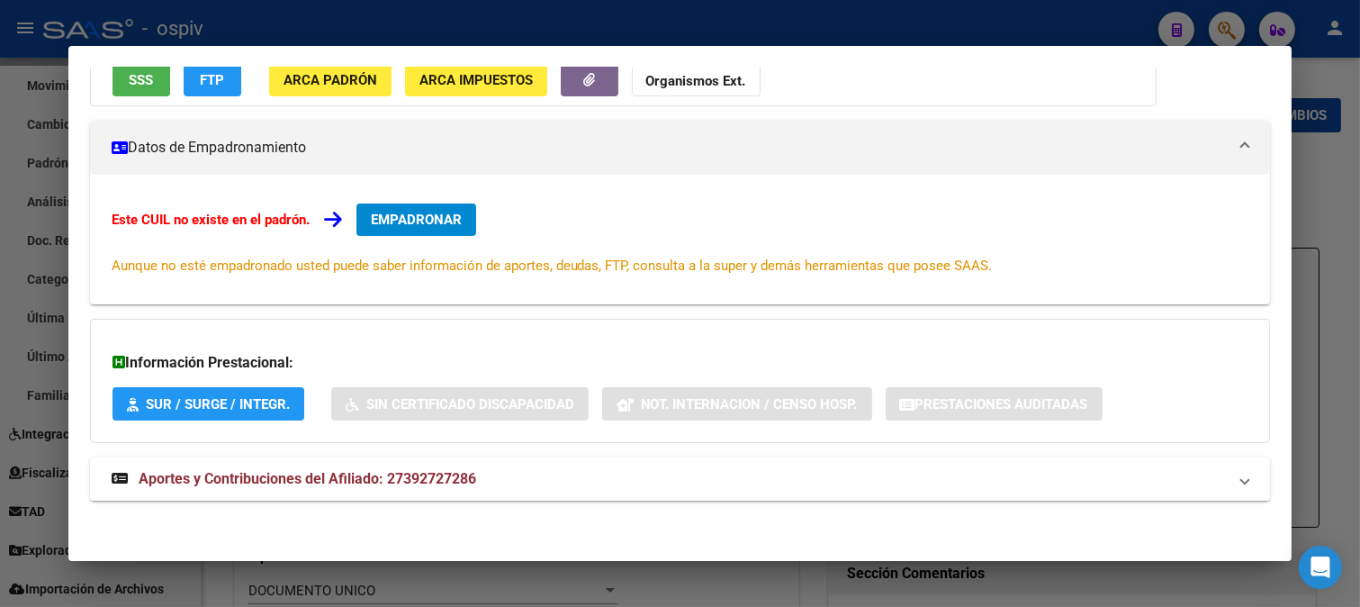
scroll to position [196, 0]
click at [388, 492] on mat-expansion-panel-header "Aportes y Contribuciones del Afiliado: 27392727286" at bounding box center [680, 477] width 1181 height 43
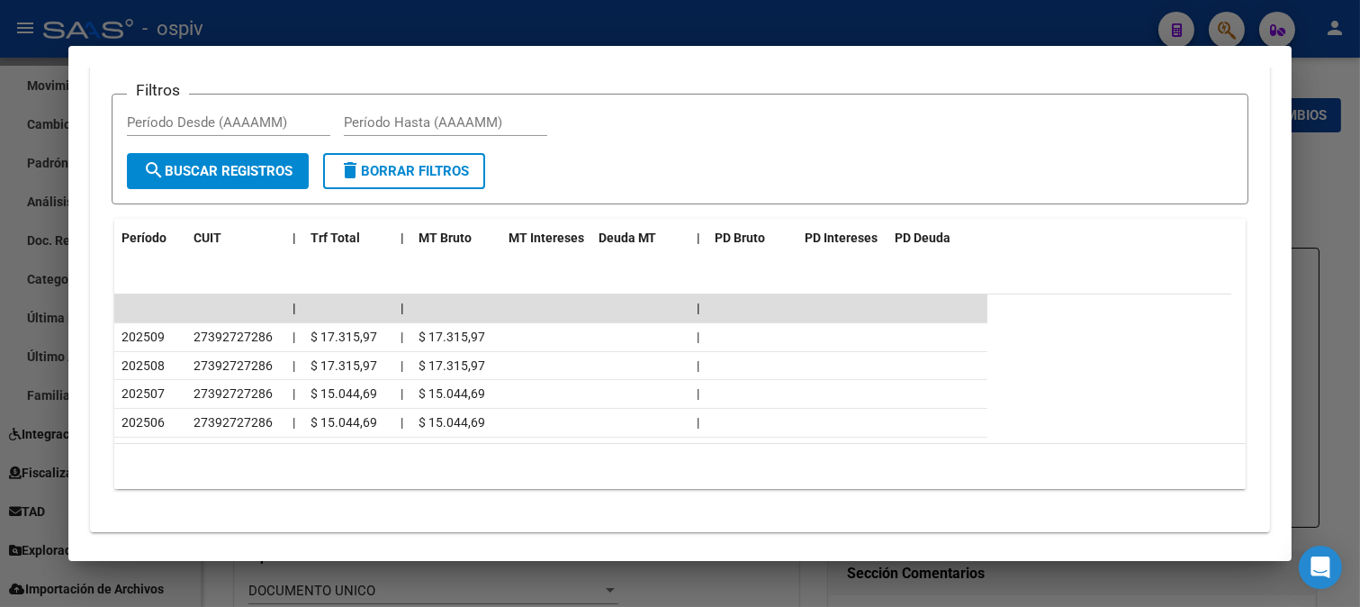
scroll to position [834, 0]
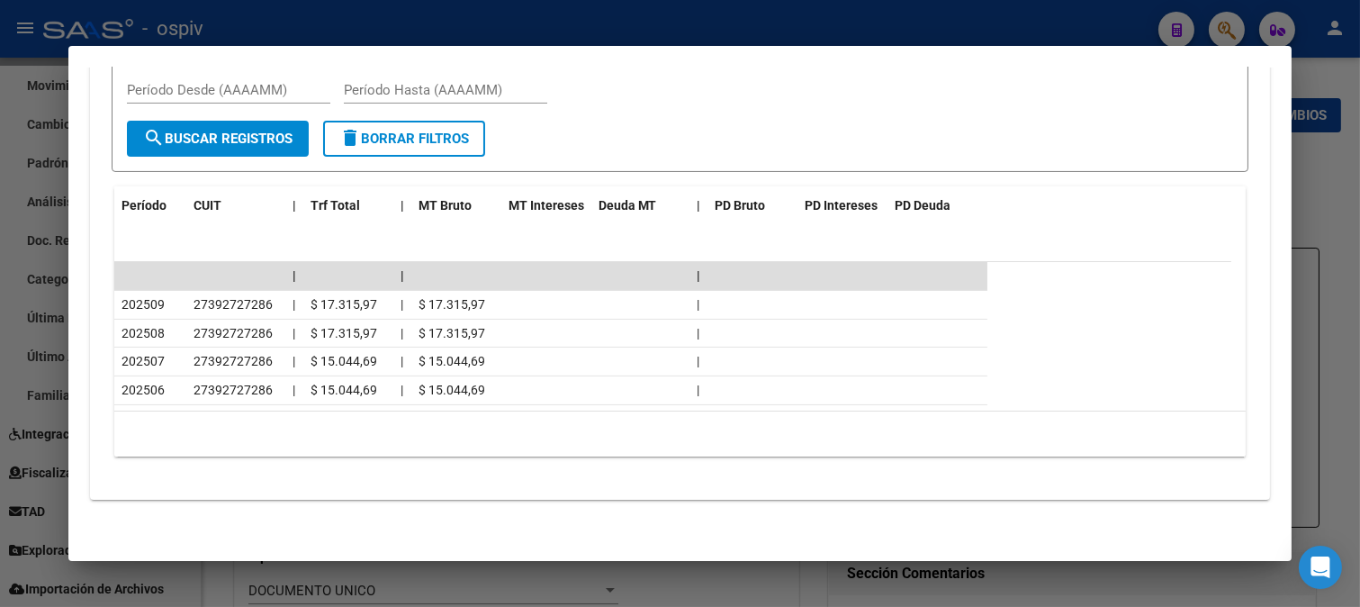
drag, startPoint x: 1231, startPoint y: 23, endPoint x: 853, endPoint y: 86, distance: 382.3
click at [1228, 23] on div at bounding box center [680, 303] width 1360 height 607
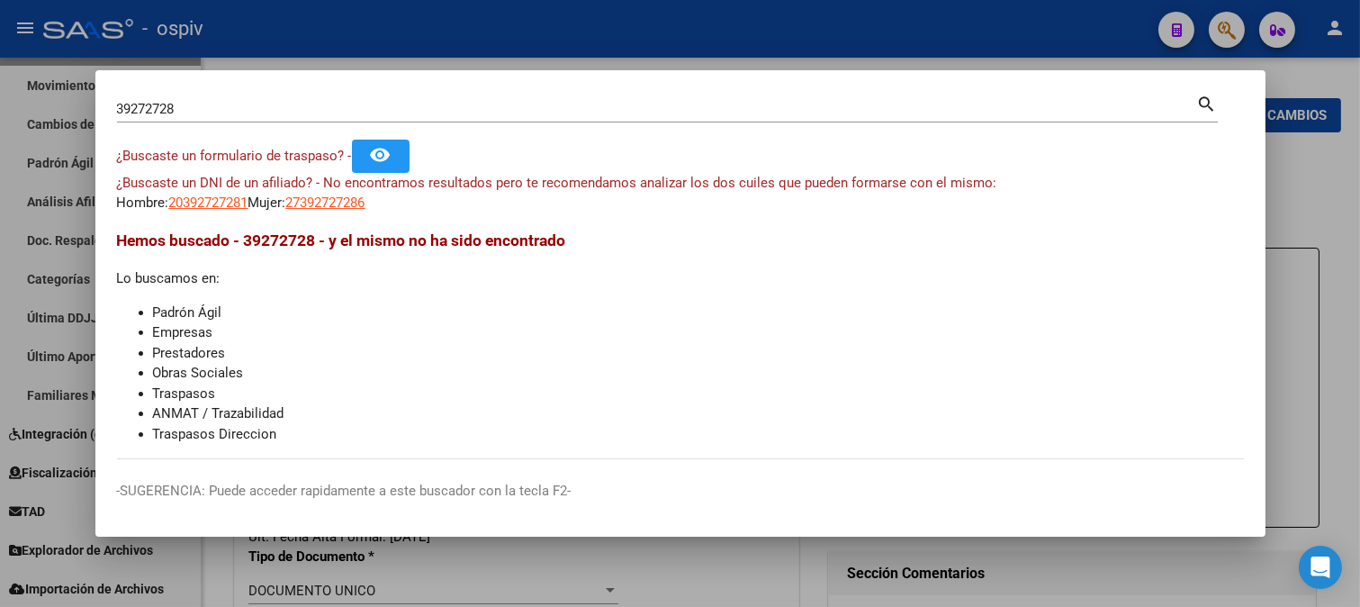
drag, startPoint x: 202, startPoint y: 118, endPoint x: 67, endPoint y: 110, distance: 135.3
click at [67, 110] on div "39272728 Buscar (apellido, dni, cuil, nro traspaso, cuit, obra social) search ¿…" at bounding box center [680, 303] width 1360 height 607
click at [225, 104] on input "39272728" at bounding box center [657, 109] width 1080 height 16
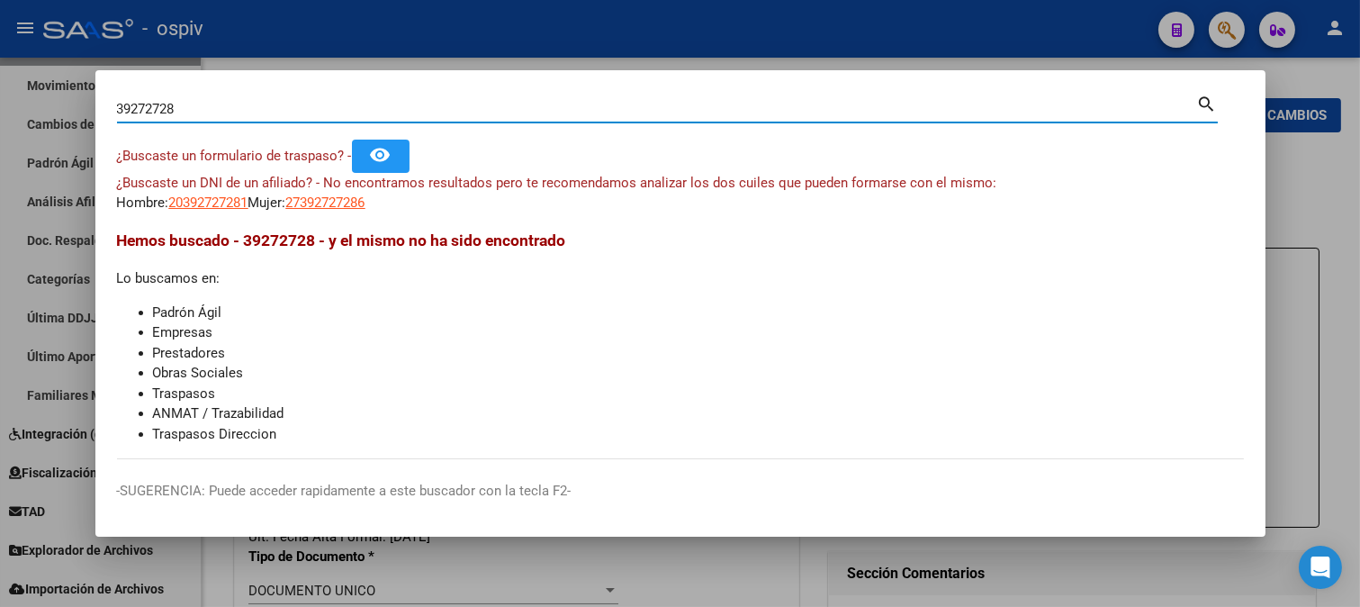
drag, startPoint x: 136, startPoint y: 113, endPoint x: 4, endPoint y: 99, distance: 133.1
click at [5, 100] on div "39272728 Buscar (apellido, dni, cuil, nro traspaso, cuit, obra social) search ¿…" at bounding box center [680, 303] width 1360 height 607
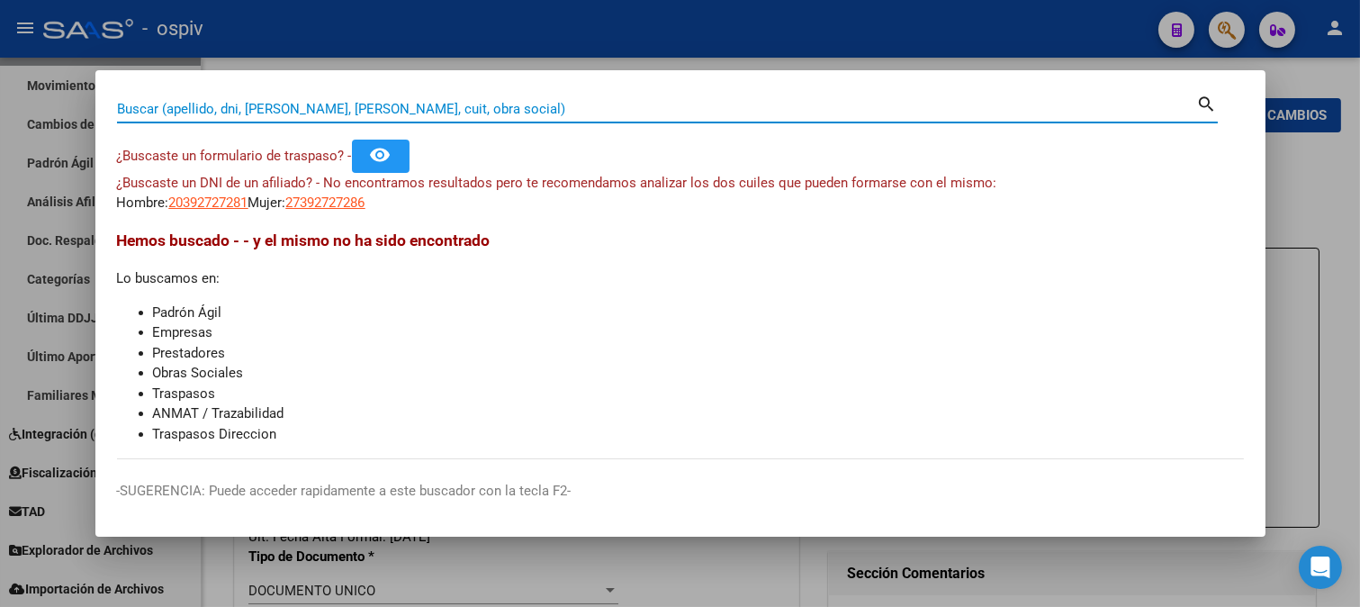
paste input "27380117377"
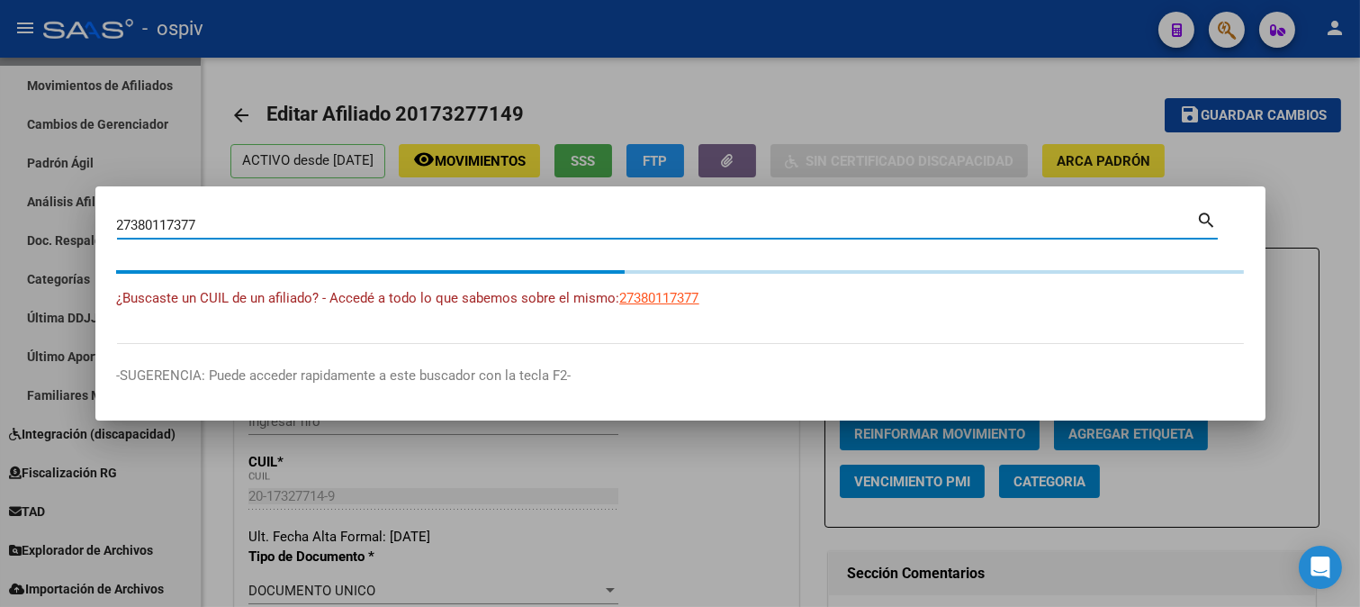
type input "27380117377"
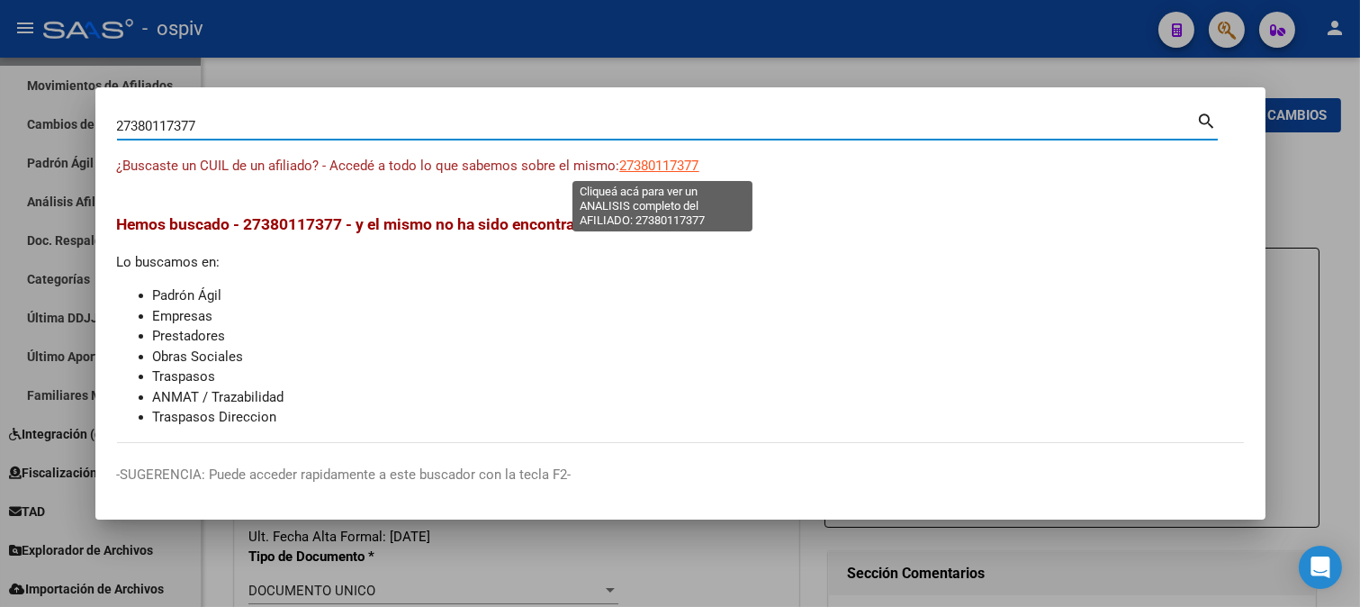
click at [659, 173] on span "27380117377" at bounding box center [659, 166] width 79 height 16
type textarea "27380117377"
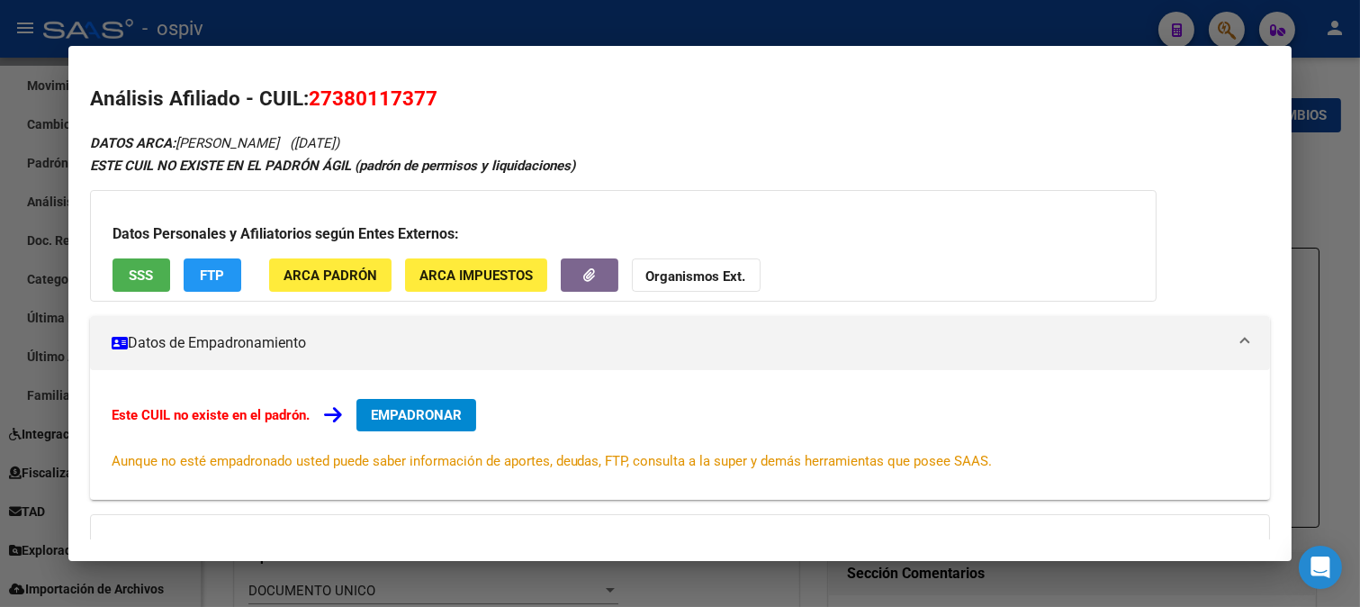
click at [1222, 31] on div at bounding box center [680, 303] width 1360 height 607
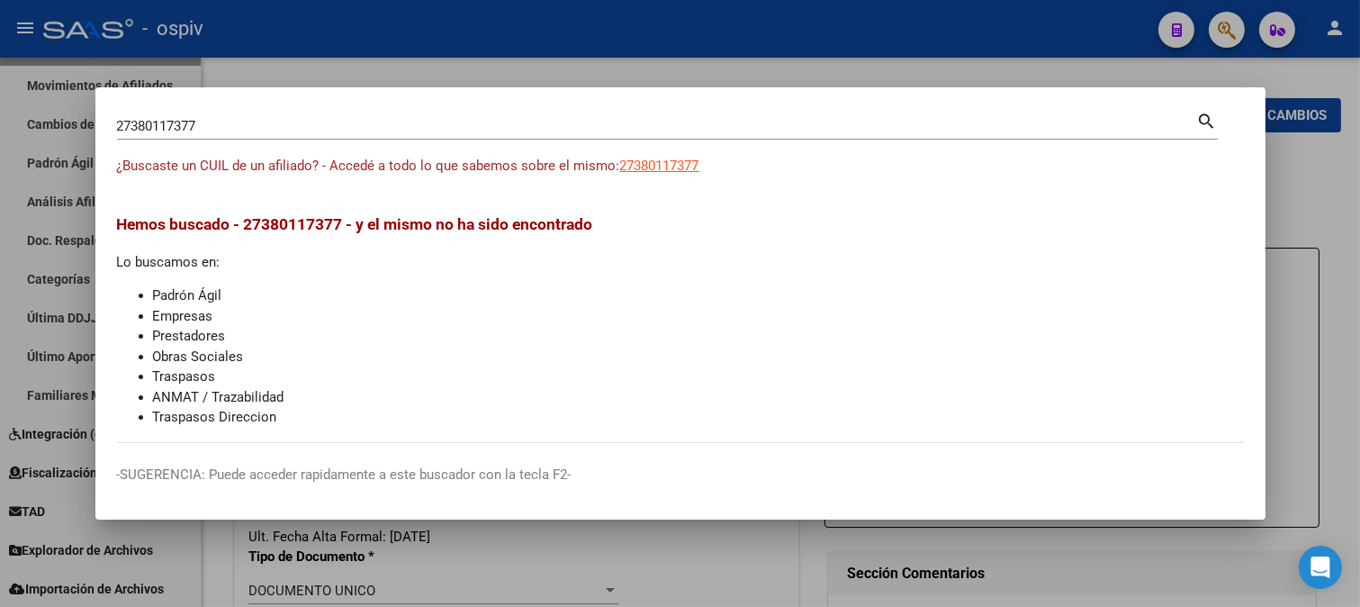
drag, startPoint x: 214, startPoint y: 135, endPoint x: 82, endPoint y: 127, distance: 132.6
click at [85, 127] on div "27380117377 Buscar (apellido, dni, cuil, nro traspaso, cuit, obra social) searc…" at bounding box center [680, 303] width 1360 height 607
click at [207, 122] on input "27380117377" at bounding box center [657, 126] width 1080 height 16
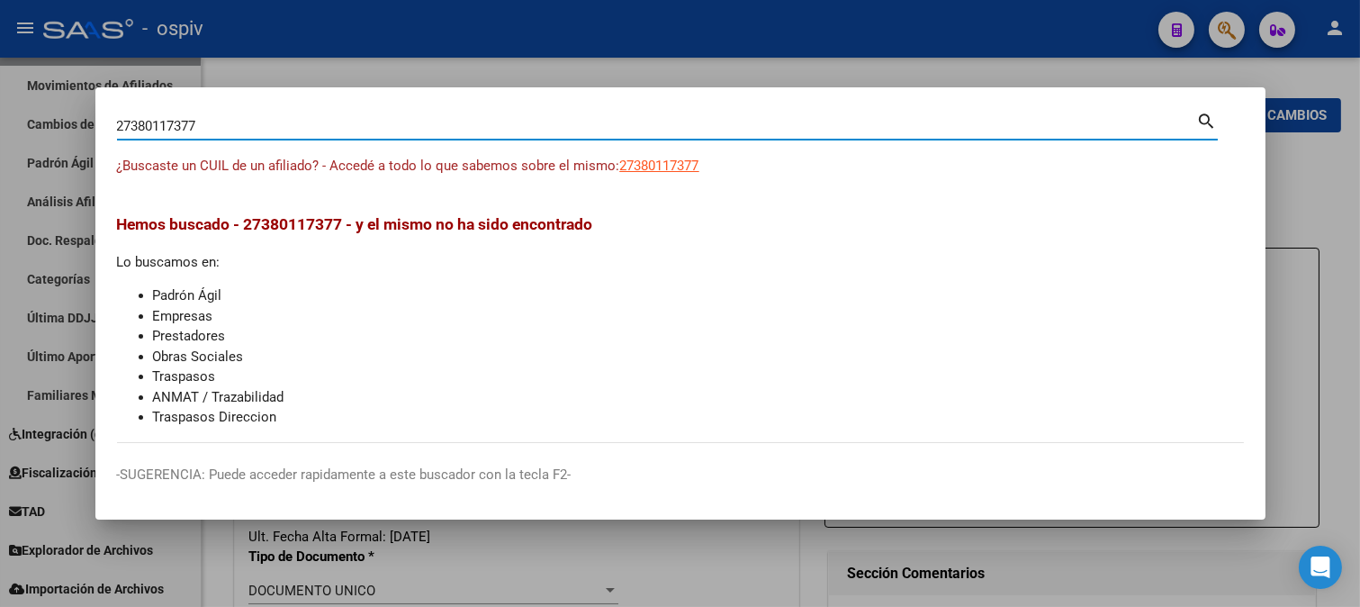
drag, startPoint x: 209, startPoint y: 130, endPoint x: 59, endPoint y: 141, distance: 150.8
click at [59, 141] on div "27380117377 Buscar (apellido, dni, cuil, nro traspaso, cuit, obra social) searc…" at bounding box center [680, 303] width 1360 height 607
paste input "31026458"
type input "31026458"
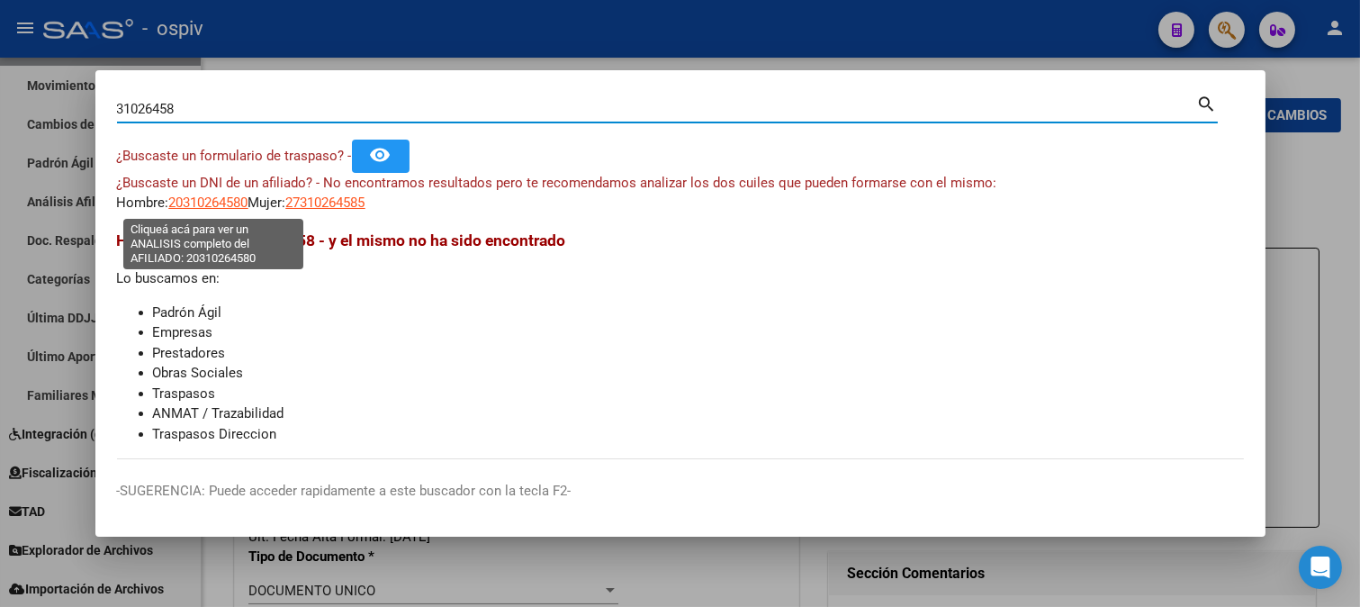
click at [216, 205] on span "20310264580" at bounding box center [208, 202] width 79 height 16
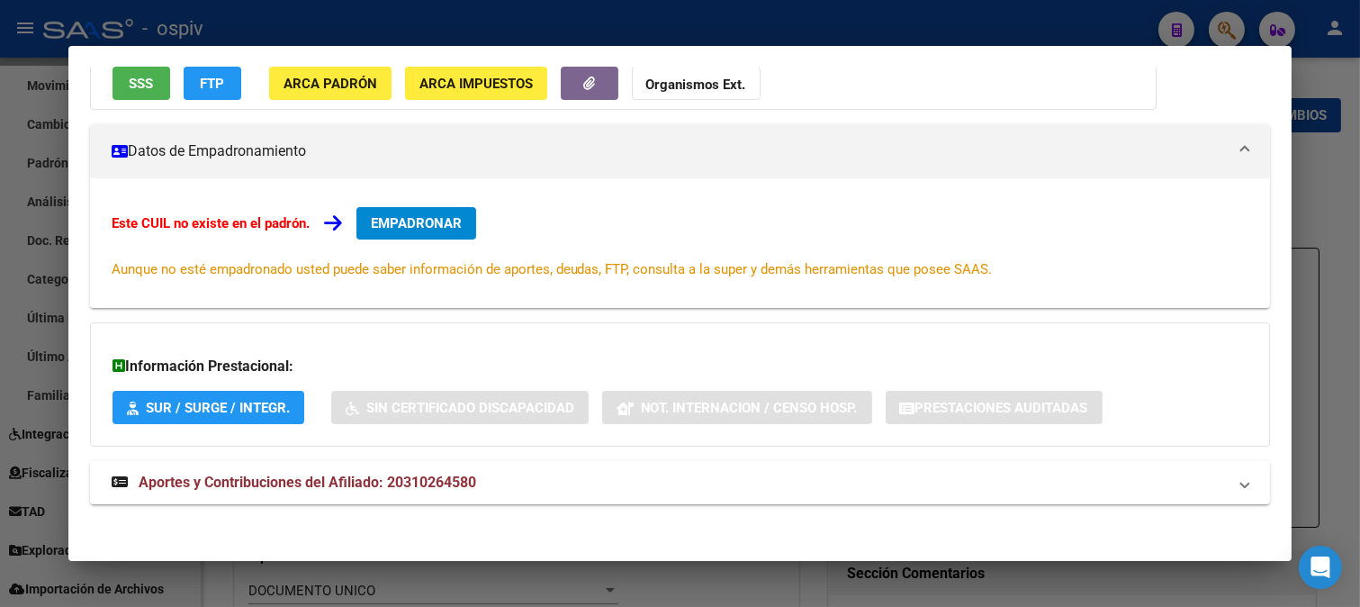
scroll to position [196, 0]
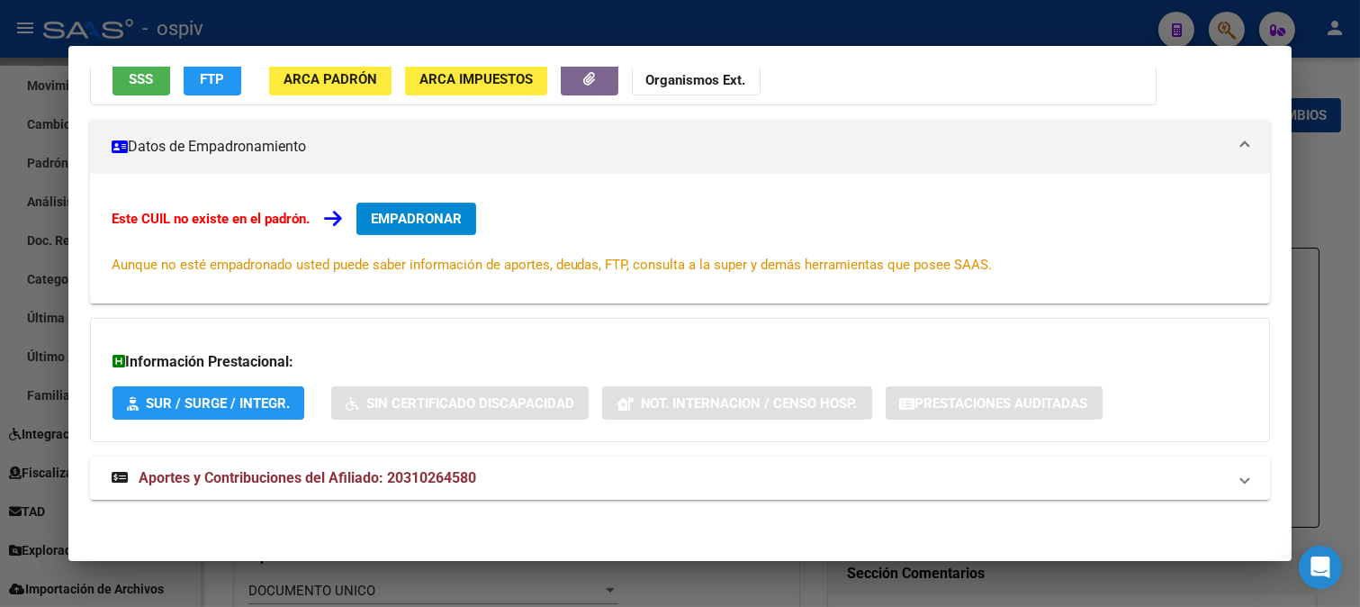
click at [281, 487] on strong "Aportes y Contribuciones del Afiliado: 20310264580" at bounding box center [294, 478] width 365 height 22
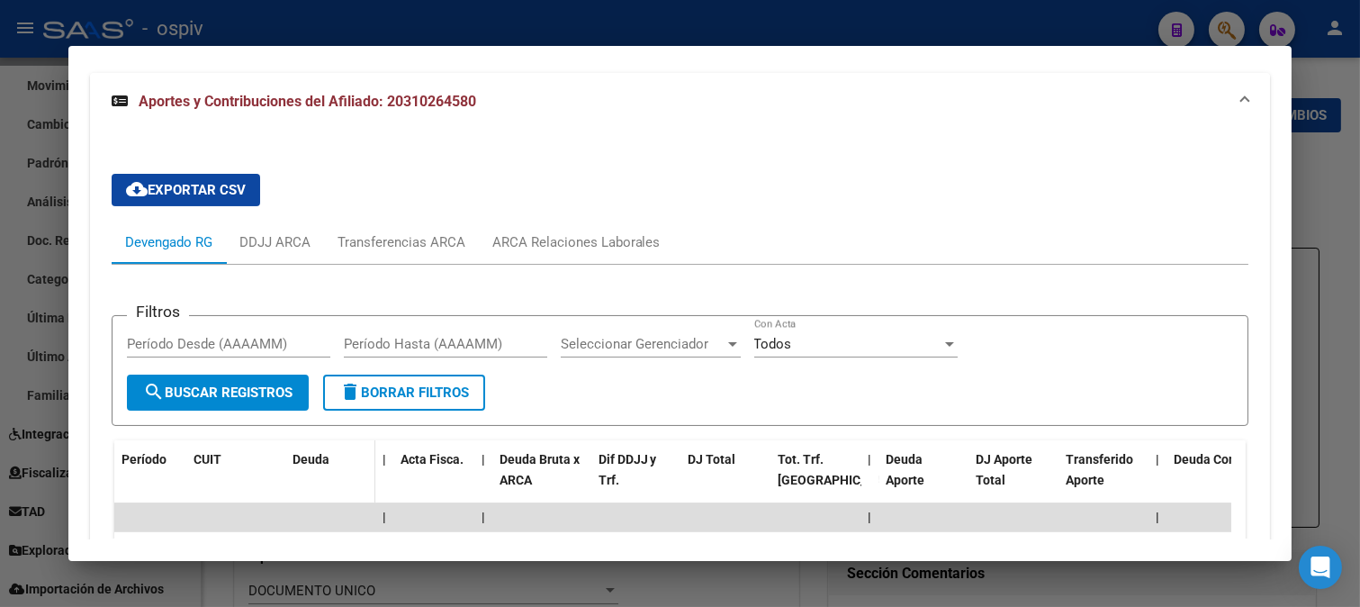
scroll to position [658, 0]
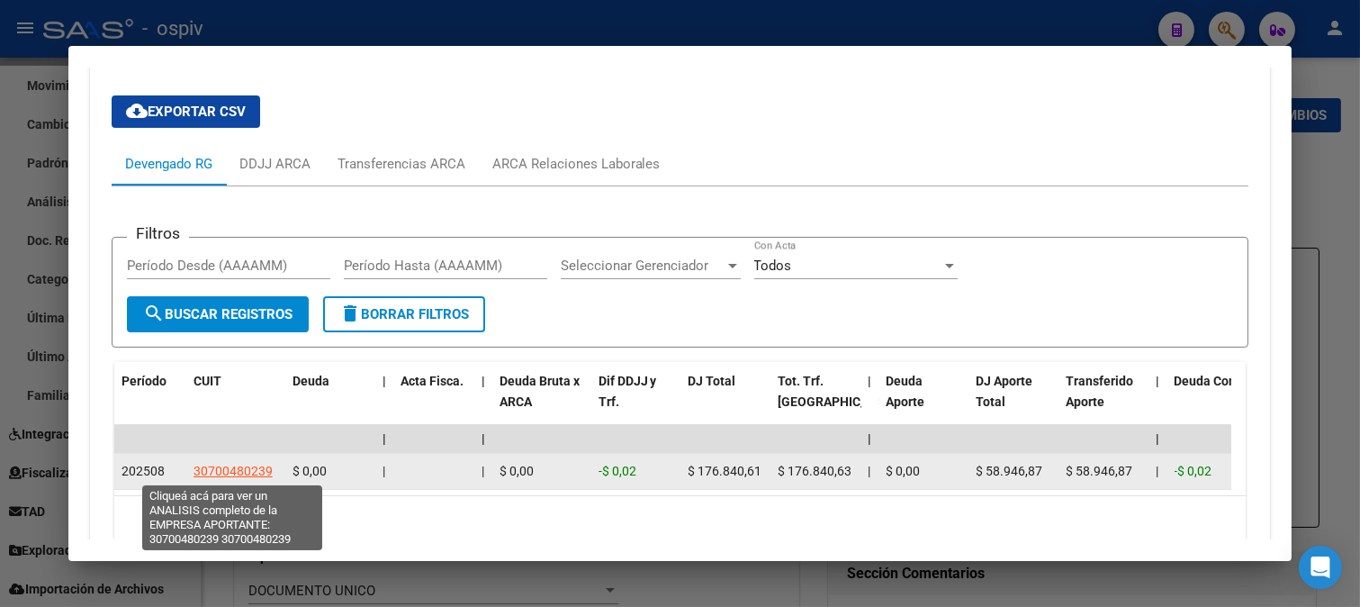
click at [240, 470] on span "30700480239" at bounding box center [233, 471] width 79 height 14
type textarea "30700480239"
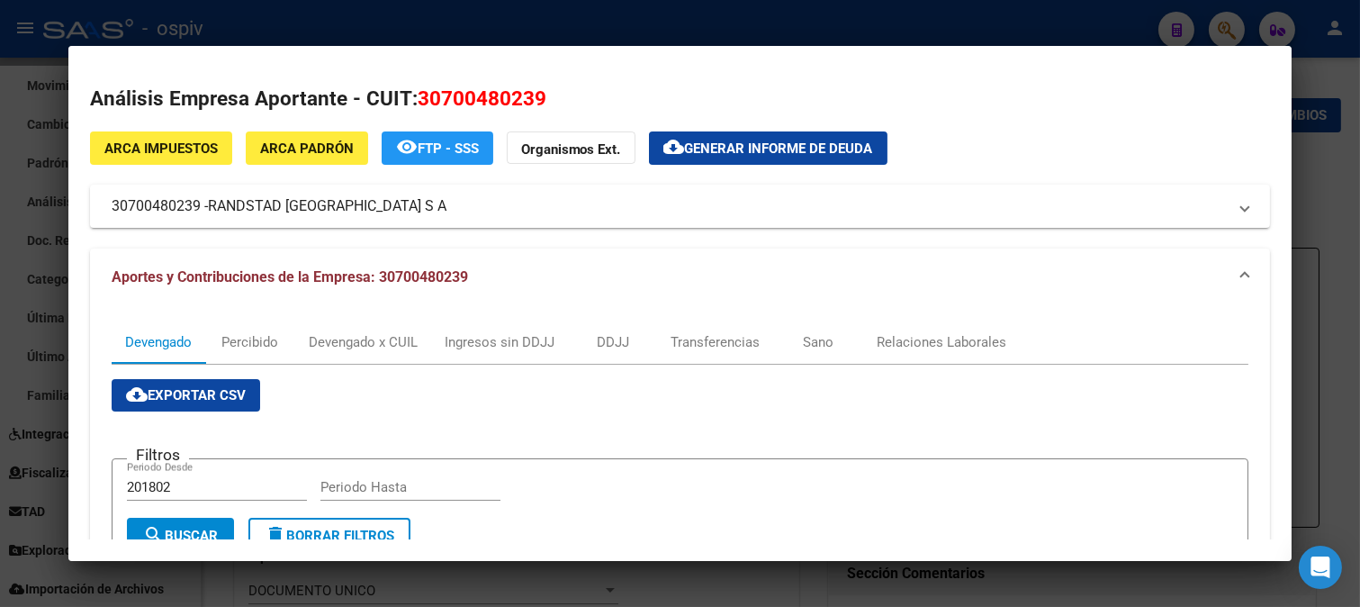
click at [0, 306] on div at bounding box center [680, 303] width 1360 height 607
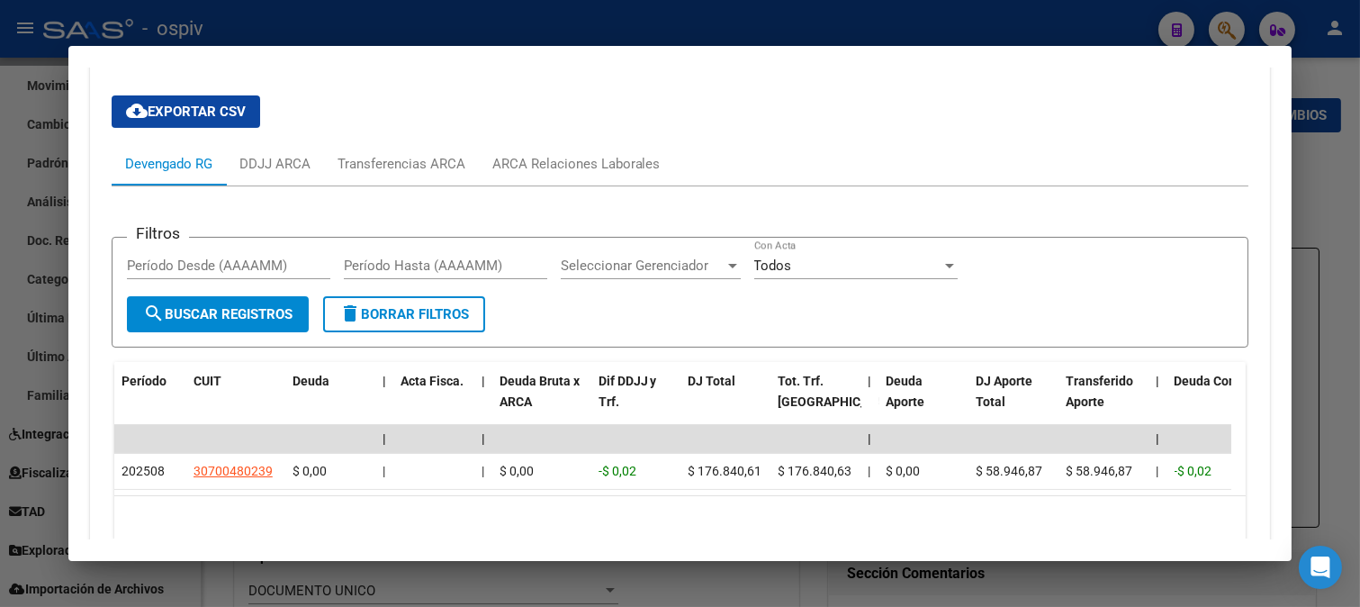
click at [1234, 15] on div at bounding box center [680, 303] width 1360 height 607
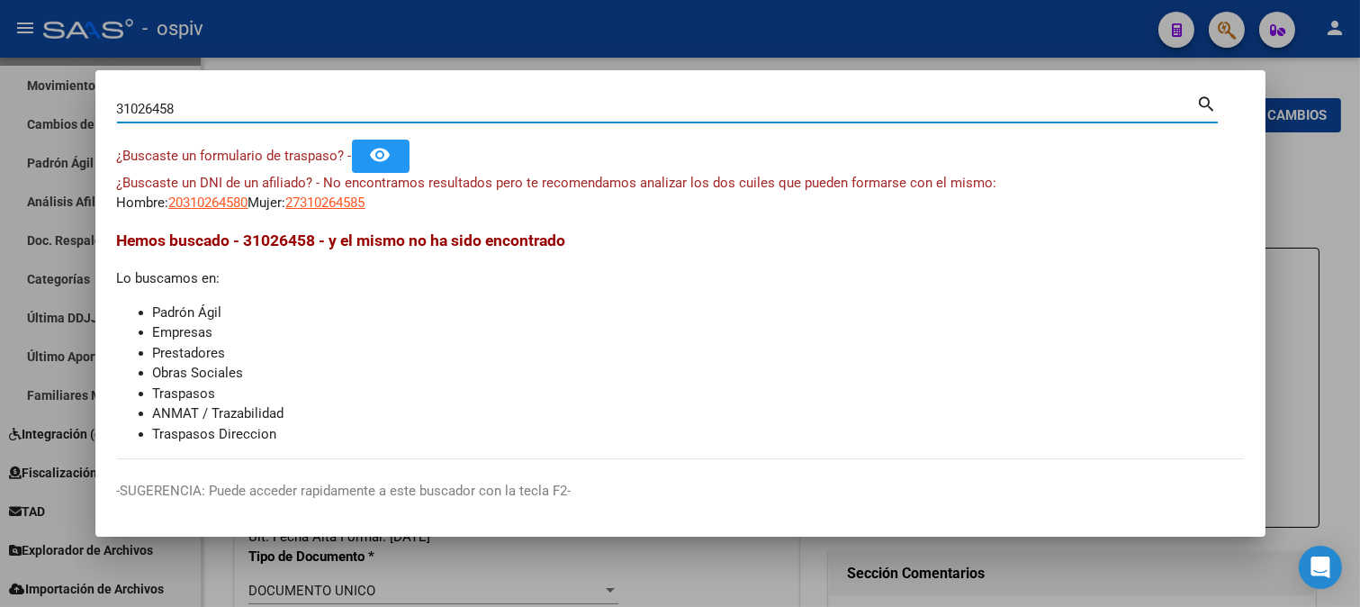
drag, startPoint x: 198, startPoint y: 103, endPoint x: 0, endPoint y: 97, distance: 198.1
click at [0, 97] on div "31026458 Buscar (apellido, dni, cuil, nro traspaso, cuit, obra social) search ¿…" at bounding box center [680, 303] width 1360 height 607
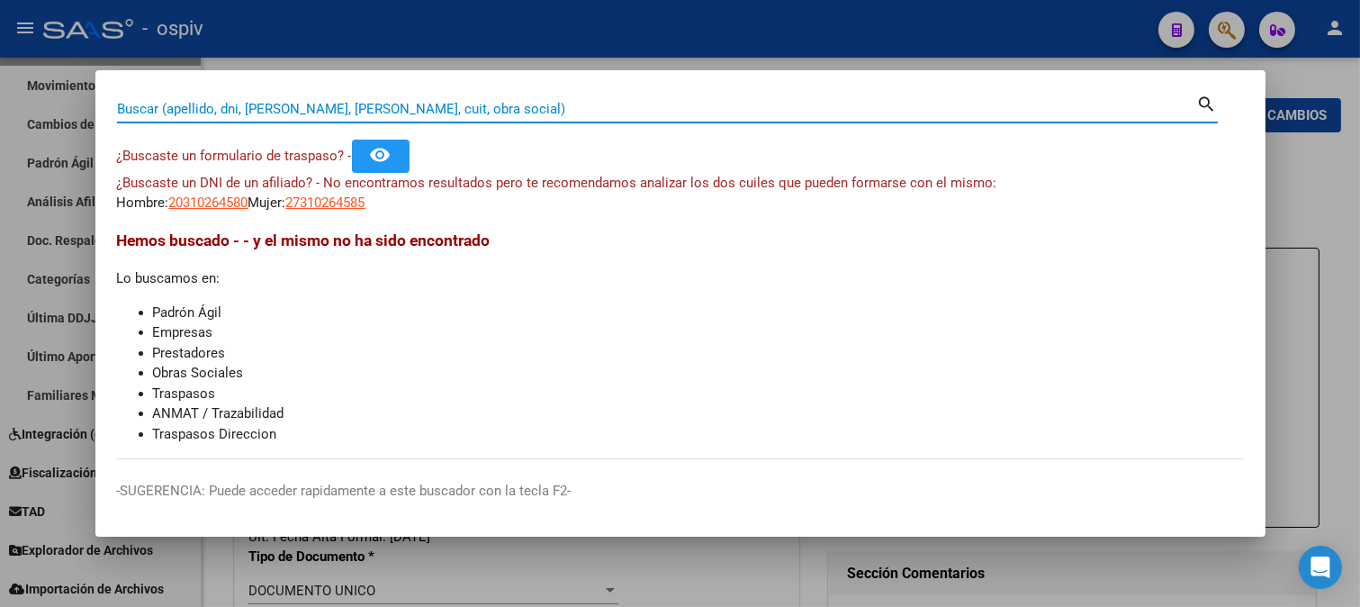
paste input "28696186"
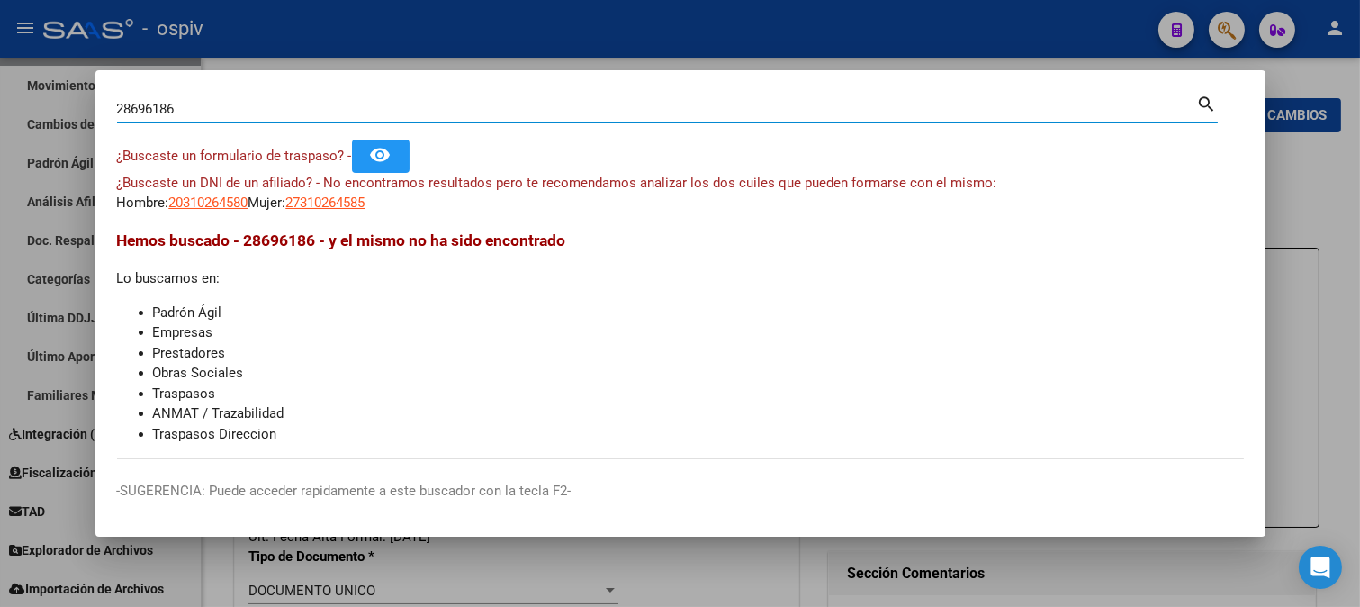
type input "28696186"
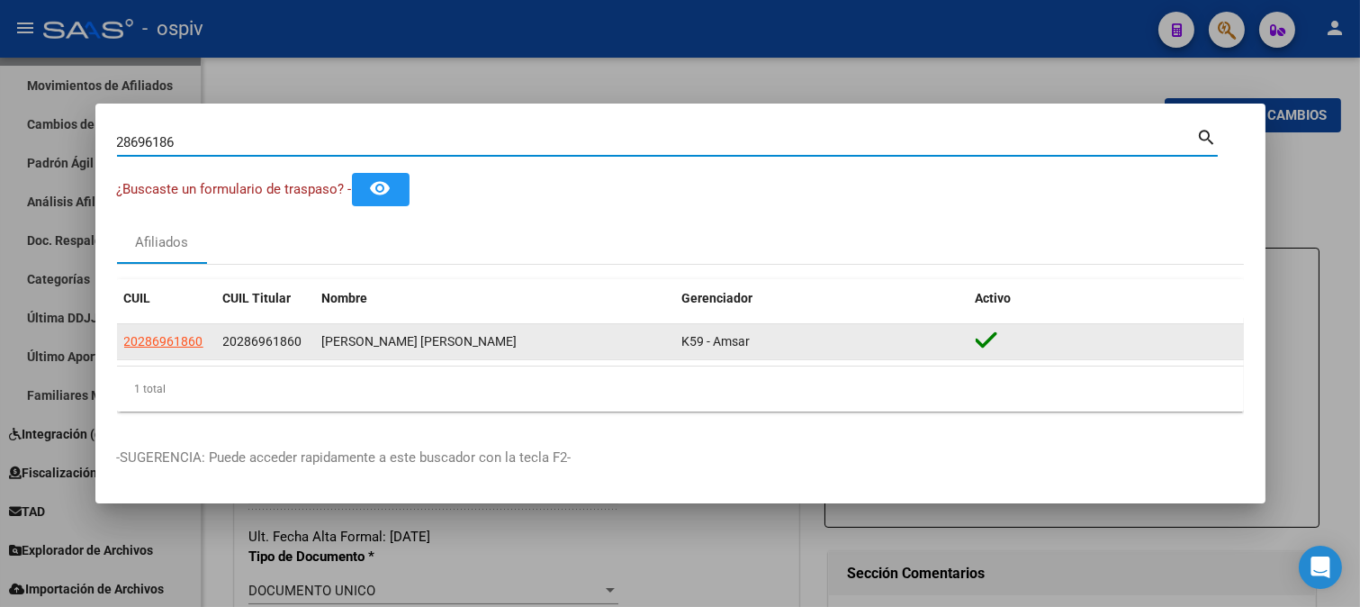
click at [167, 331] on app-link-go-to "20286961860" at bounding box center [163, 341] width 79 height 21
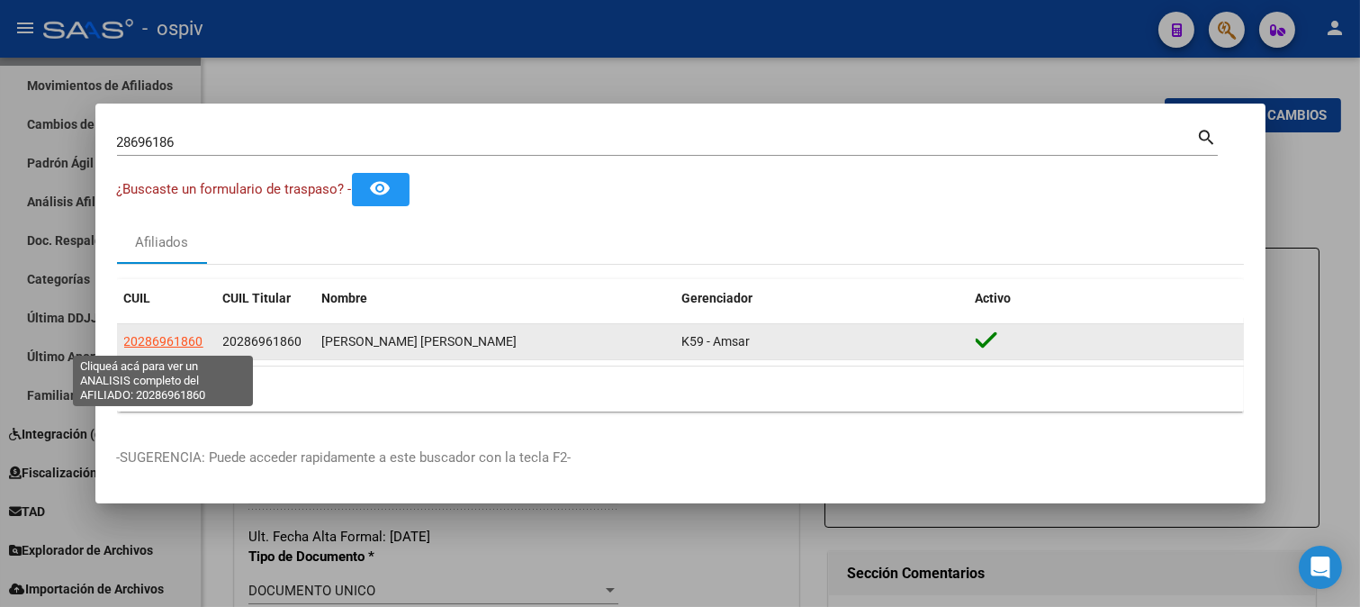
click at [167, 334] on span "20286961860" at bounding box center [163, 341] width 79 height 14
copy span "20286961860"
type textarea "20286961860"
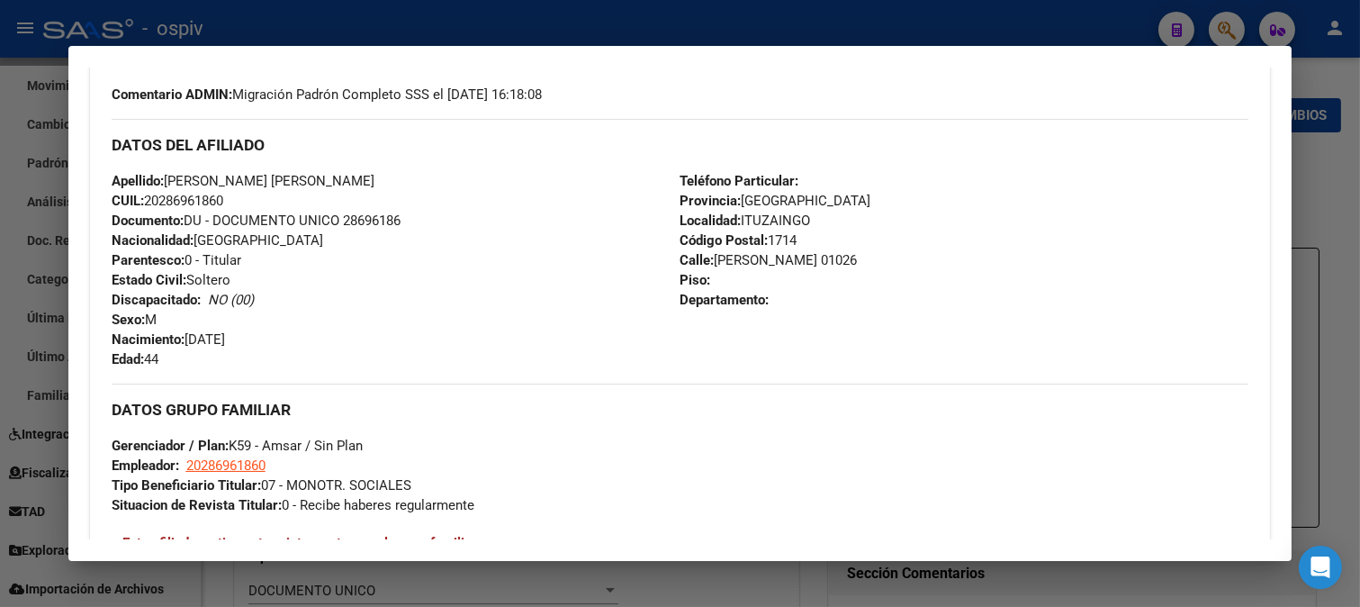
scroll to position [600, 0]
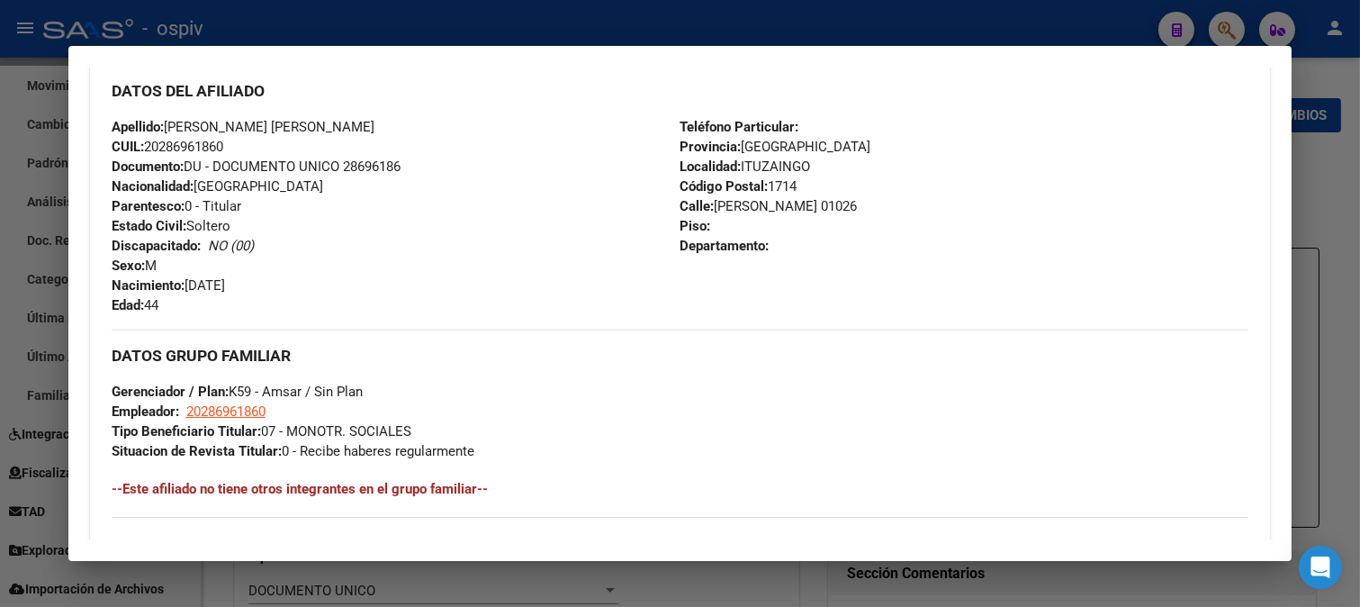
click at [1227, 31] on div at bounding box center [680, 303] width 1360 height 607
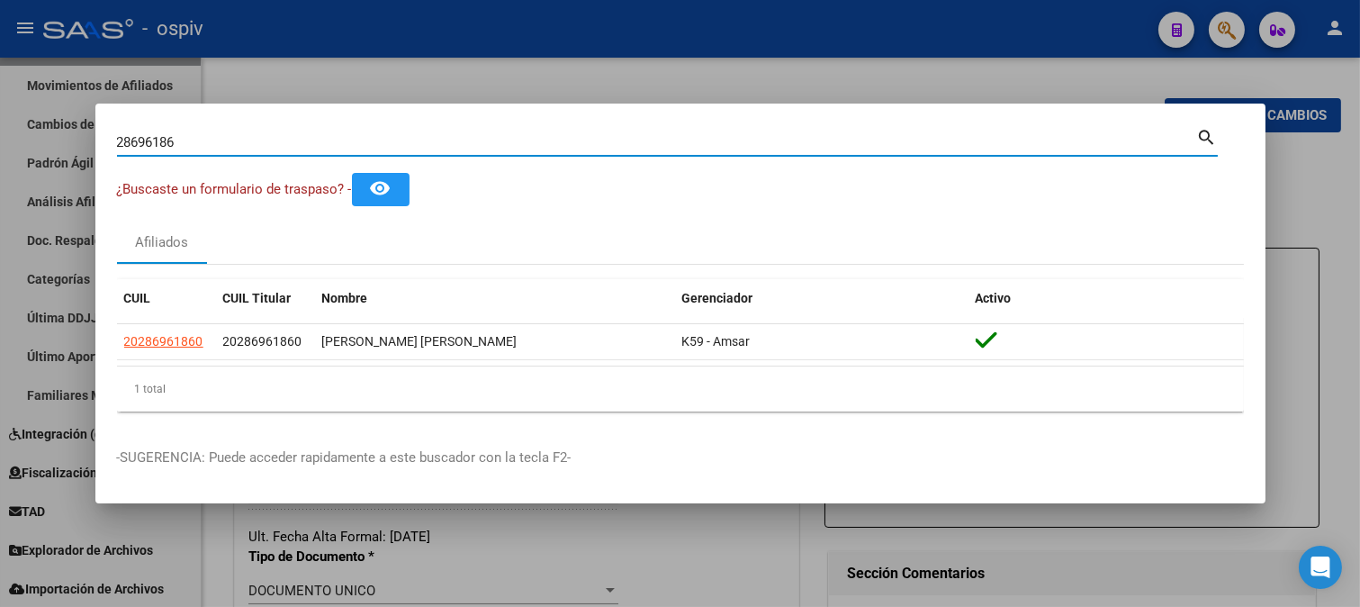
drag, startPoint x: 189, startPoint y: 138, endPoint x: 0, endPoint y: 115, distance: 190.4
click at [0, 117] on div "28696186 Buscar (apellido, dni, cuil, nro traspaso, cuit, obra social) search ¿…" at bounding box center [680, 303] width 1360 height 607
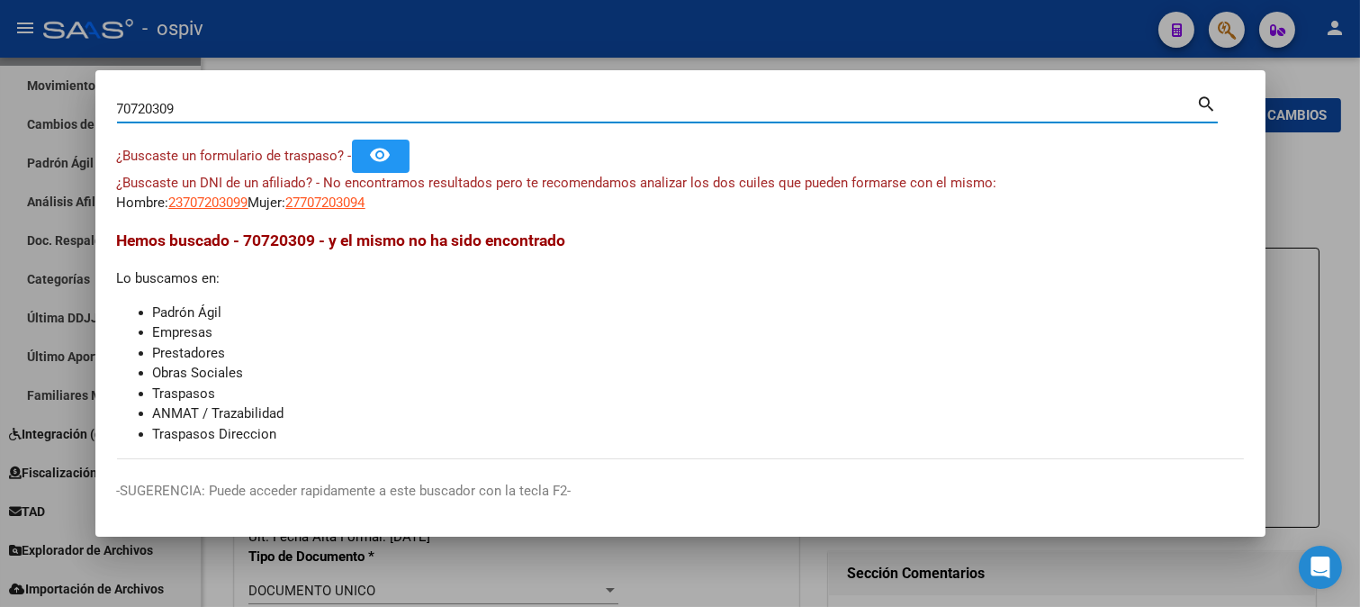
click at [180, 113] on div "70720309 Buscar (apellido, dni, cuil, [PERSON_NAME], cuit, obra social)" at bounding box center [657, 108] width 1080 height 27
drag, startPoint x: 181, startPoint y: 112, endPoint x: 46, endPoint y: 102, distance: 135.4
click at [46, 102] on div "70720309 Buscar (apellido, dni, cuil, nro traspaso, cuit, obra social) search ¿…" at bounding box center [680, 303] width 1360 height 607
paste input "17962622"
type input "17962622"
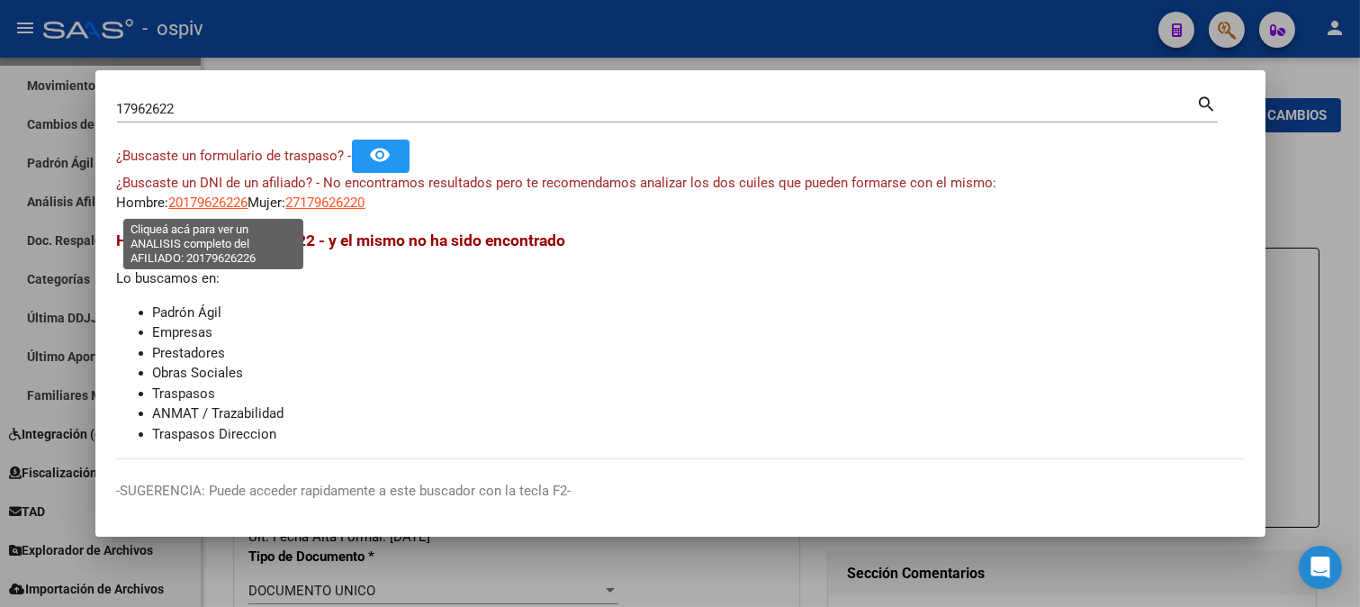
click at [219, 202] on span "20179626226" at bounding box center [208, 202] width 79 height 16
type textarea "20179626226"
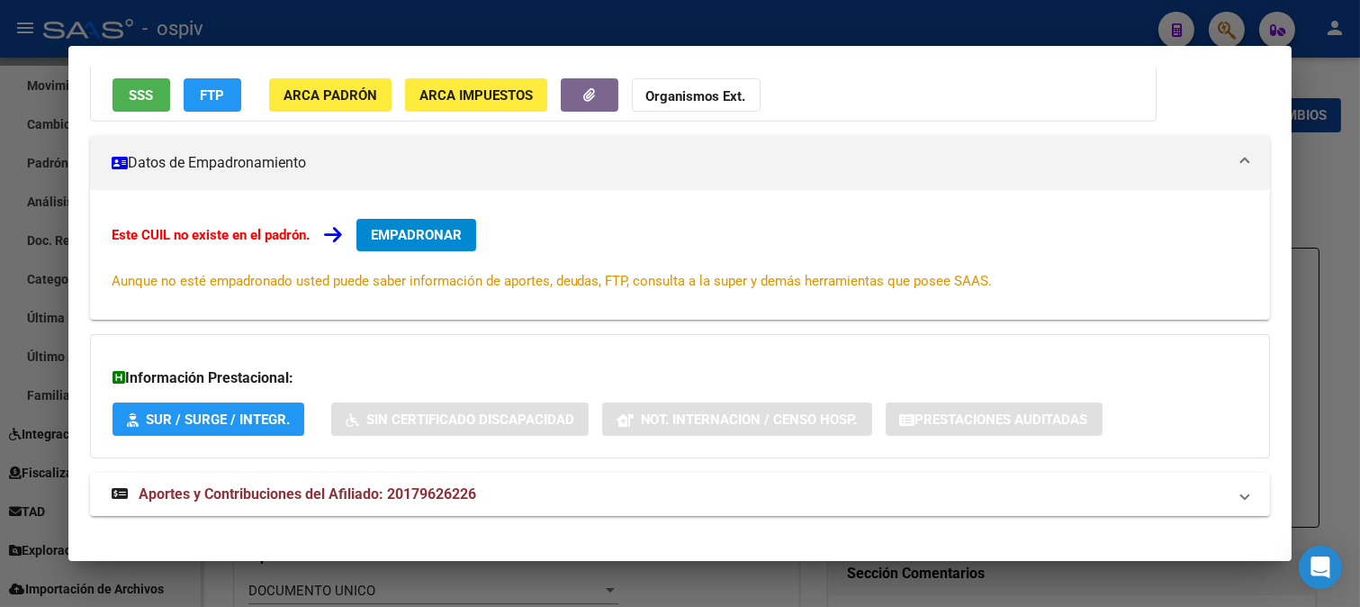
scroll to position [196, 0]
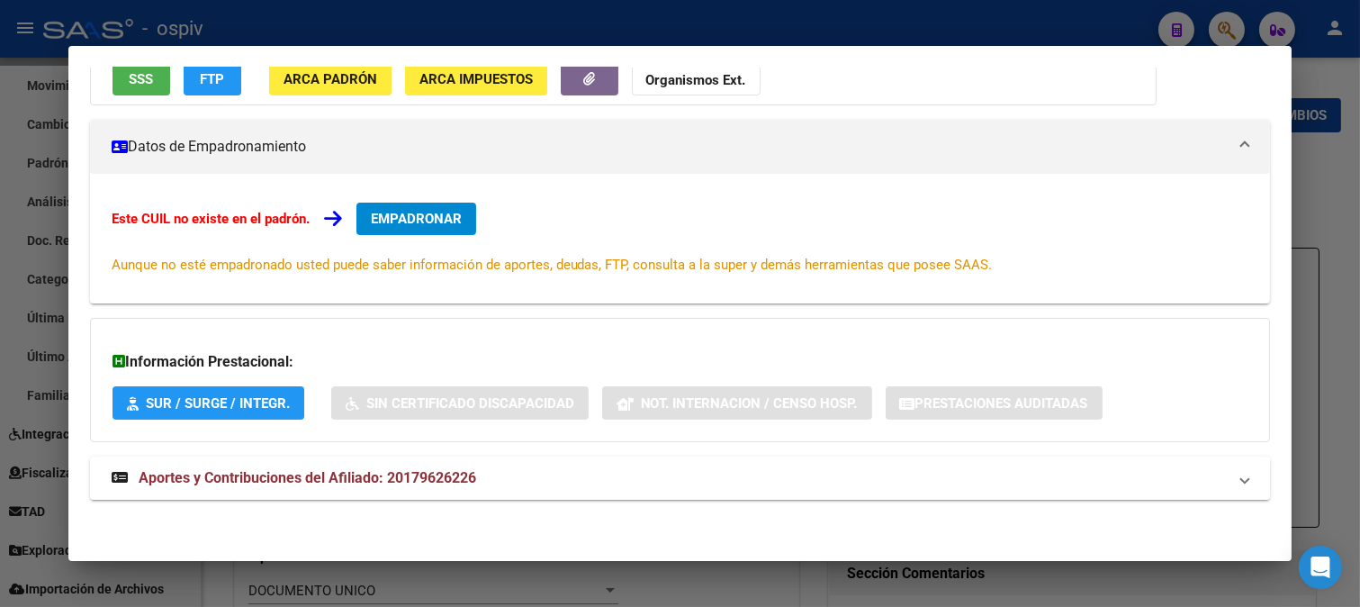
click at [348, 470] on span "Aportes y Contribuciones del Afiliado: 20179626226" at bounding box center [308, 477] width 338 height 17
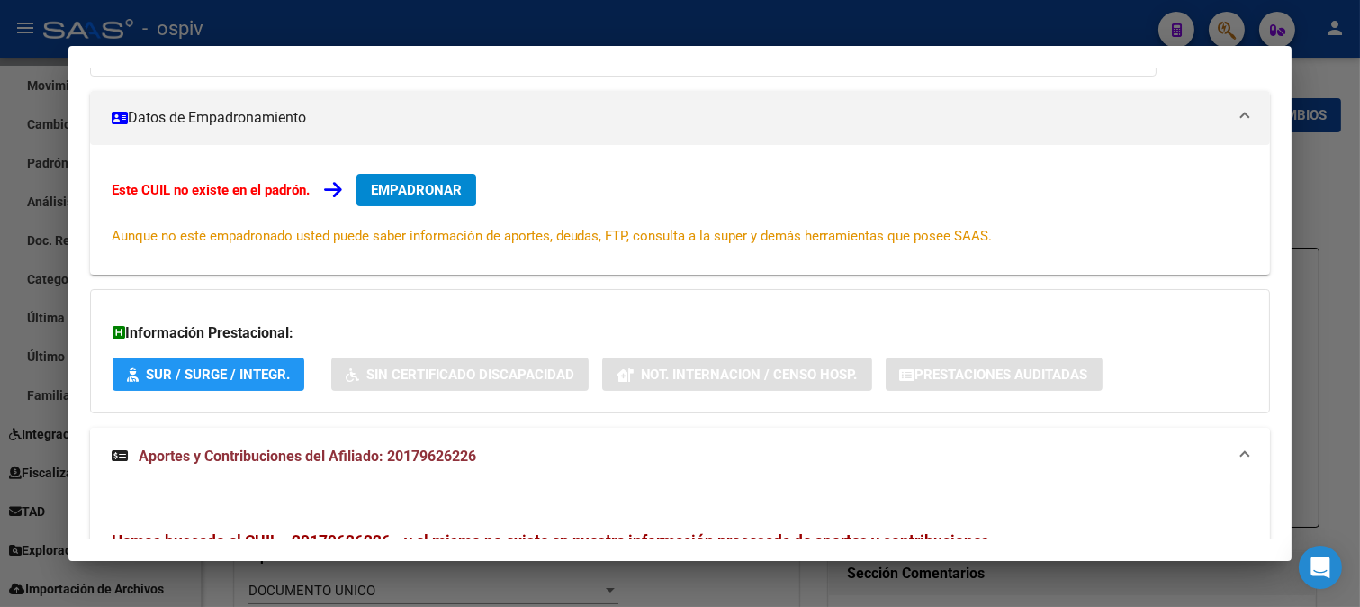
scroll to position [0, 0]
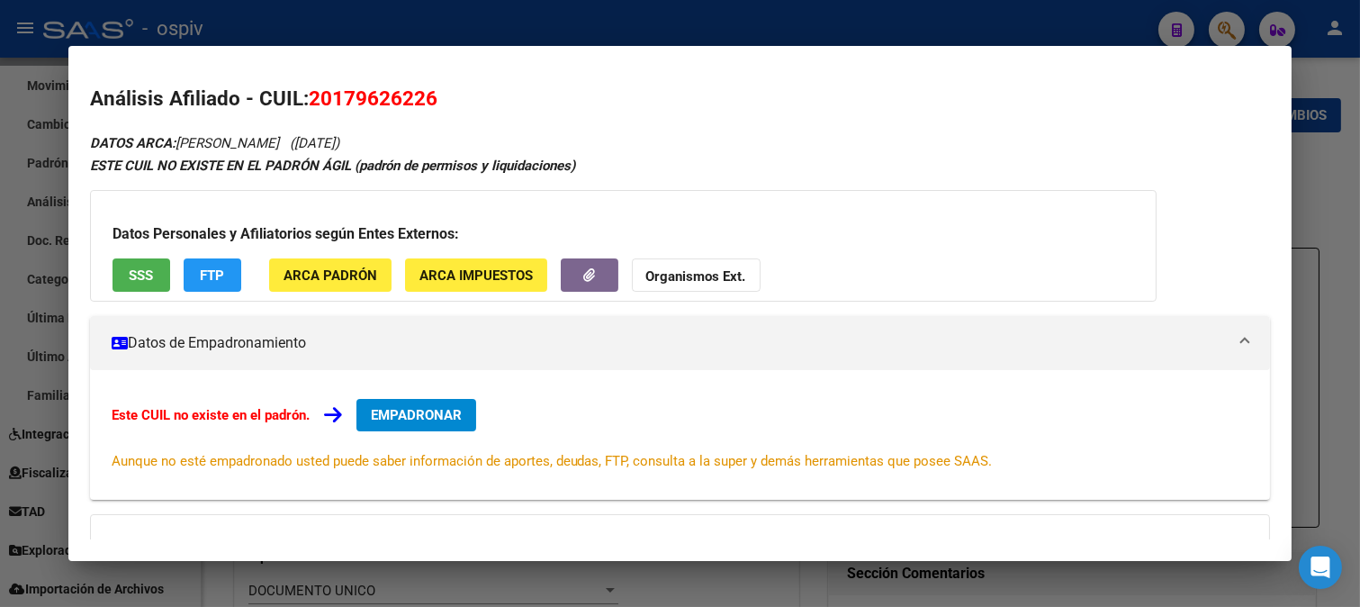
click at [227, 271] on button "FTP" at bounding box center [213, 274] width 58 height 33
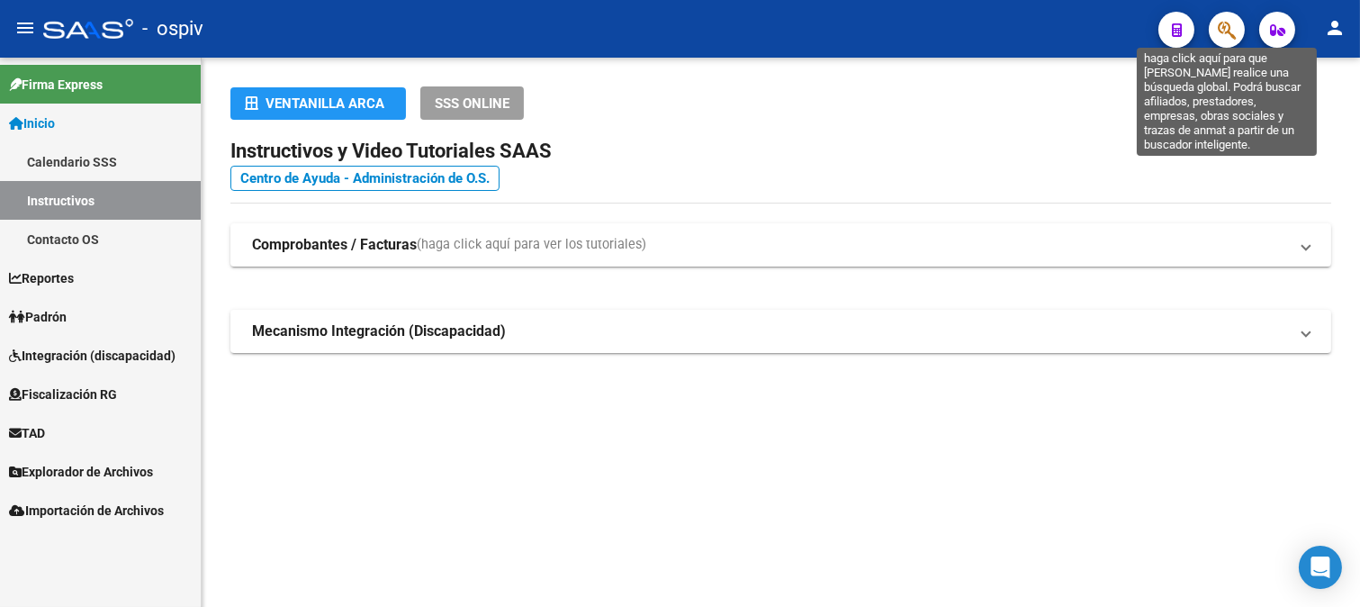
click at [1234, 30] on icon "button" at bounding box center [1227, 30] width 18 height 21
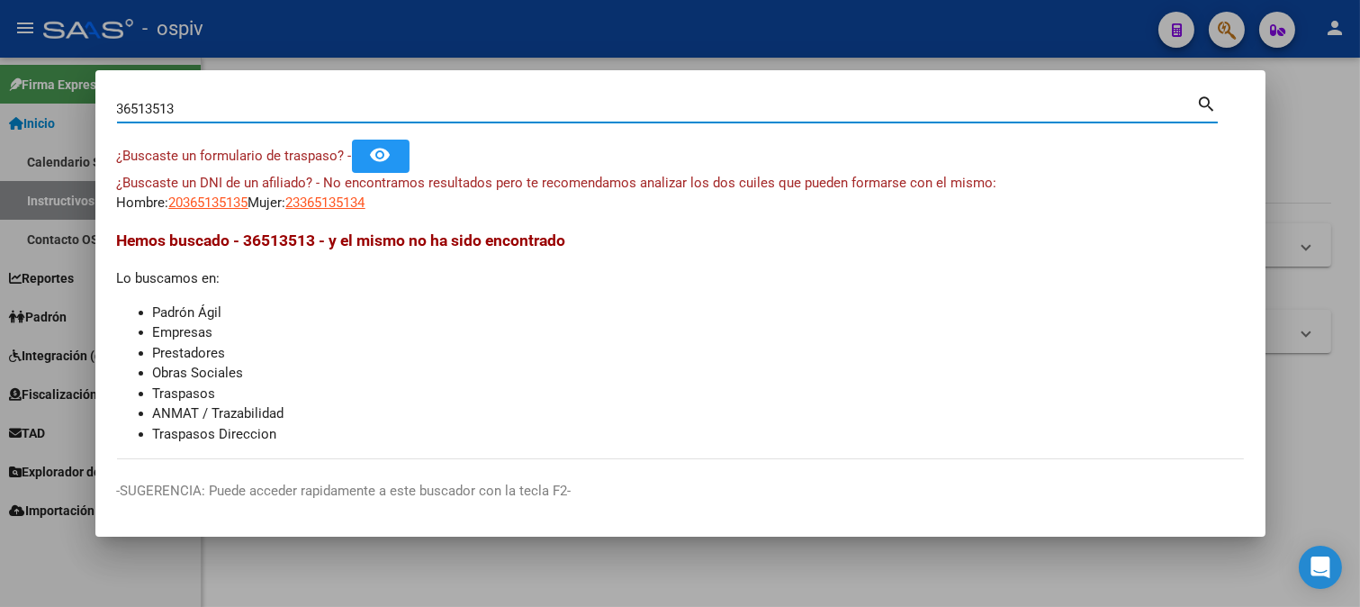
drag, startPoint x: 156, startPoint y: 106, endPoint x: 239, endPoint y: 106, distance: 82.8
click at [239, 106] on input "36513513" at bounding box center [657, 109] width 1080 height 16
drag, startPoint x: 172, startPoint y: 112, endPoint x: 87, endPoint y: 104, distance: 84.9
click at [87, 104] on div "36513232 Buscar (apellido, dni, cuil, nro traspaso, cuit, obra social) search ¿…" at bounding box center [680, 303] width 1360 height 607
type input "36116171"
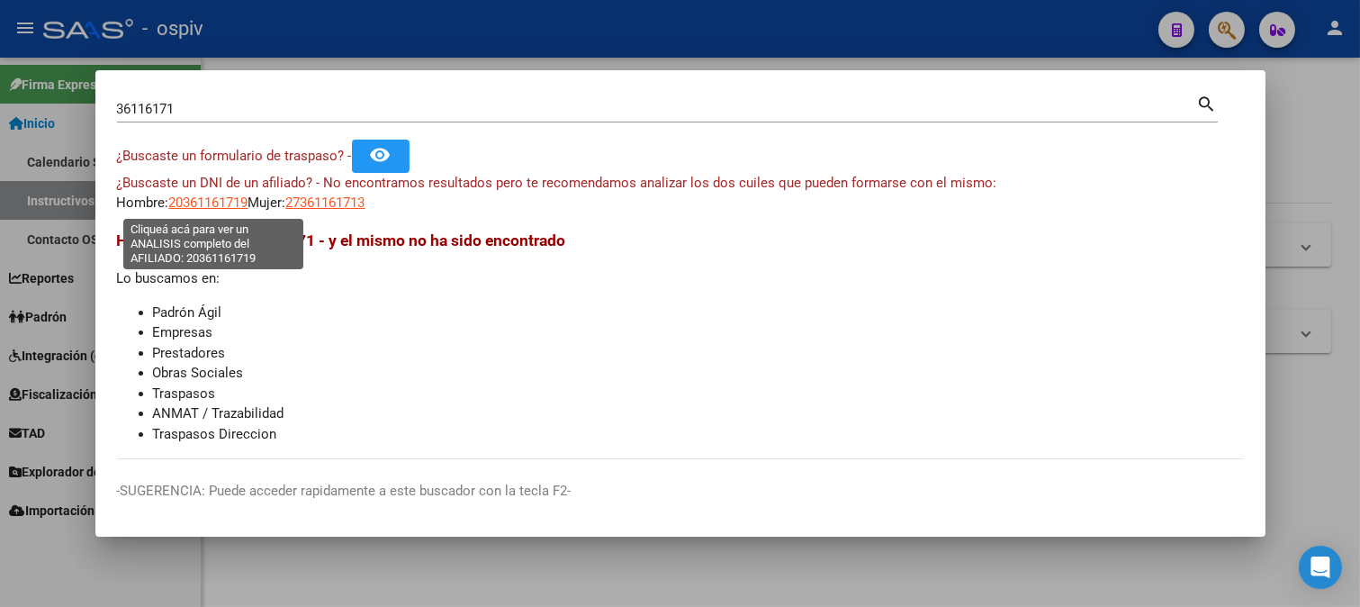
click at [205, 198] on span "20361161719" at bounding box center [208, 202] width 79 height 16
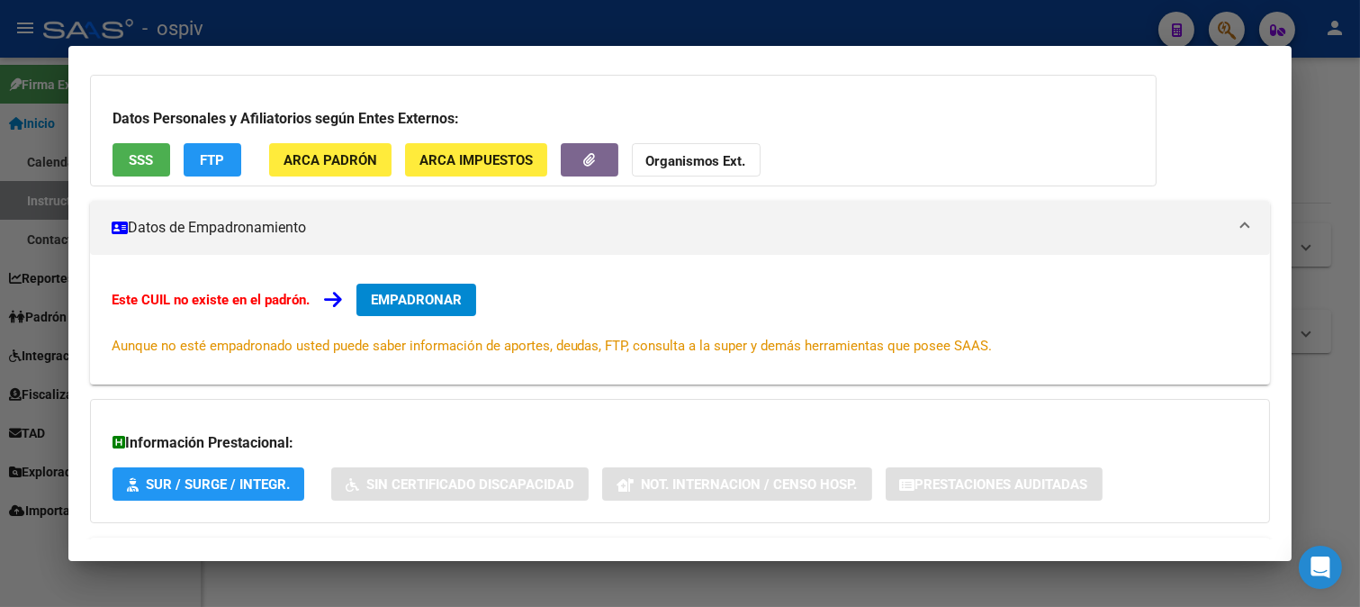
scroll to position [173, 0]
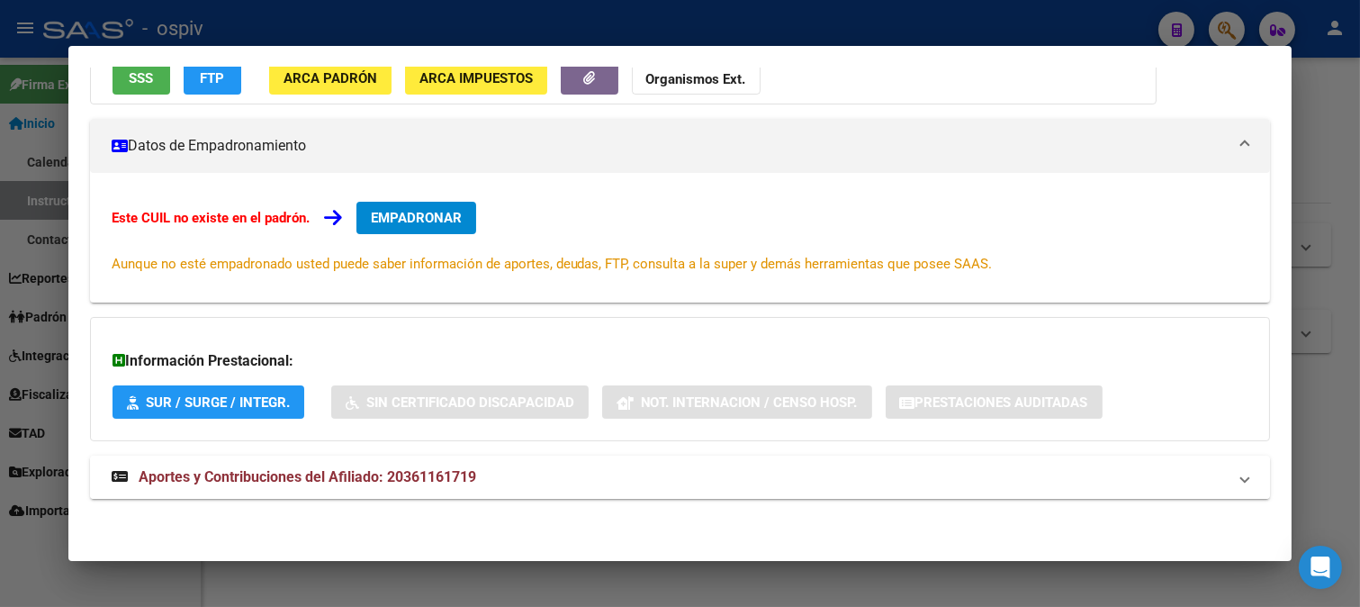
click at [393, 475] on span "Aportes y Contribuciones del Afiliado: 20361161719" at bounding box center [308, 476] width 338 height 17
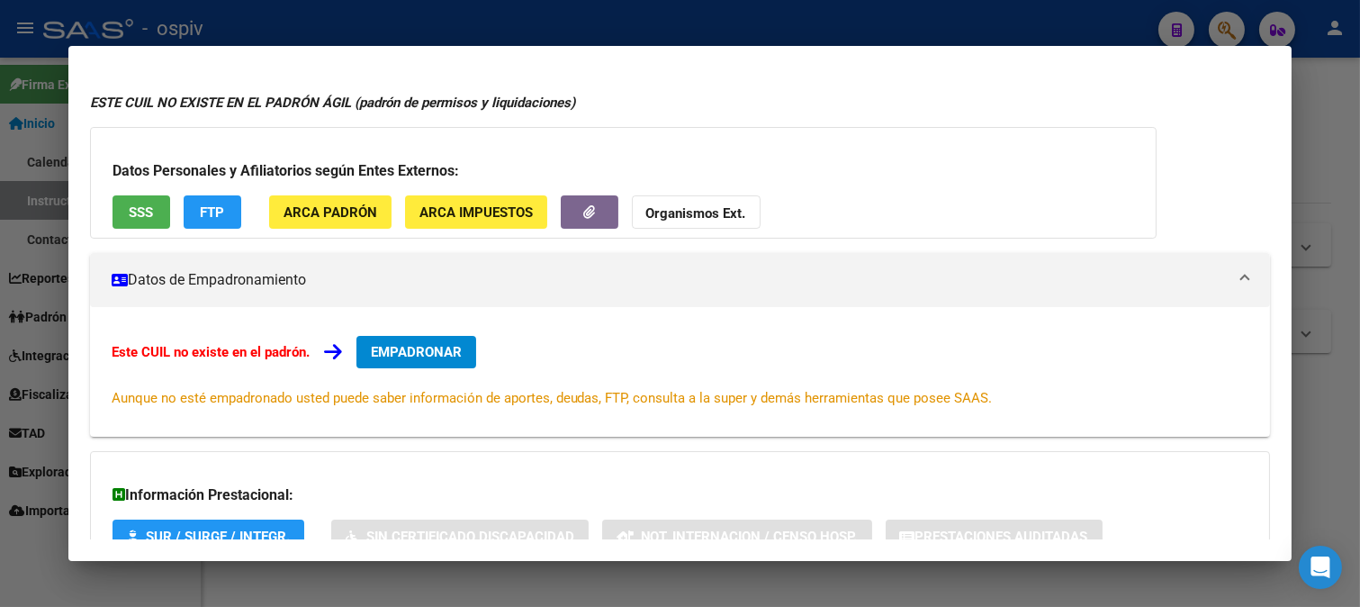
scroll to position [0, 0]
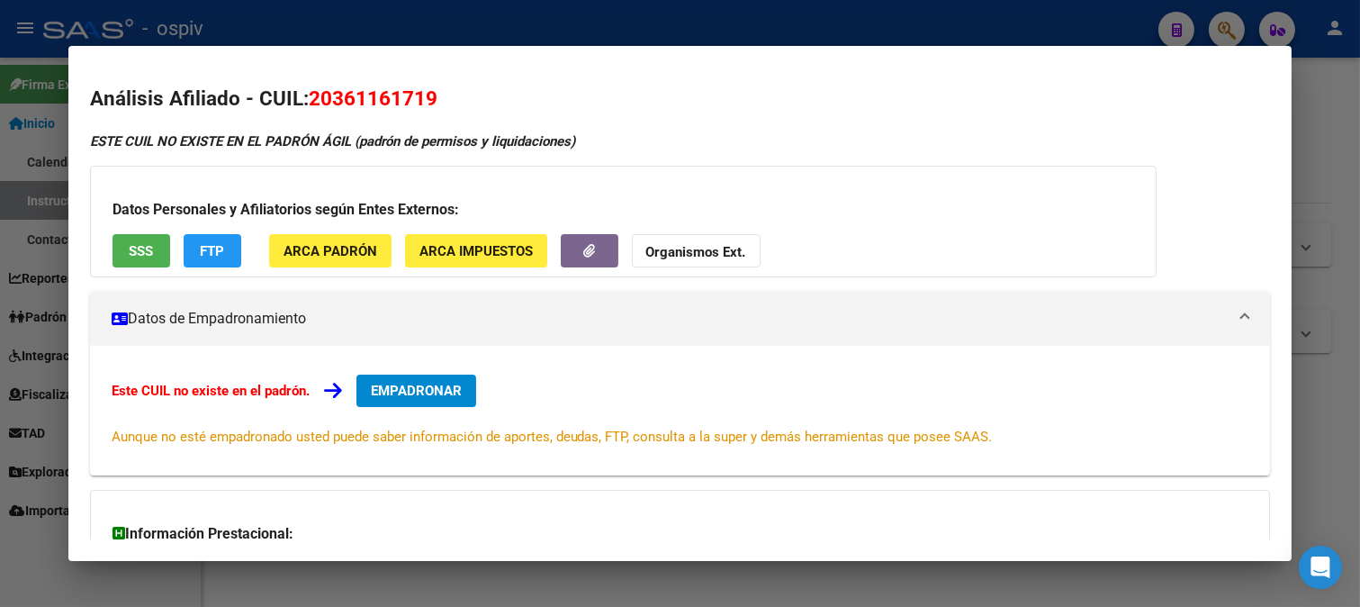
drag, startPoint x: 337, startPoint y: 102, endPoint x: 426, endPoint y: 103, distance: 89.1
click at [426, 103] on span "20361161719" at bounding box center [373, 97] width 129 height 23
copy span "36116171"
drag, startPoint x: 309, startPoint y: 96, endPoint x: 460, endPoint y: 115, distance: 152.4
click at [460, 115] on div "Análisis Afiliado - CUIL: 20361161719 ESTE CUIL NO EXISTE EN EL PADRÓN ÁGIL (pa…" at bounding box center [680, 583] width 1181 height 998
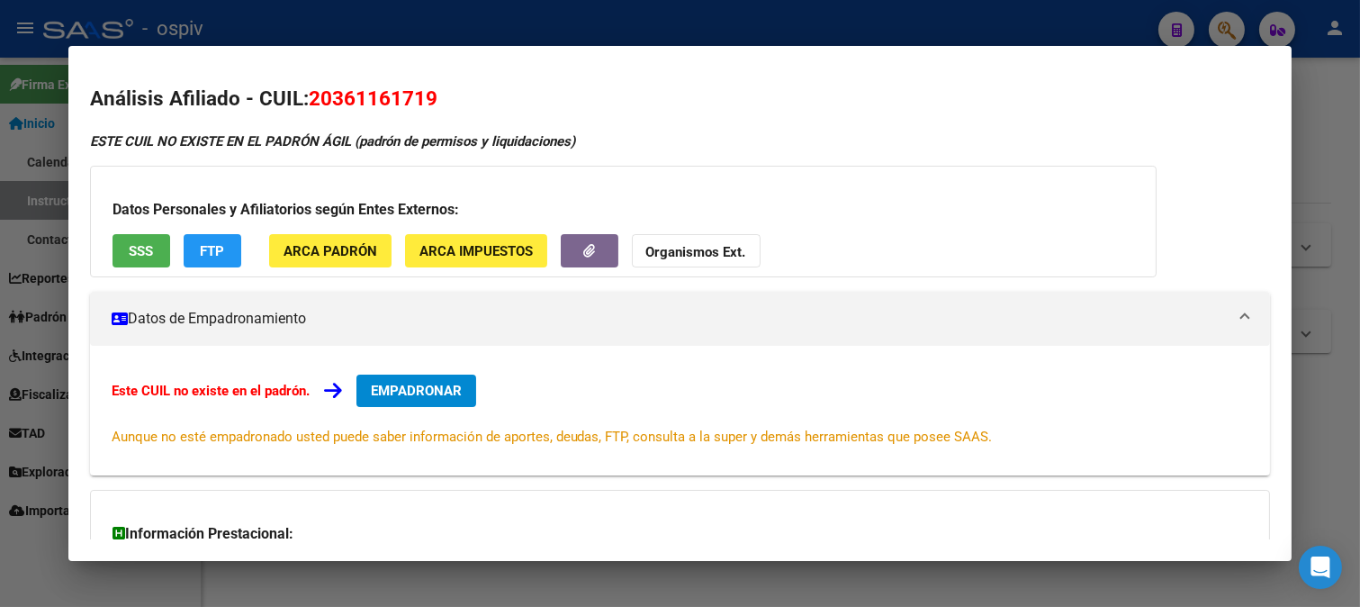
click at [462, 101] on h2 "Análisis Afiliado - CUIL: 20361161719" at bounding box center [680, 99] width 1181 height 31
drag, startPoint x: 312, startPoint y: 94, endPoint x: 435, endPoint y: 103, distance: 122.8
click at [435, 103] on span "20361161719" at bounding box center [373, 97] width 129 height 23
copy span "20361161719"
drag, startPoint x: 357, startPoint y: 158, endPoint x: 396, endPoint y: 132, distance: 47.4
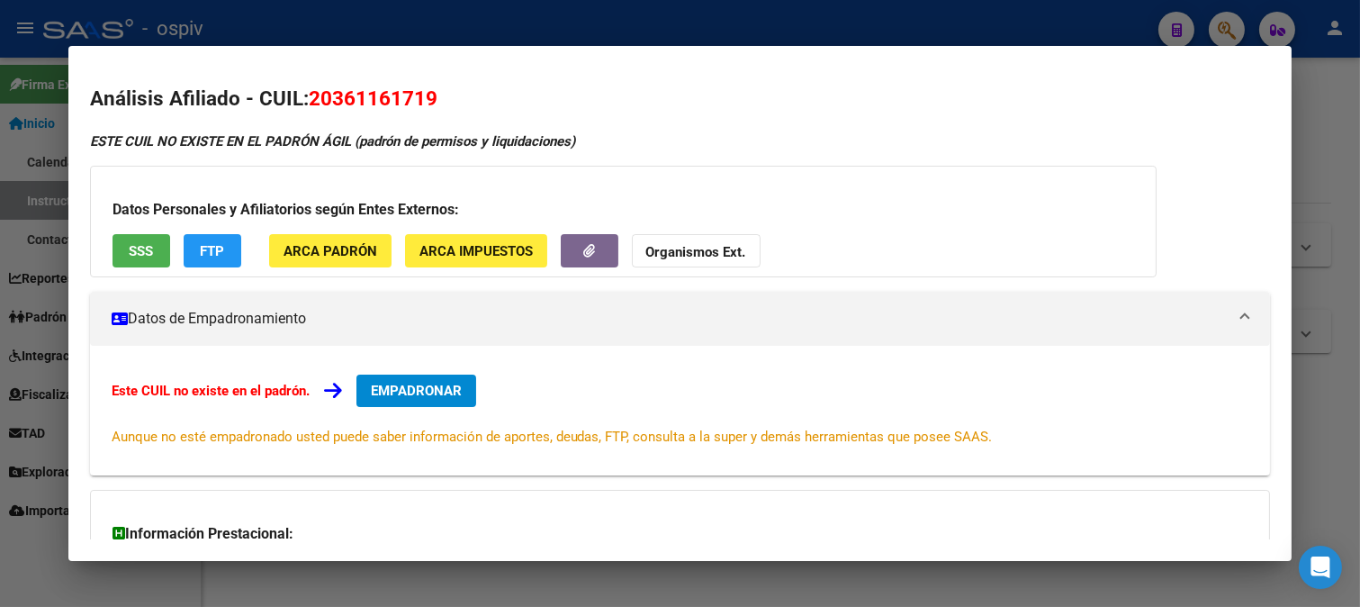
click at [361, 158] on div "ESTE CUIL NO EXISTE EN EL PADRÓN ÁGIL (padrón de permisos y liquidaciones) Dato…" at bounding box center [680, 596] width 1181 height 931
click at [29, 217] on div at bounding box center [680, 303] width 1360 height 607
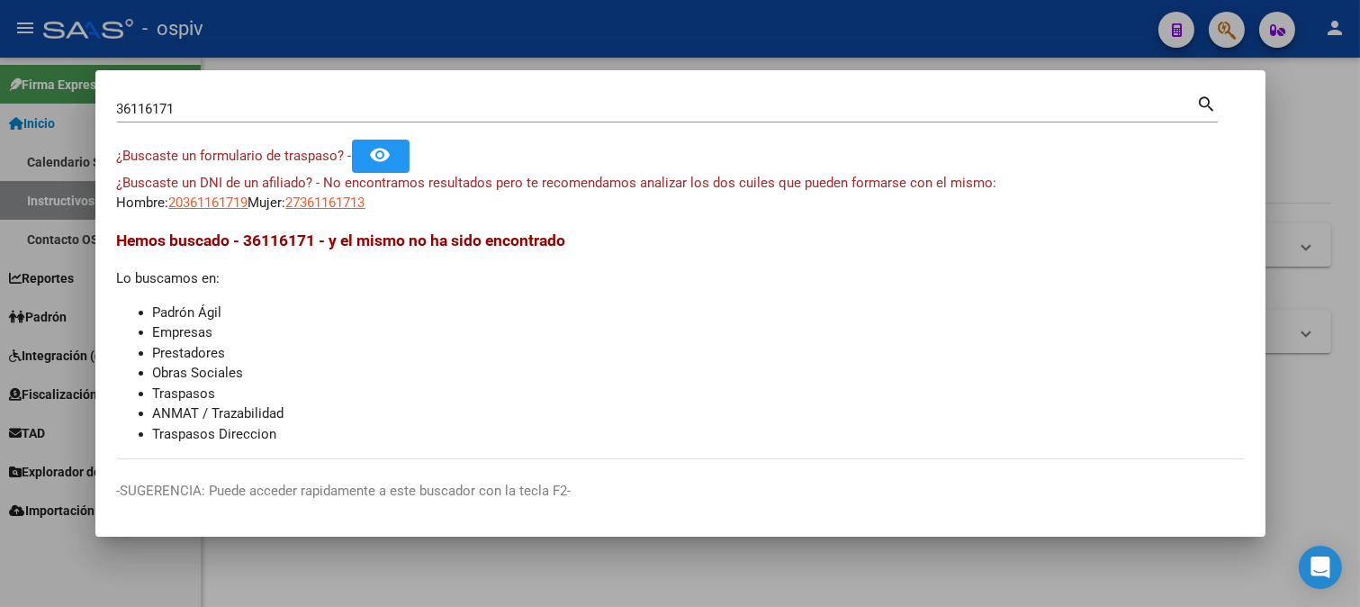
click at [0, 135] on div at bounding box center [680, 303] width 1360 height 607
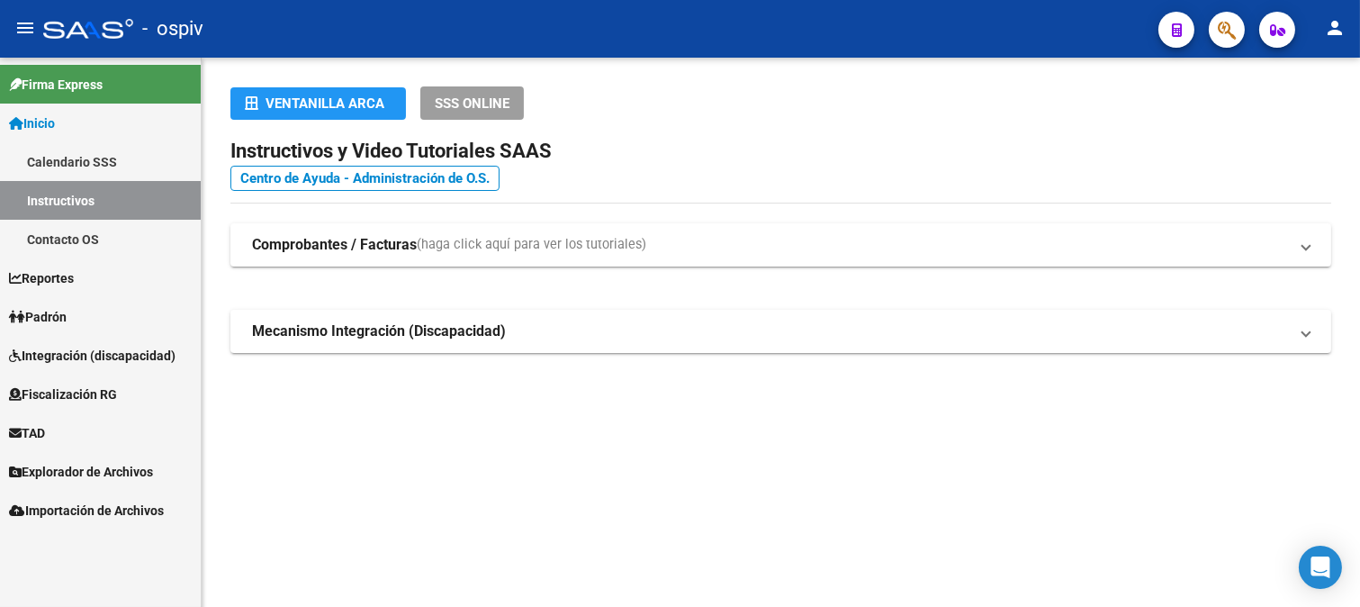
click at [61, 316] on span "Padrón" at bounding box center [38, 317] width 58 height 20
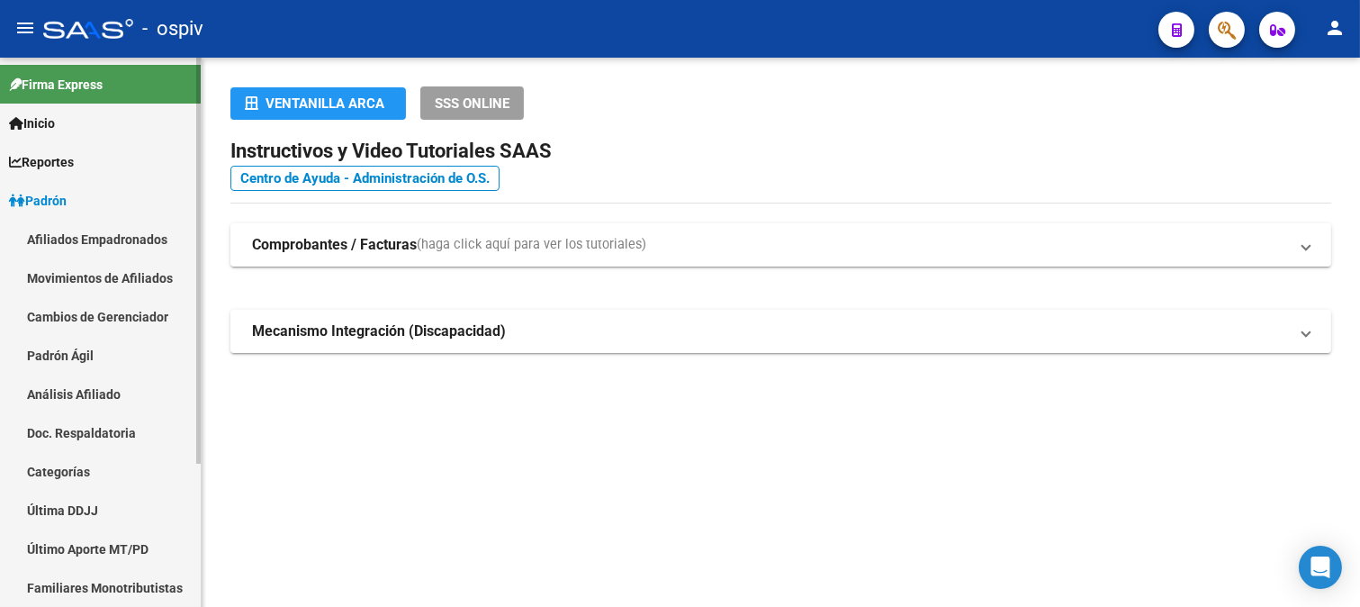
click at [100, 239] on link "Afiliados Empadronados" at bounding box center [100, 239] width 201 height 39
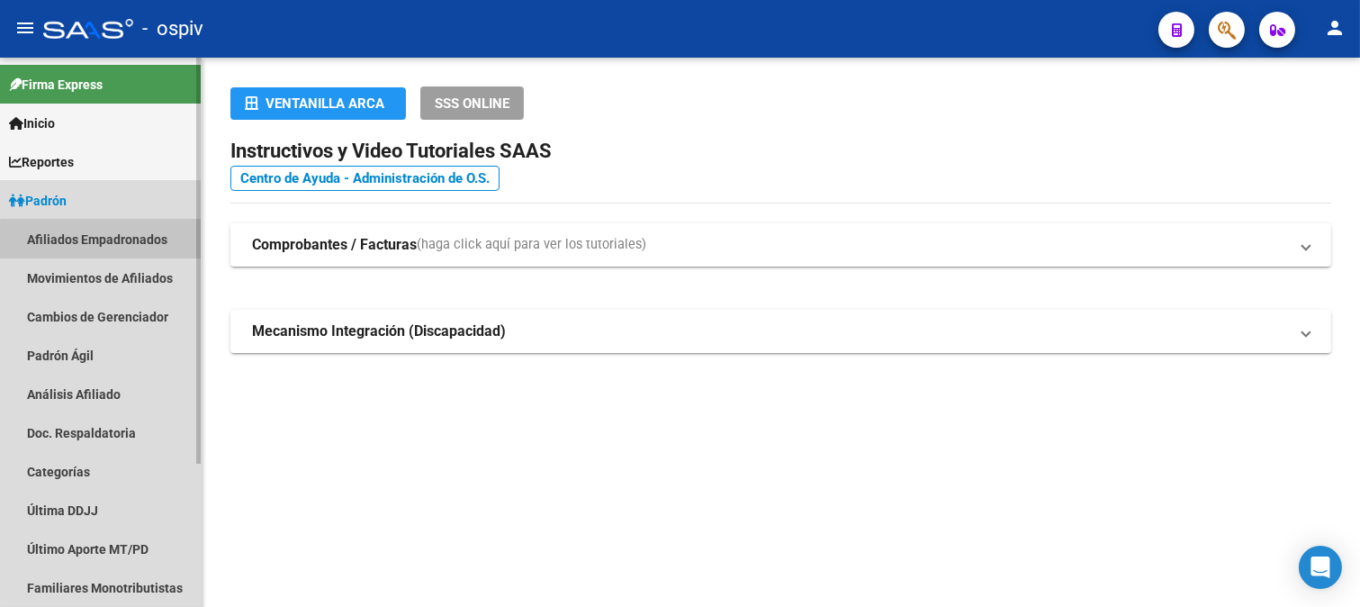
click at [102, 239] on link "Afiliados Empadronados" at bounding box center [100, 239] width 201 height 39
click at [104, 239] on link "Afiliados Empadronados" at bounding box center [100, 239] width 201 height 39
click at [127, 241] on link "Afiliados Empadronados" at bounding box center [100, 239] width 201 height 39
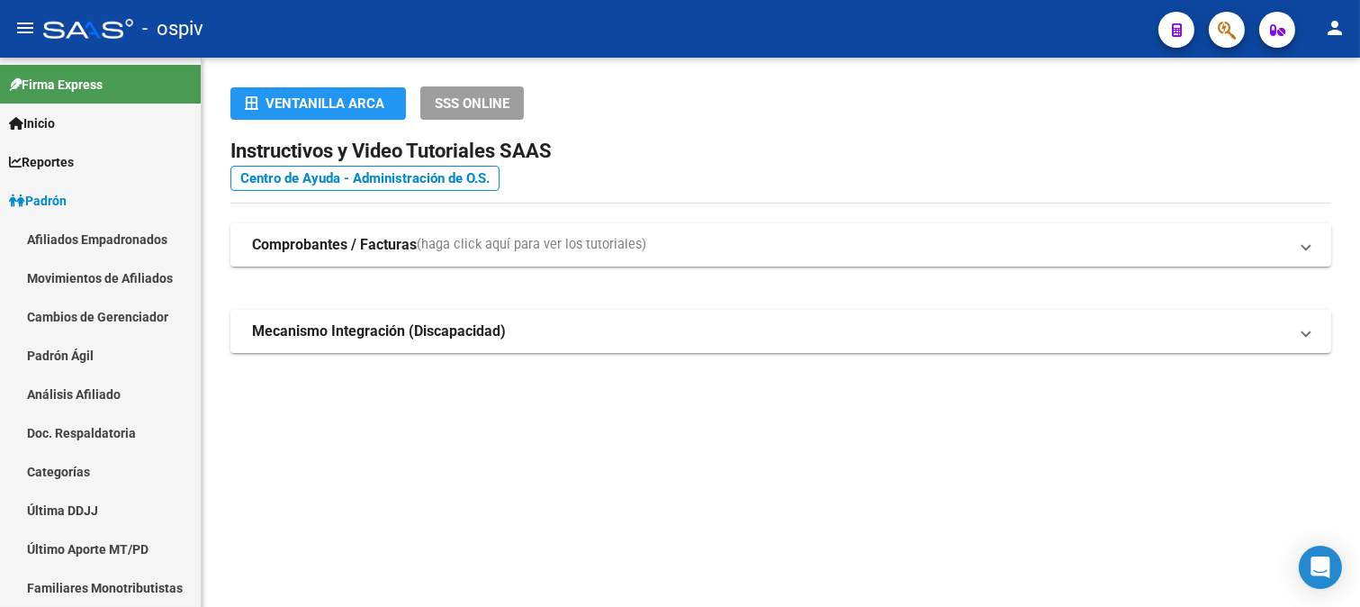
click at [363, 562] on mat-sidenav-content "Ventanilla ARCA SSS ONLINE Instructivos y Video Tutoriales SAAS Centro de Ayuda…" at bounding box center [781, 332] width 1159 height 549
click at [66, 232] on link "Afiliados Empadronados" at bounding box center [100, 239] width 201 height 39
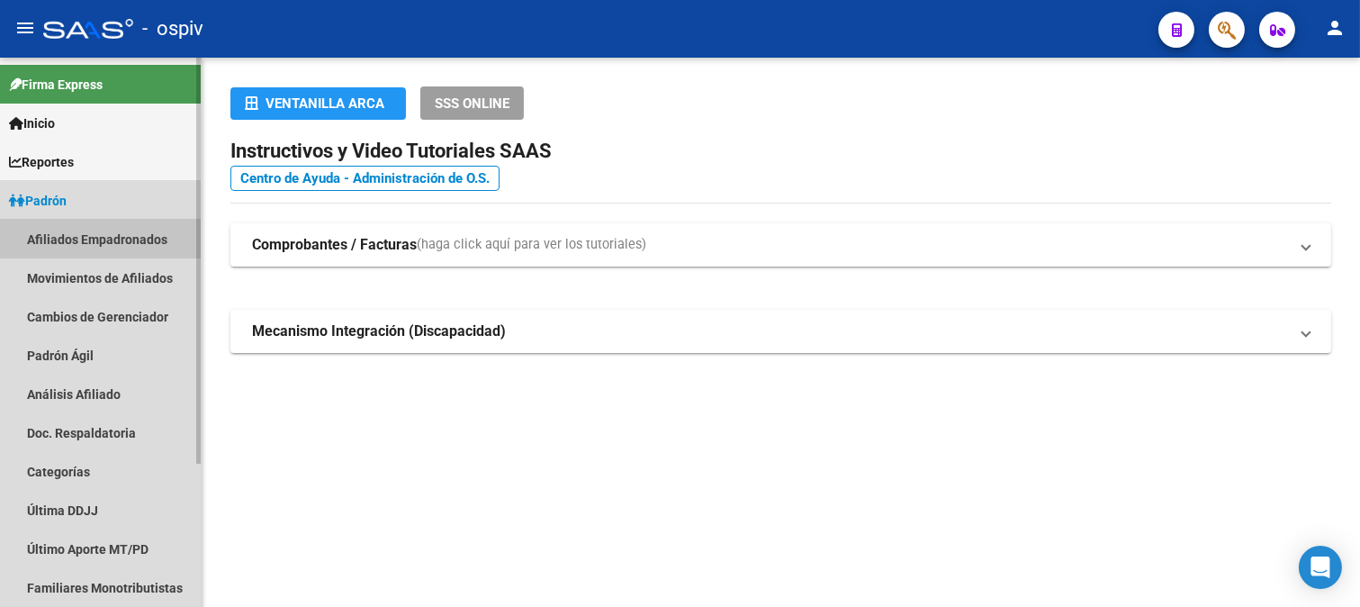
click at [66, 232] on link "Afiliados Empadronados" at bounding box center [100, 239] width 201 height 39
